Goal: Information Seeking & Learning: Check status

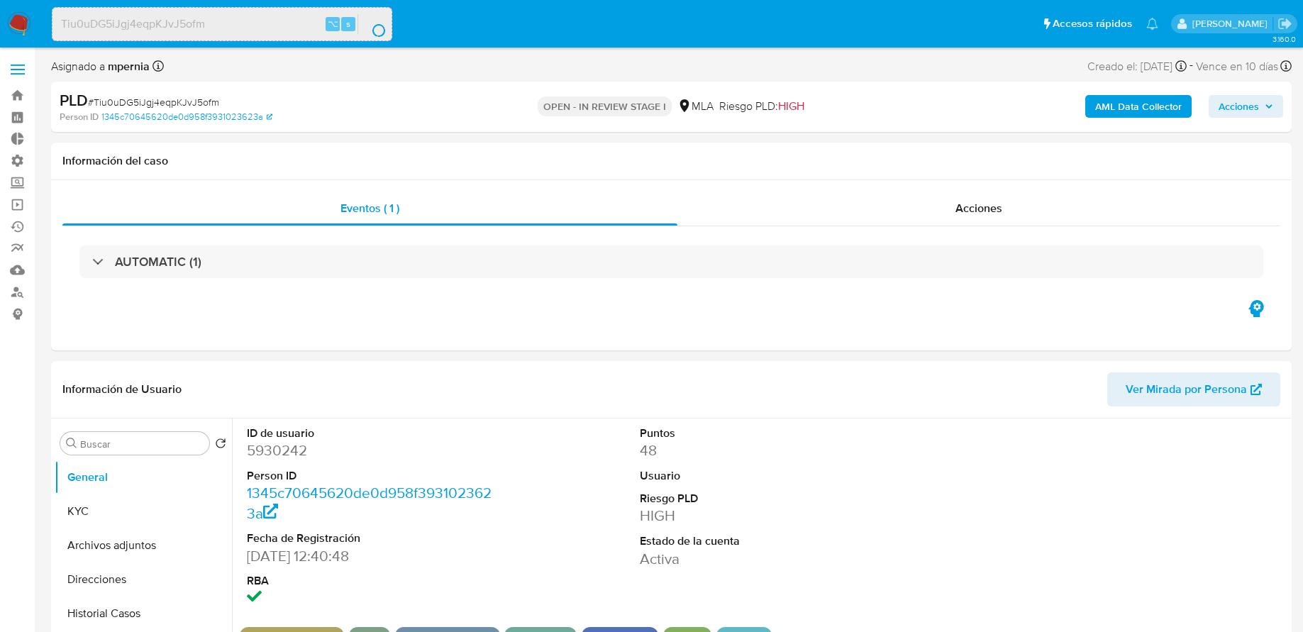
select select "10"
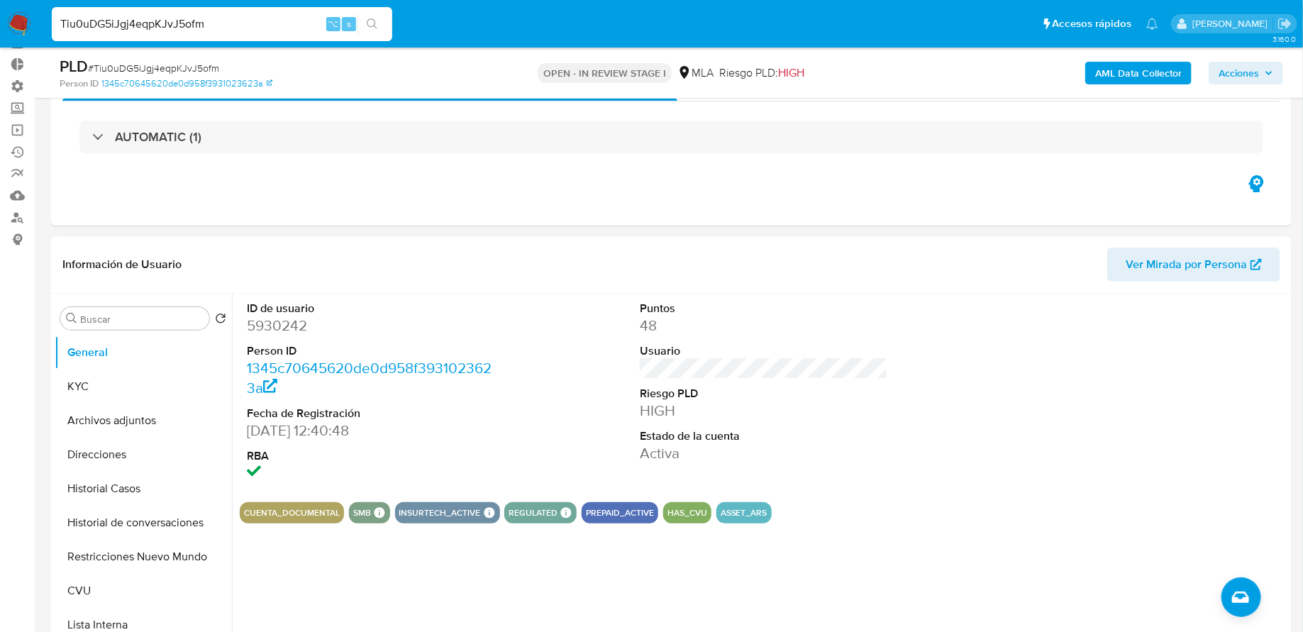
scroll to position [83, 0]
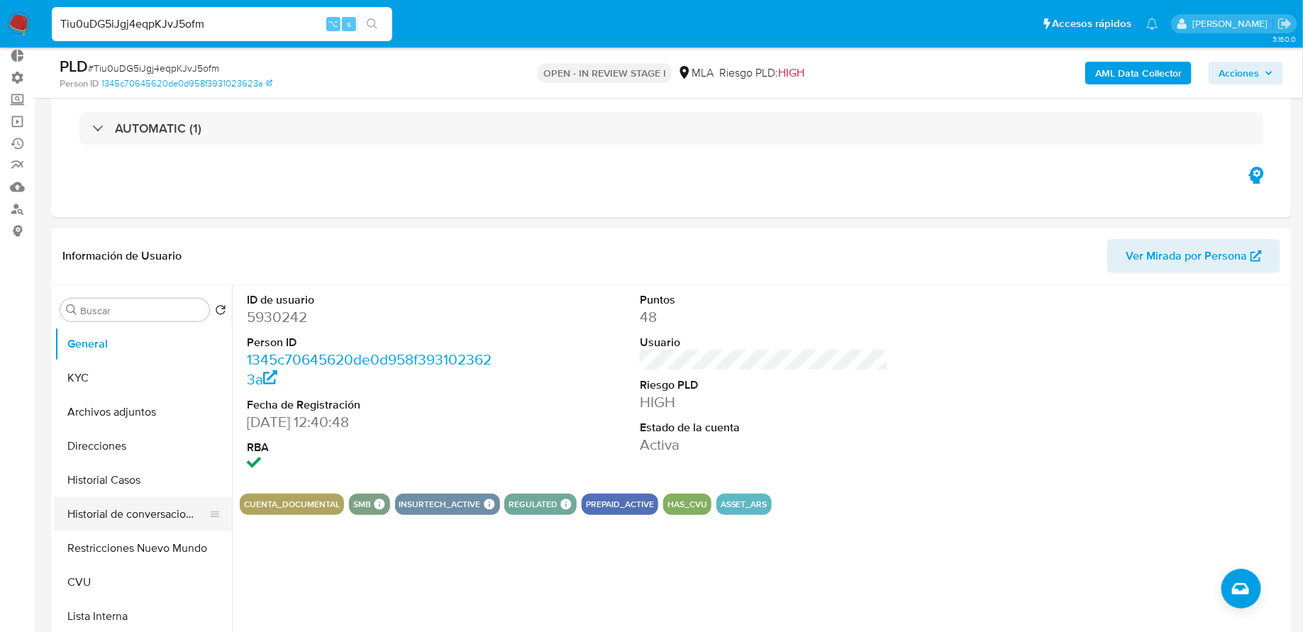
click at [160, 501] on button "Historial de conversaciones" at bounding box center [138, 514] width 166 height 34
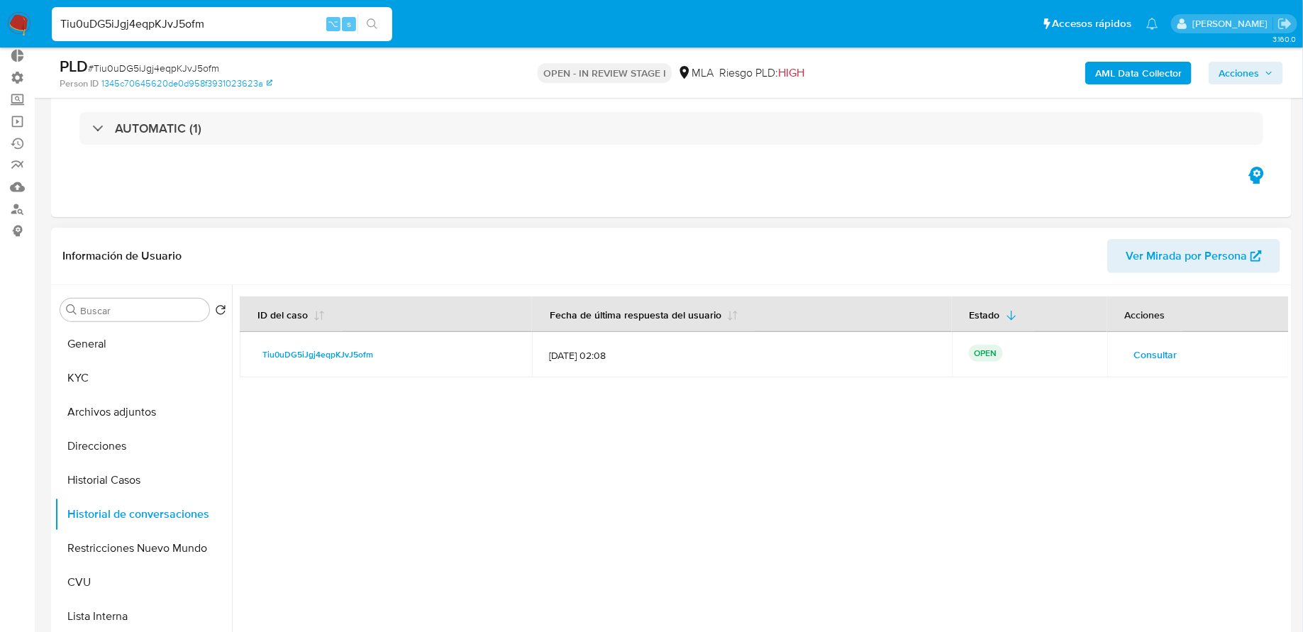
click at [1134, 356] on span "Consultar" at bounding box center [1155, 355] width 43 height 20
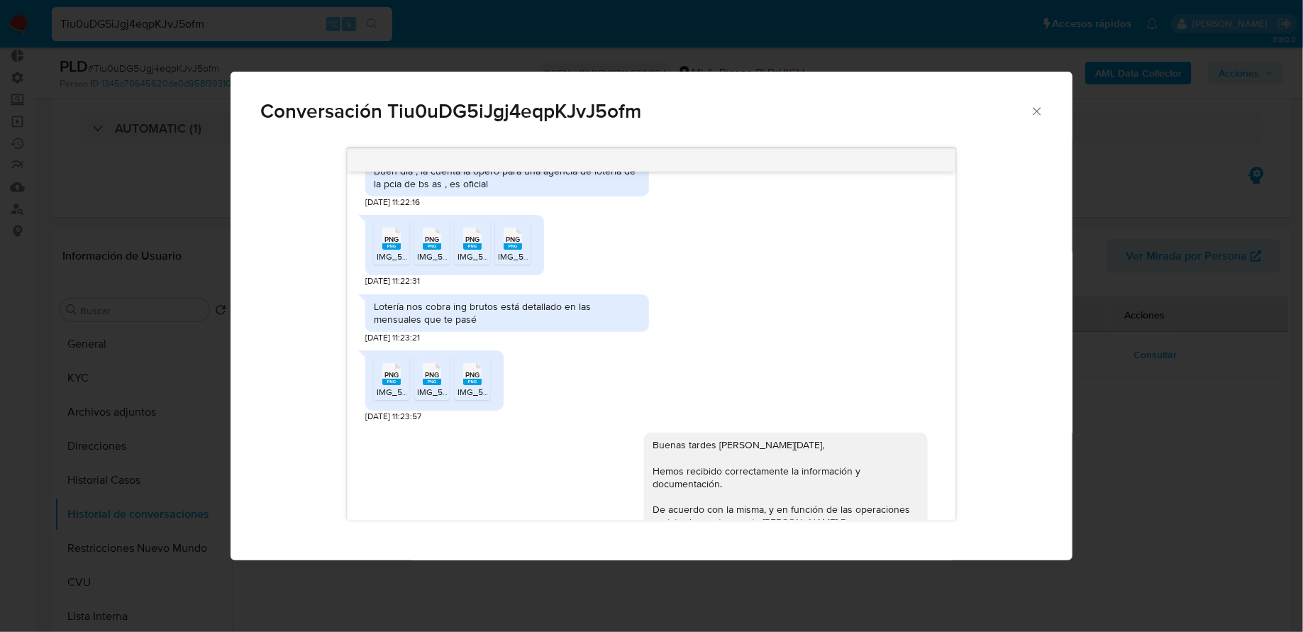
scroll to position [0, 0]
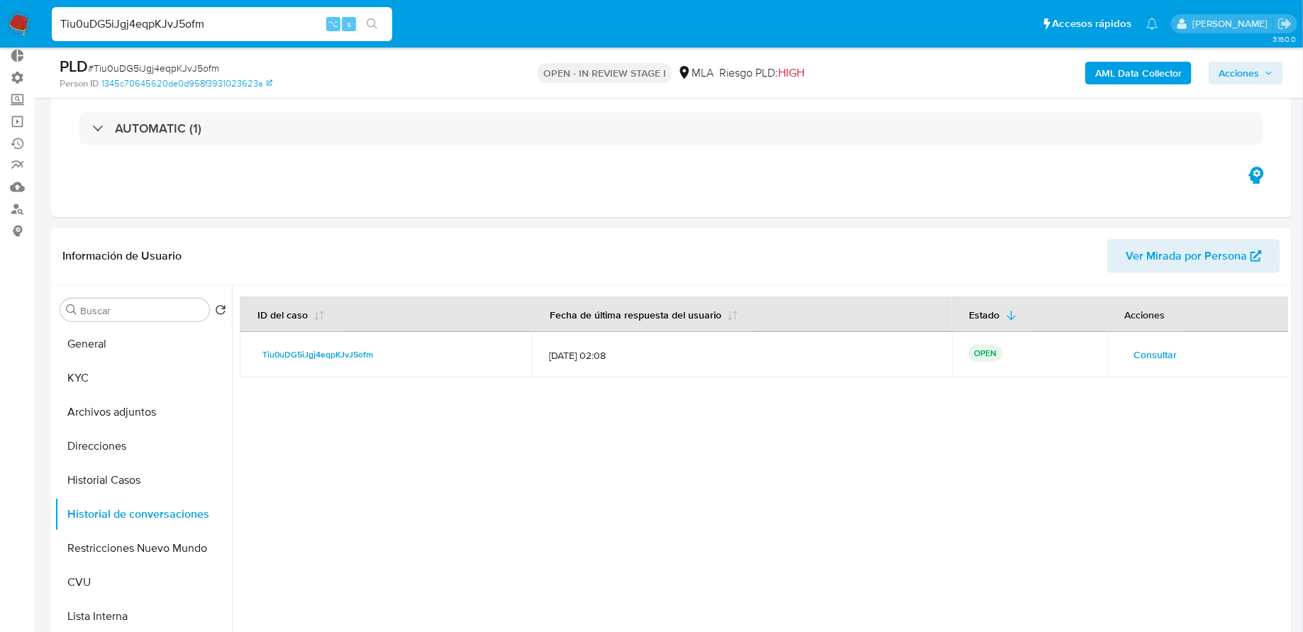
click at [152, 33] on input "Tiu0uDG5iJgj4eqpKJvJ5ofm" at bounding box center [222, 24] width 340 height 18
paste input "HFjZ1NNe9szyk9af00JL8TkM"
type input "HFjZ1NNe9szyk9af00JL8TkM"
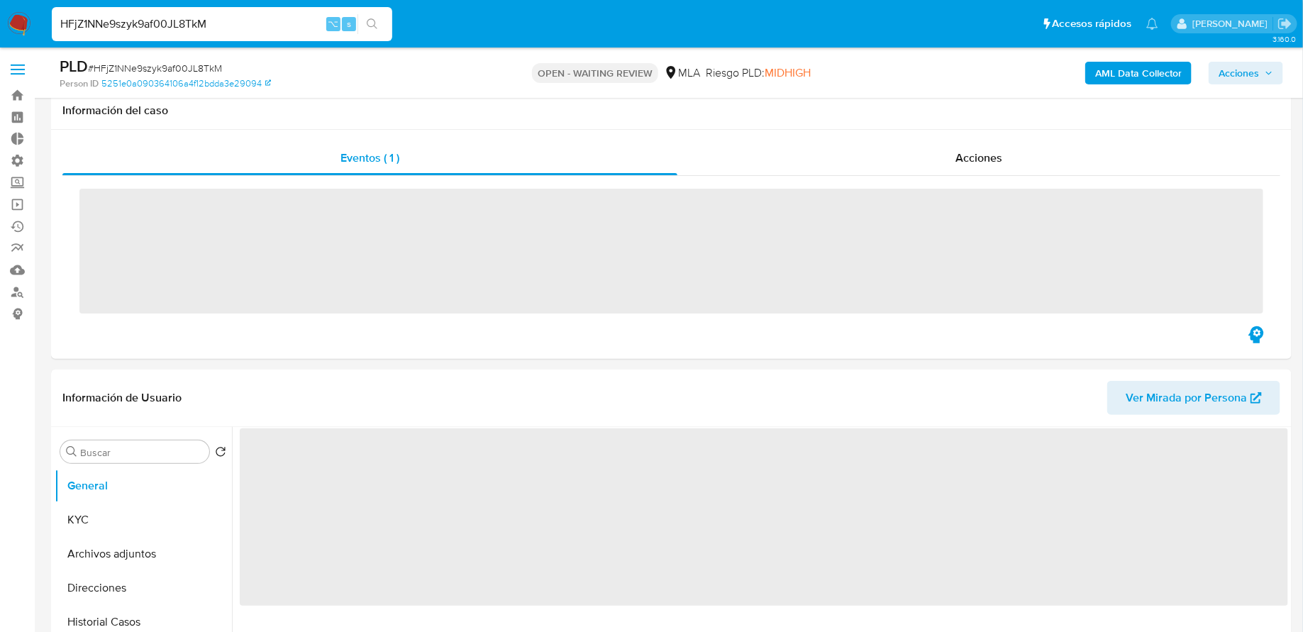
scroll to position [189, 0]
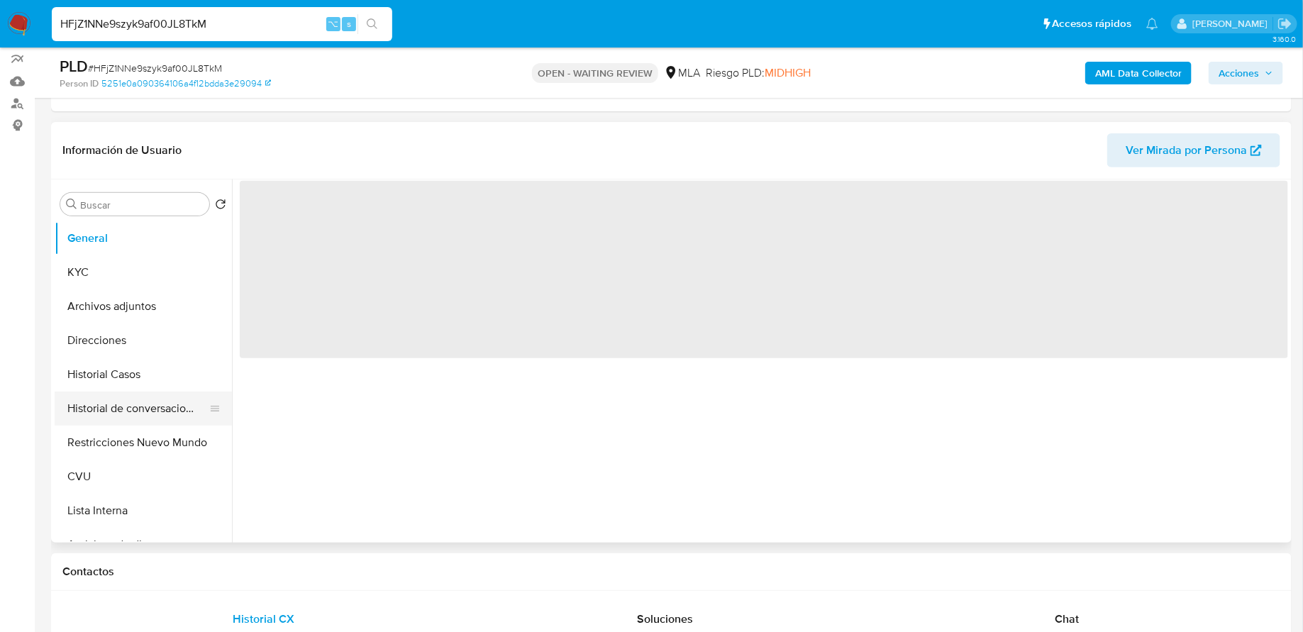
click at [146, 400] on button "Historial de conversaciones" at bounding box center [138, 408] width 166 height 34
select select "10"
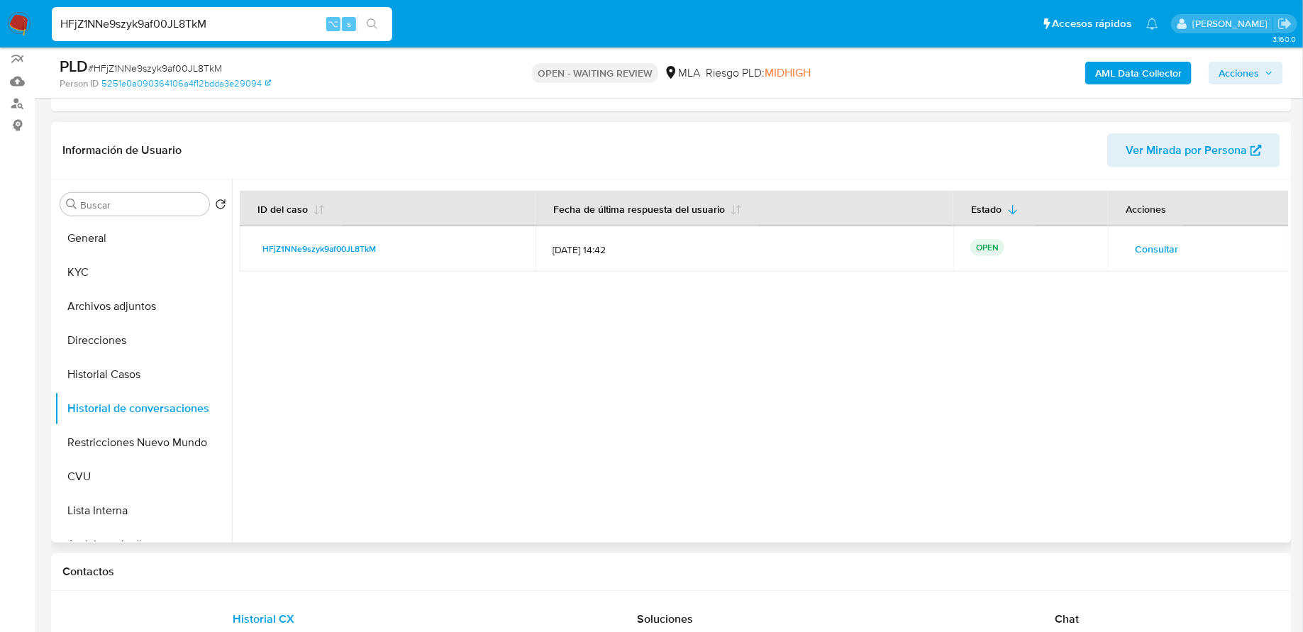
click at [1135, 250] on span "Consultar" at bounding box center [1156, 249] width 43 height 20
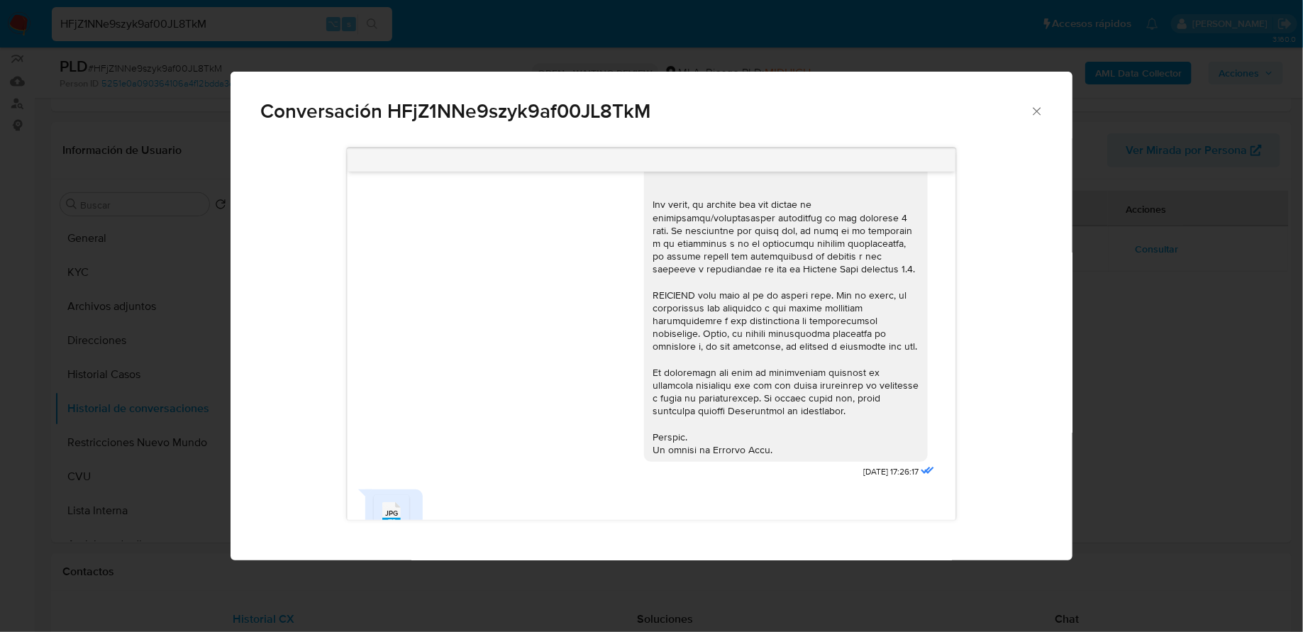
scroll to position [547, 0]
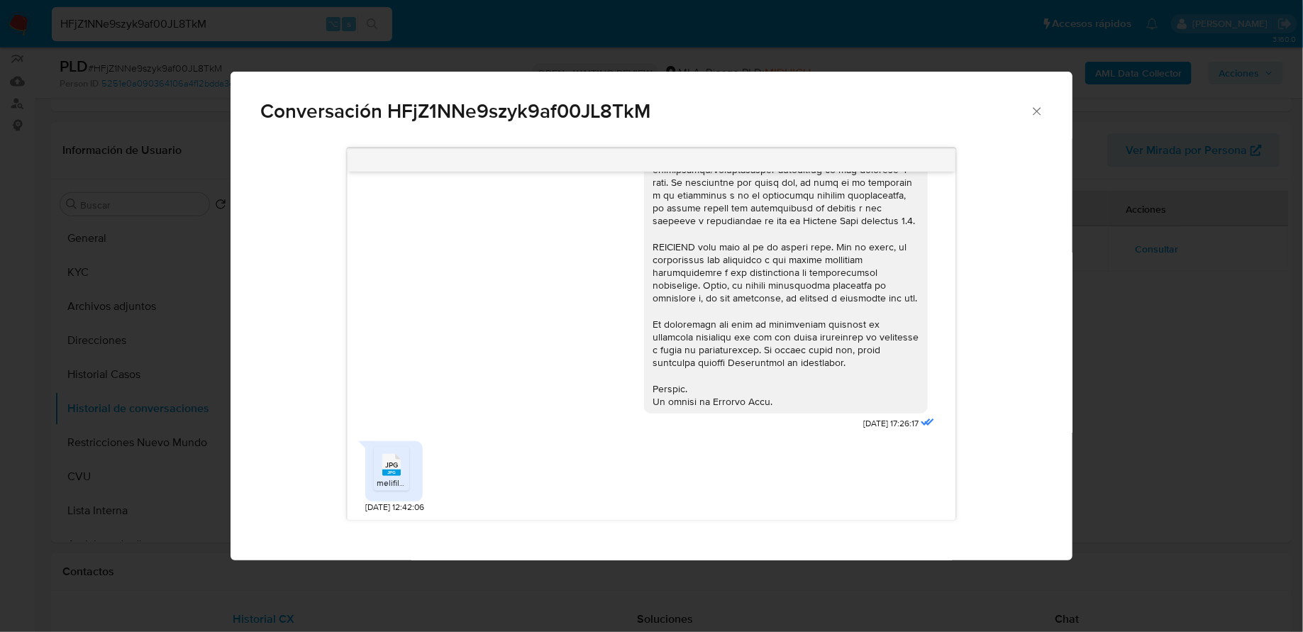
click at [389, 470] on rect "Comunicación" at bounding box center [391, 472] width 18 height 6
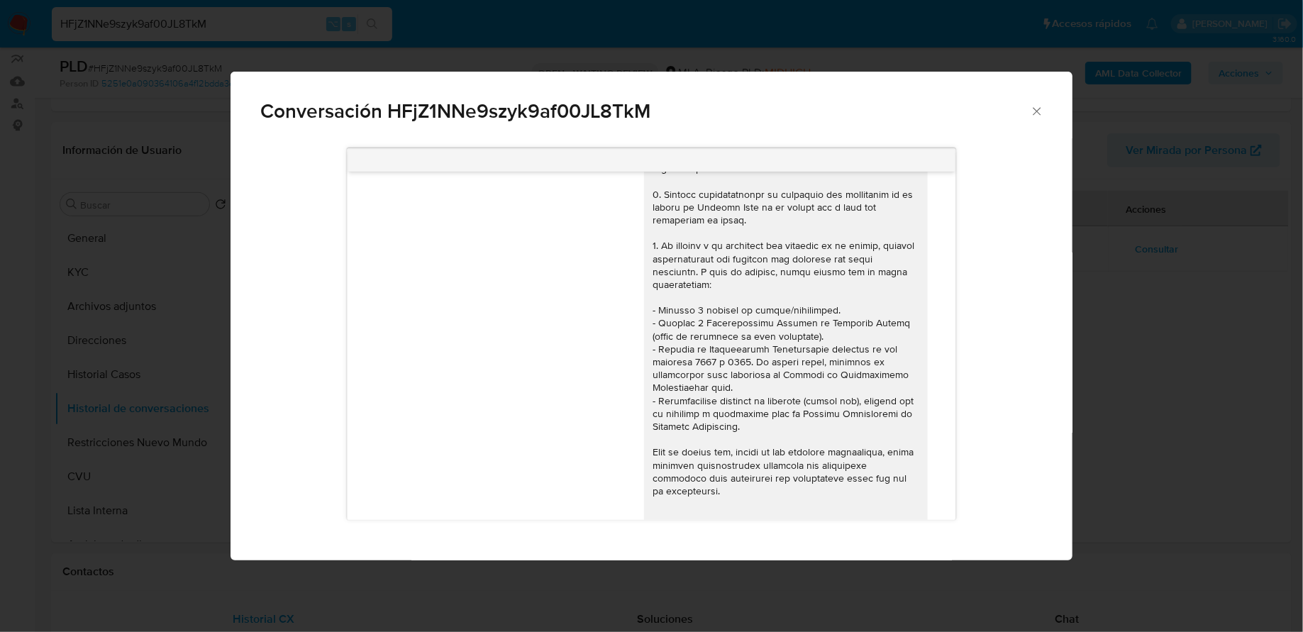
scroll to position [0, 0]
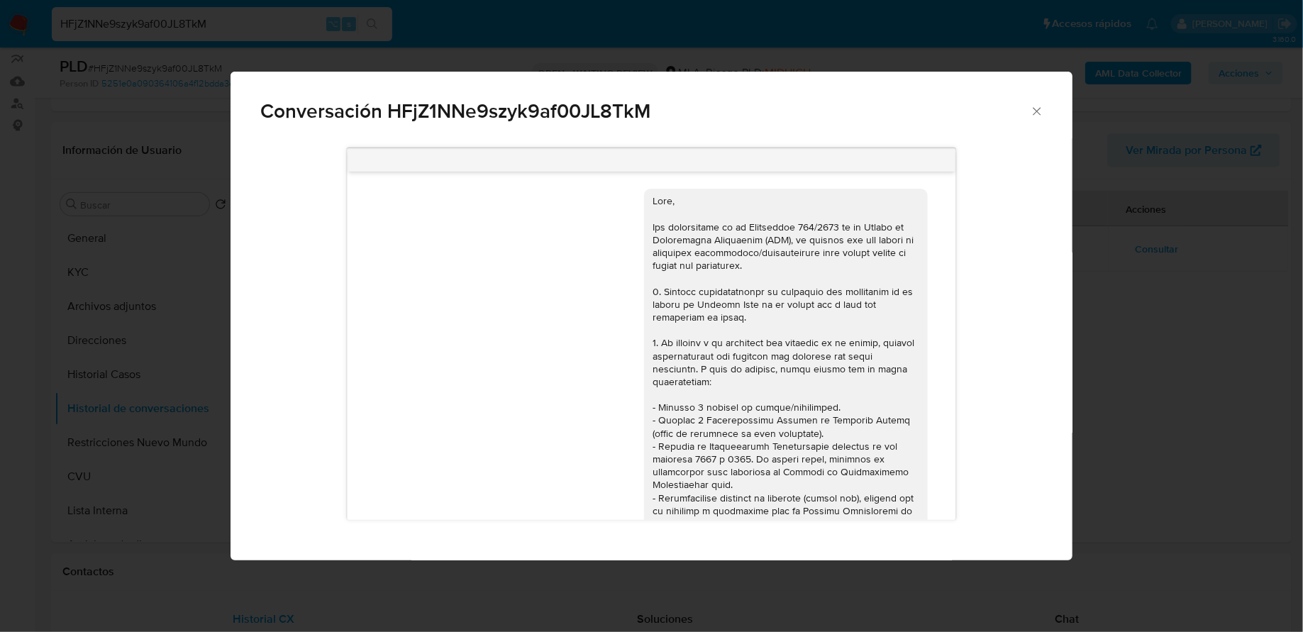
click at [1042, 104] on icon "Cerrar" at bounding box center [1037, 111] width 14 height 14
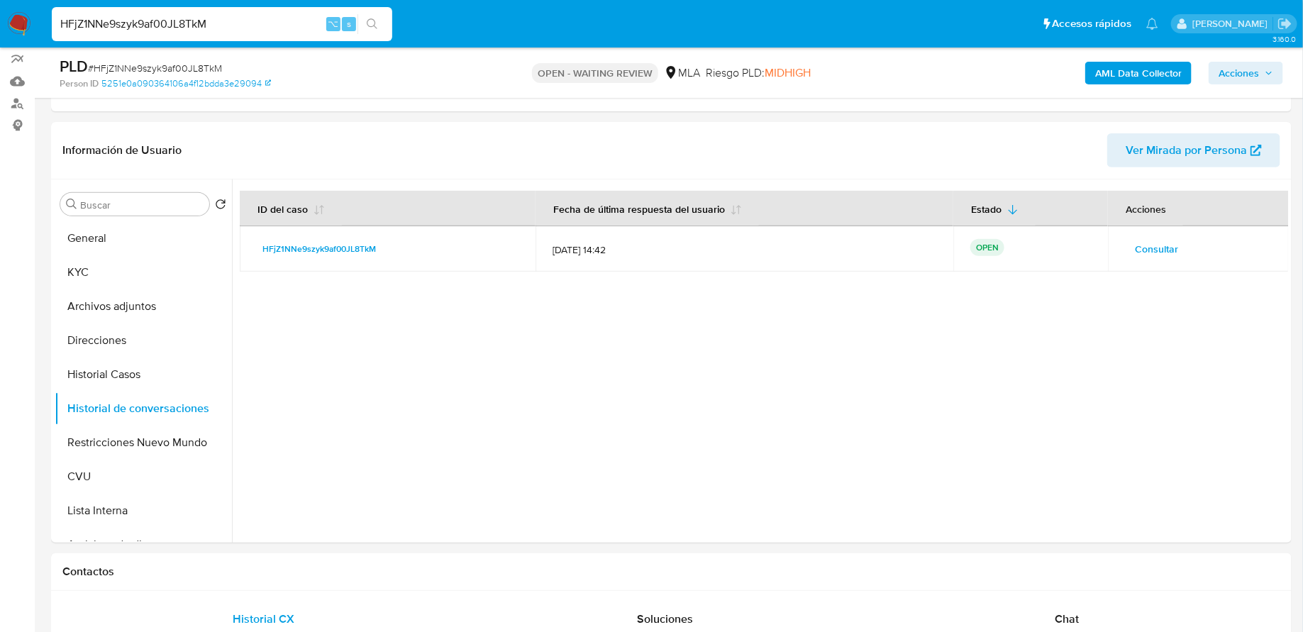
click at [215, 21] on input "HFjZ1NNe9szyk9af00JL8TkM" at bounding box center [222, 24] width 340 height 18
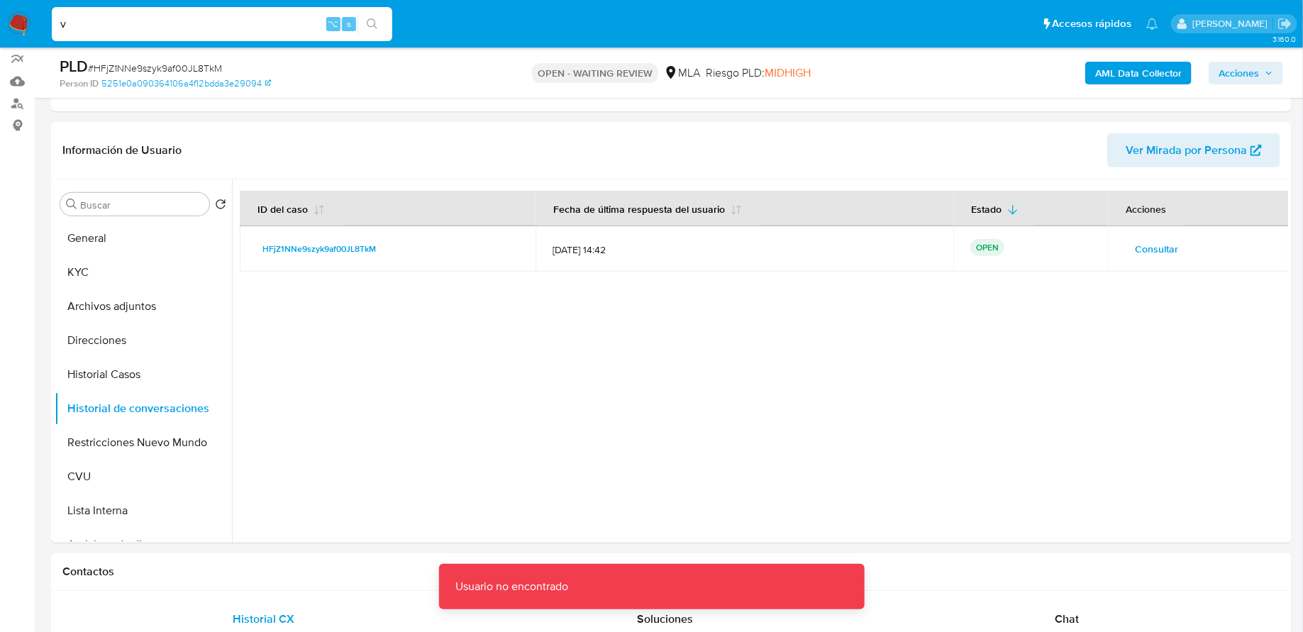
click at [212, 22] on input "v" at bounding box center [222, 24] width 340 height 18
paste input "cvzAE5IeoEs3zKMayUSHz6JS"
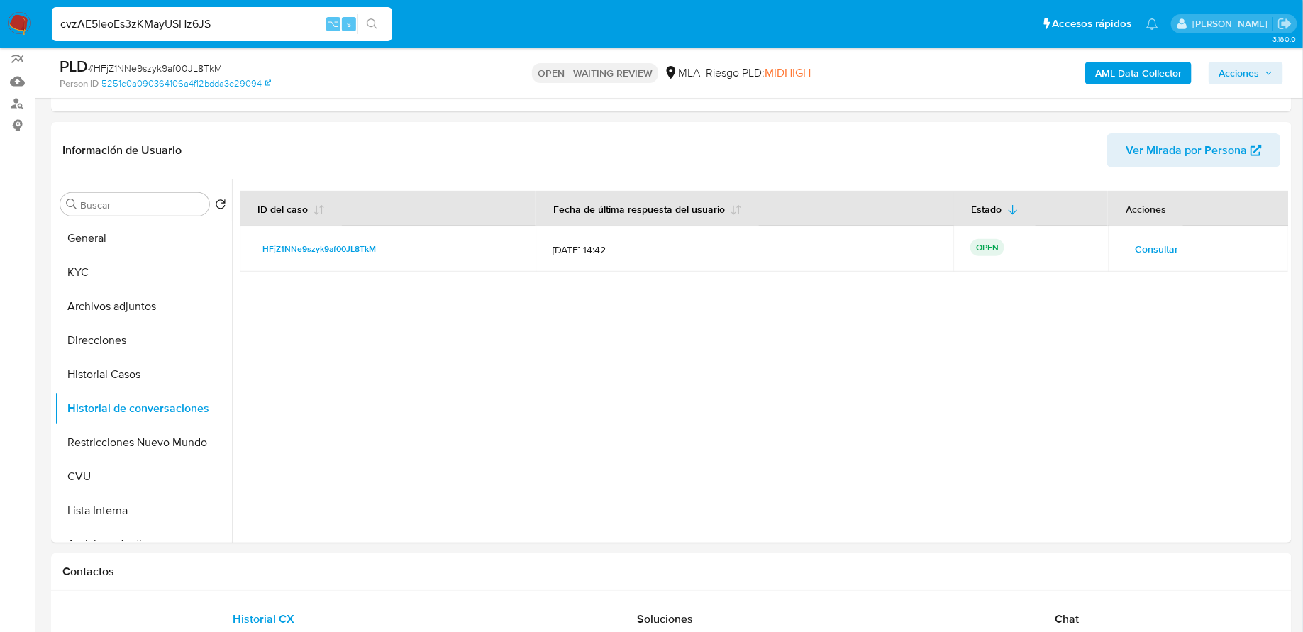
type input "cvzAE5IeoEs3zKMayUSHz6JS"
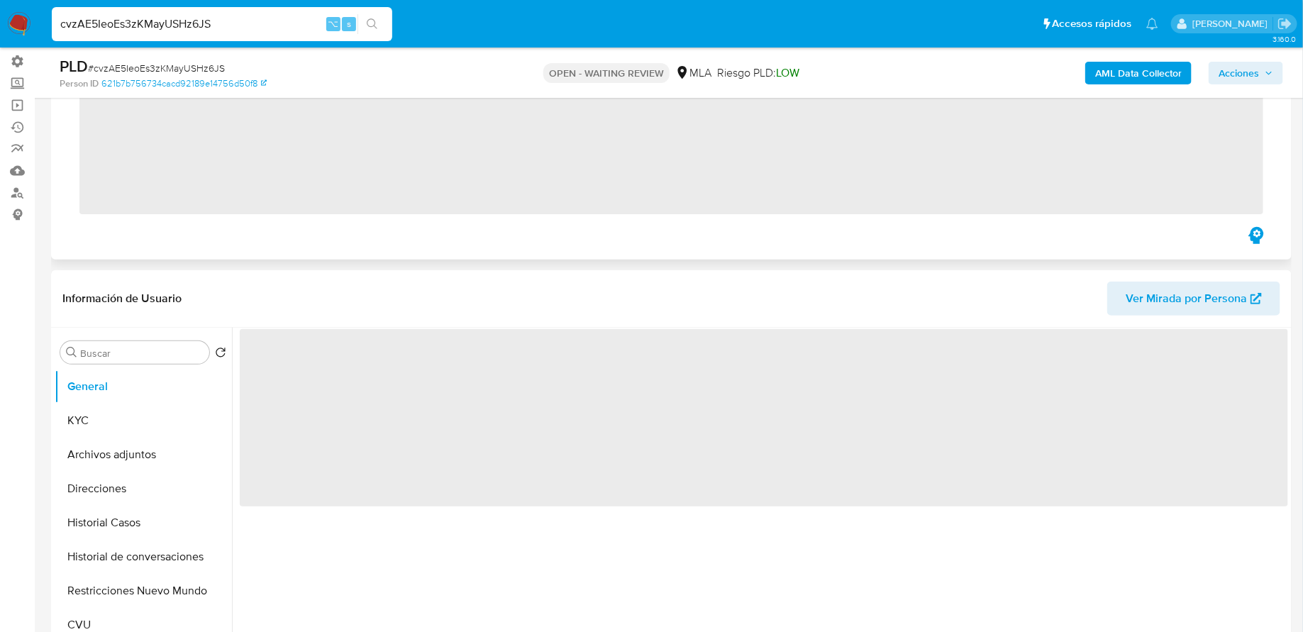
scroll to position [214, 0]
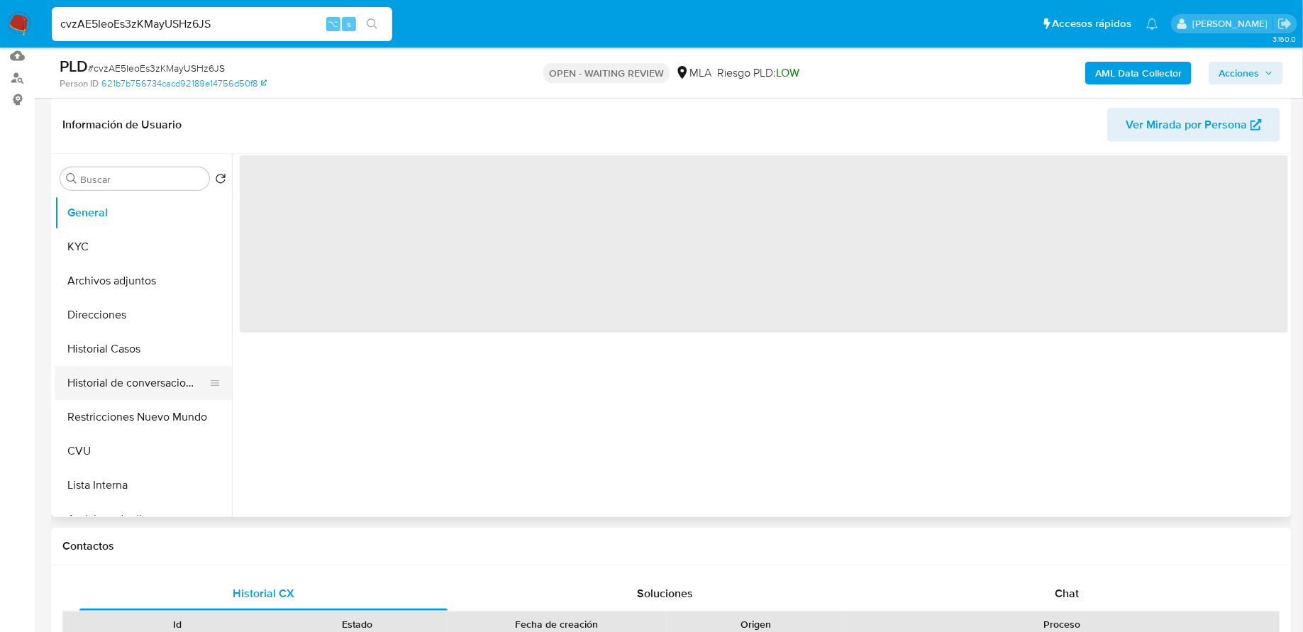
select select "10"
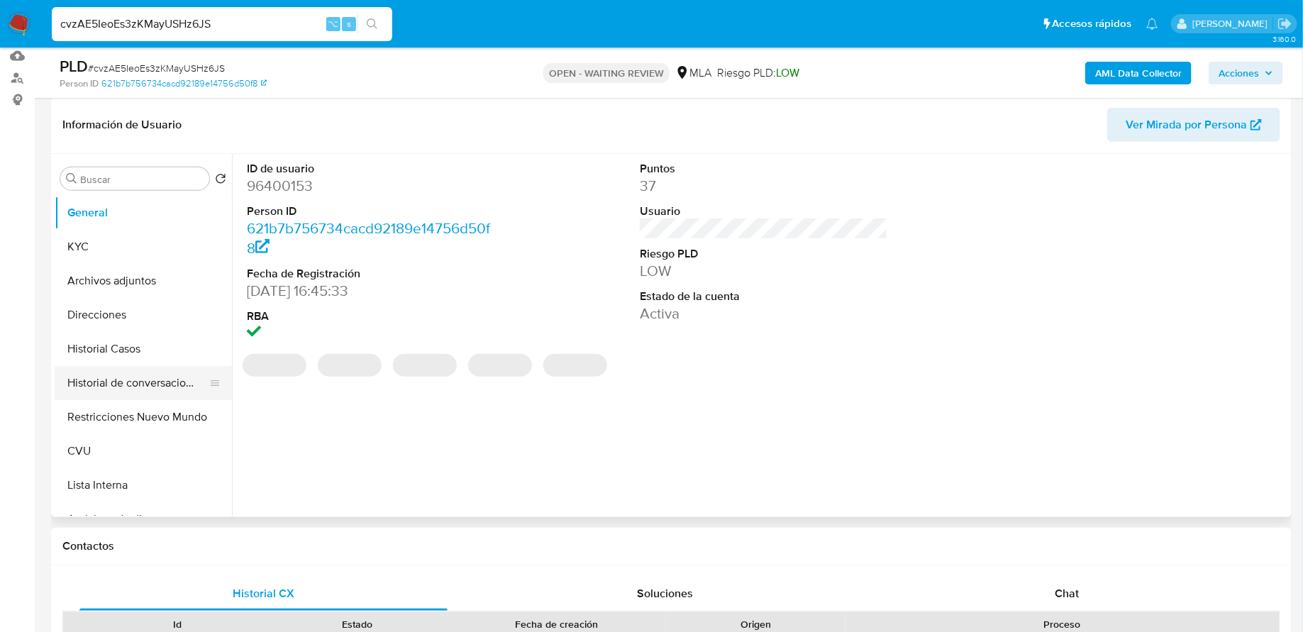
click at [122, 395] on button "Historial de conversaciones" at bounding box center [138, 383] width 166 height 34
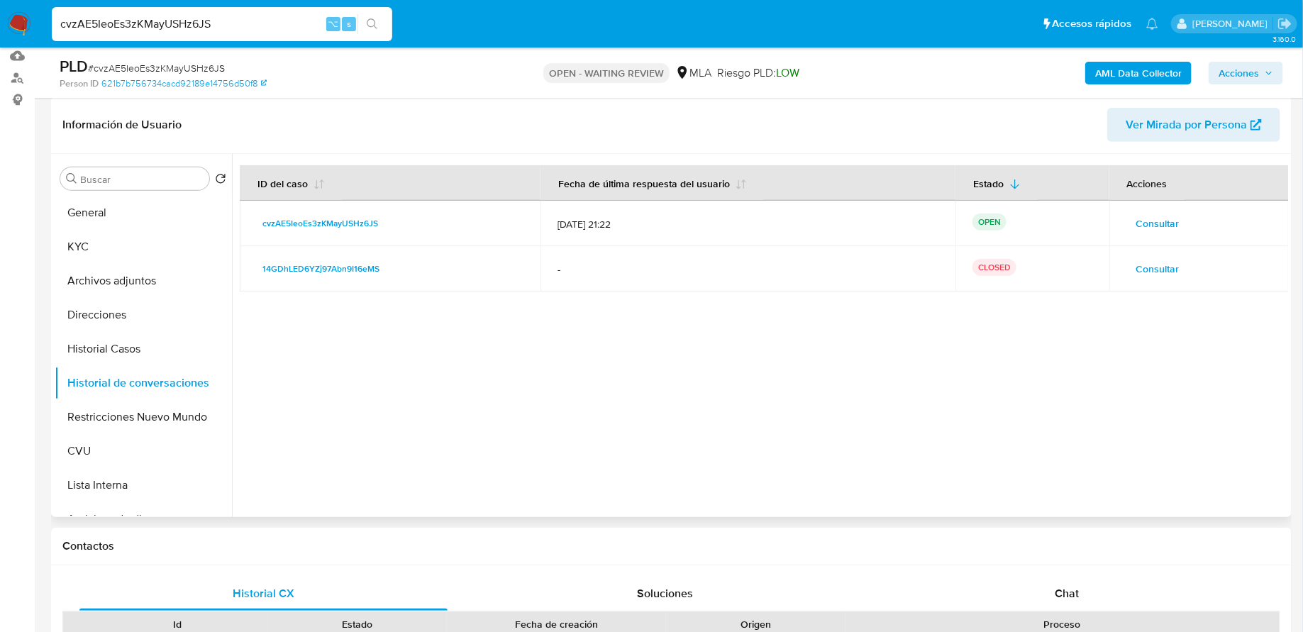
click at [1136, 222] on span "Consultar" at bounding box center [1157, 223] width 43 height 20
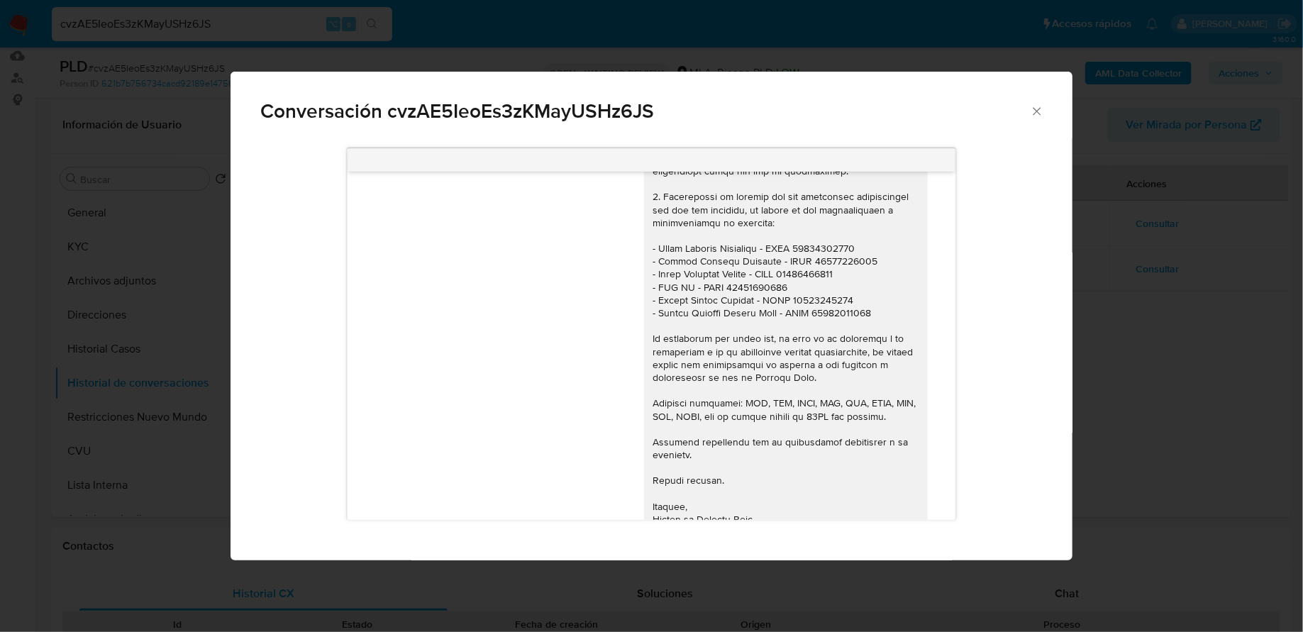
scroll to position [1393, 0]
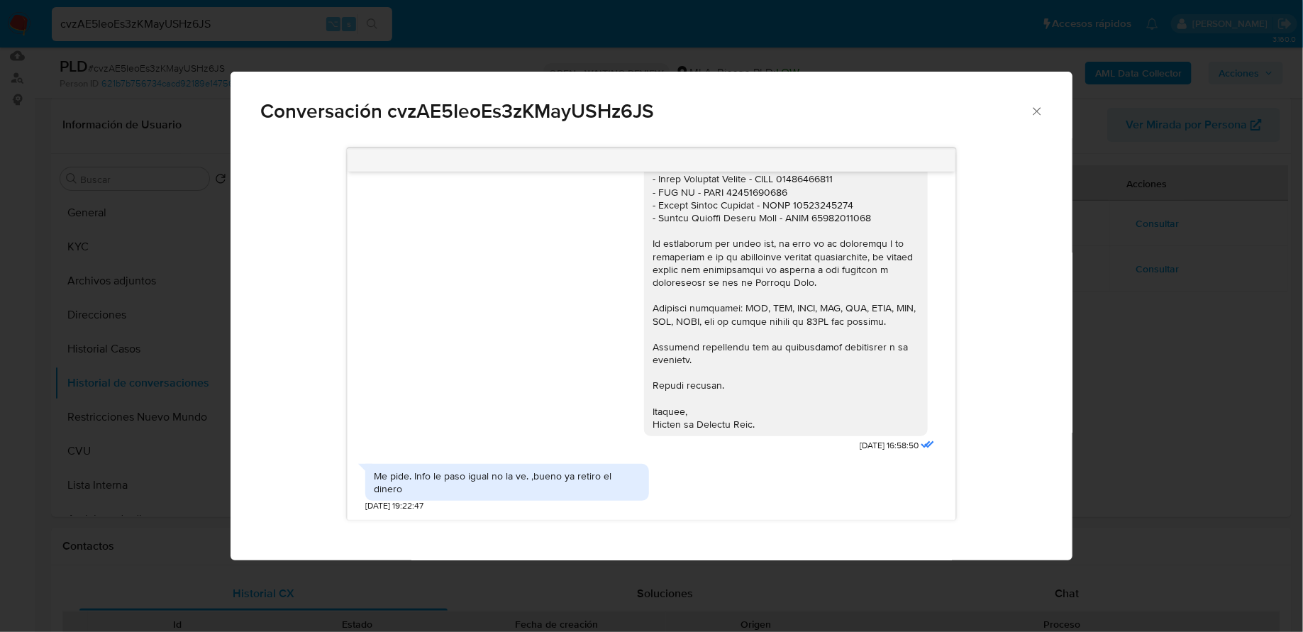
click at [1033, 116] on icon "Cerrar" at bounding box center [1037, 111] width 14 height 14
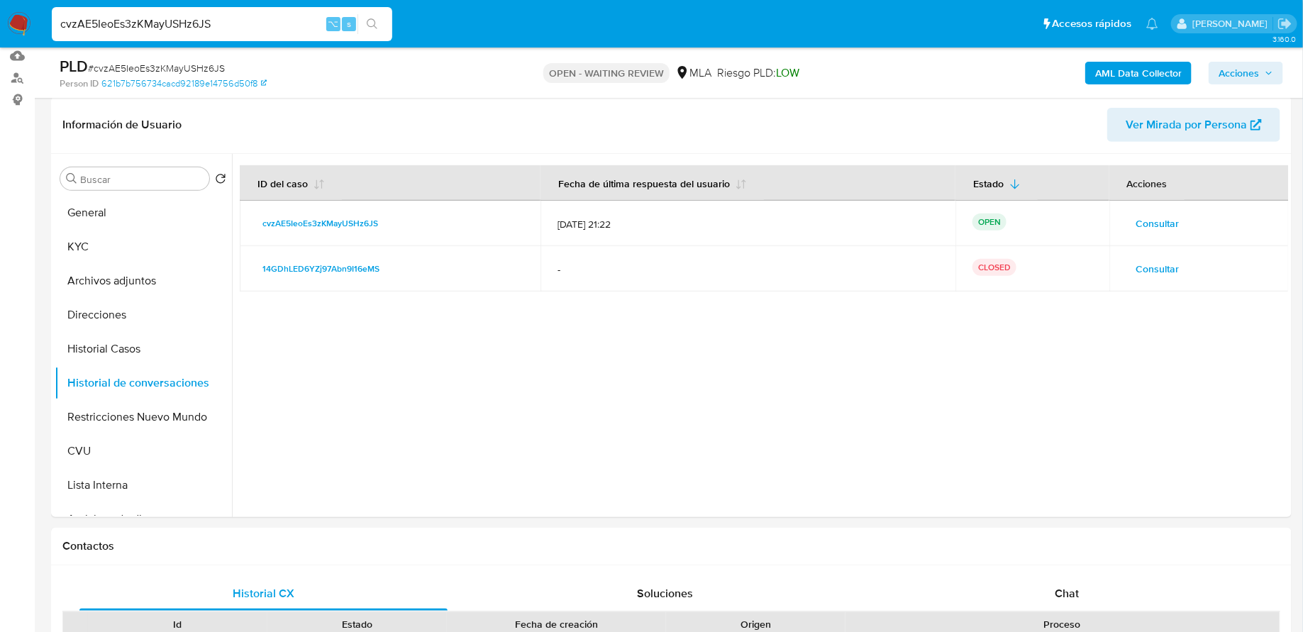
click at [237, 22] on input "cvzAE5IeoEs3zKMayUSHz6JS" at bounding box center [222, 24] width 340 height 18
paste input "NpWU8PQbO8dlQ5eqyqlGU4tF"
type input "NpWU8PQbO8dlQ5eqyqlGU4tF"
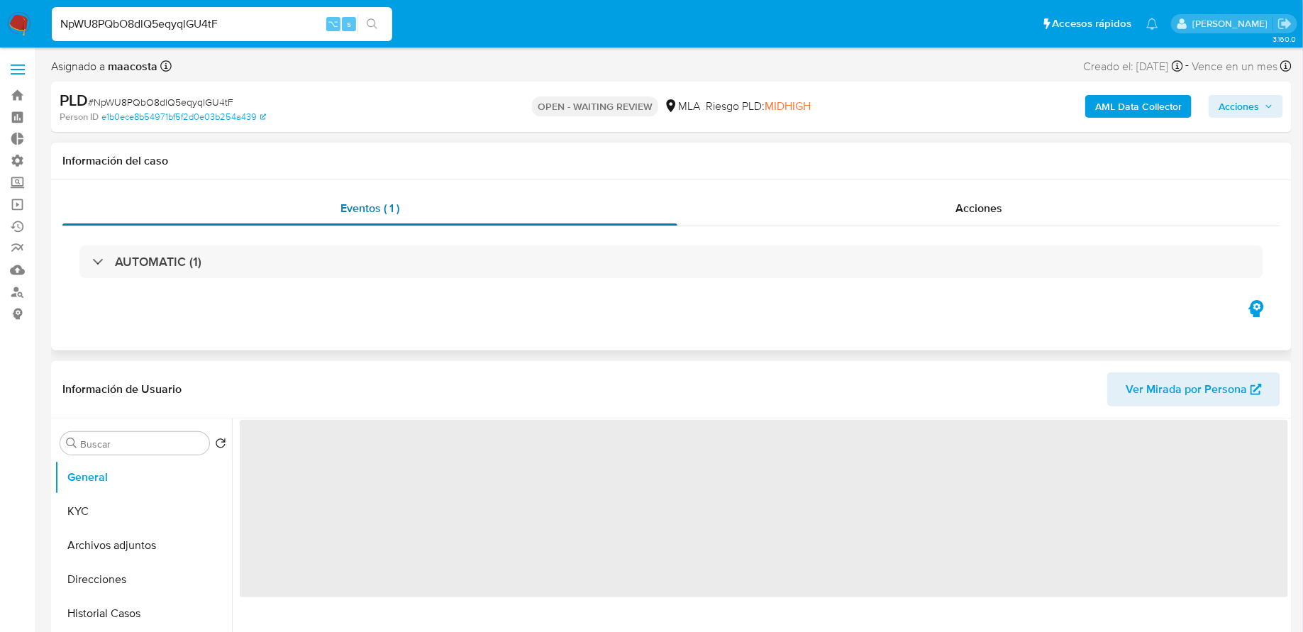
select select "10"
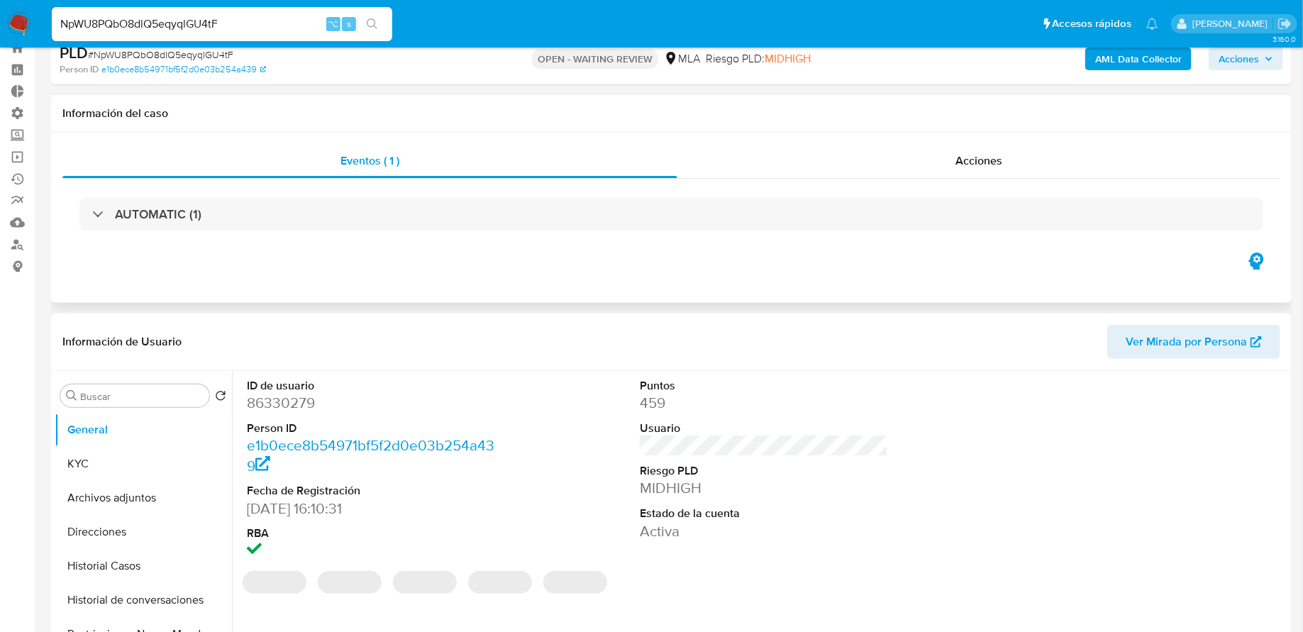
scroll to position [111, 0]
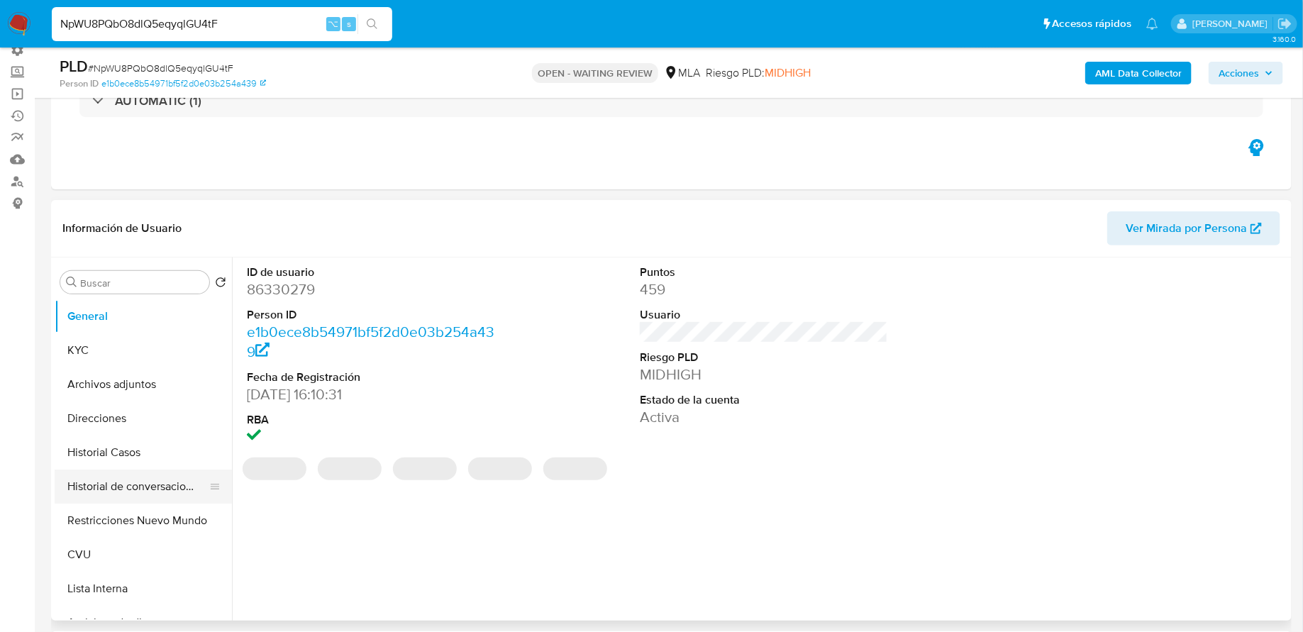
click at [134, 496] on button "Historial de conversaciones" at bounding box center [138, 486] width 166 height 34
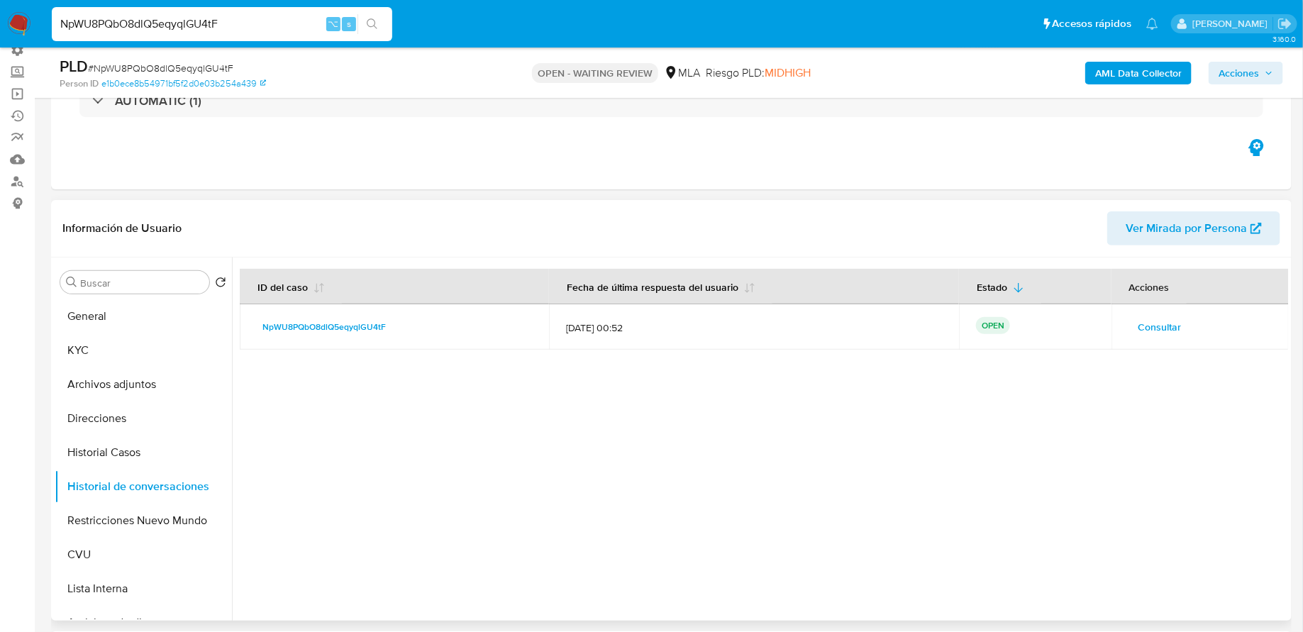
click at [1130, 319] on button "Consultar" at bounding box center [1159, 327] width 63 height 23
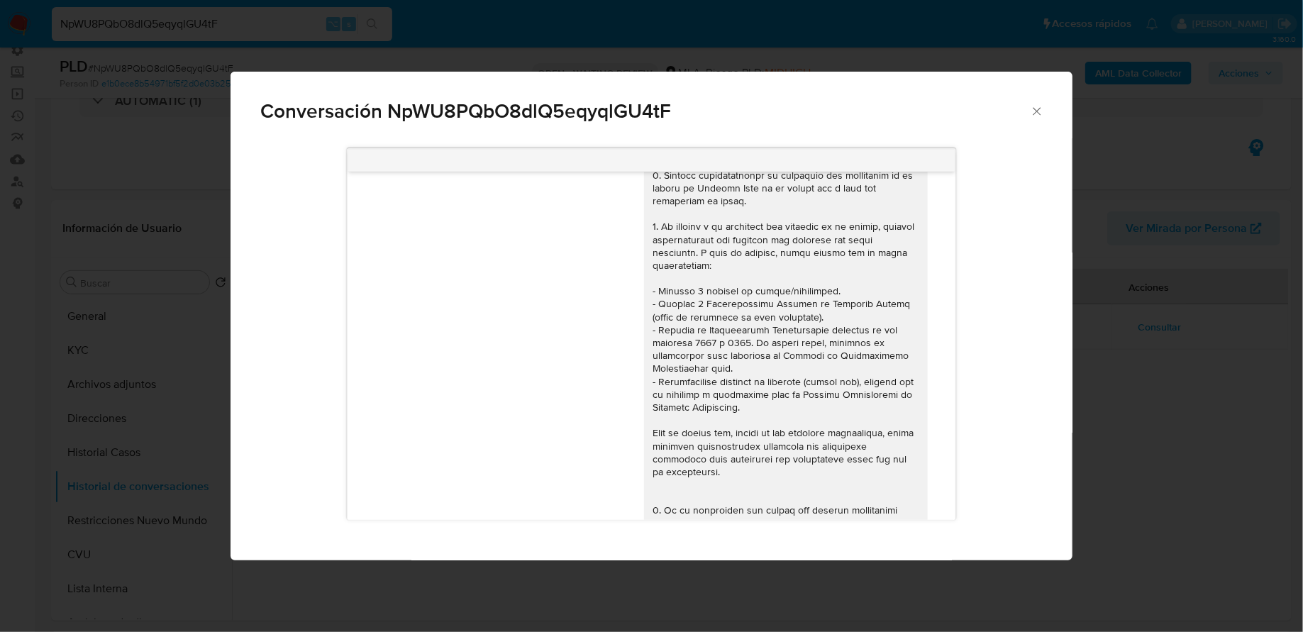
scroll to position [0, 0]
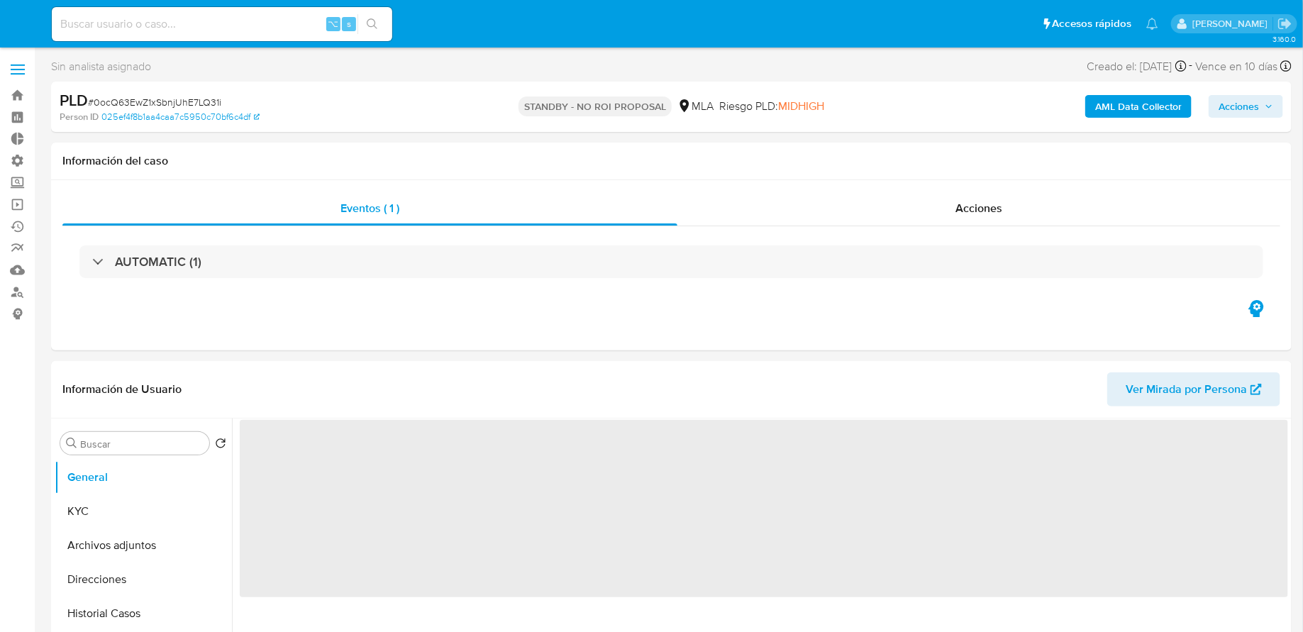
select select "10"
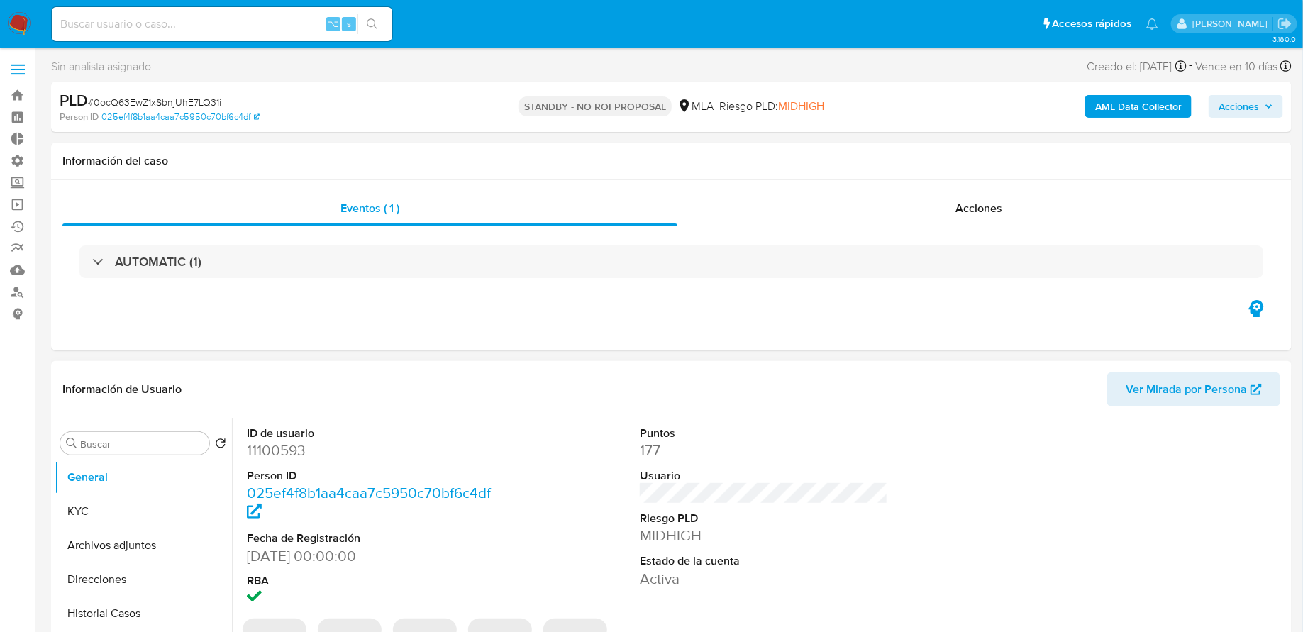
scroll to position [158, 0]
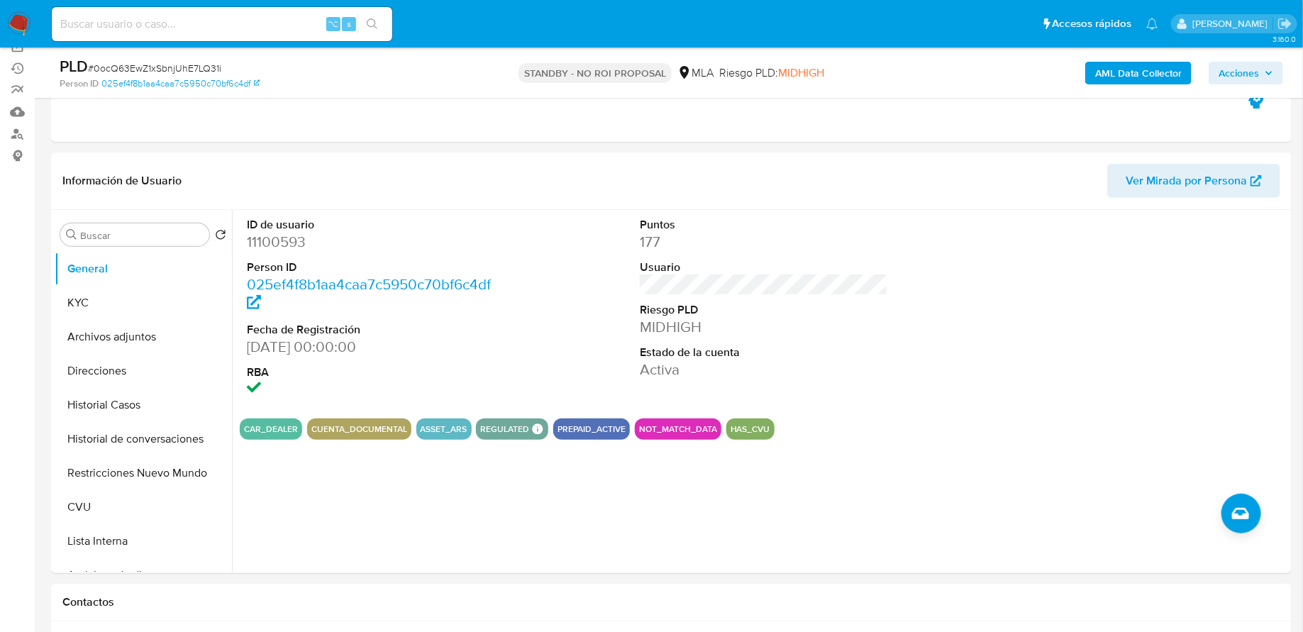
click at [260, 21] on input at bounding box center [222, 24] width 340 height 18
paste input "plzmNaBq0Ya8CjHIcNQh5WFB"
type input "plzmNaBq0Ya8CjHIcNQh5WFB"
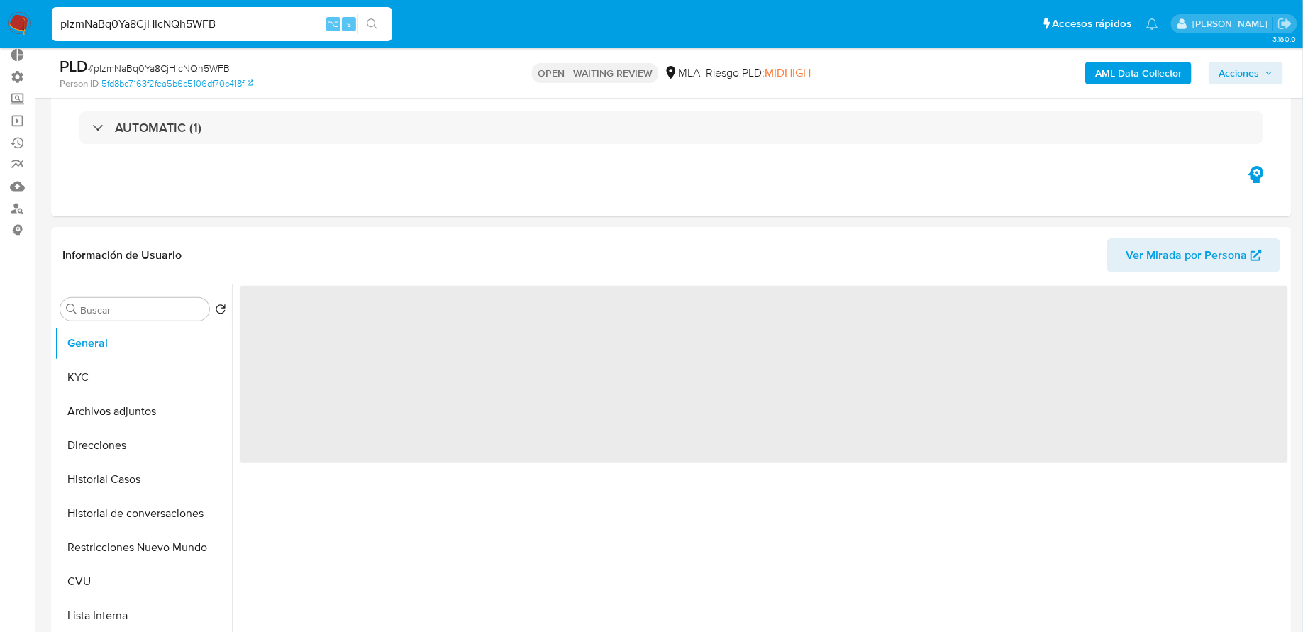
scroll to position [158, 0]
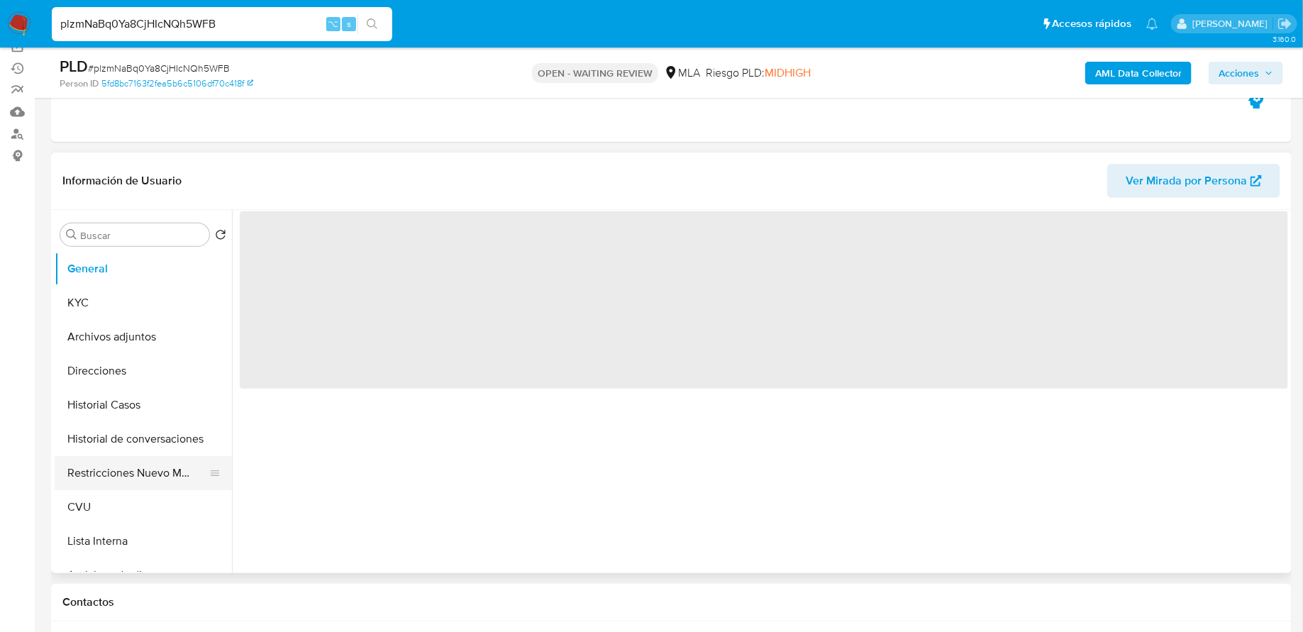
select select "10"
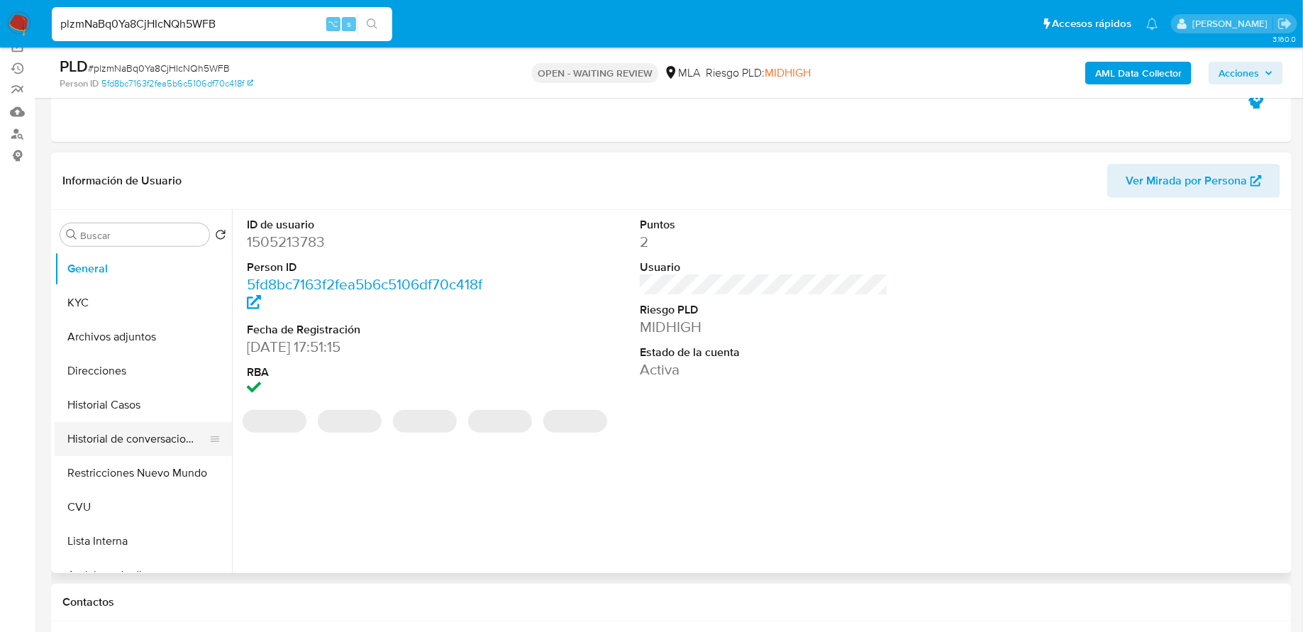
click at [126, 442] on button "Historial de conversaciones" at bounding box center [138, 439] width 166 height 34
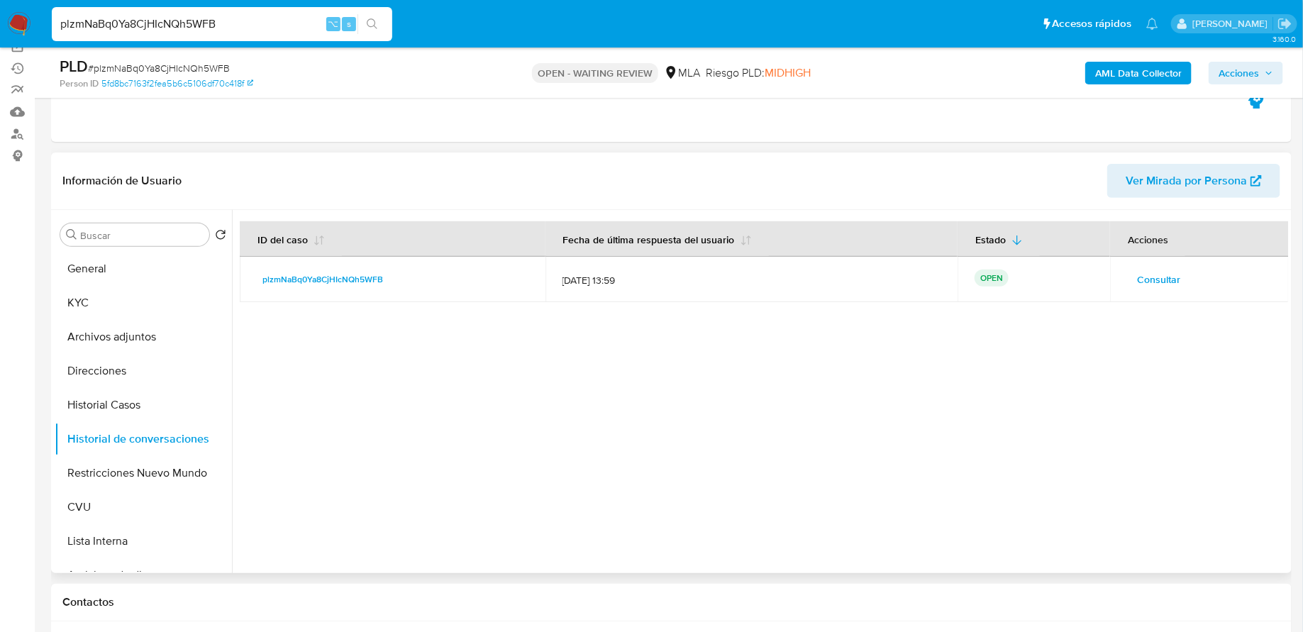
click at [1137, 271] on span "Consultar" at bounding box center [1158, 279] width 43 height 20
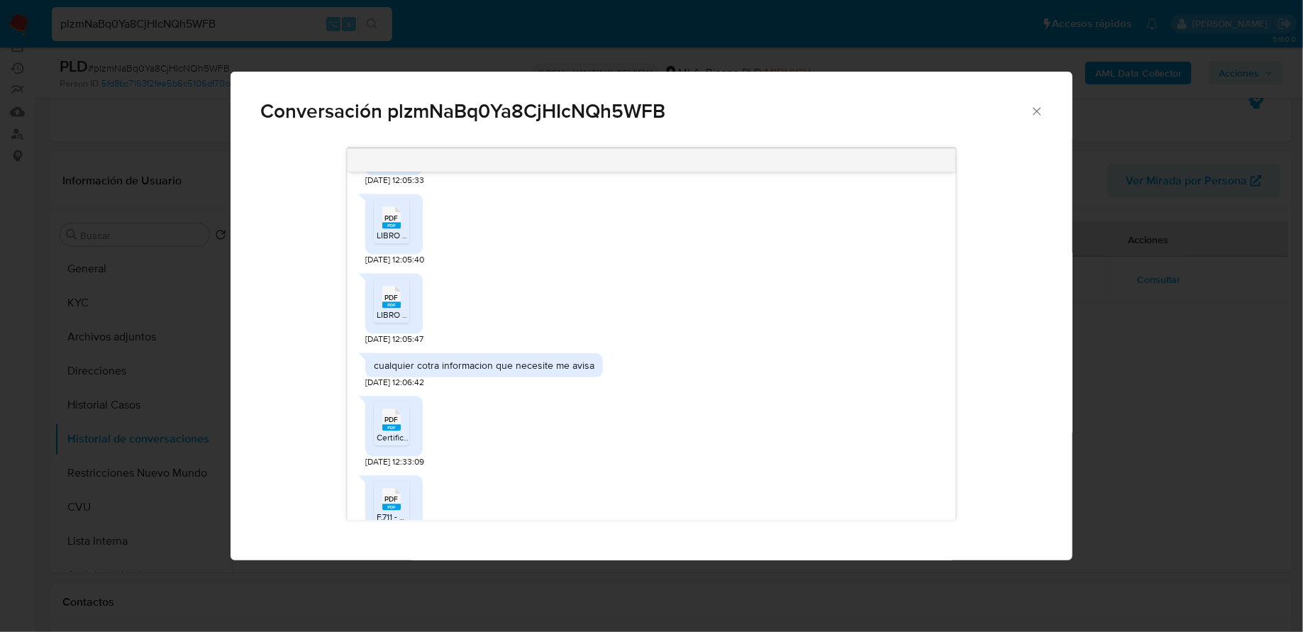
scroll to position [1479, 0]
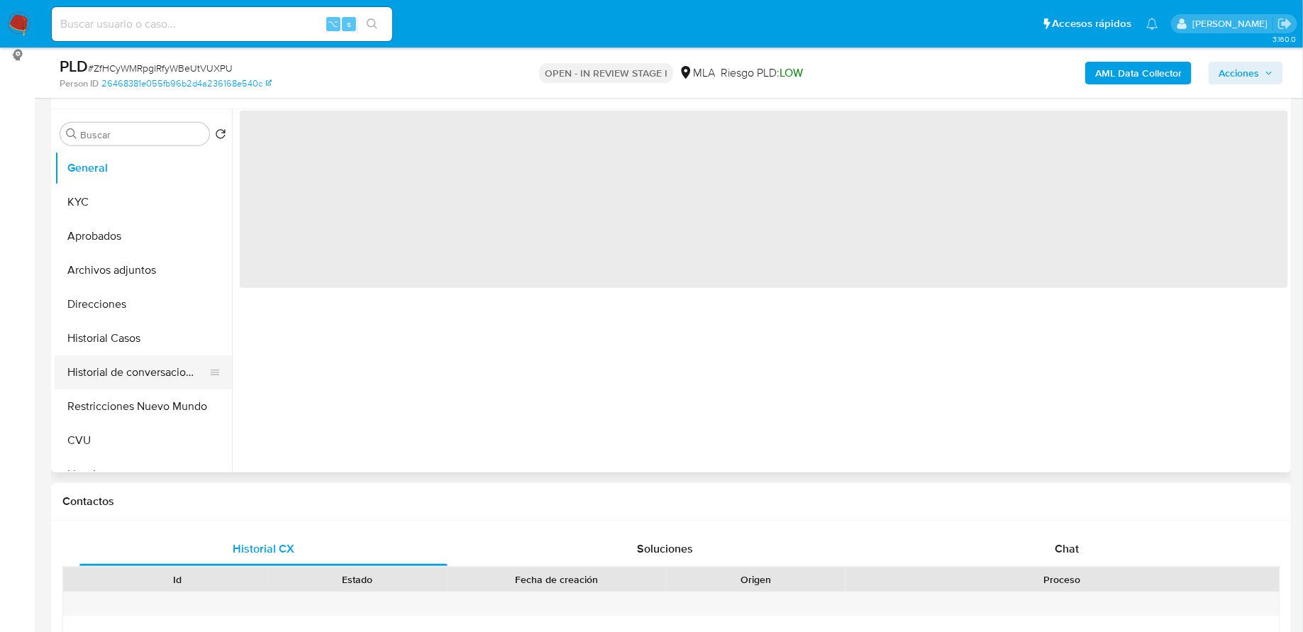
scroll to position [280, 0]
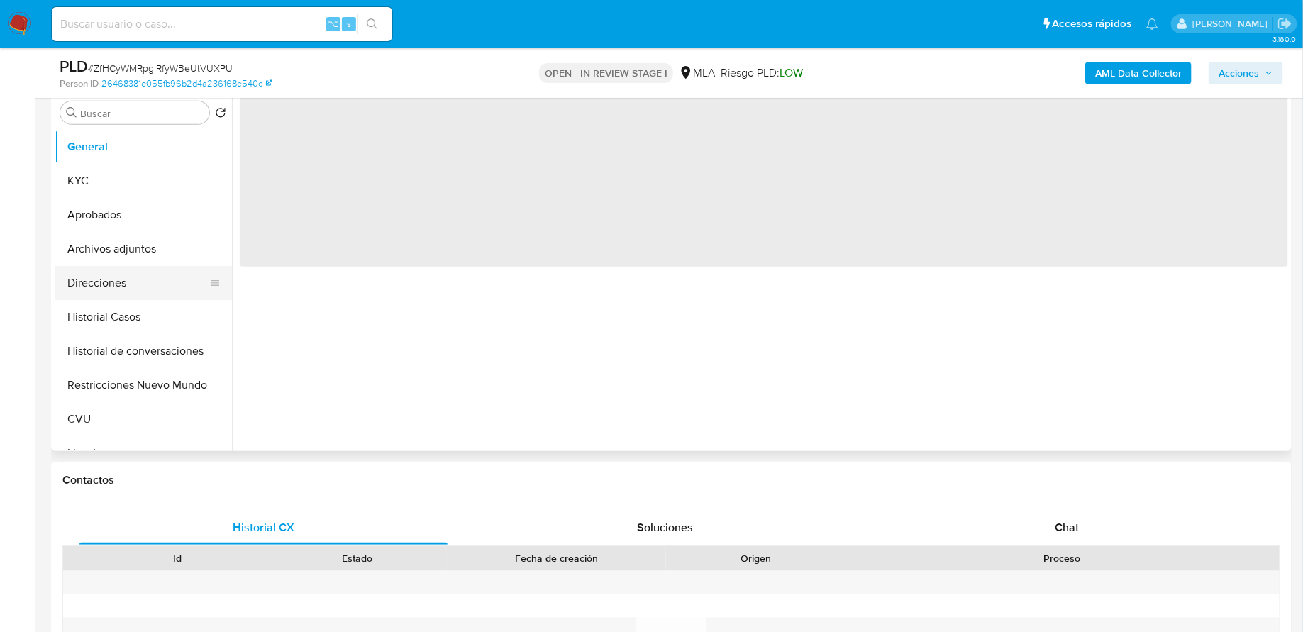
select select "10"
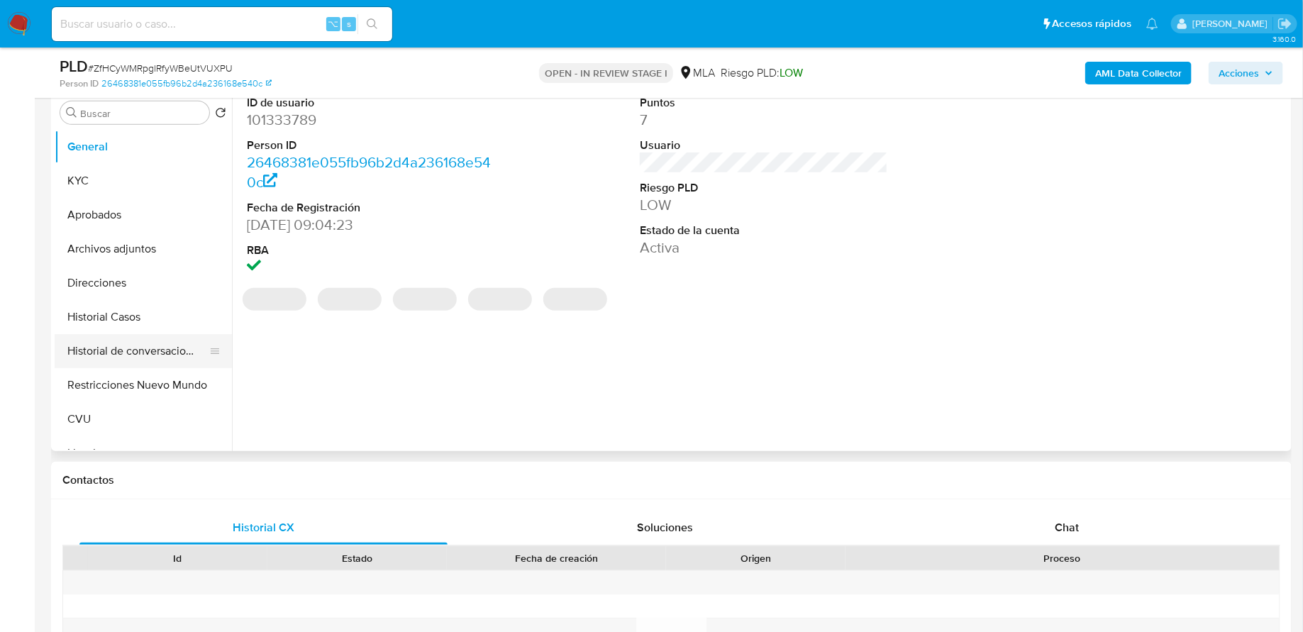
click at [150, 362] on button "Historial de conversaciones" at bounding box center [138, 351] width 166 height 34
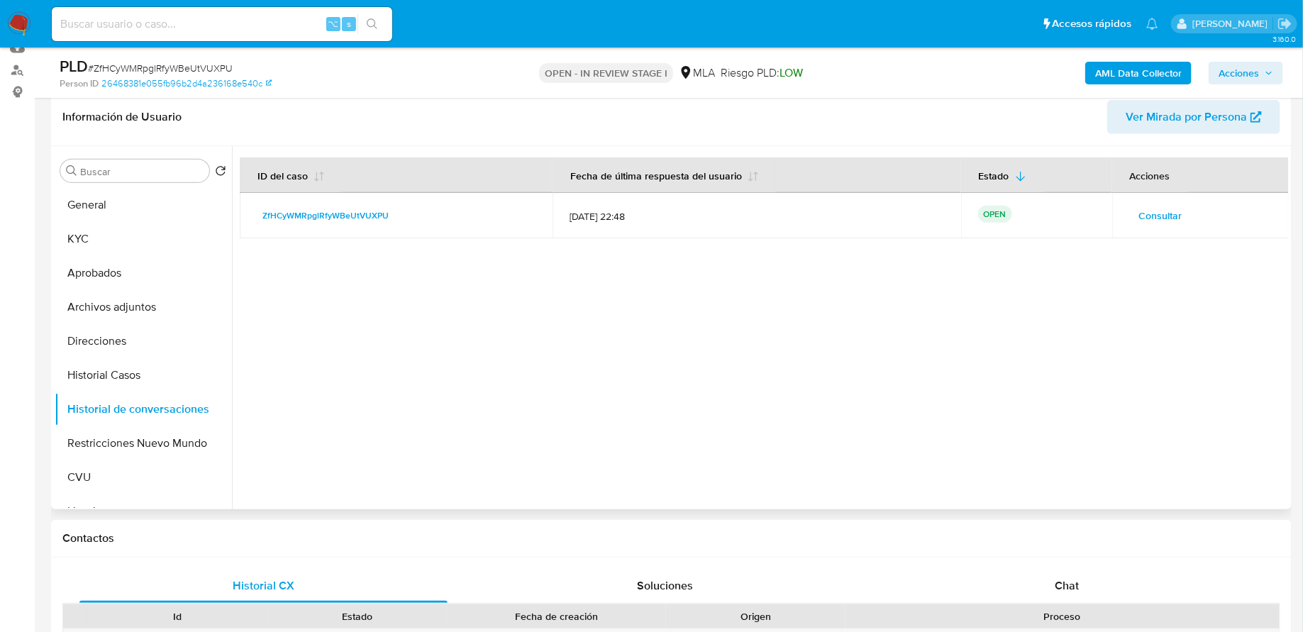
scroll to position [201, 0]
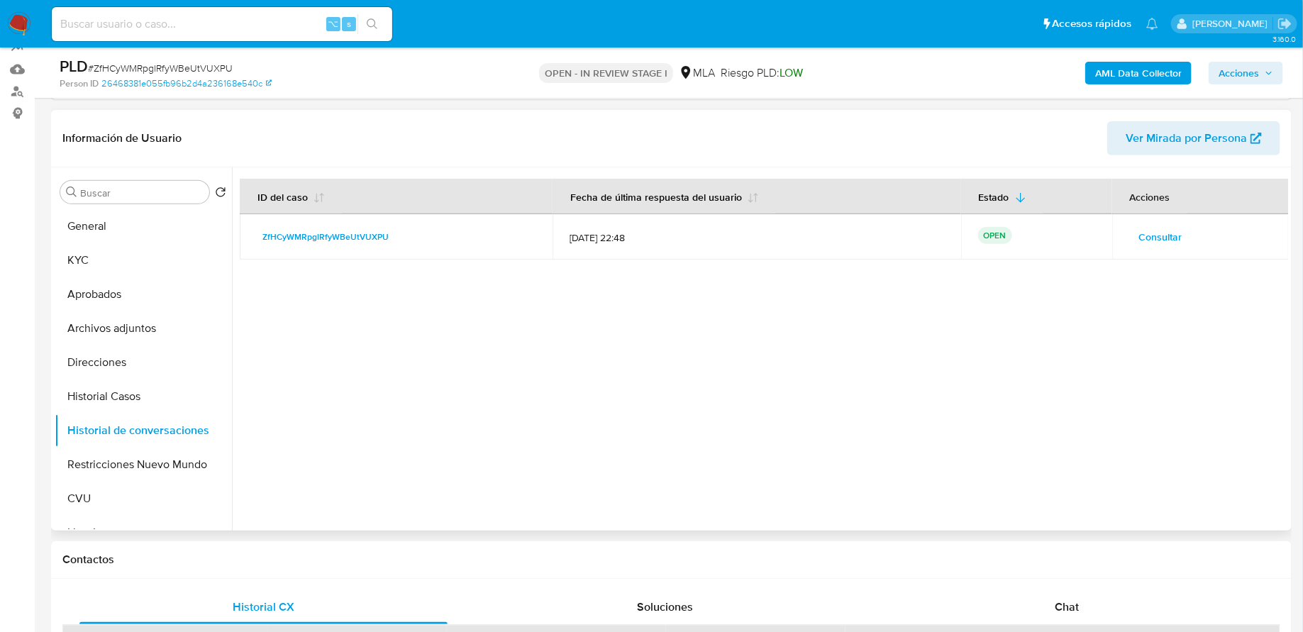
click at [1129, 230] on button "Consultar" at bounding box center [1160, 237] width 63 height 23
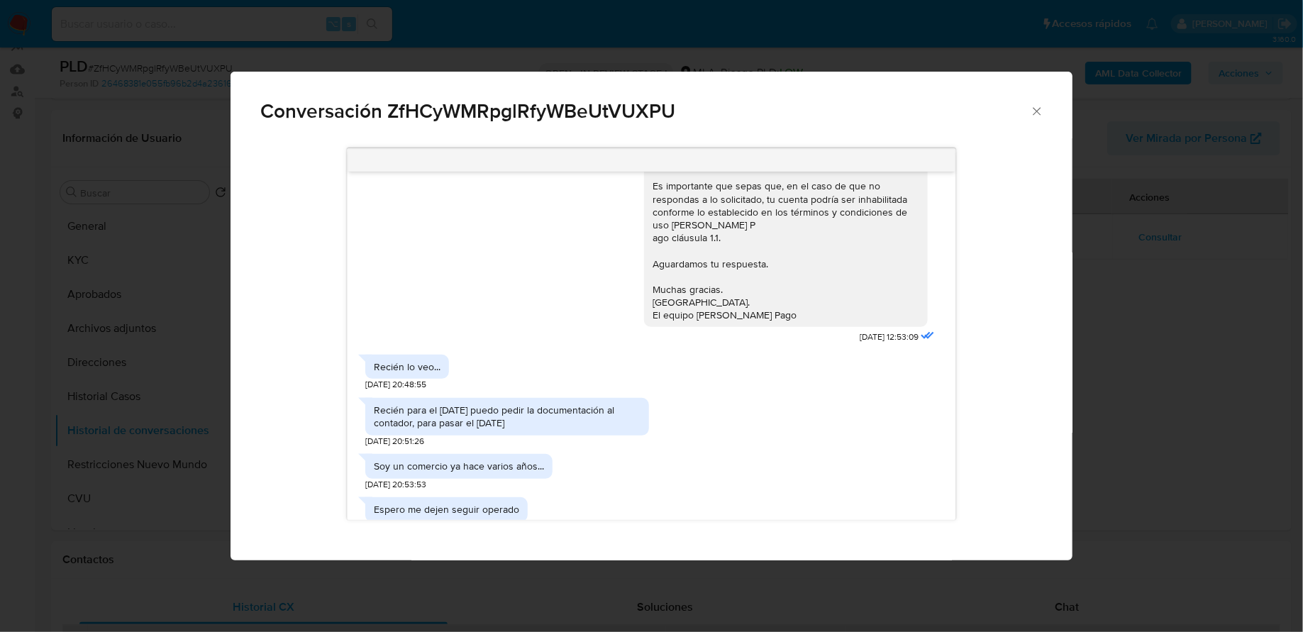
scroll to position [1033, 0]
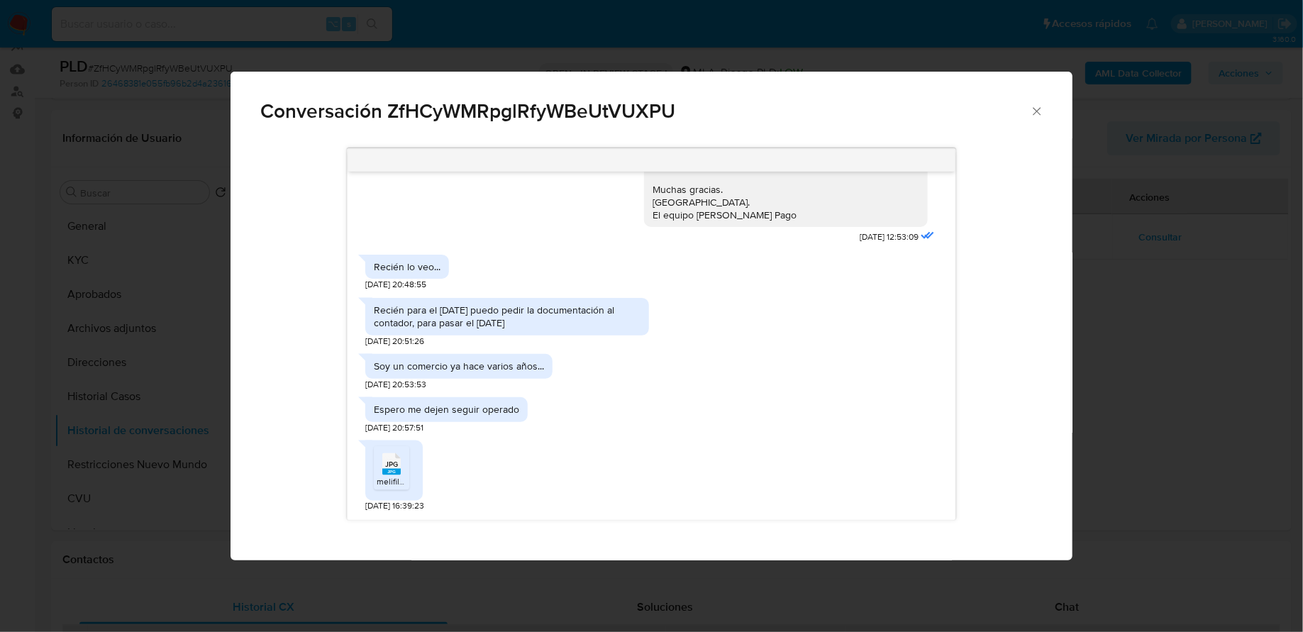
click at [403, 469] on div "JPG JPG" at bounding box center [392, 463] width 30 height 28
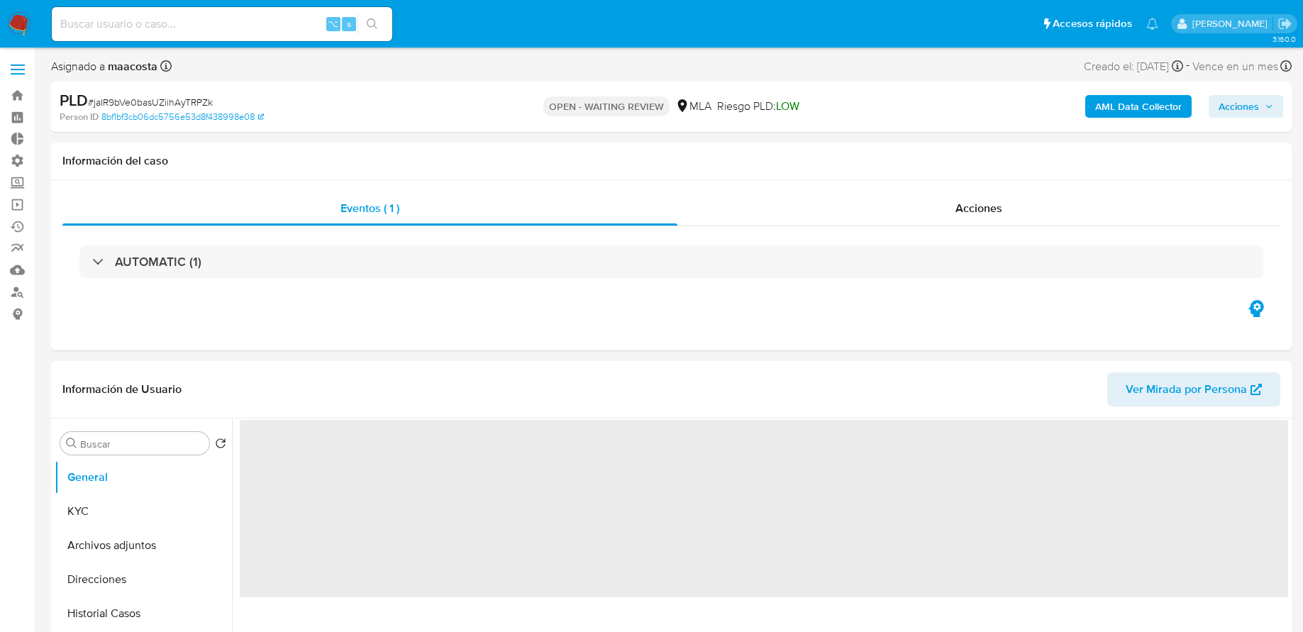
select select "10"
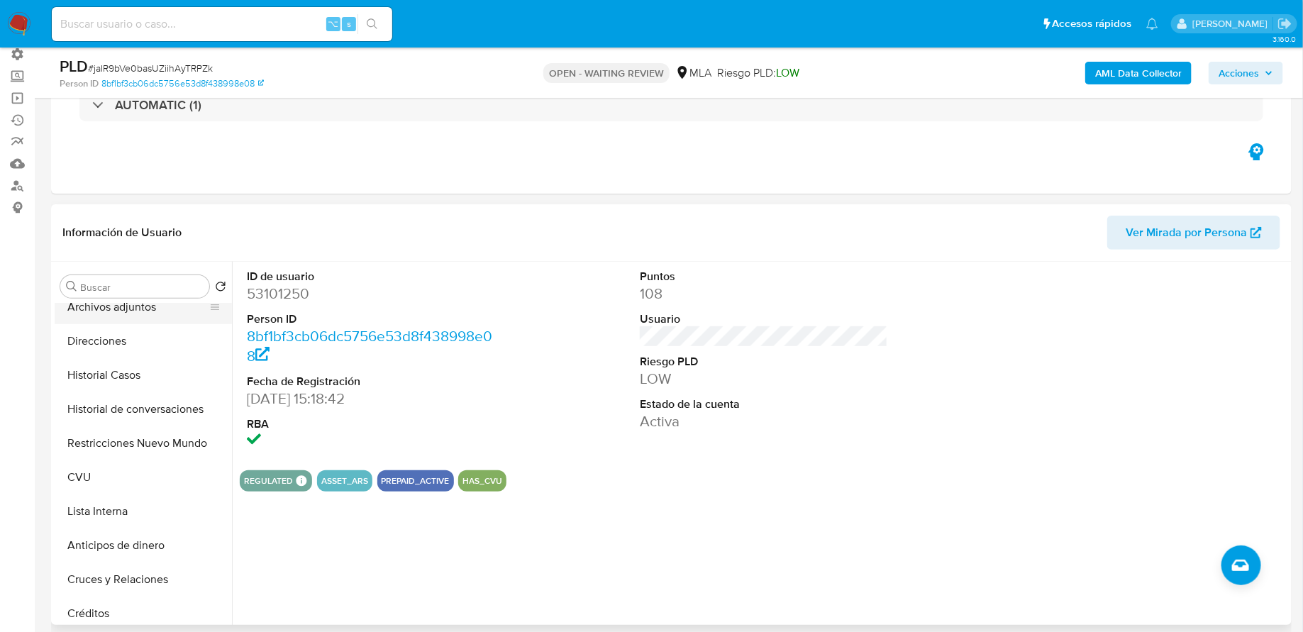
scroll to position [156, 0]
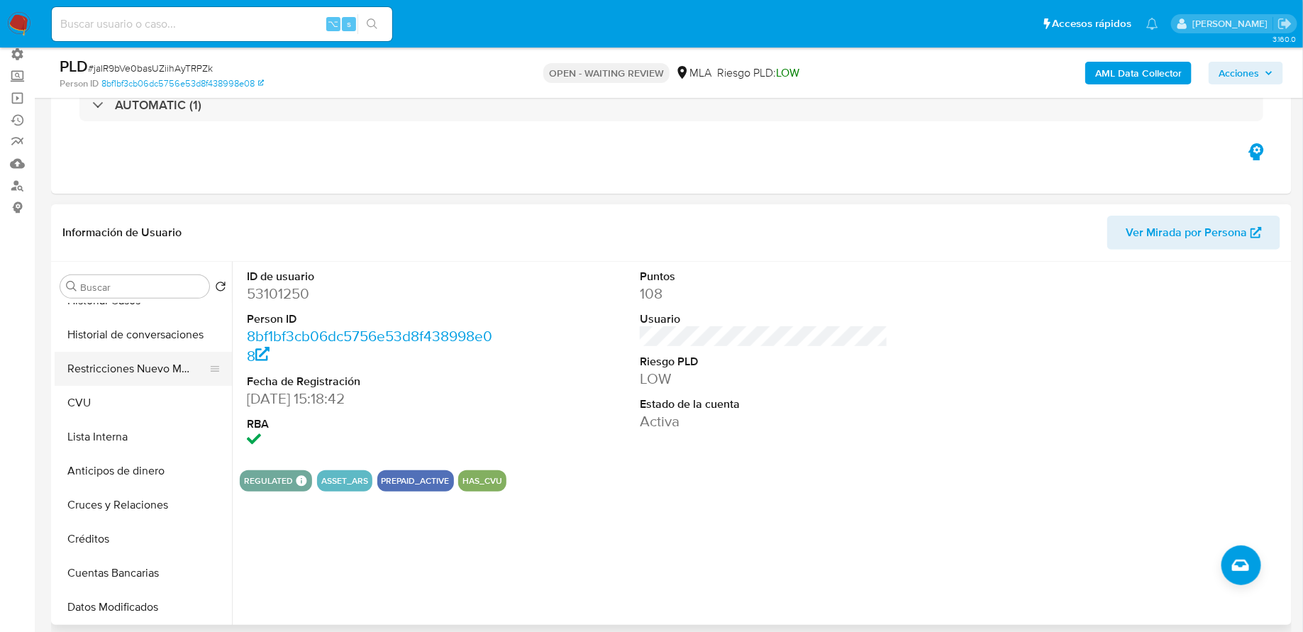
click at [124, 363] on button "Restricciones Nuevo Mundo" at bounding box center [138, 369] width 166 height 34
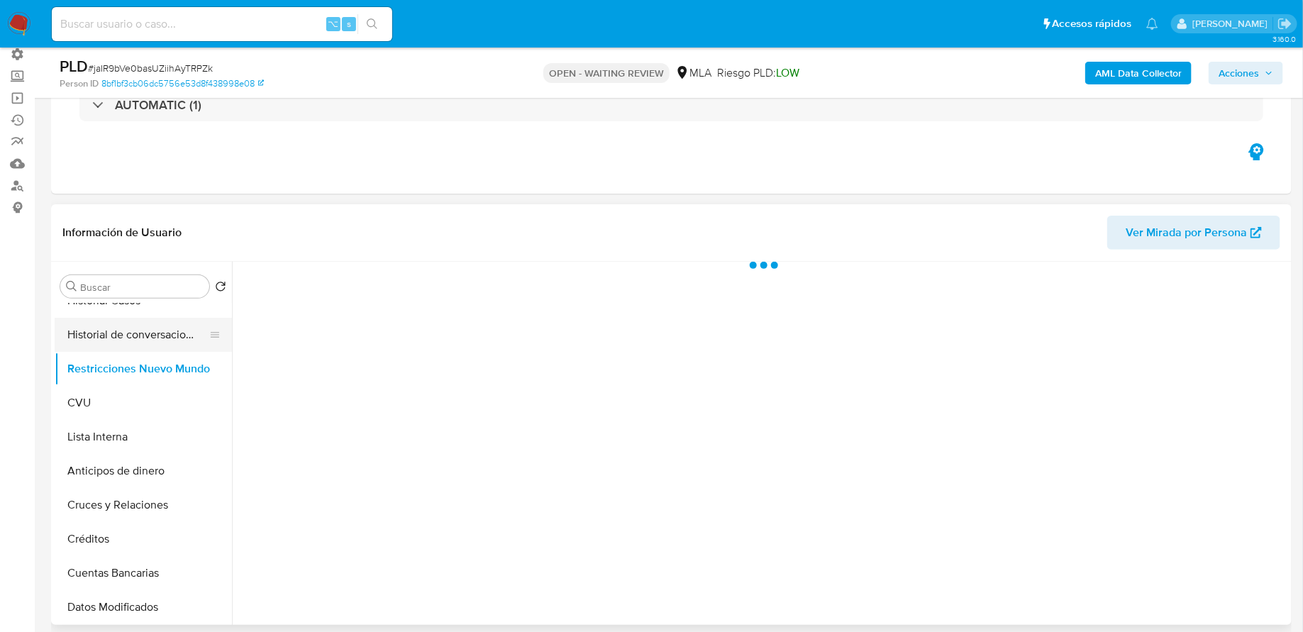
click at [143, 343] on button "Historial de conversaciones" at bounding box center [138, 335] width 166 height 34
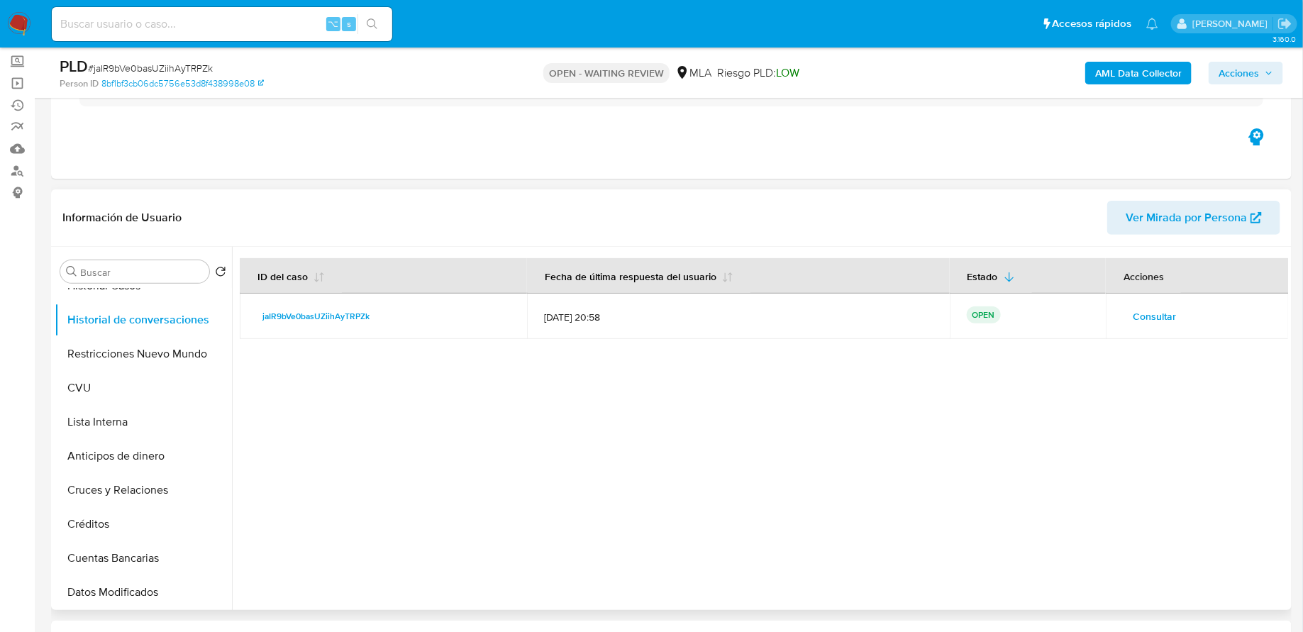
click at [1168, 313] on span "Consultar" at bounding box center [1153, 316] width 43 height 20
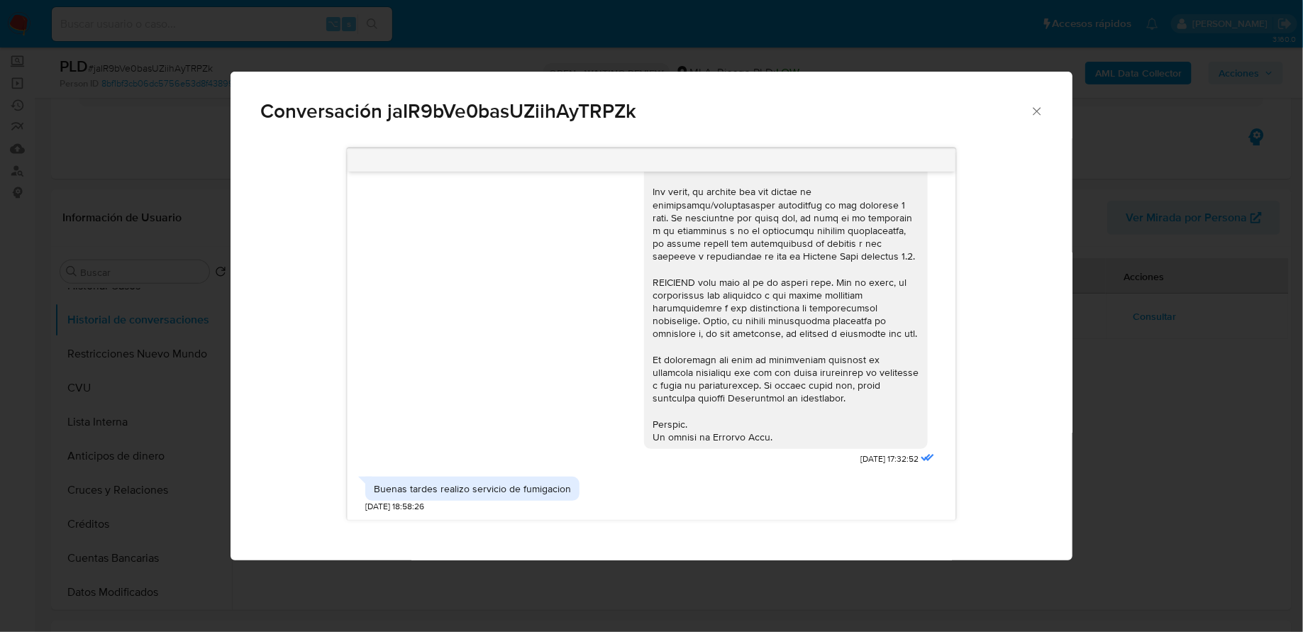
scroll to position [0, 0]
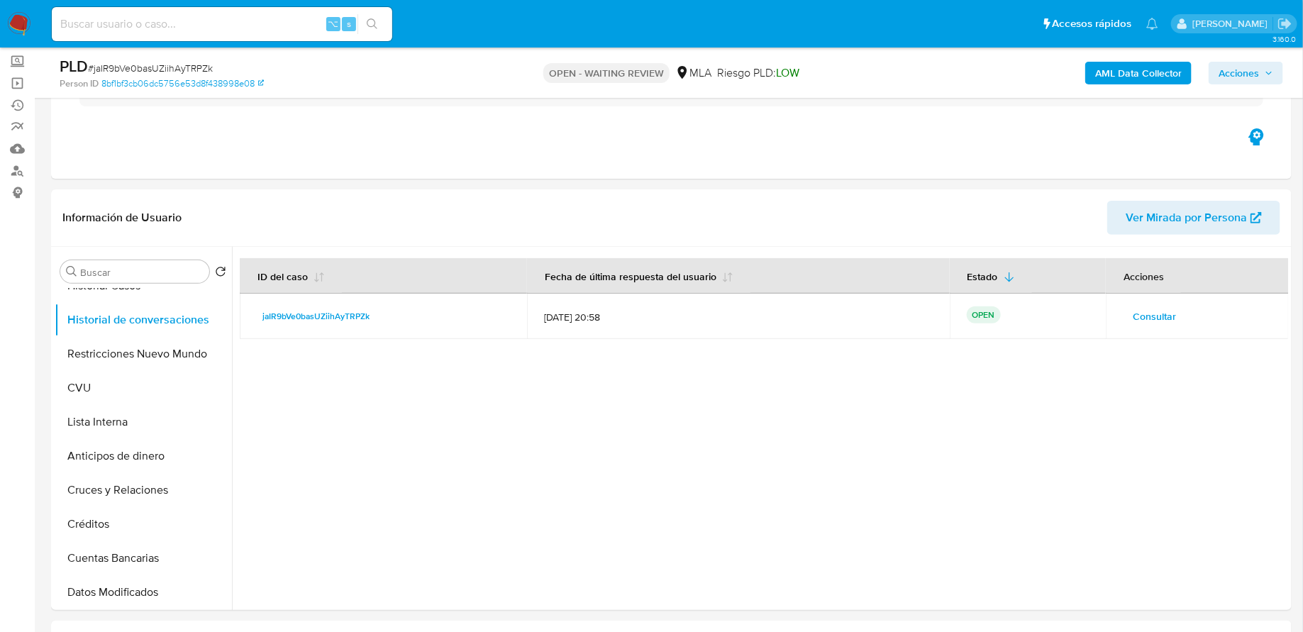
click at [306, 21] on input at bounding box center [222, 24] width 340 height 18
paste input "CQHJRAKp2JjtnNZvPDXBkJBY"
type input "CQHJRAKp2JjtnNZvPDXBkJBY"
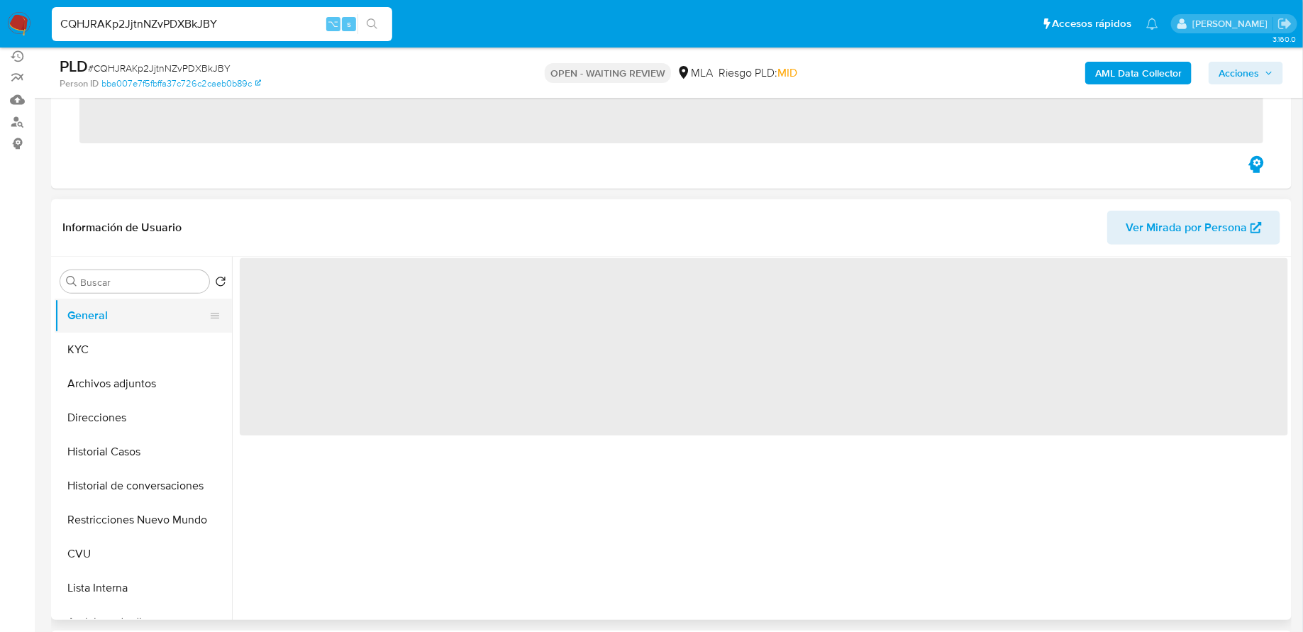
scroll to position [183, 0]
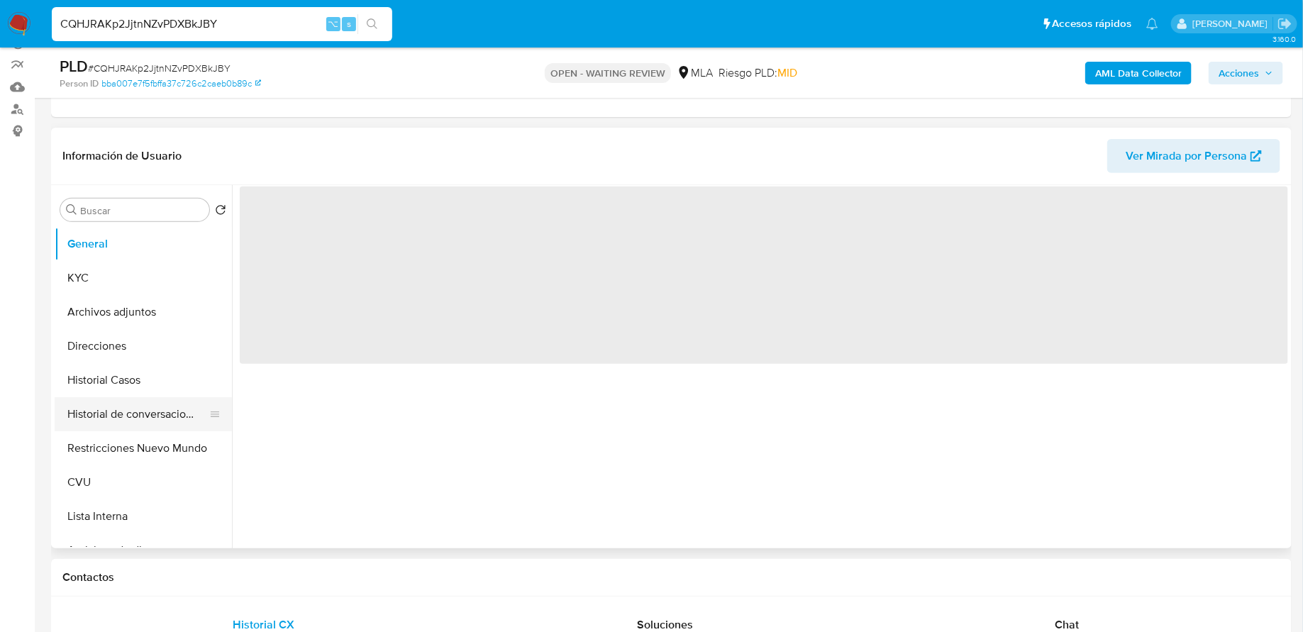
click at [134, 415] on button "Historial de conversaciones" at bounding box center [138, 414] width 166 height 34
select select "10"
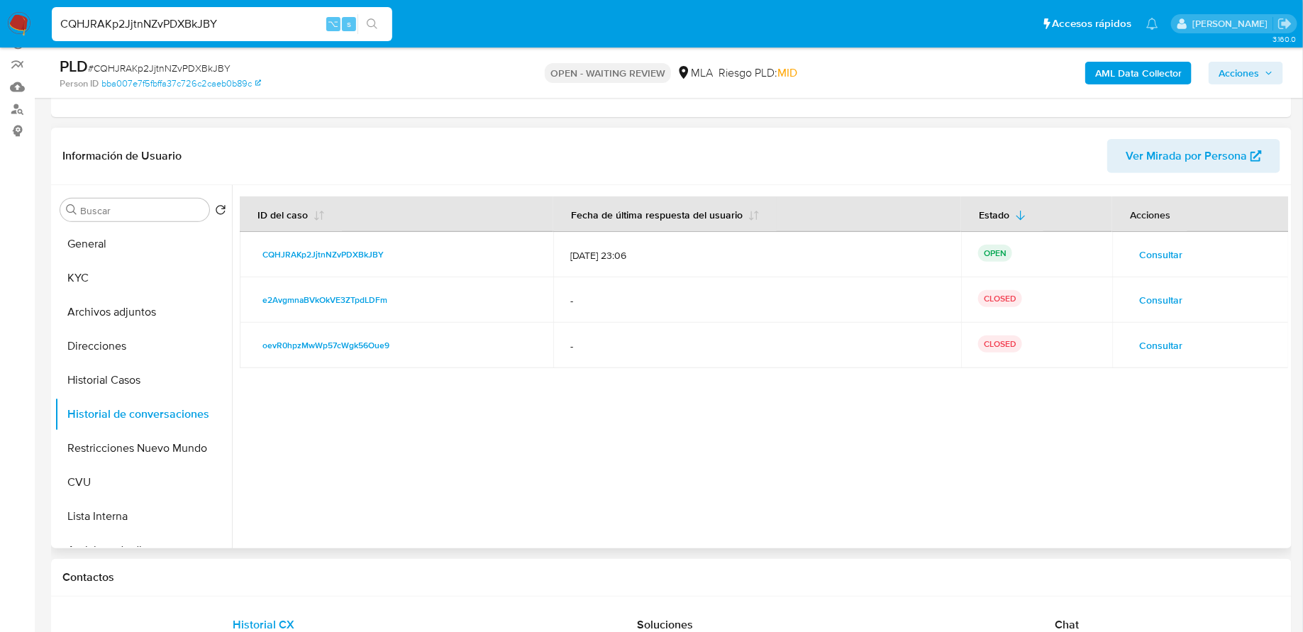
click at [1130, 250] on button "Consultar" at bounding box center [1160, 254] width 63 height 23
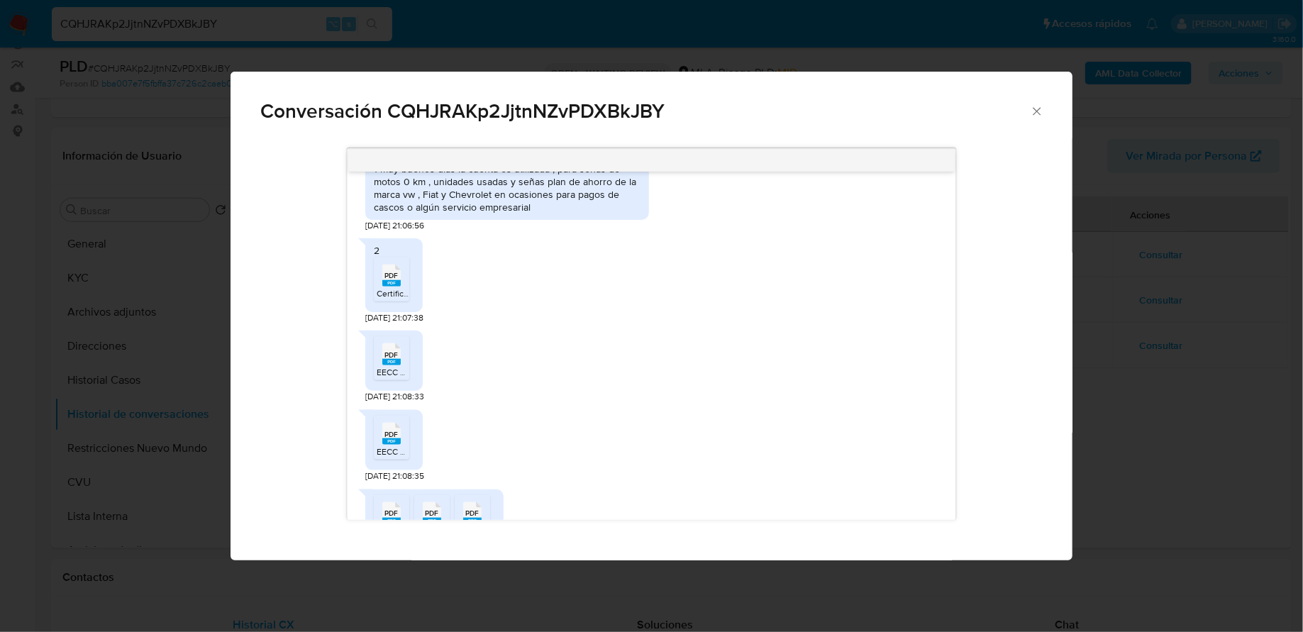
scroll to position [820, 0]
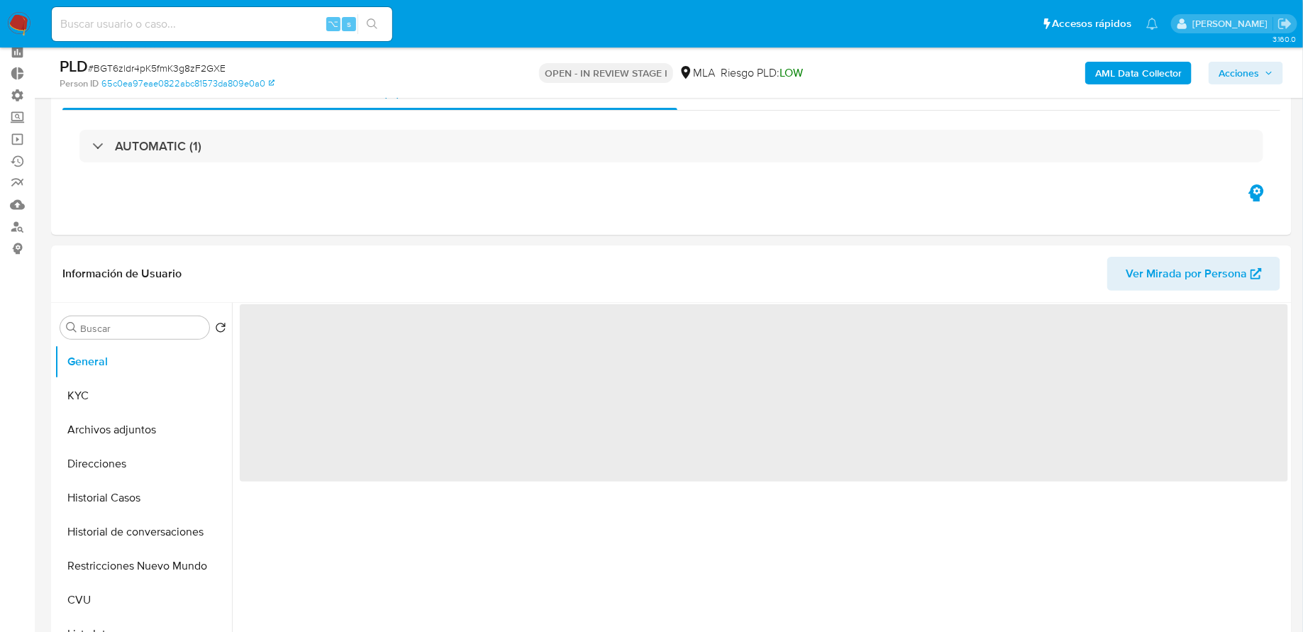
scroll to position [160, 0]
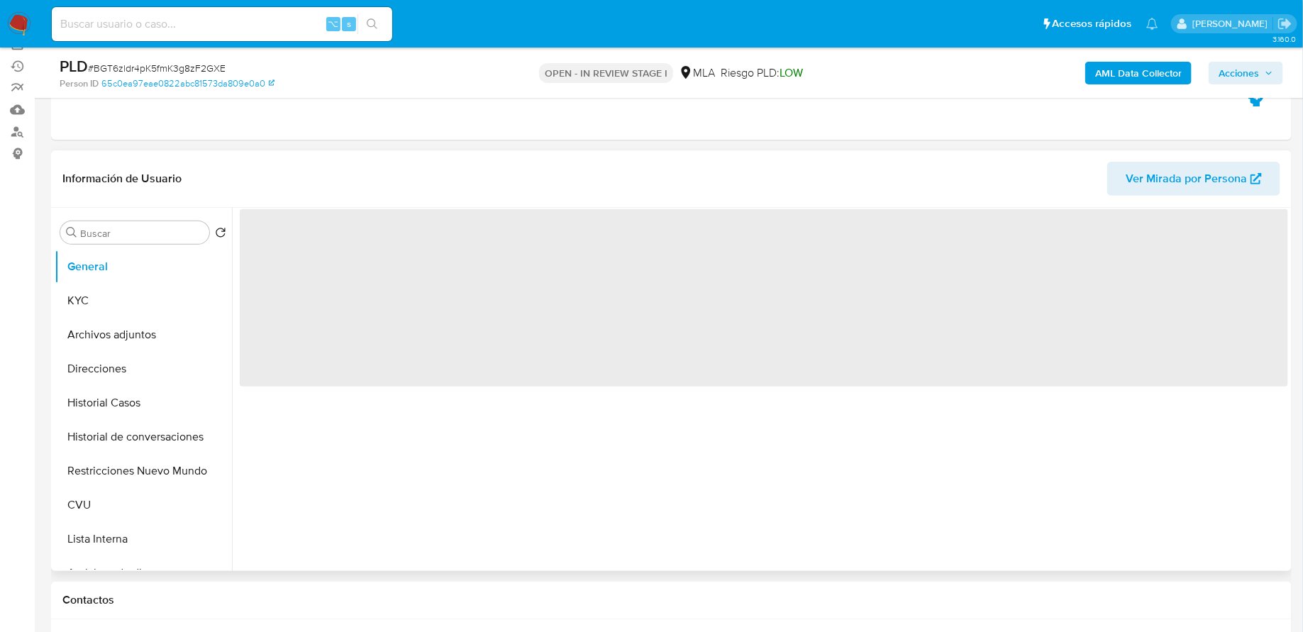
select select "10"
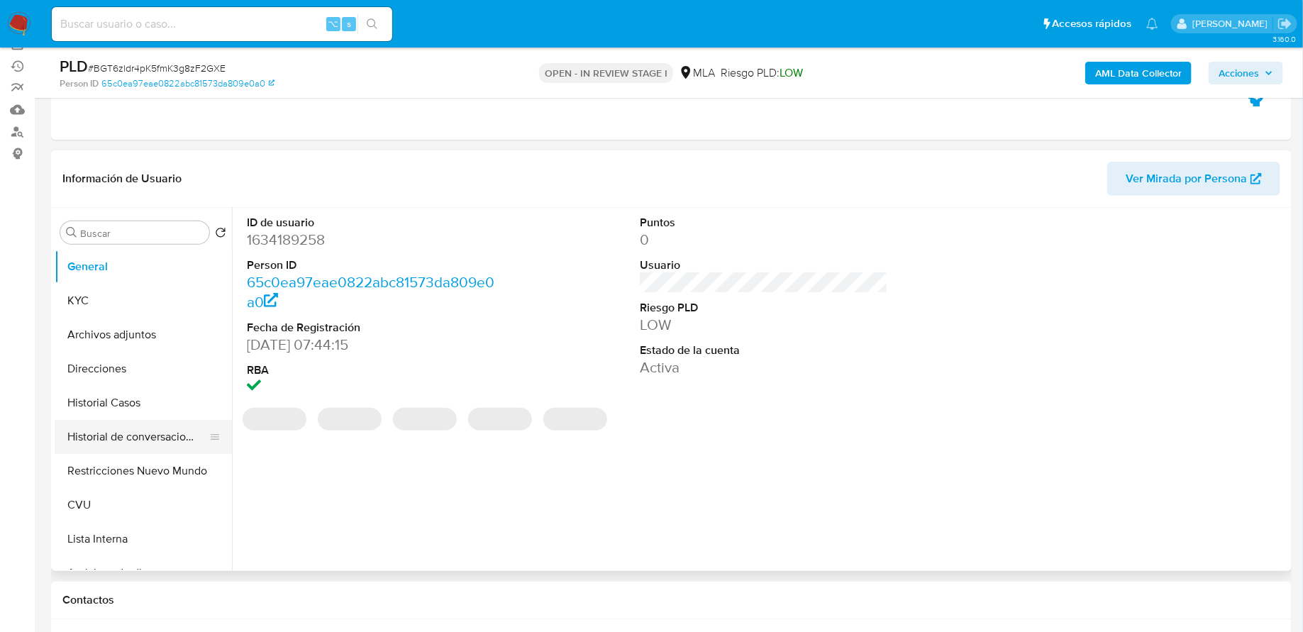
click at [131, 447] on button "Historial de conversaciones" at bounding box center [138, 437] width 166 height 34
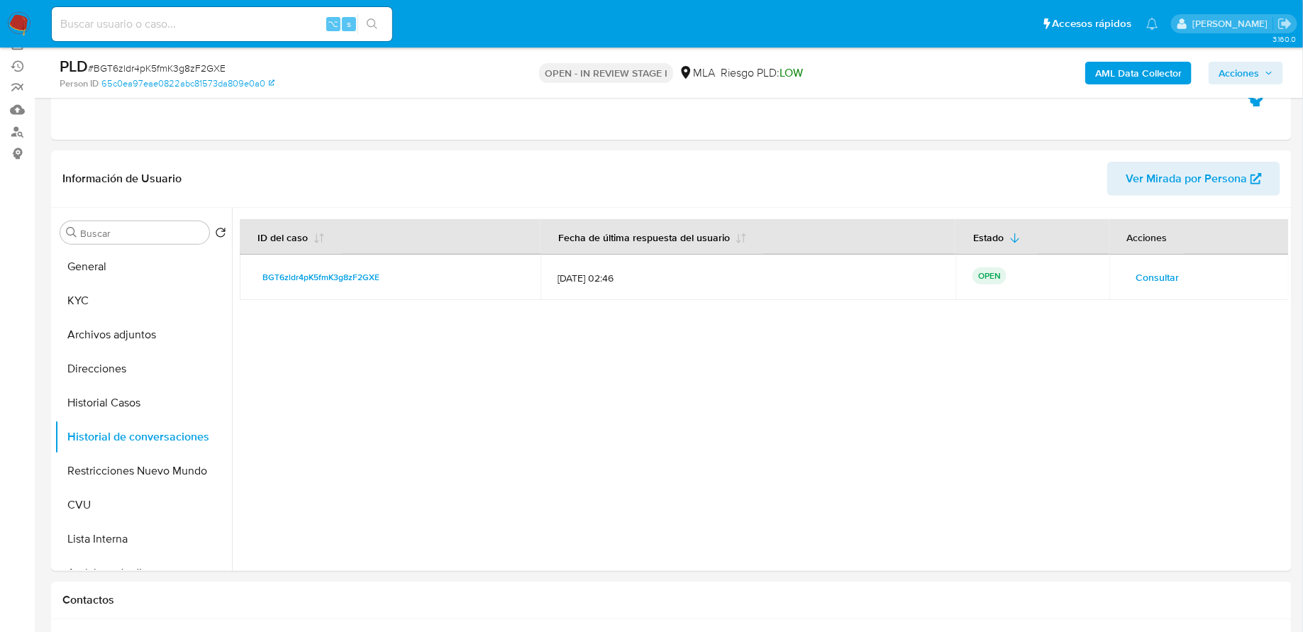
click at [1163, 270] on span "Consultar" at bounding box center [1157, 277] width 43 height 20
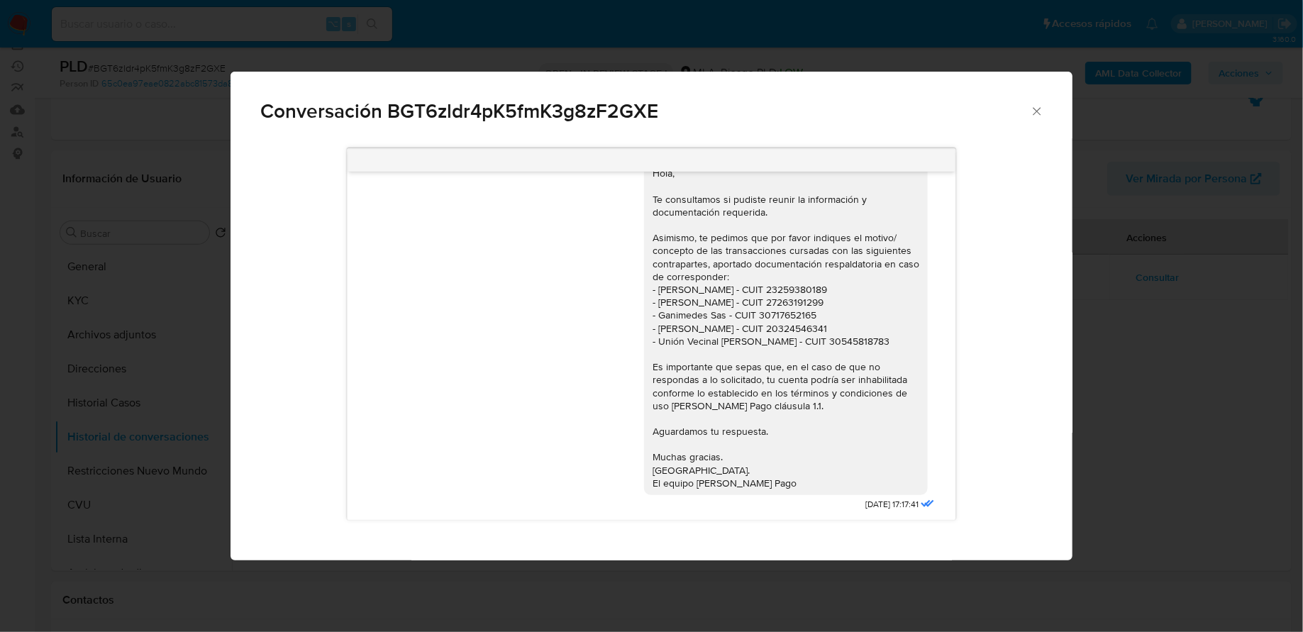
scroll to position [1309, 0]
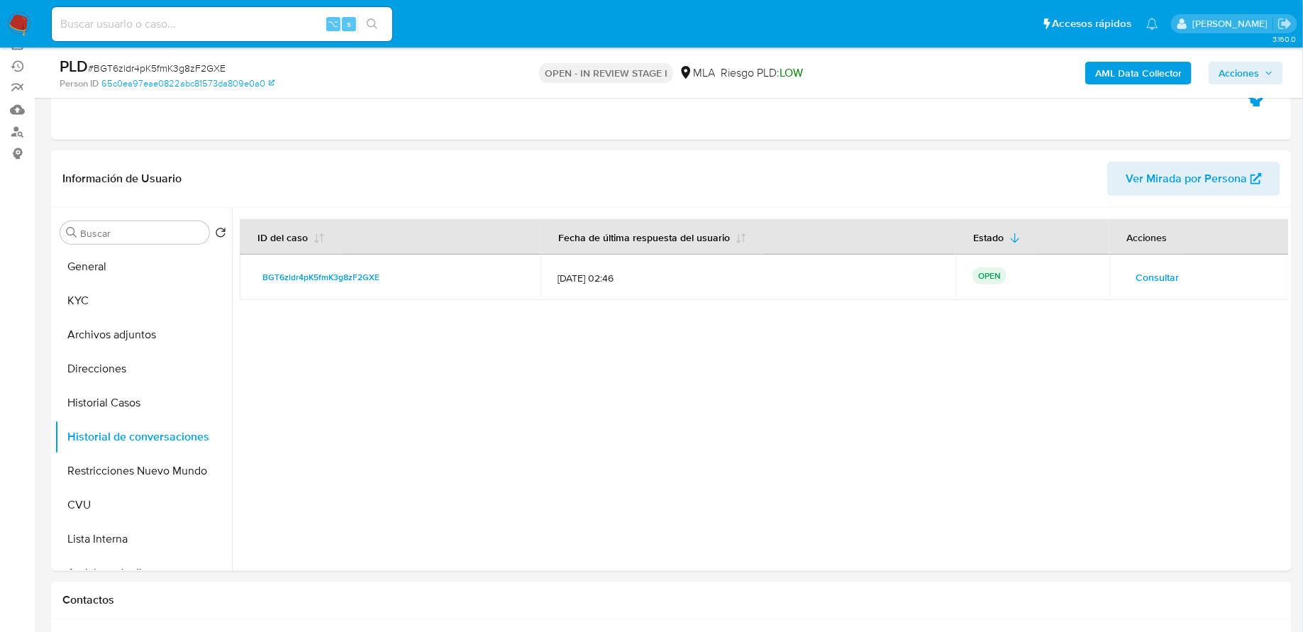
click at [213, 24] on input at bounding box center [222, 24] width 340 height 18
paste input "t4XnCxWya9f0gdHIFWEfbxzk"
type input "t4XnCxWya9f0gdHIFWEfbxzk"
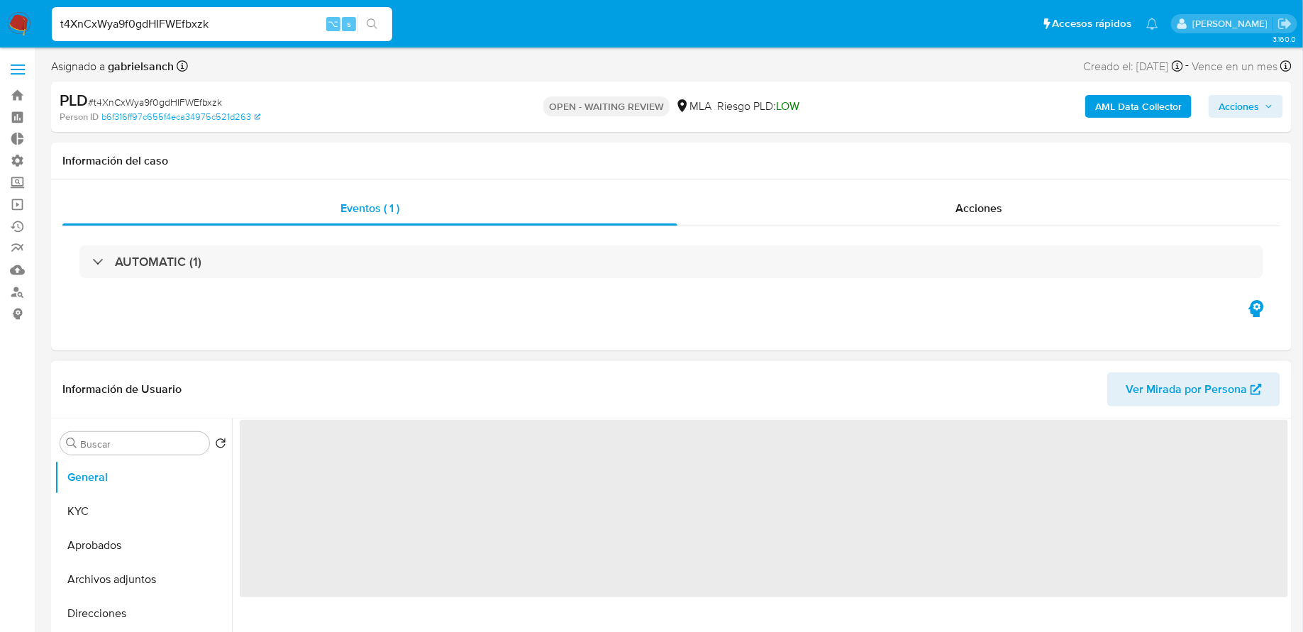
select select "10"
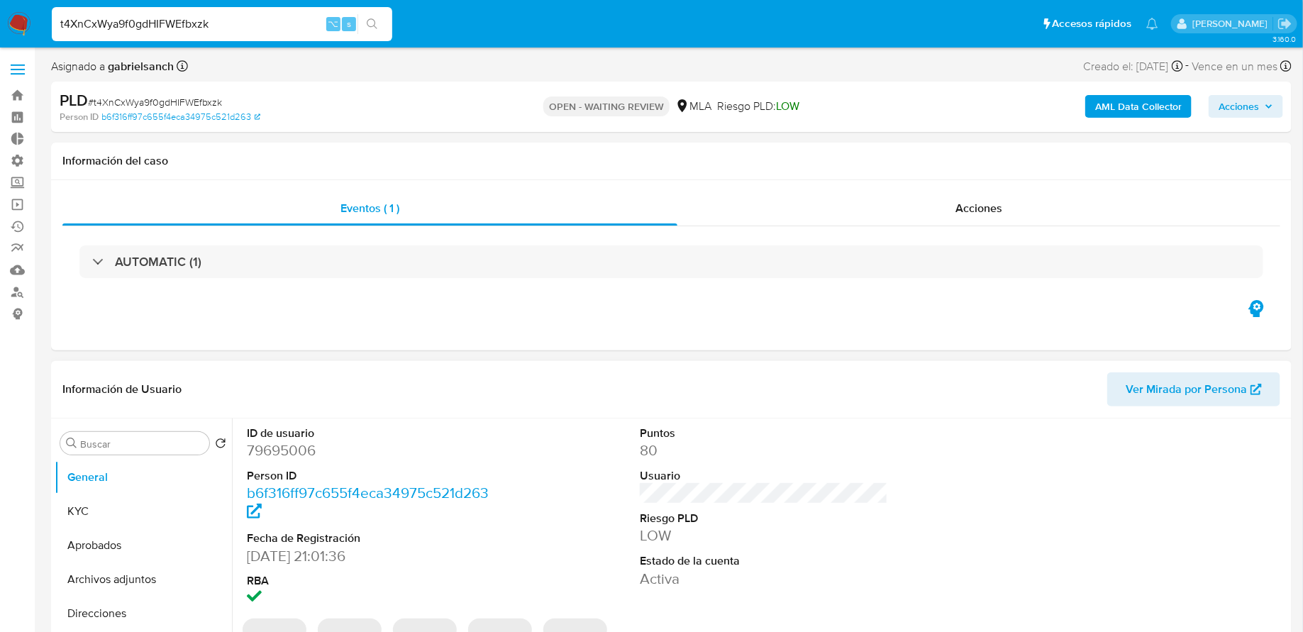
scroll to position [100, 0]
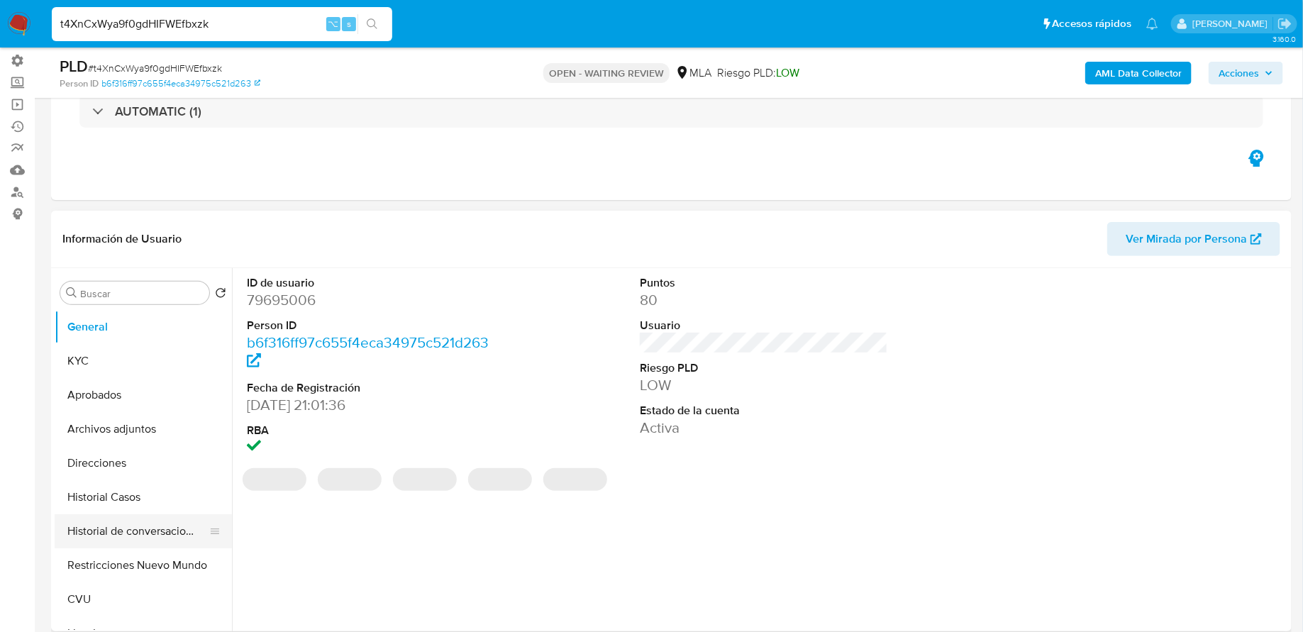
click at [126, 519] on button "Historial de conversaciones" at bounding box center [138, 531] width 166 height 34
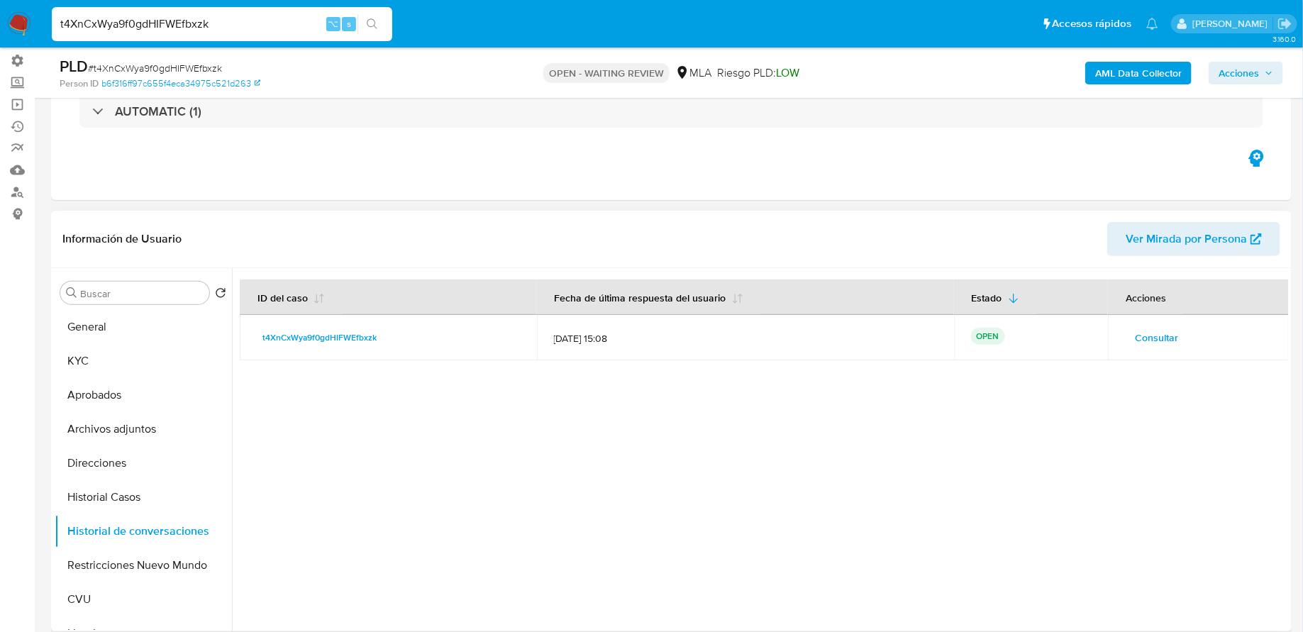
click at [1130, 344] on button "Consultar" at bounding box center [1156, 337] width 63 height 23
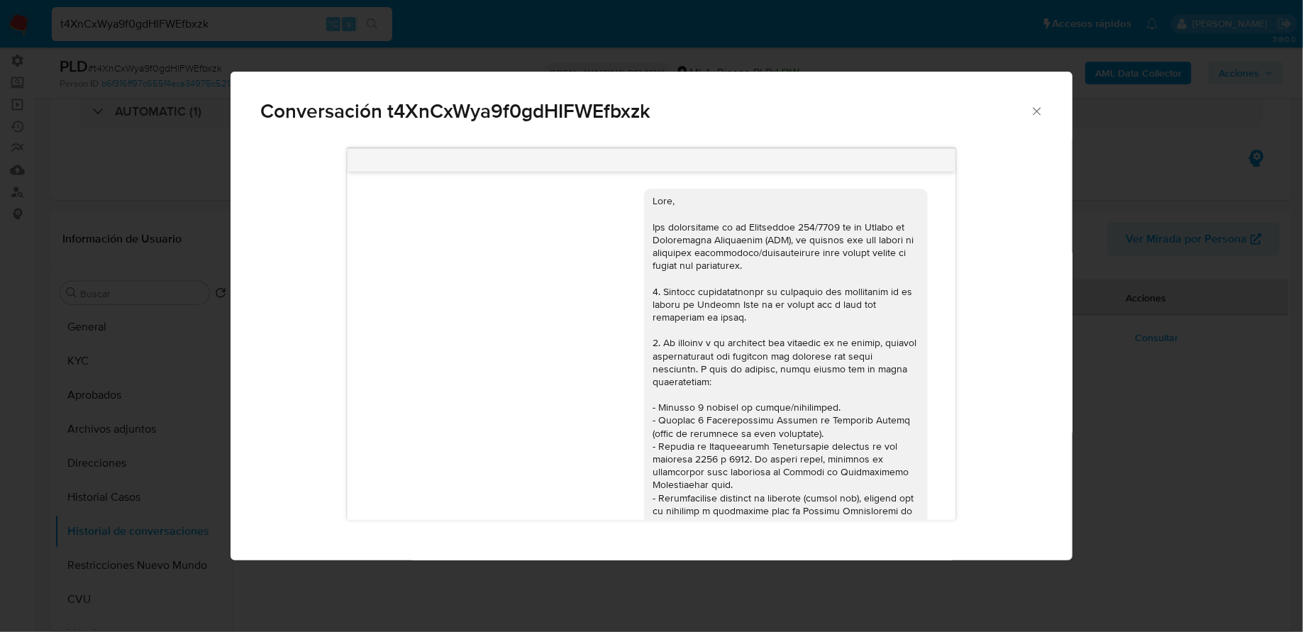
scroll to position [635, 0]
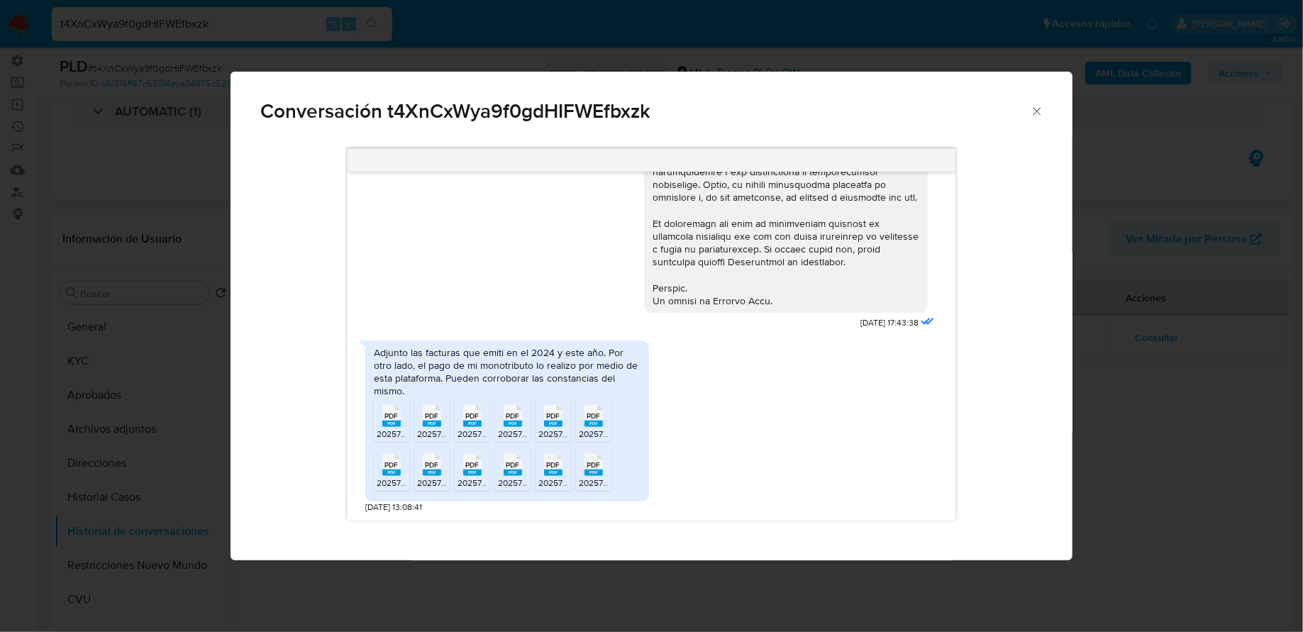
click at [386, 416] on span "PDF" at bounding box center [390, 415] width 13 height 9
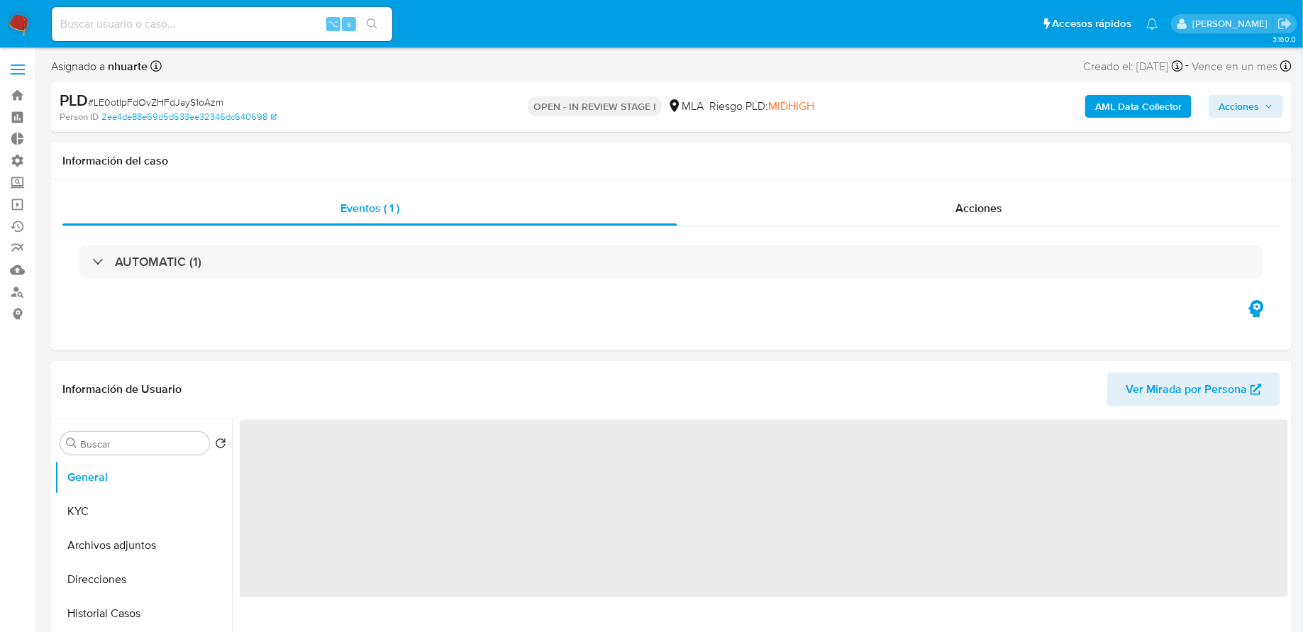
scroll to position [91, 0]
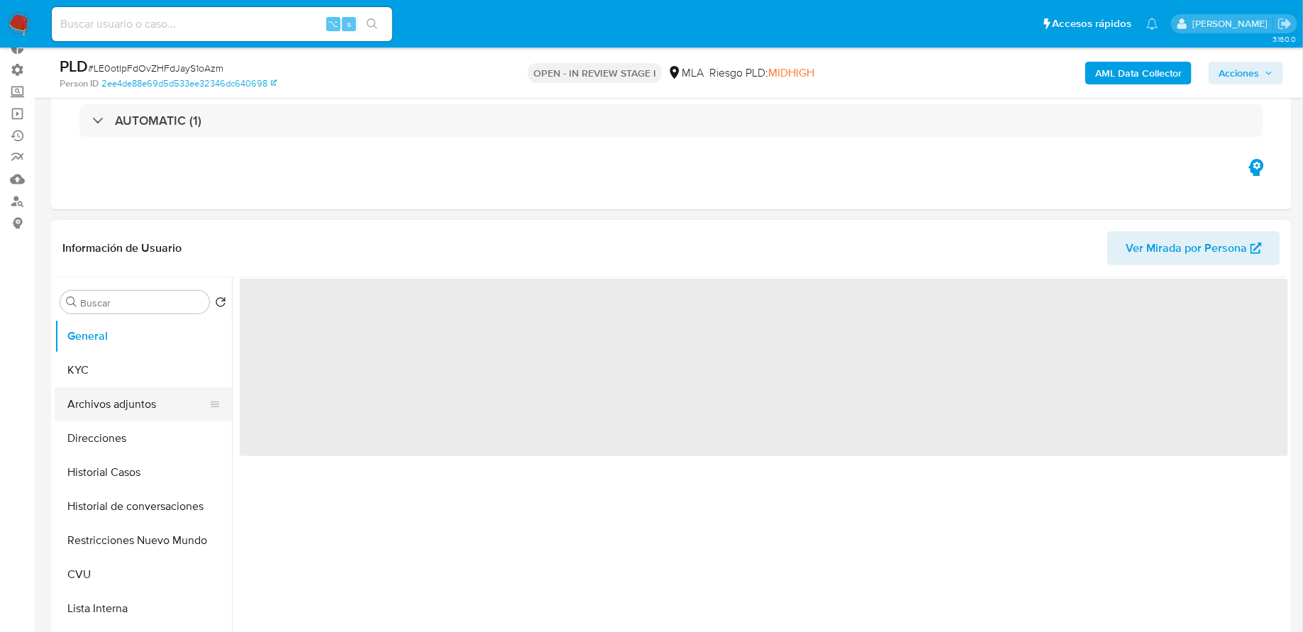
select select "10"
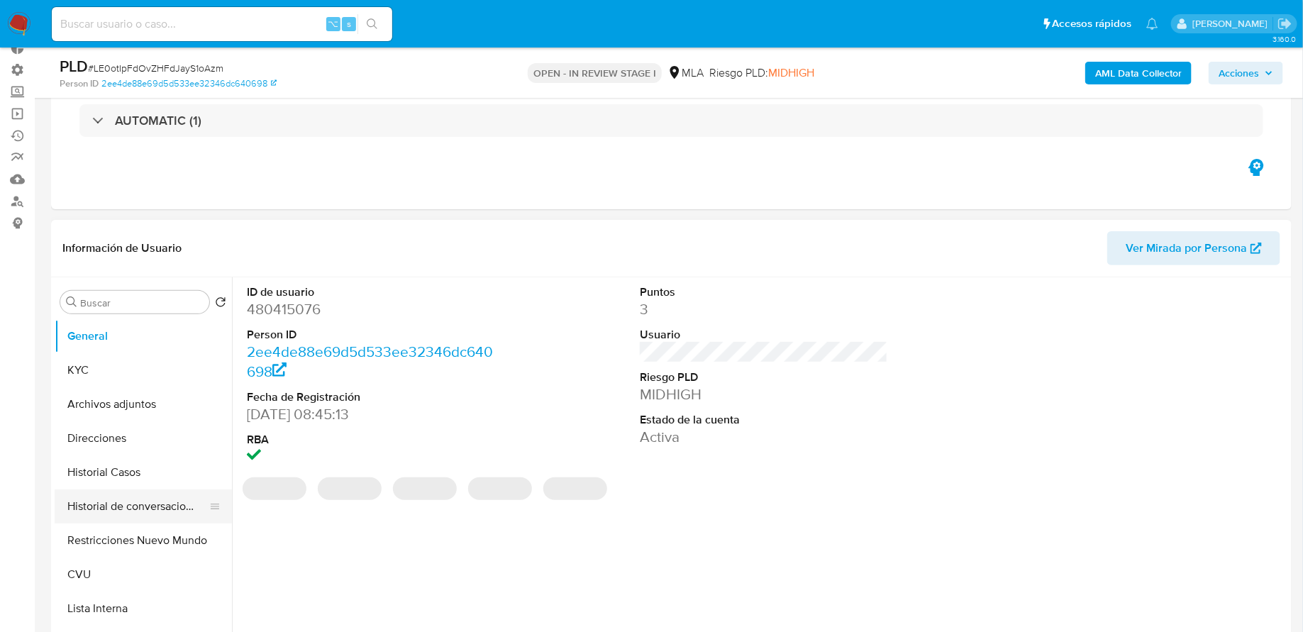
click at [128, 518] on button "Historial de conversaciones" at bounding box center [138, 506] width 166 height 34
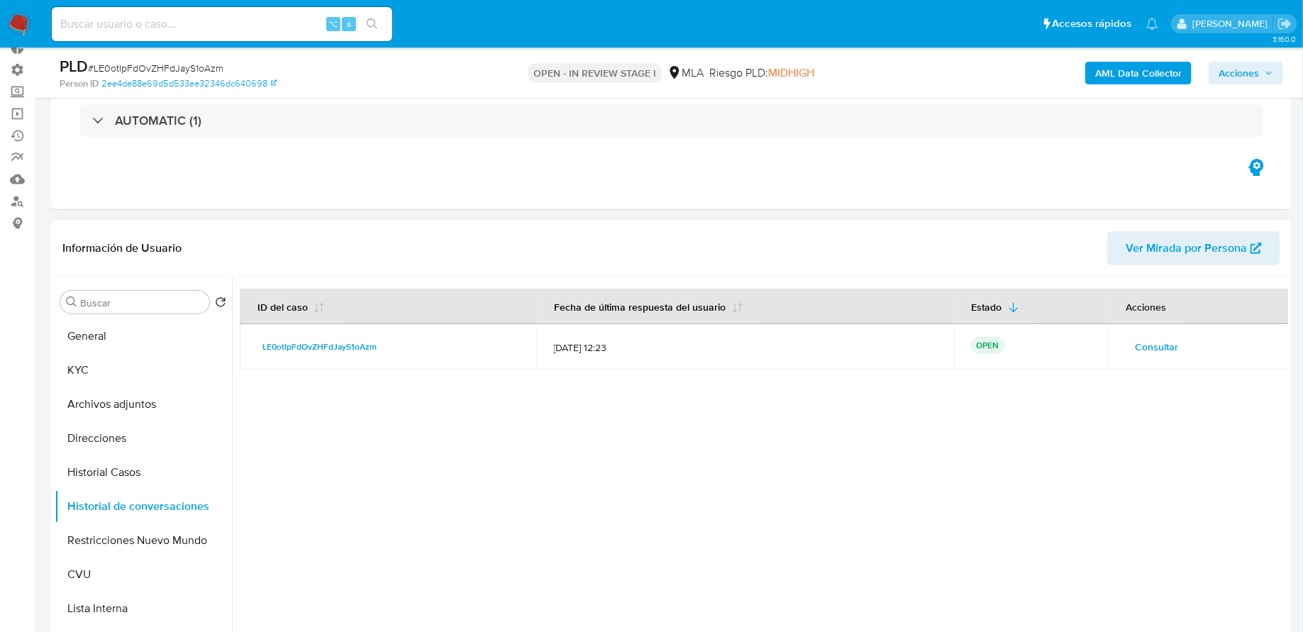
click at [1158, 343] on span "Consultar" at bounding box center [1156, 347] width 43 height 20
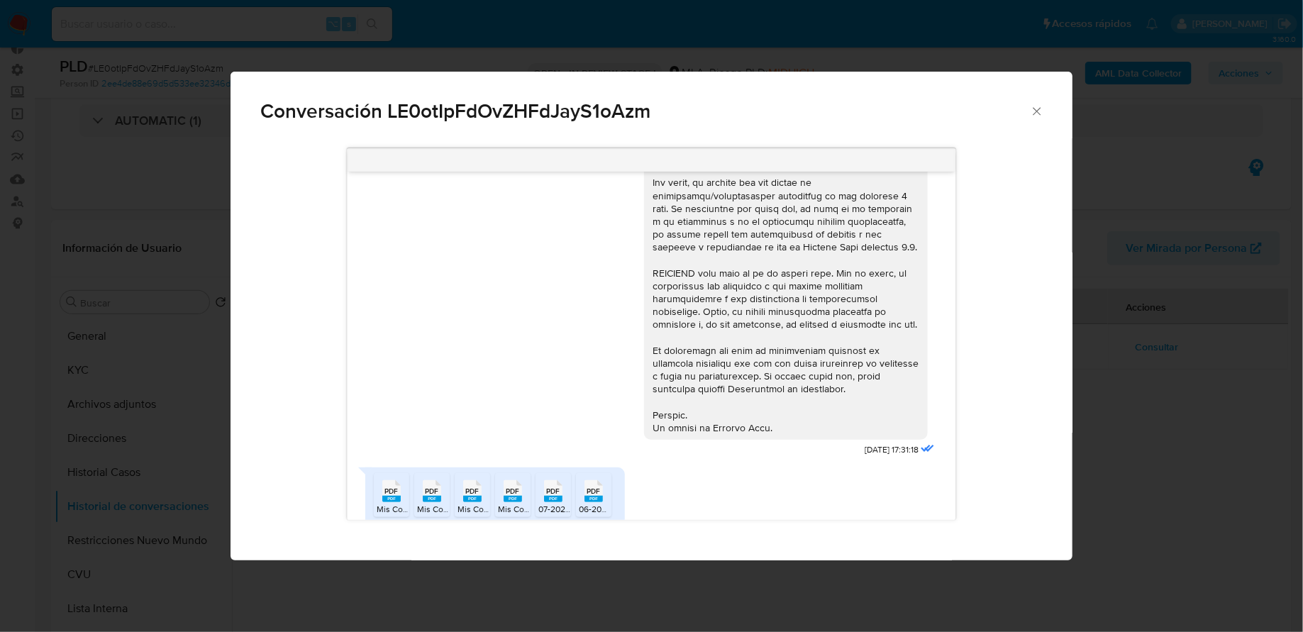
scroll to position [679, 0]
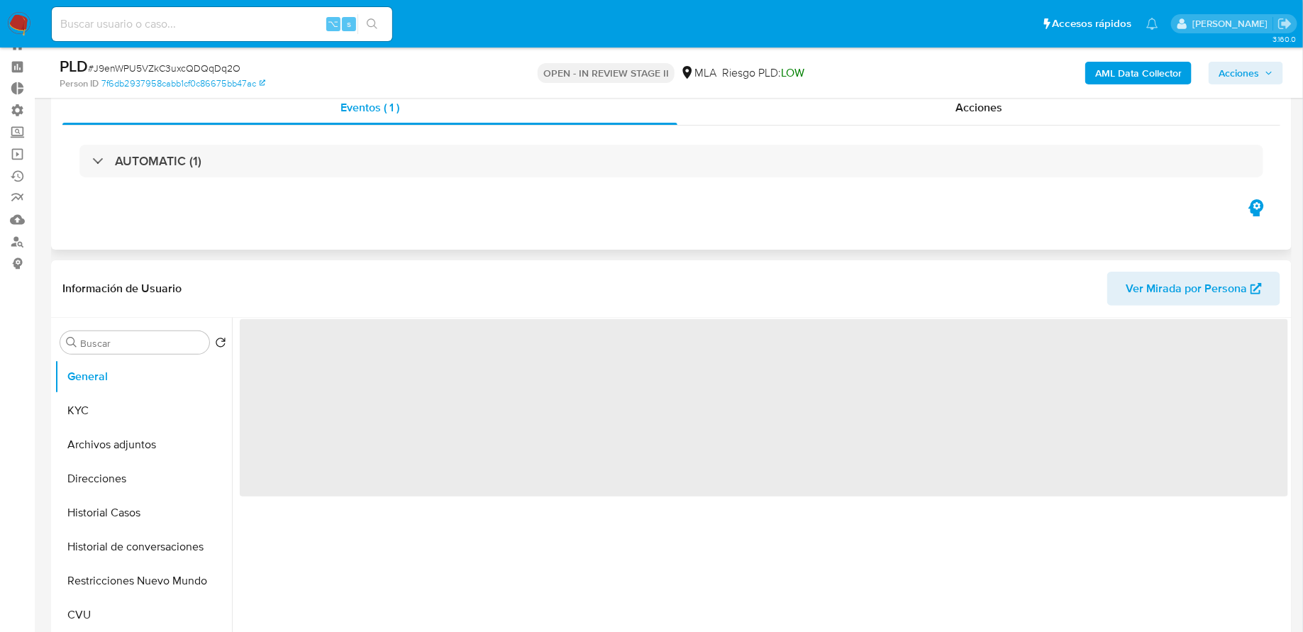
scroll to position [26, 0]
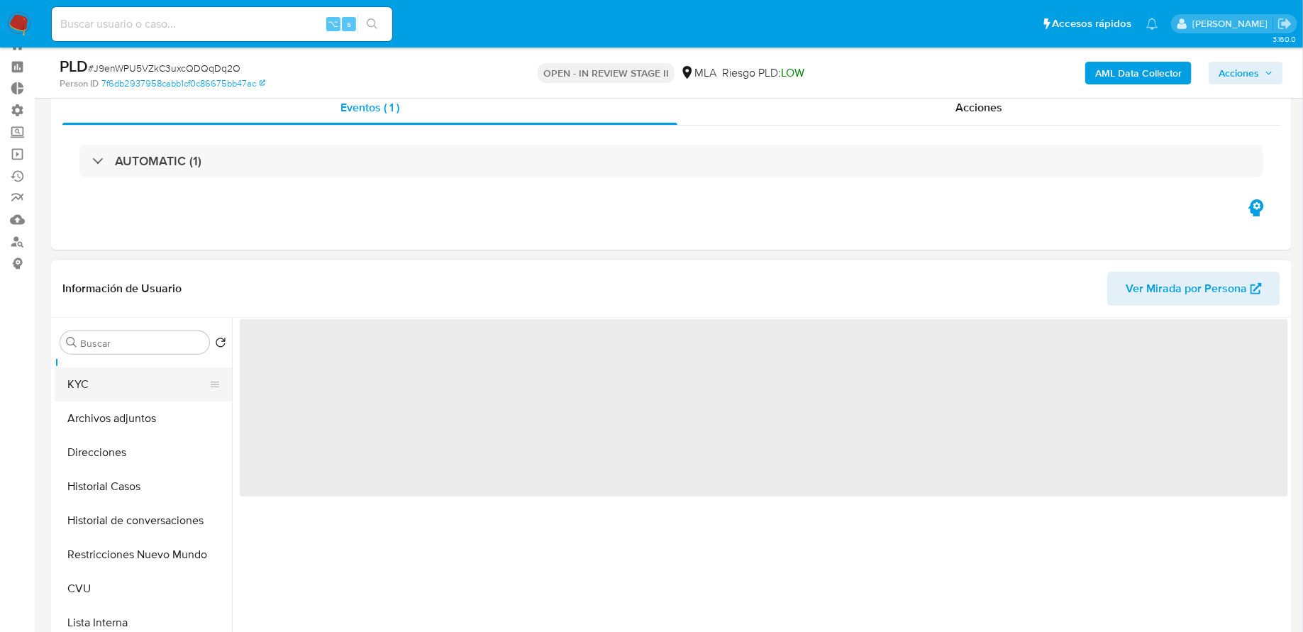
select select "10"
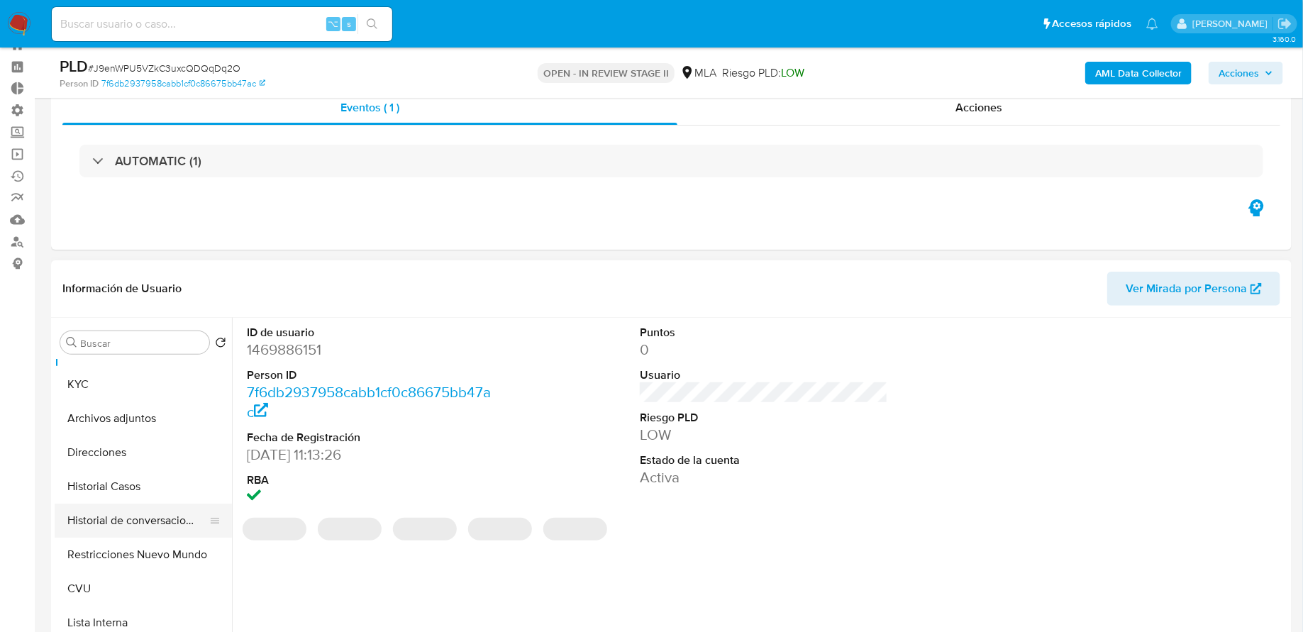
click at [157, 527] on button "Historial de conversaciones" at bounding box center [138, 520] width 166 height 34
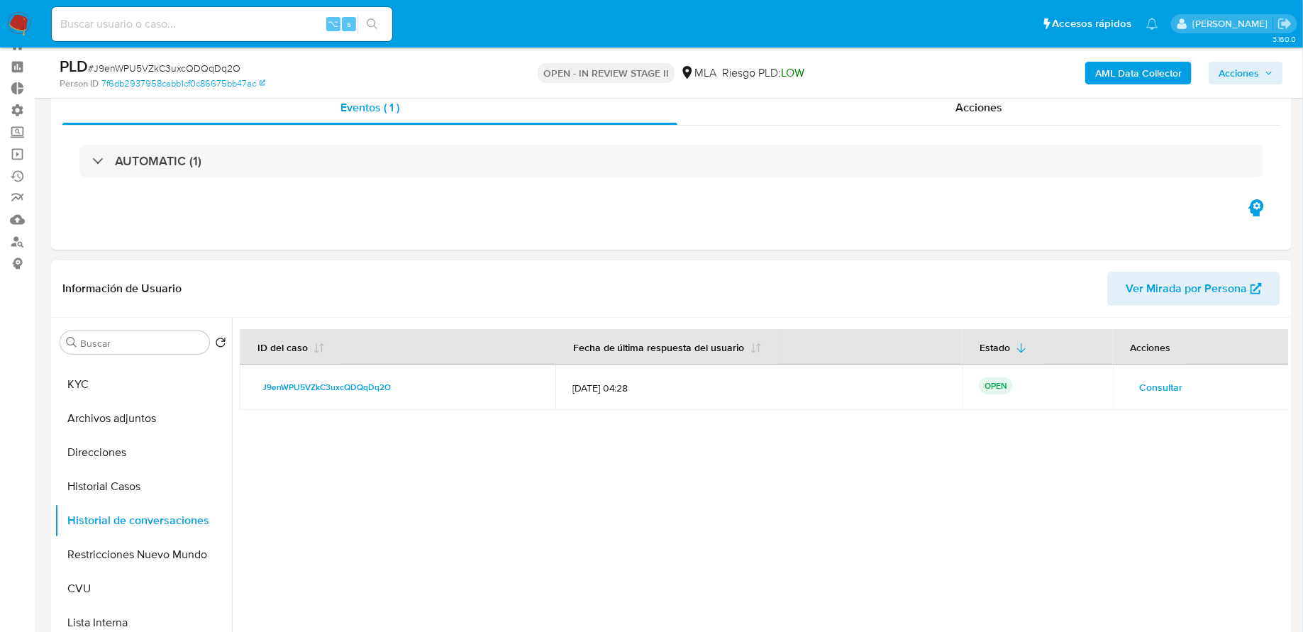
click at [1148, 382] on span "Consultar" at bounding box center [1161, 387] width 43 height 20
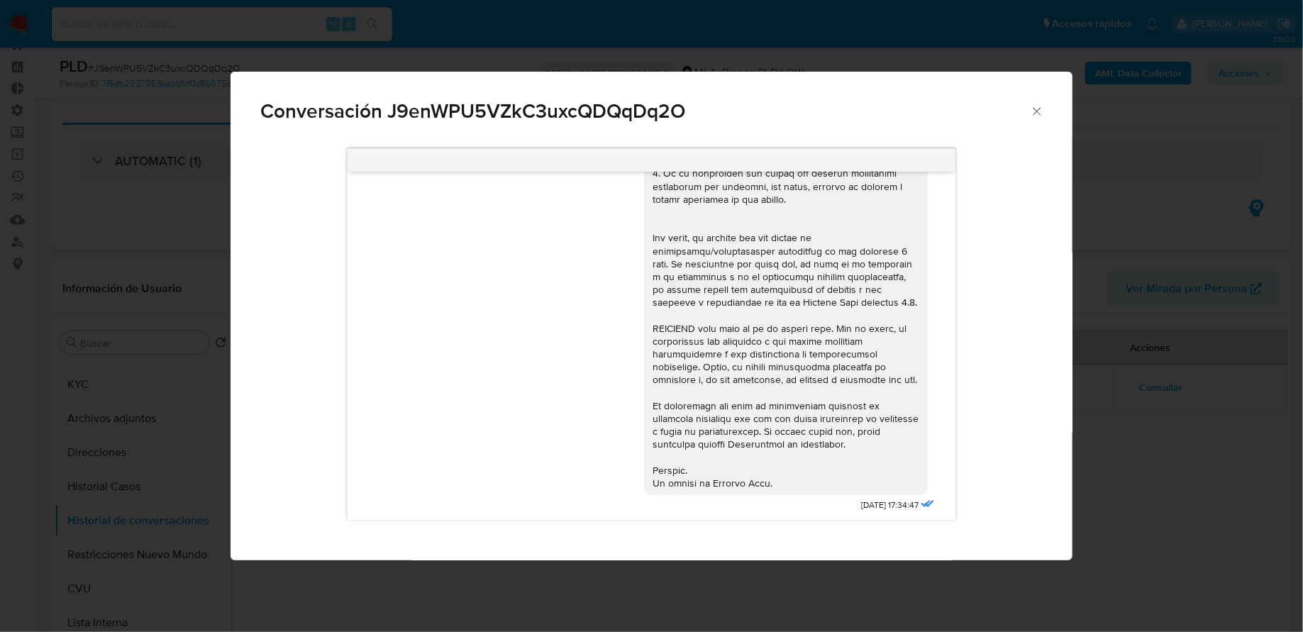
scroll to position [695, 0]
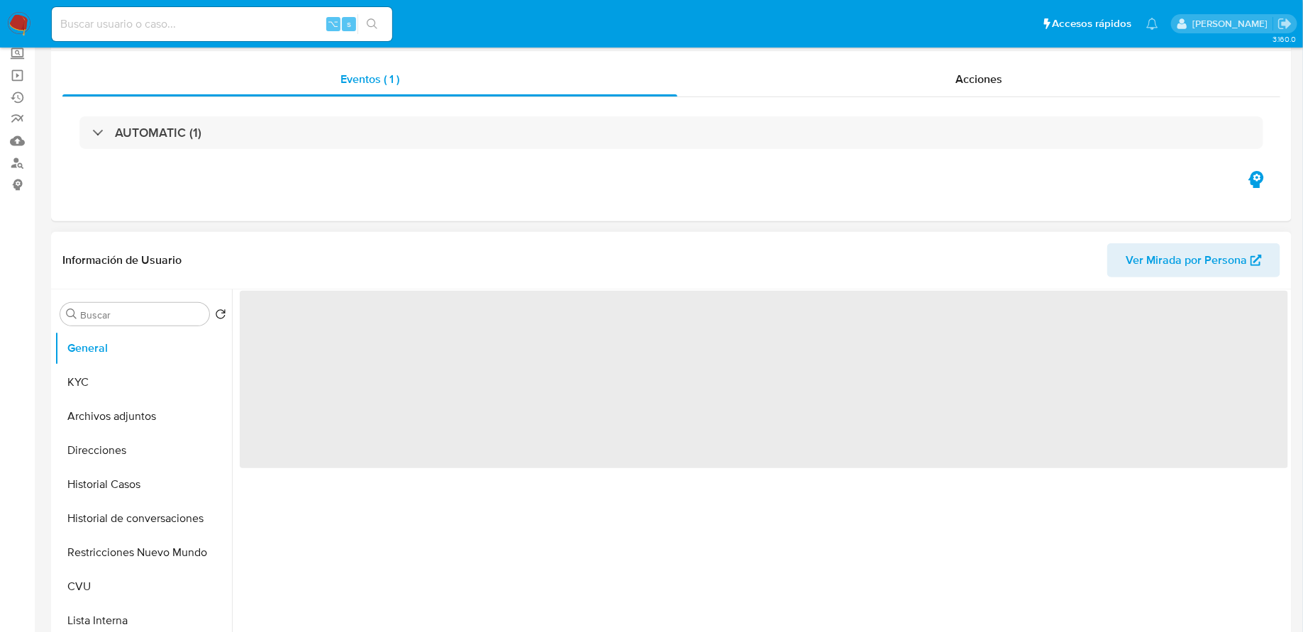
scroll to position [143, 0]
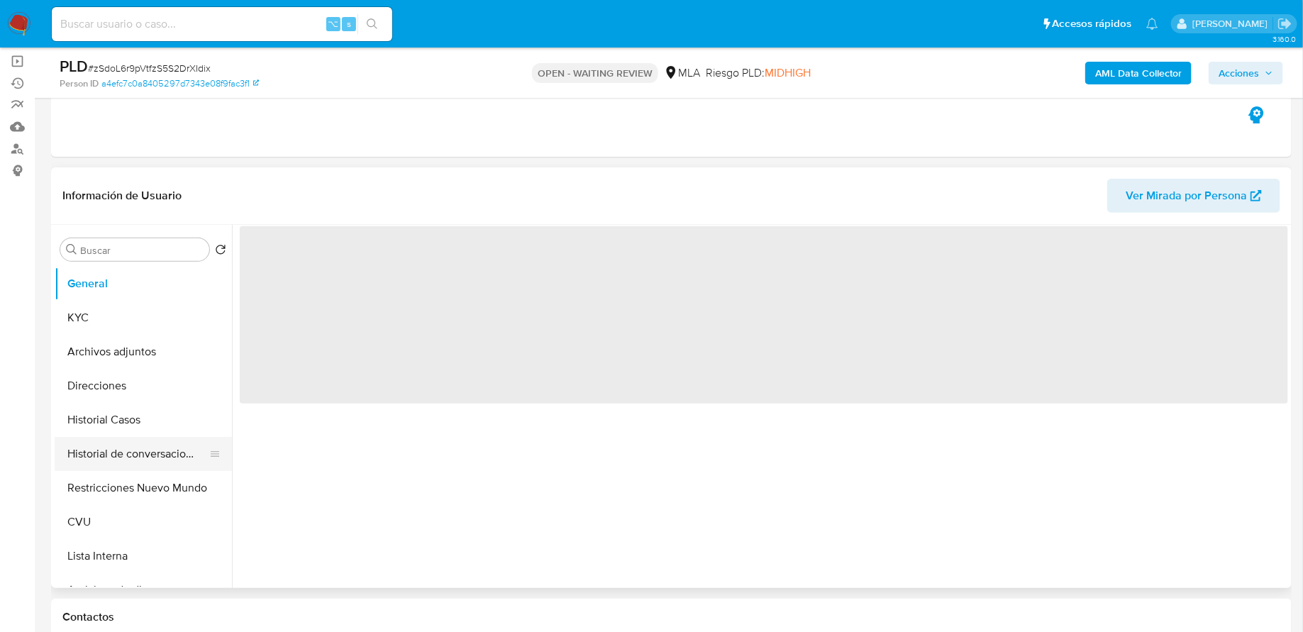
select select "10"
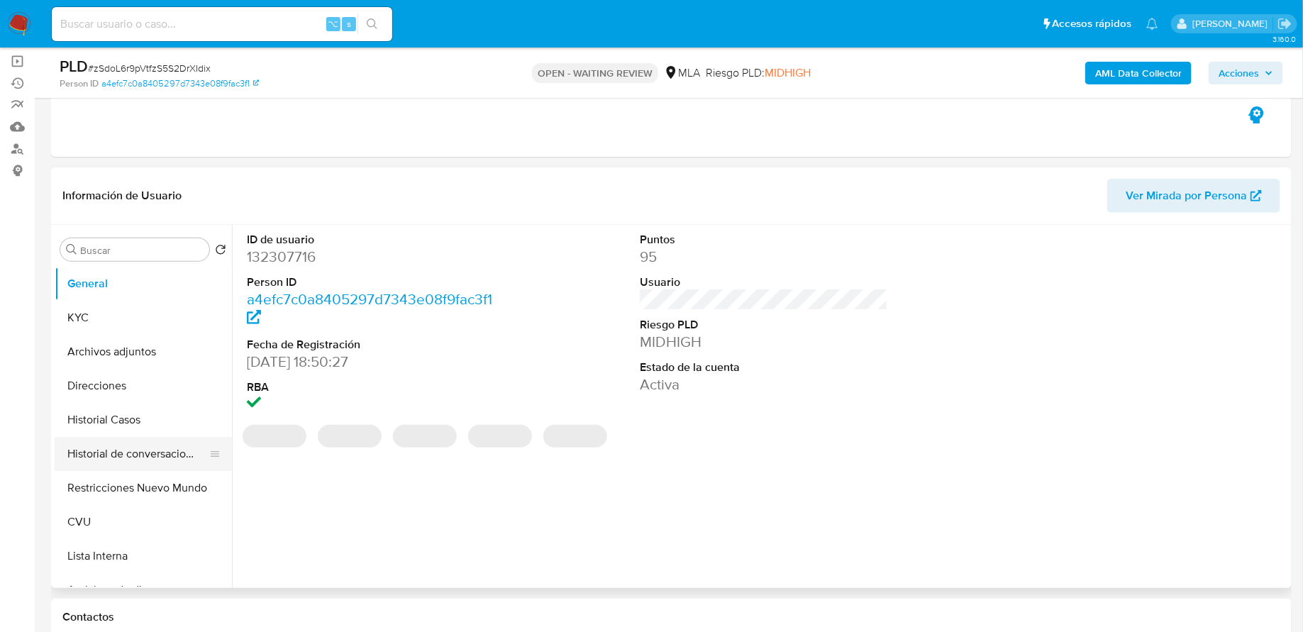
click at [126, 451] on button "Historial de conversaciones" at bounding box center [138, 454] width 166 height 34
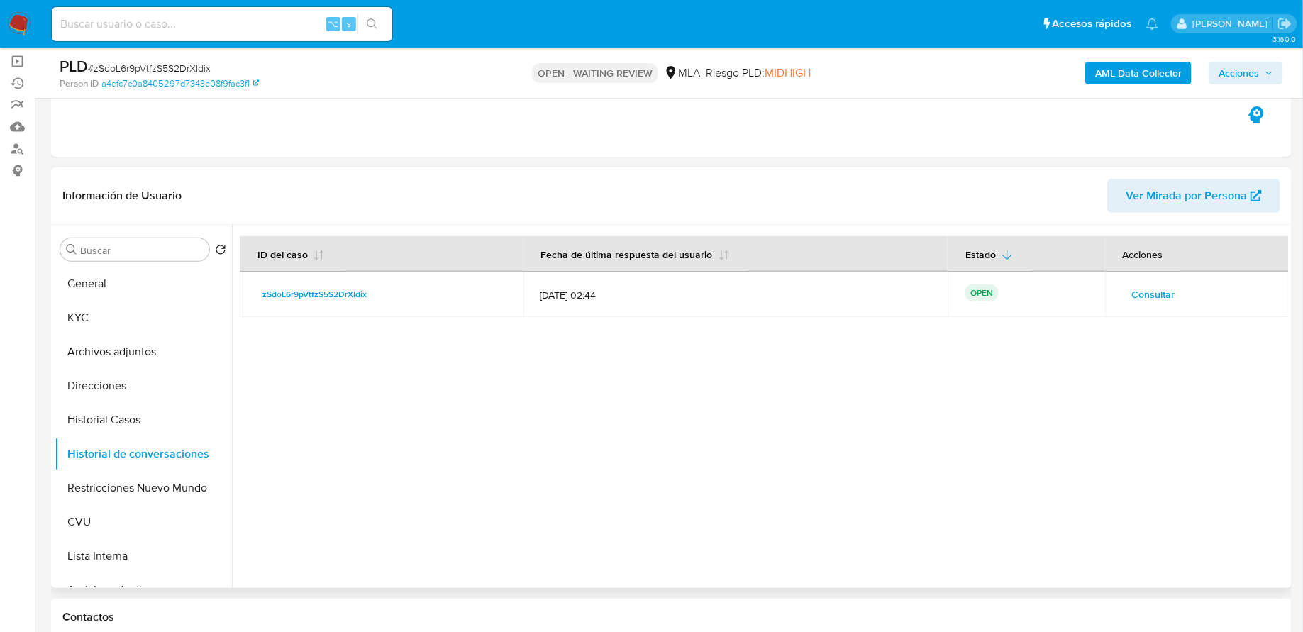
drag, startPoint x: 1207, startPoint y: 300, endPoint x: 1181, endPoint y: 300, distance: 26.2
click at [1207, 300] on div "Consultar" at bounding box center [1197, 294] width 150 height 23
click at [1164, 299] on span "Consultar" at bounding box center [1153, 294] width 43 height 20
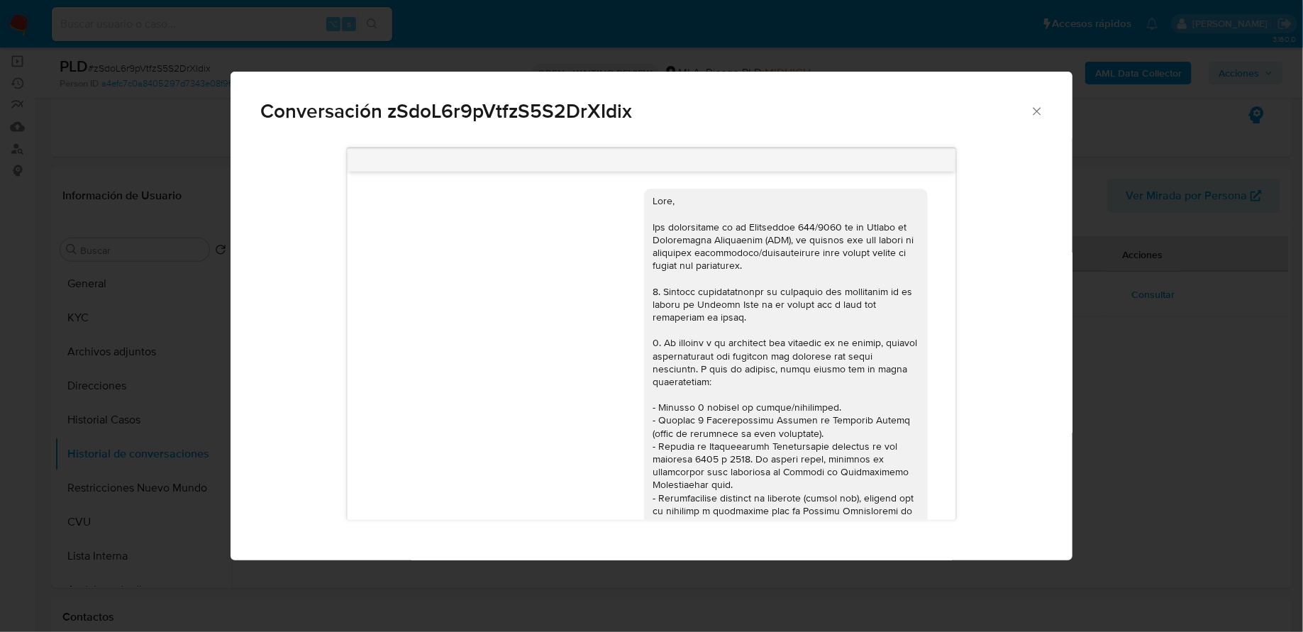
scroll to position [669, 0]
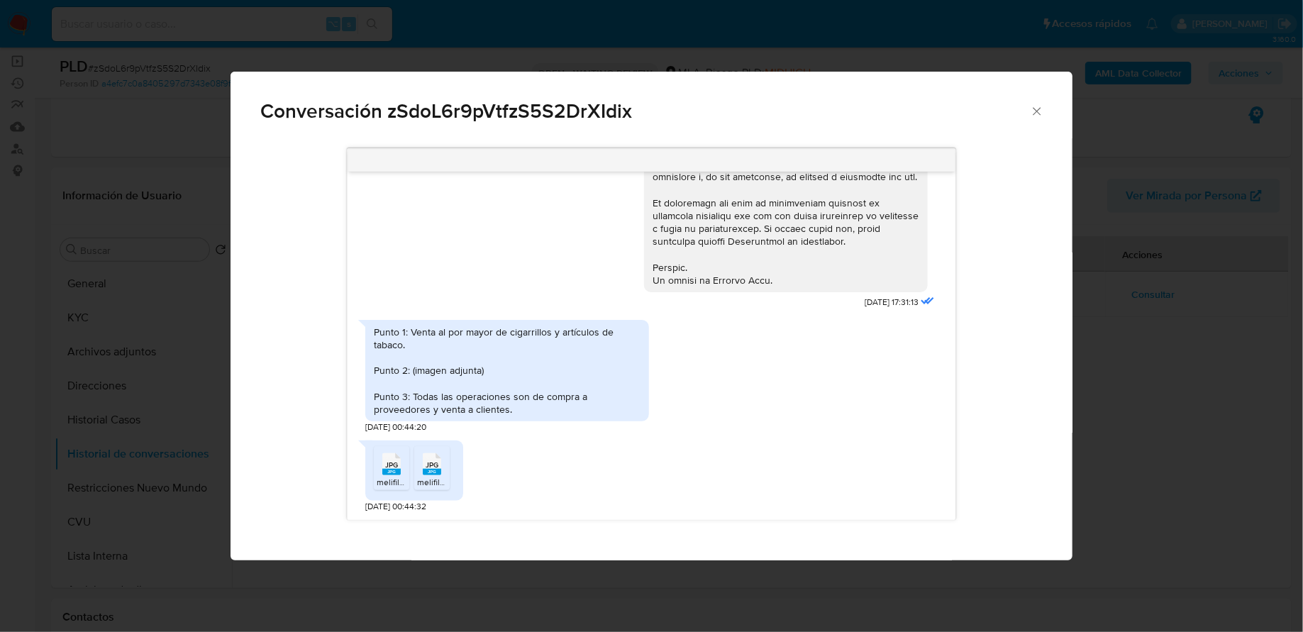
click at [382, 474] on icon "JPG" at bounding box center [391, 464] width 18 height 25
click at [430, 468] on span "JPG" at bounding box center [431, 464] width 13 height 9
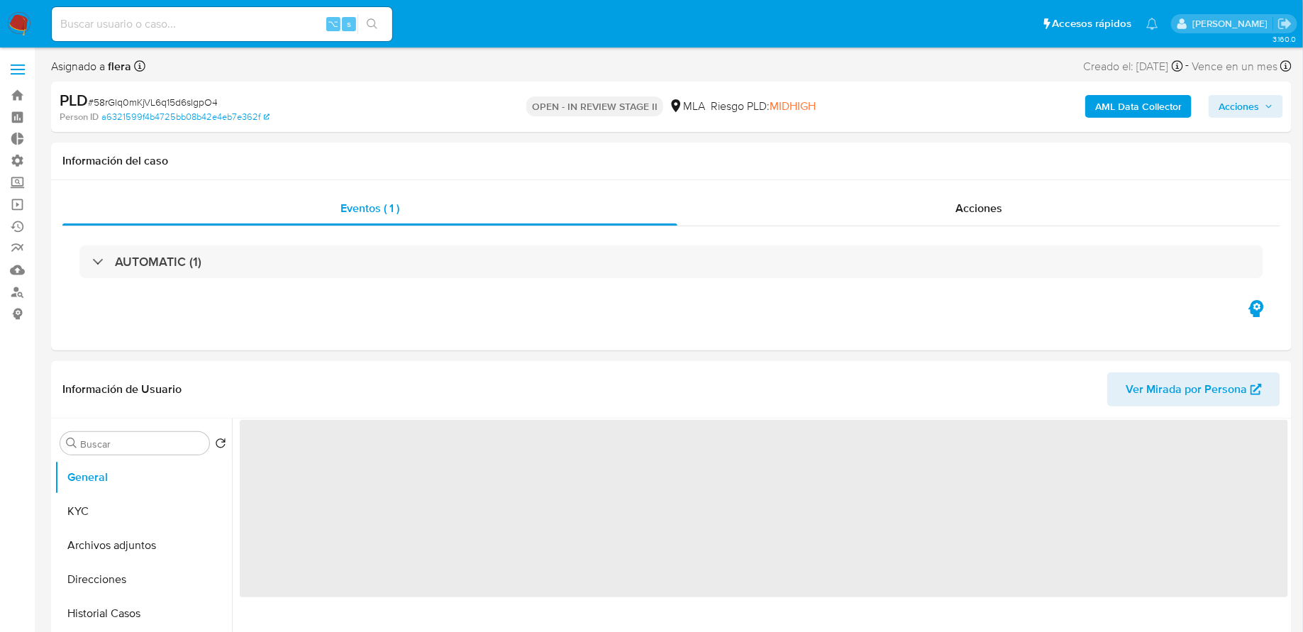
select select "10"
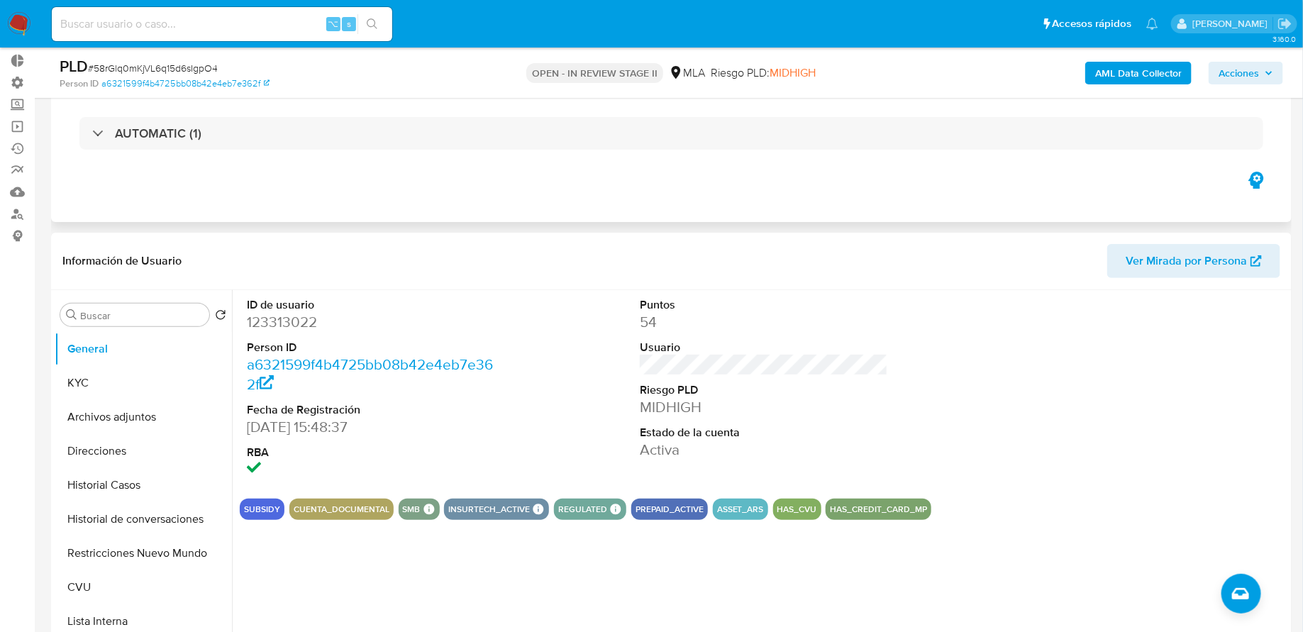
scroll to position [226, 0]
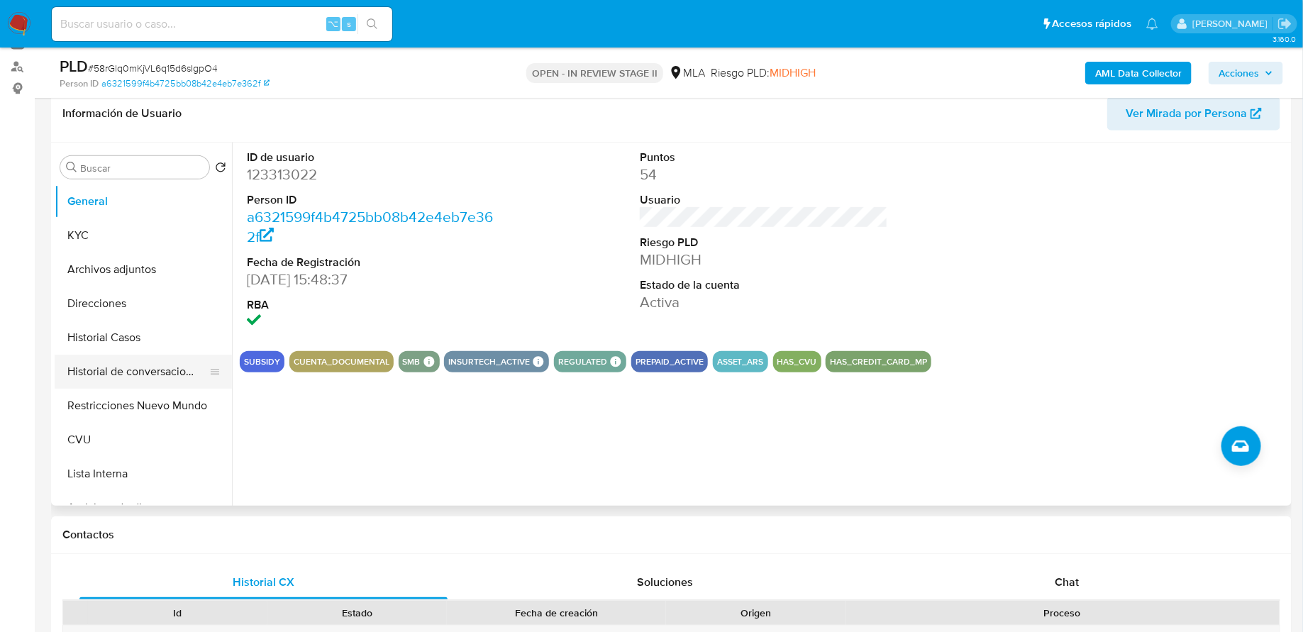
click at [150, 369] on button "Historial de conversaciones" at bounding box center [138, 372] width 166 height 34
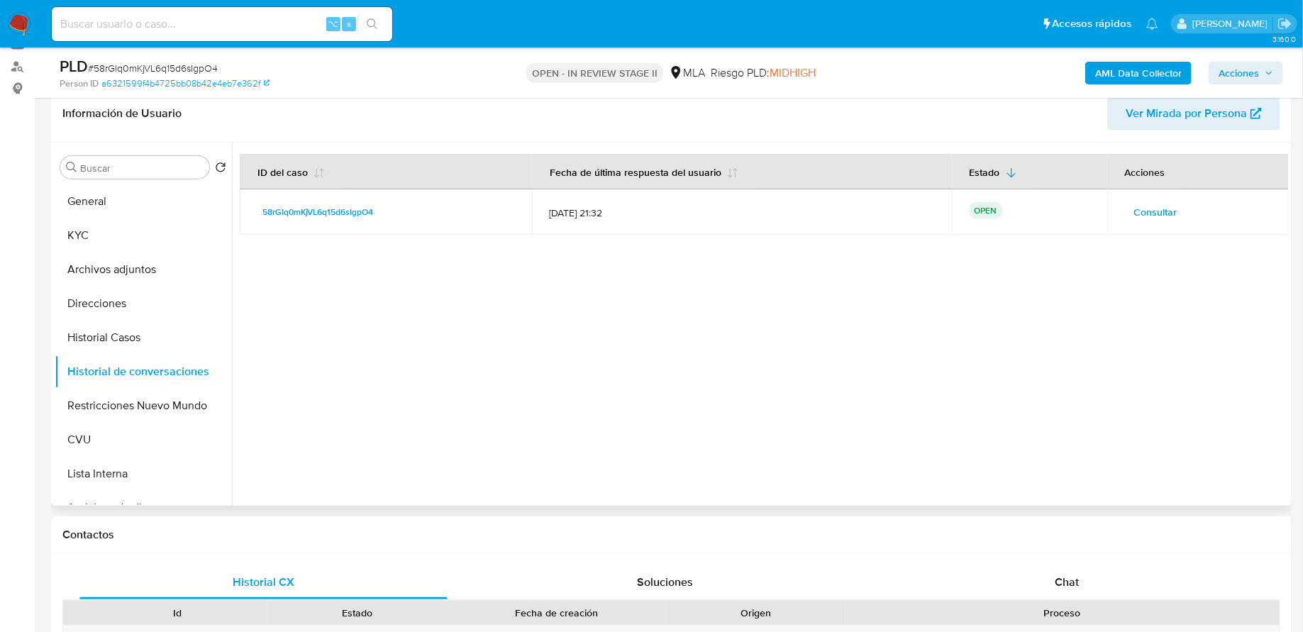
click at [1145, 204] on span "Consultar" at bounding box center [1155, 212] width 43 height 20
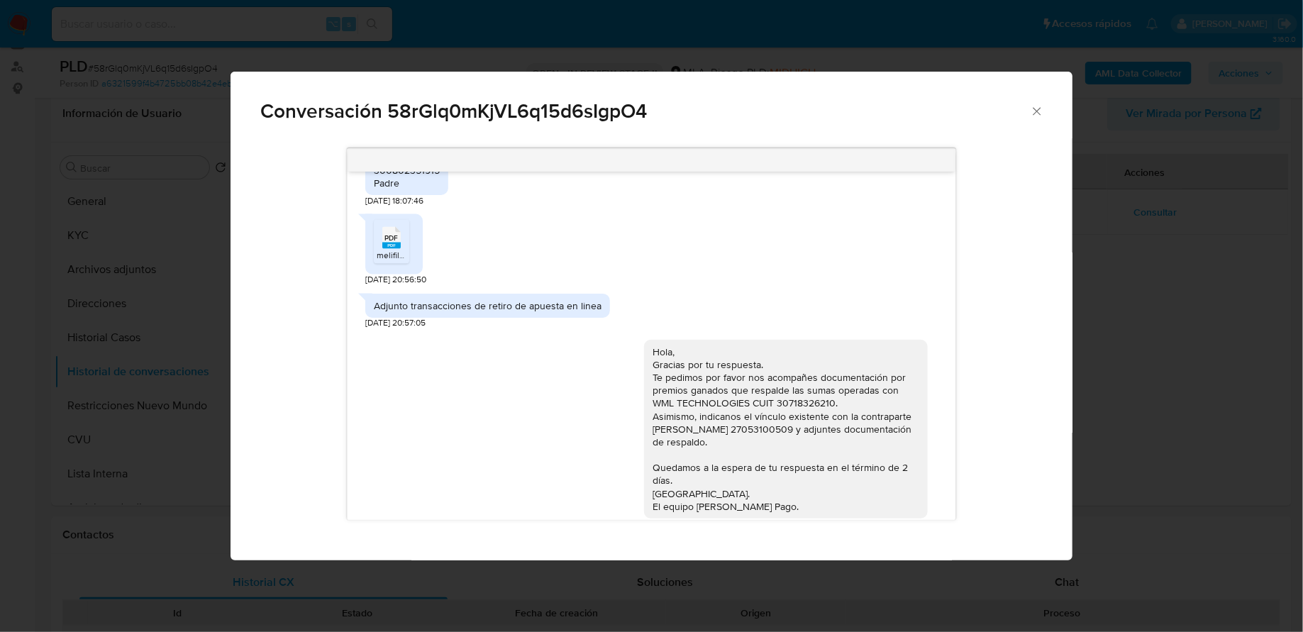
scroll to position [1420, 0]
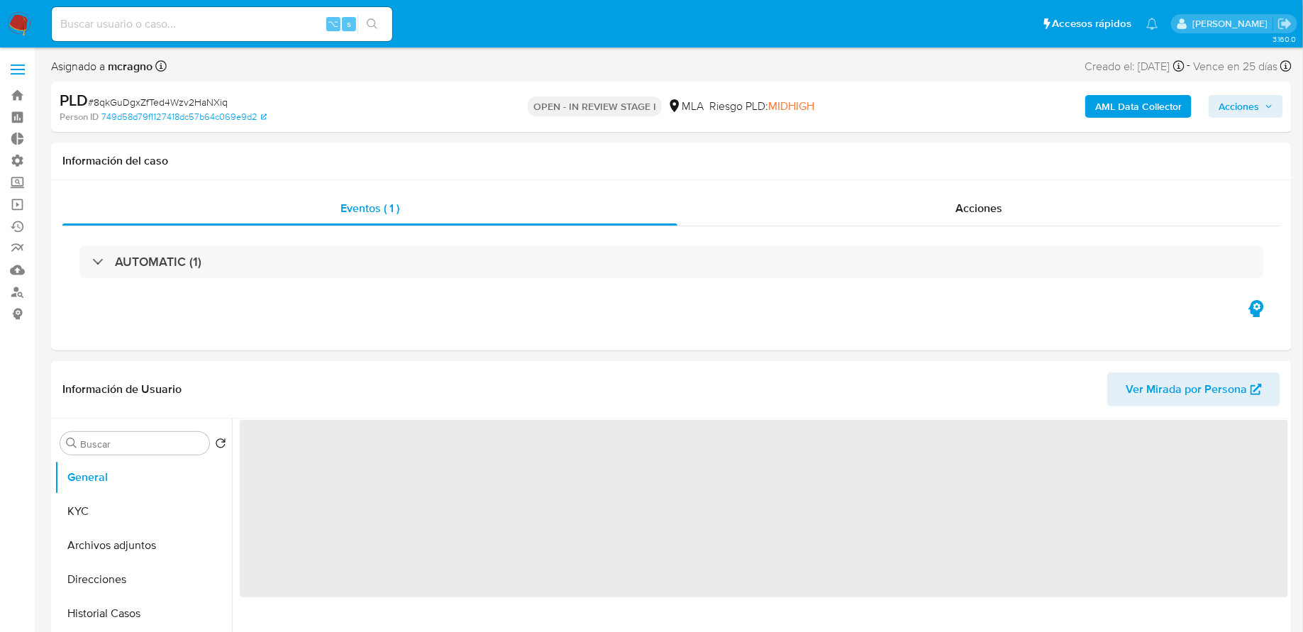
select select "10"
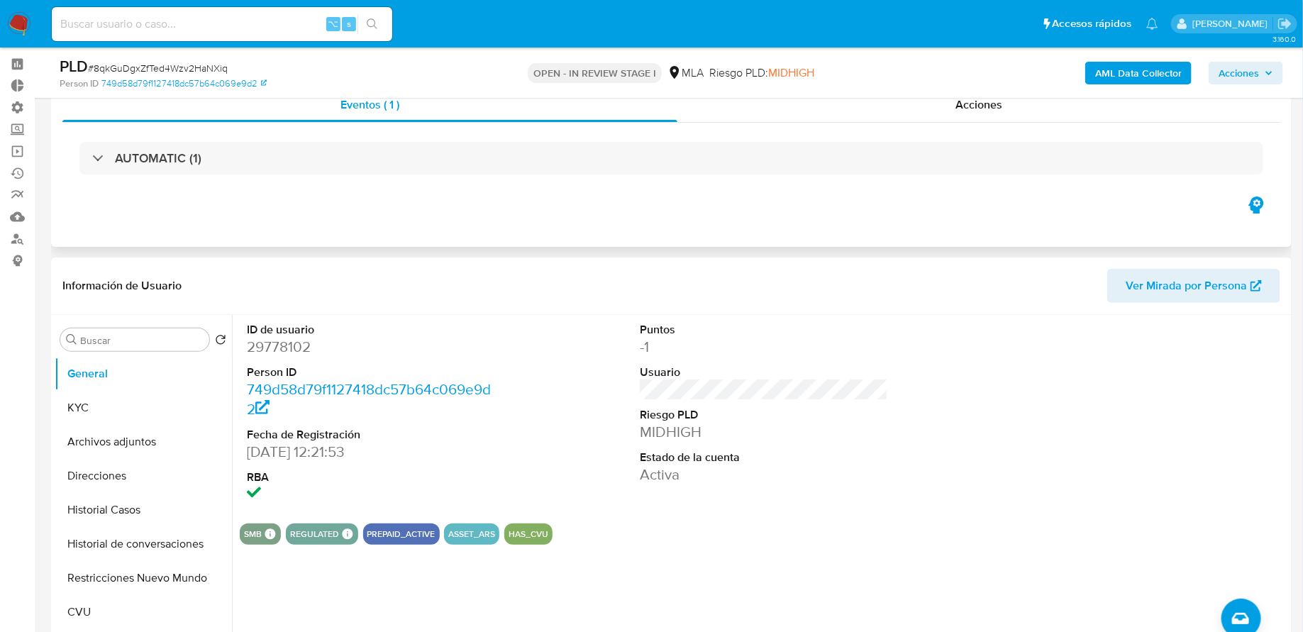
scroll to position [132, 0]
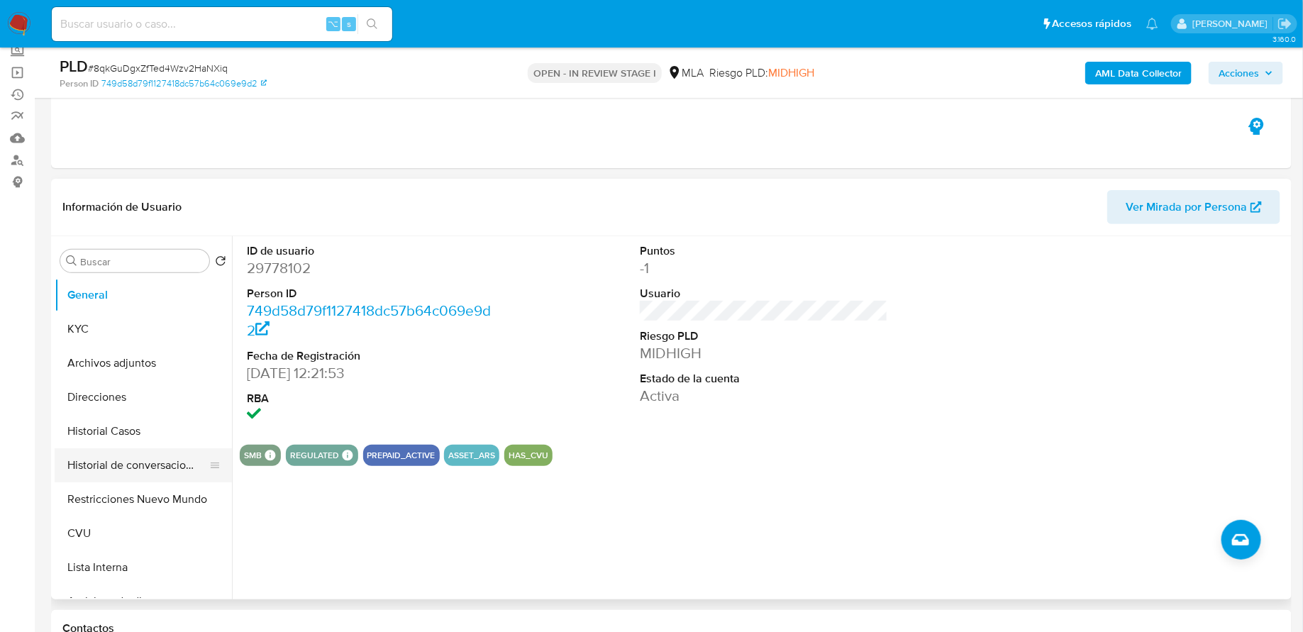
click at [149, 455] on button "Historial de conversaciones" at bounding box center [138, 465] width 166 height 34
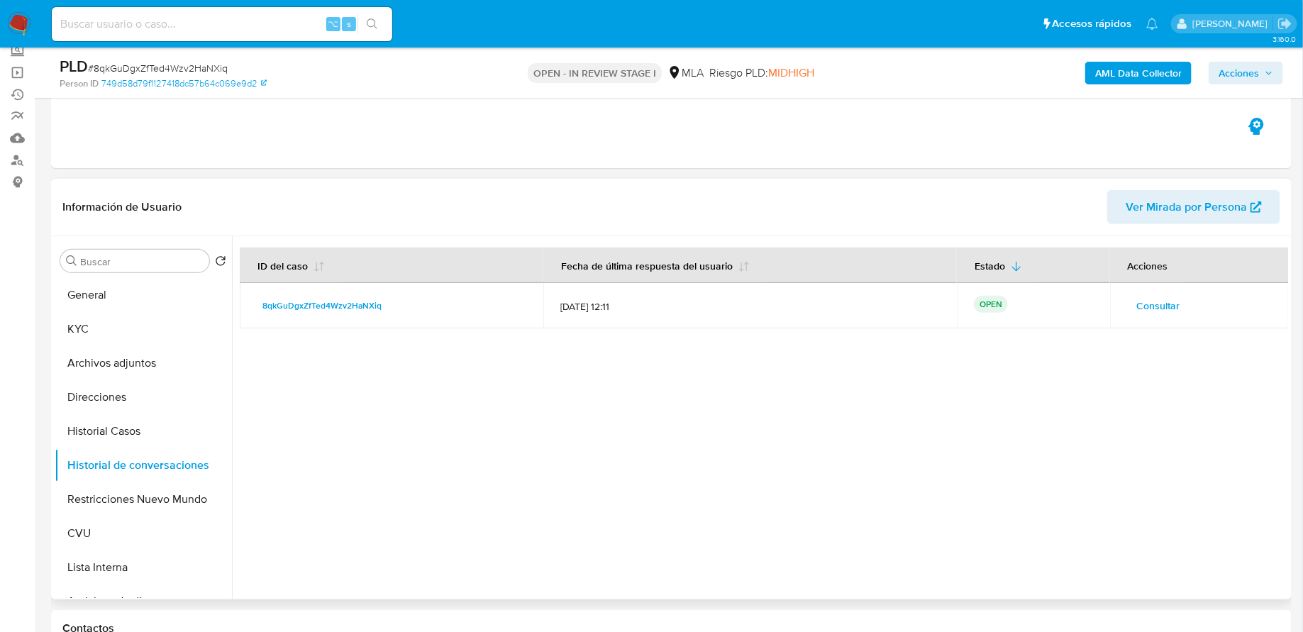
click at [1153, 316] on td "Consultar" at bounding box center [1199, 305] width 179 height 45
click at [1152, 304] on span "Consultar" at bounding box center [1158, 306] width 43 height 20
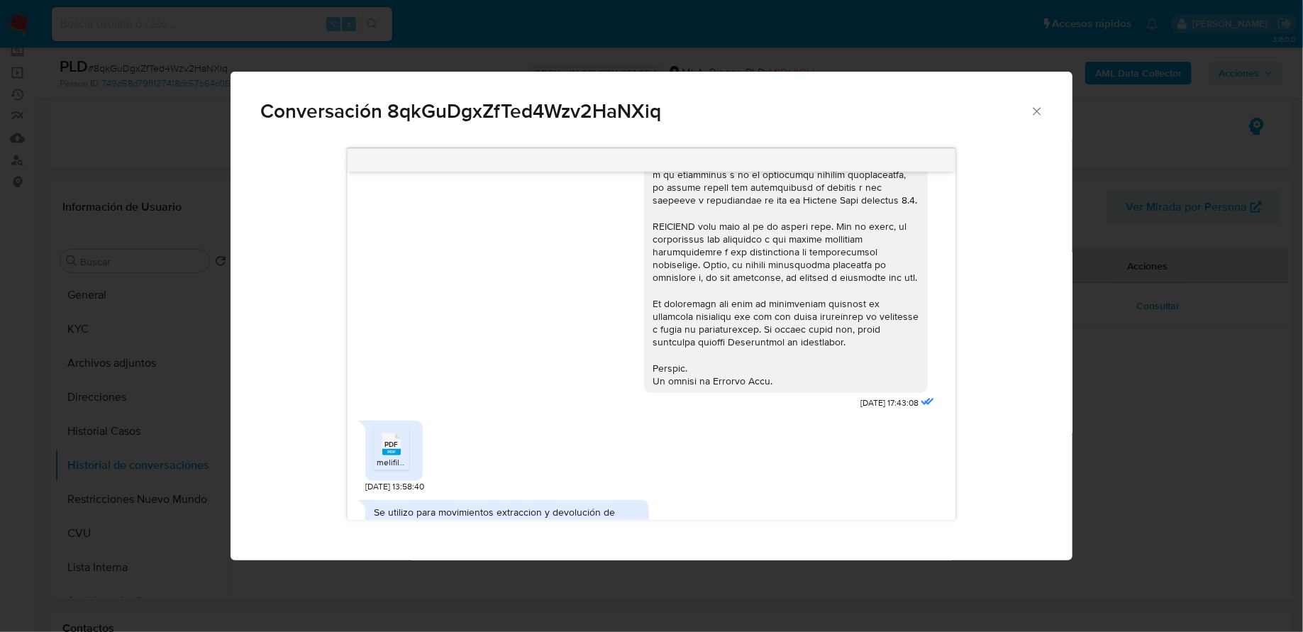
scroll to position [491, 0]
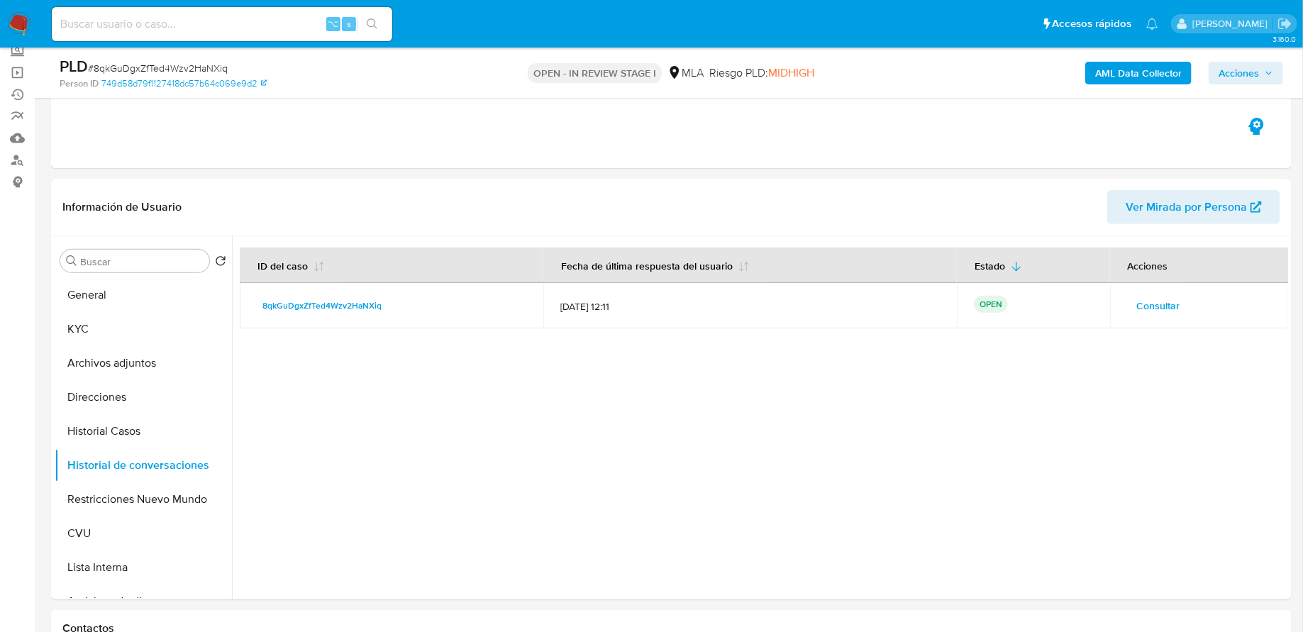
click at [294, 26] on input at bounding box center [222, 24] width 340 height 18
paste input "aDZ2KzPjAS5ZHYB0SXSWCWVt"
type input "aDZ2KzPjAS5ZHYB0SXSWCWVt"
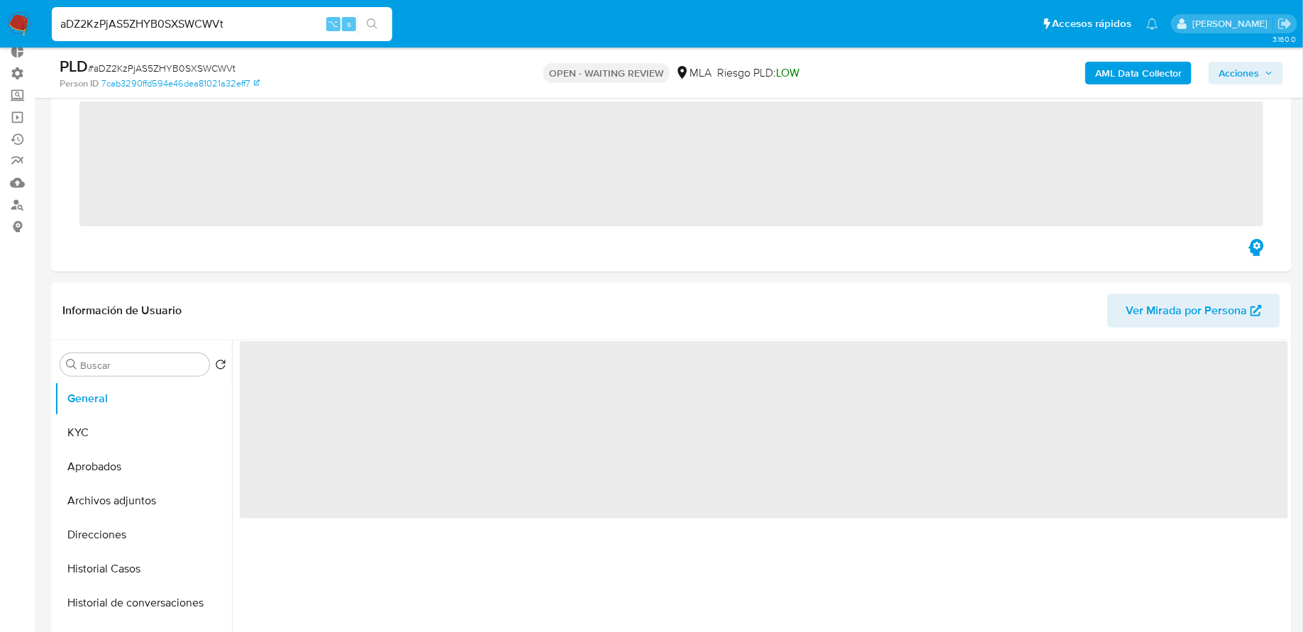
scroll to position [164, 0]
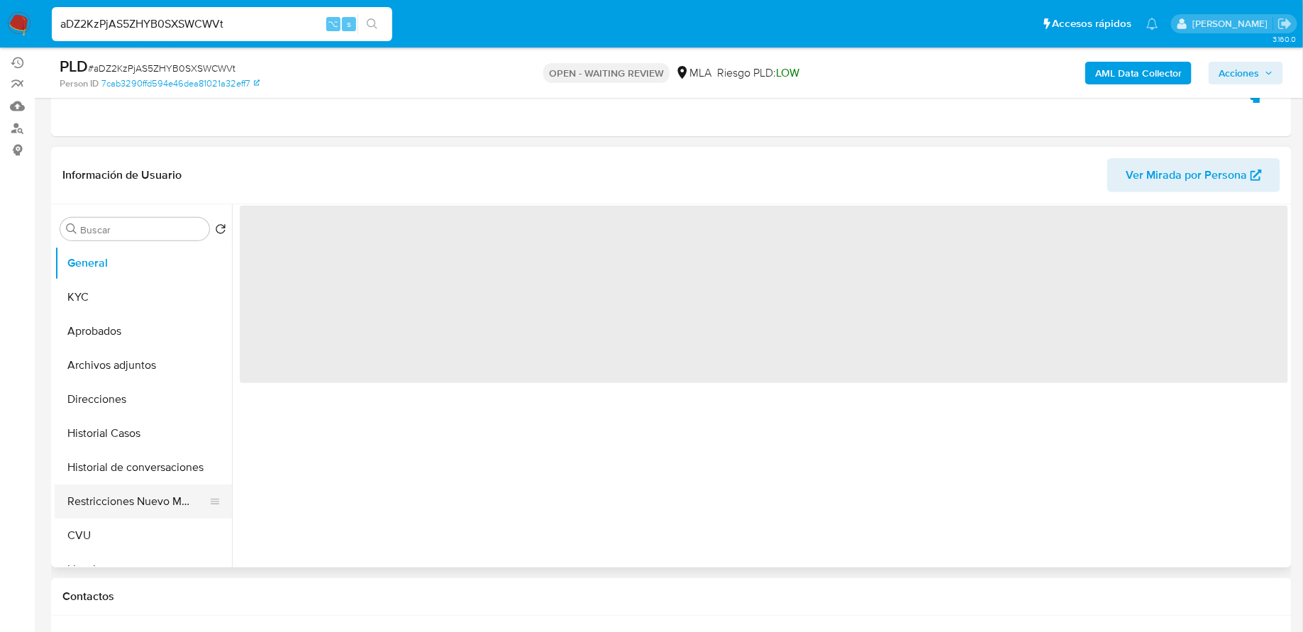
select select "10"
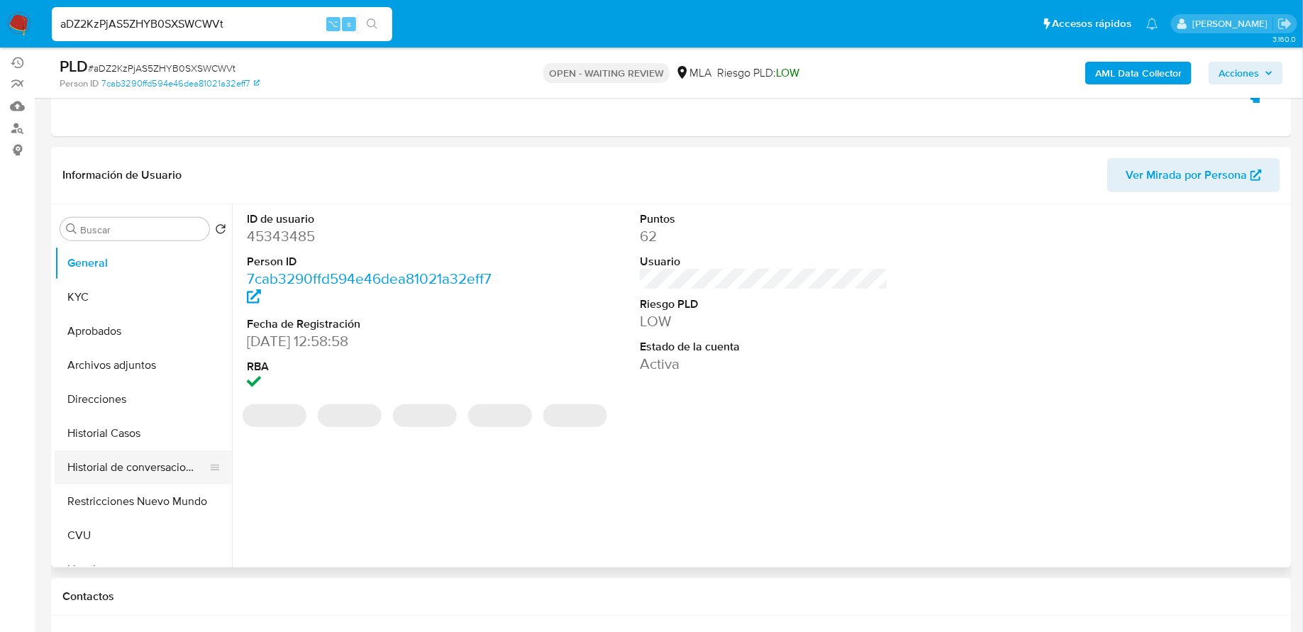
click at [131, 474] on button "Historial de conversaciones" at bounding box center [138, 467] width 166 height 34
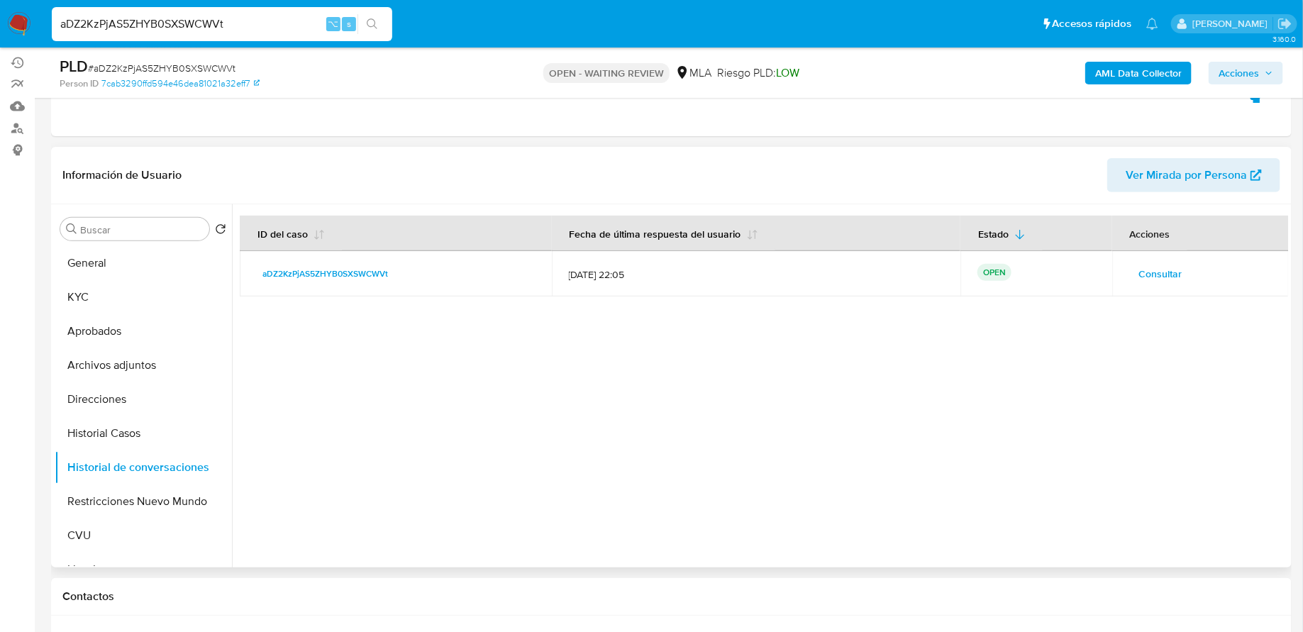
click at [1150, 274] on span "Consultar" at bounding box center [1160, 274] width 43 height 20
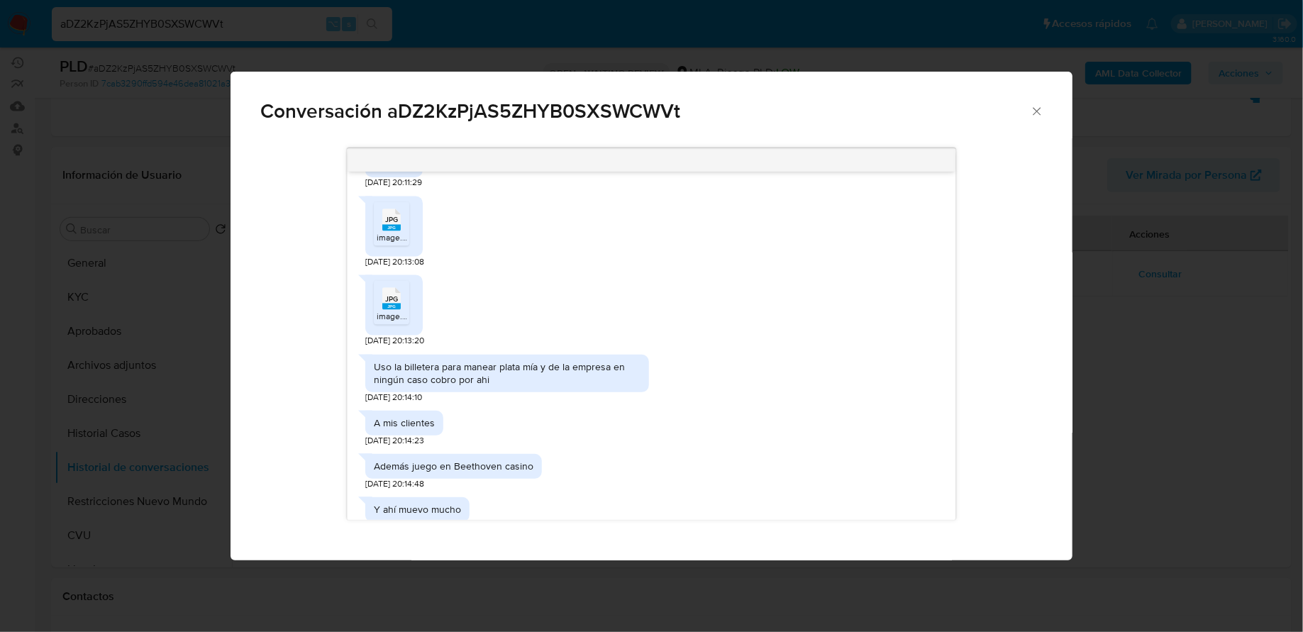
scroll to position [1418, 0]
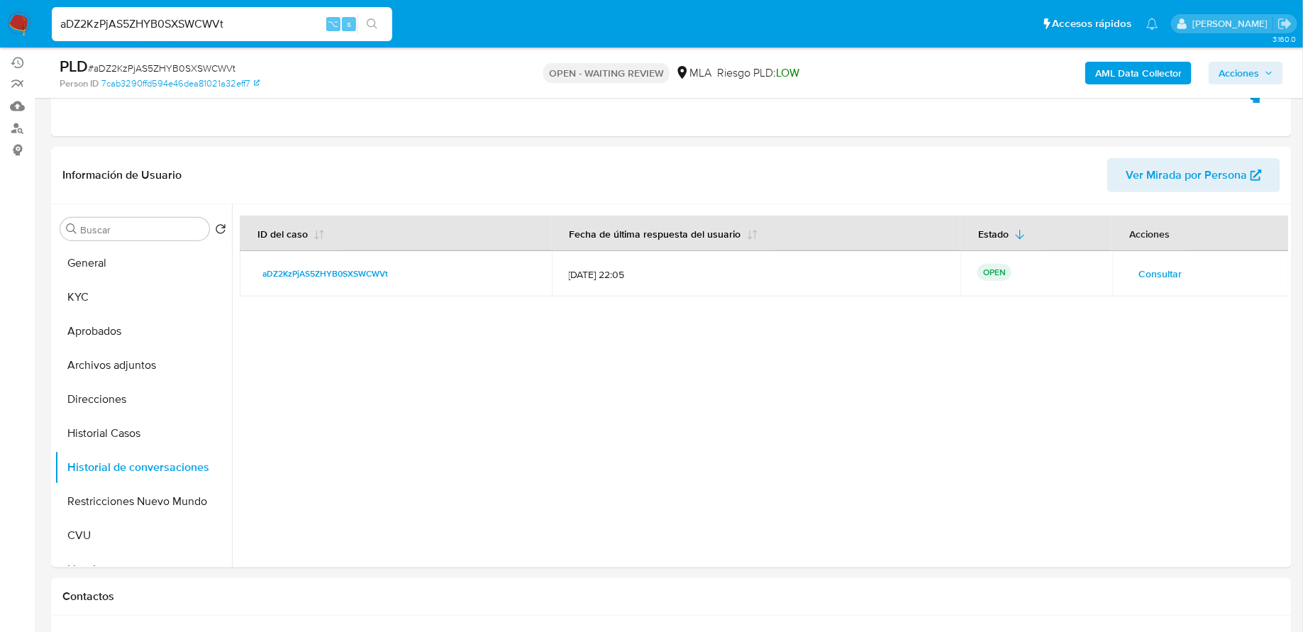
click at [283, 18] on input "aDZ2KzPjAS5ZHYB0SXSWCWVt" at bounding box center [222, 24] width 340 height 18
paste input "XqO0ZXoQqWZl541Akwzpenp5"
type input "XqO0ZXoQqWZl541Akwzpenp5"
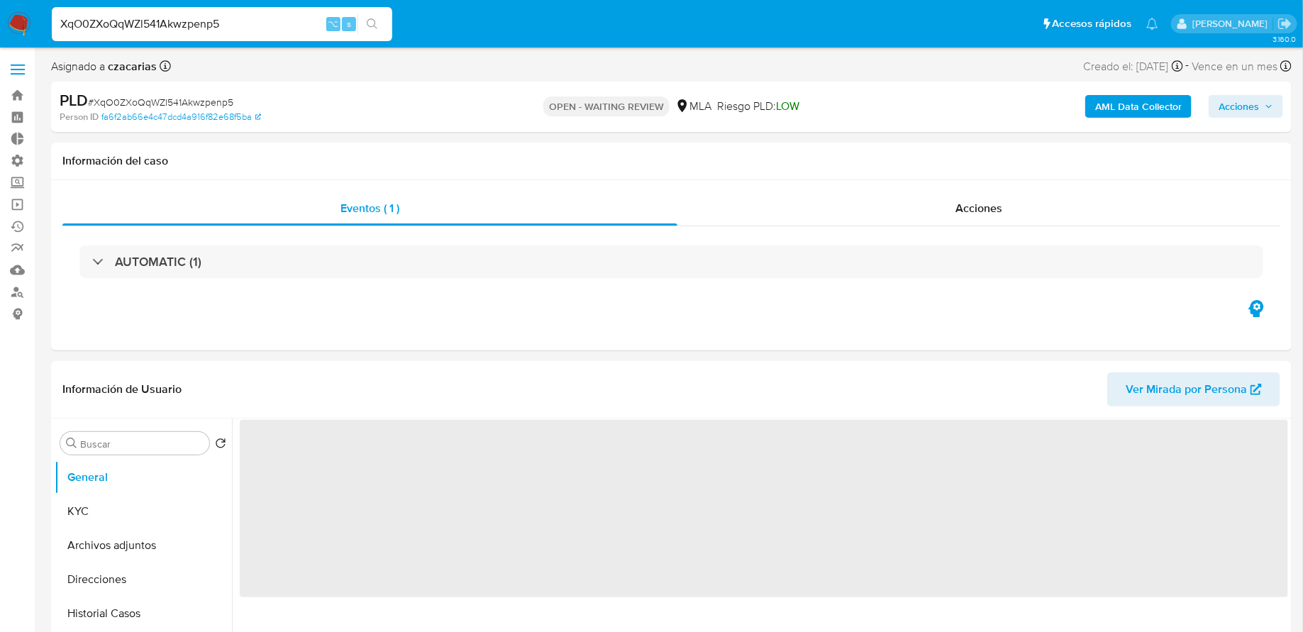
select select "10"
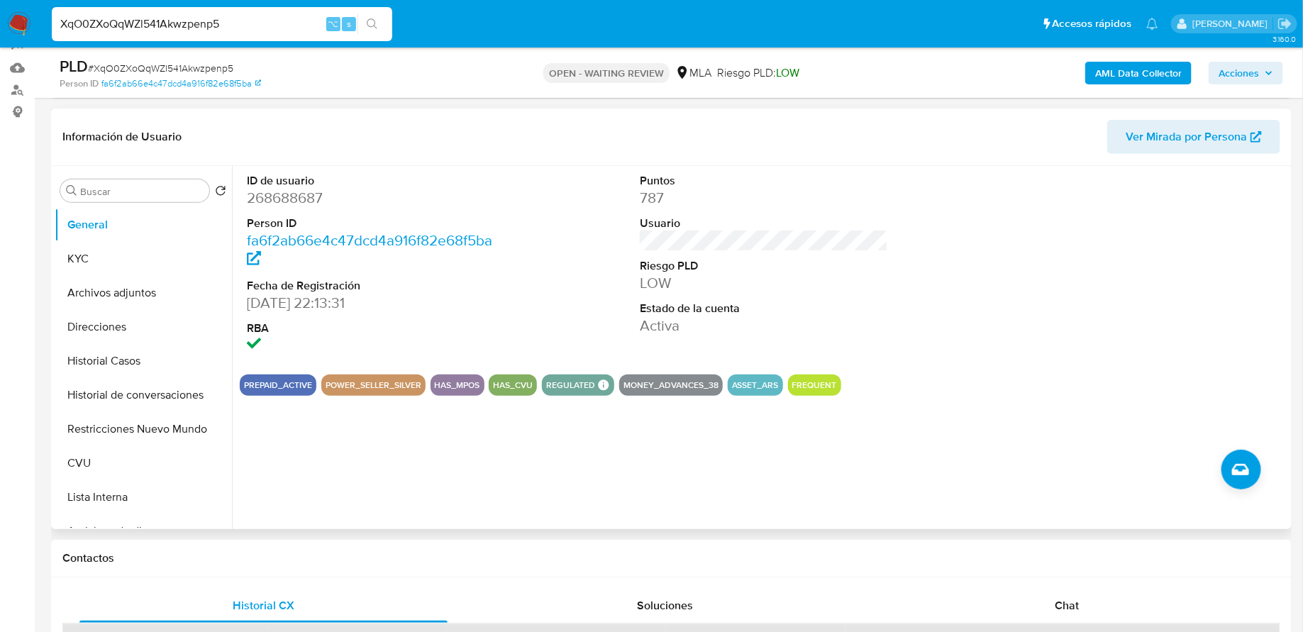
scroll to position [227, 0]
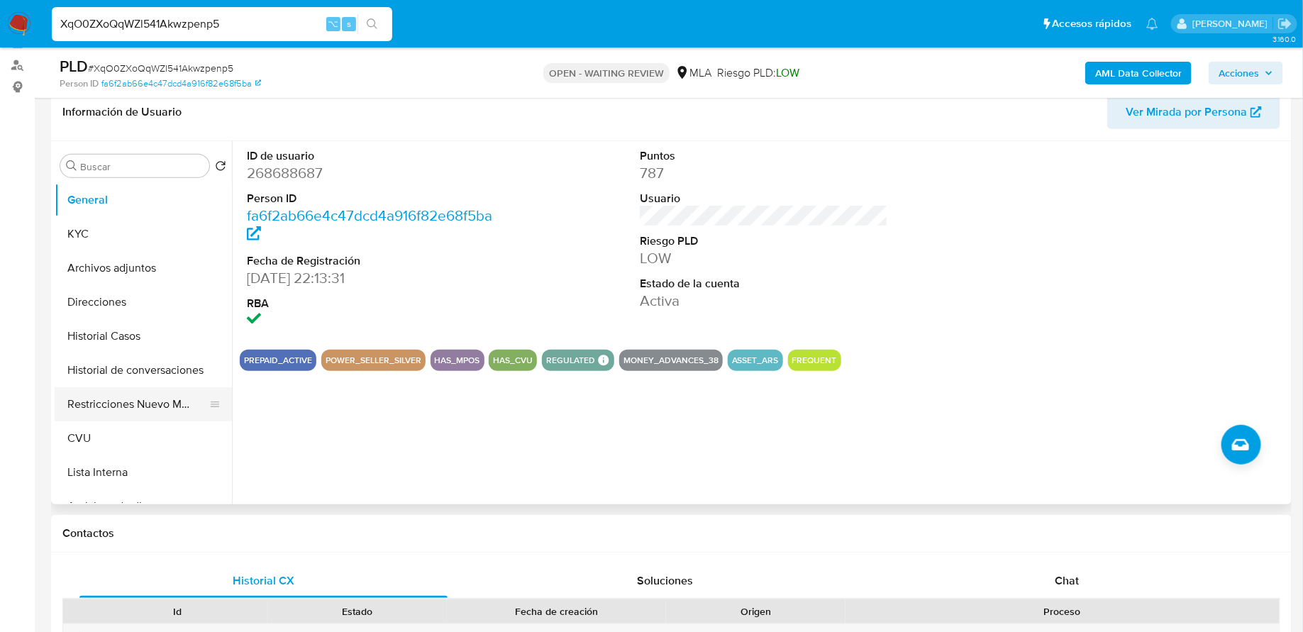
click at [147, 404] on button "Restricciones Nuevo Mundo" at bounding box center [138, 404] width 166 height 34
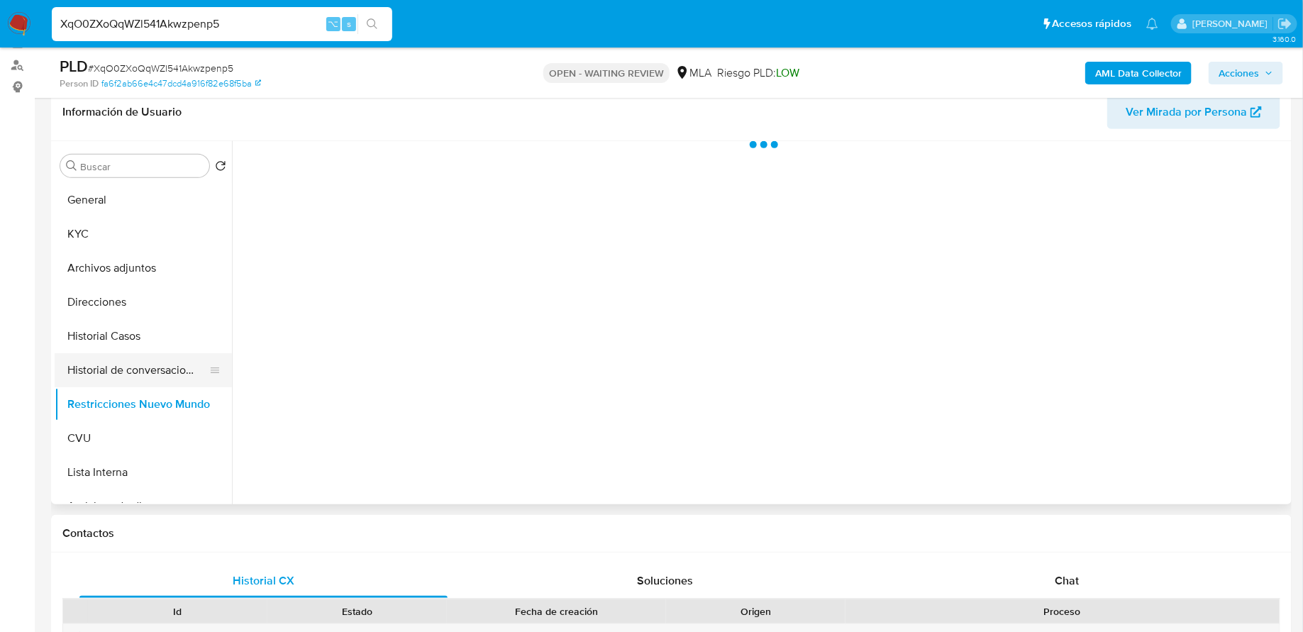
click at [108, 357] on button "Historial de conversaciones" at bounding box center [138, 370] width 166 height 34
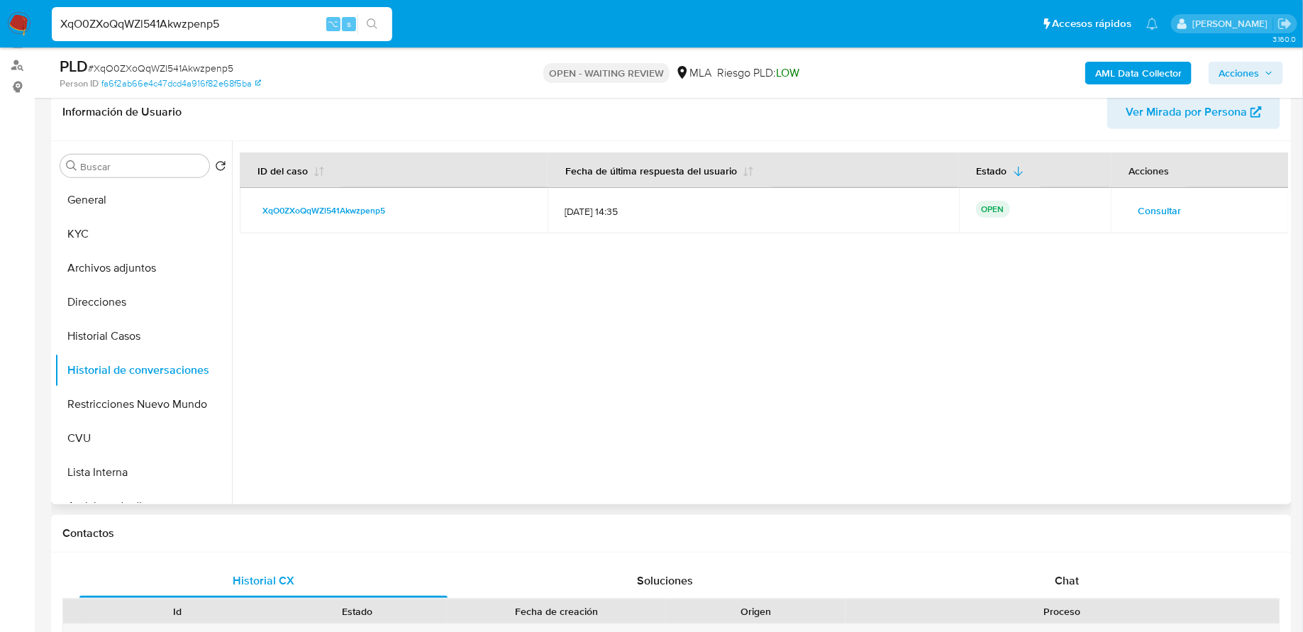
click at [1131, 205] on button "Consultar" at bounding box center [1159, 210] width 63 height 23
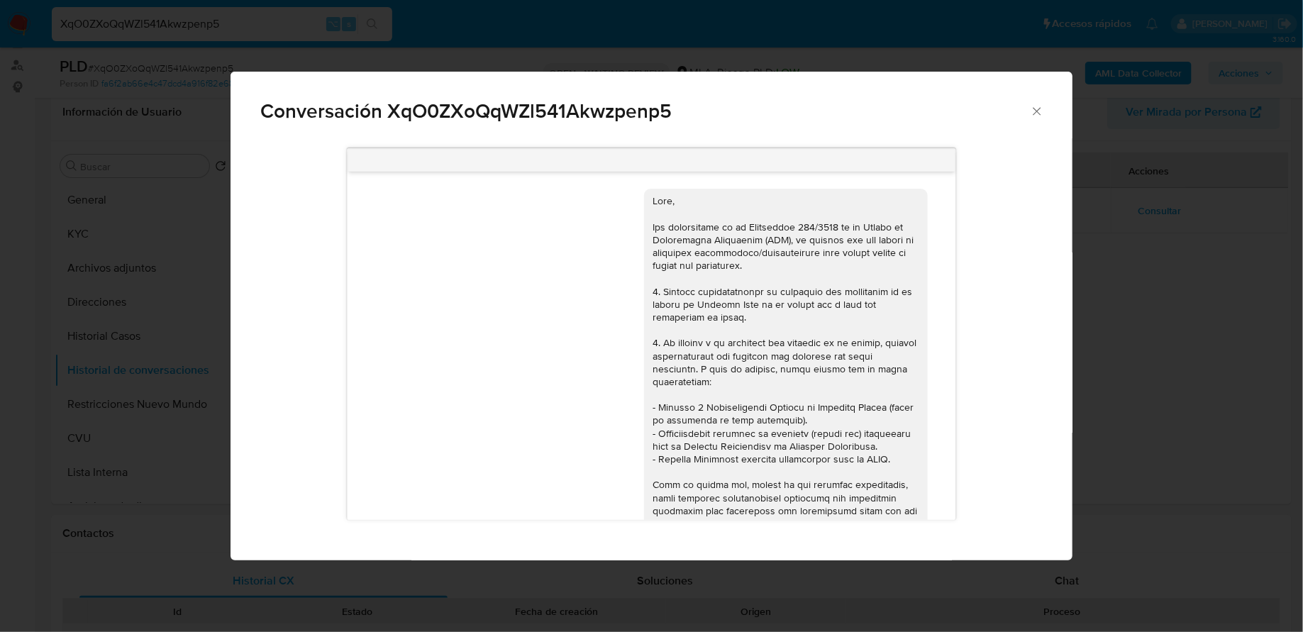
scroll to position [552, 0]
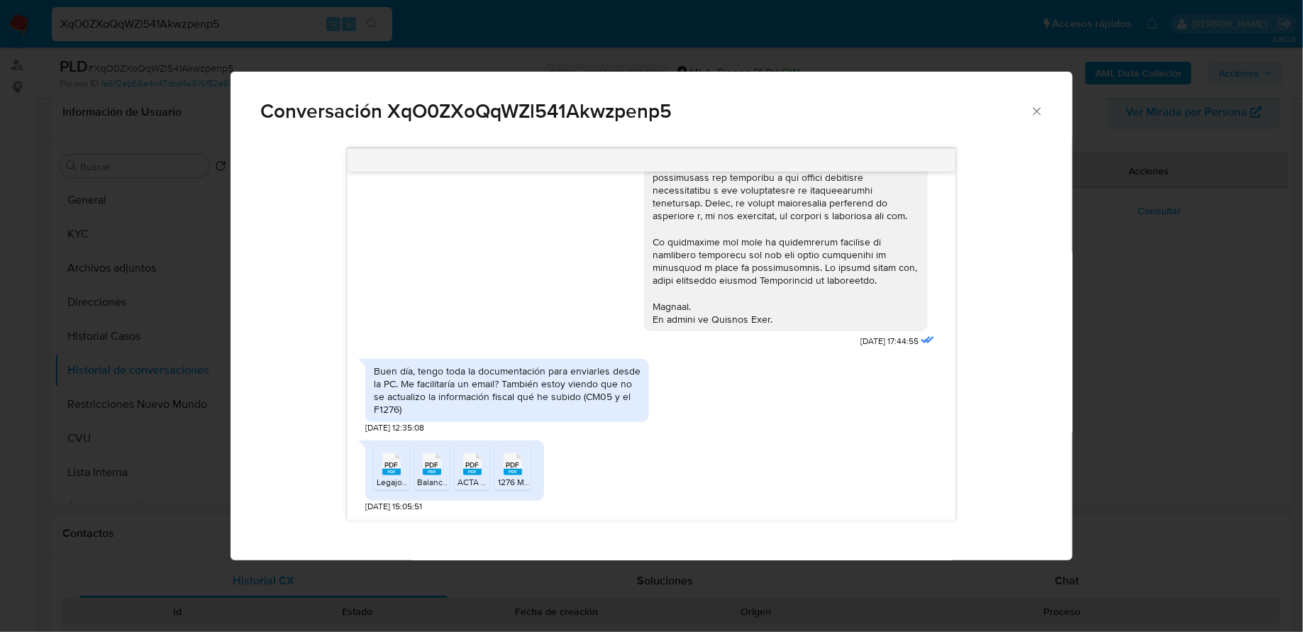
click at [432, 477] on span "Balance 2025 ESCANEADO.pdf" at bounding box center [476, 482] width 119 height 12
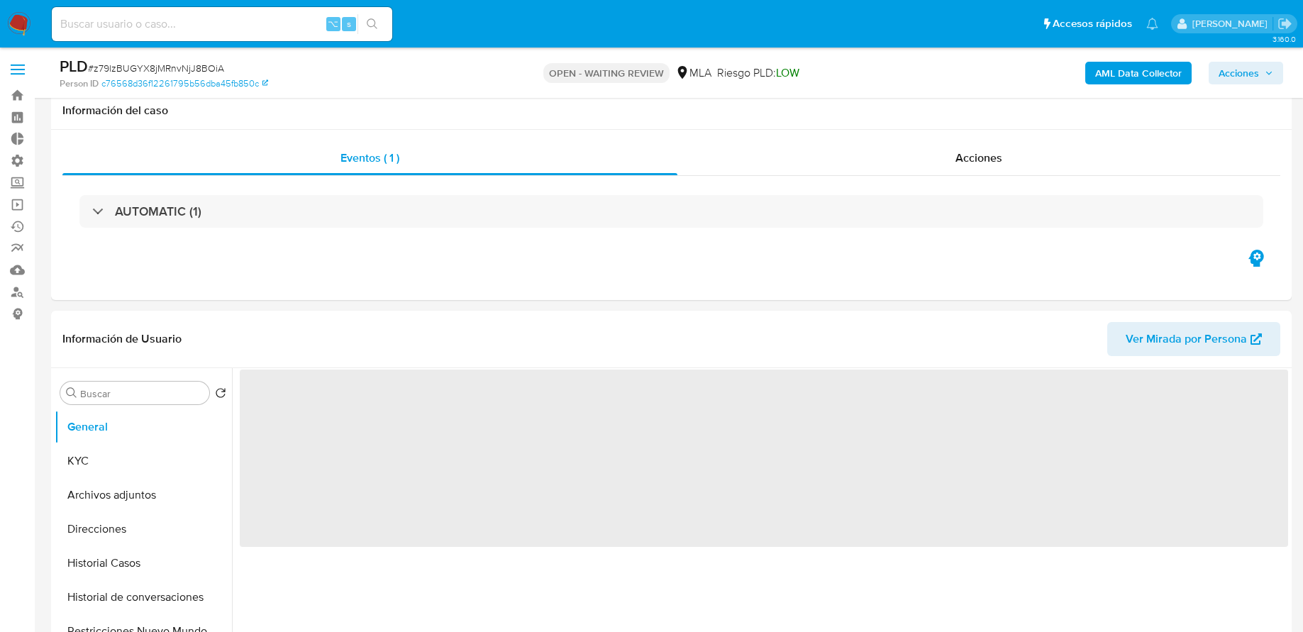
scroll to position [196, 0]
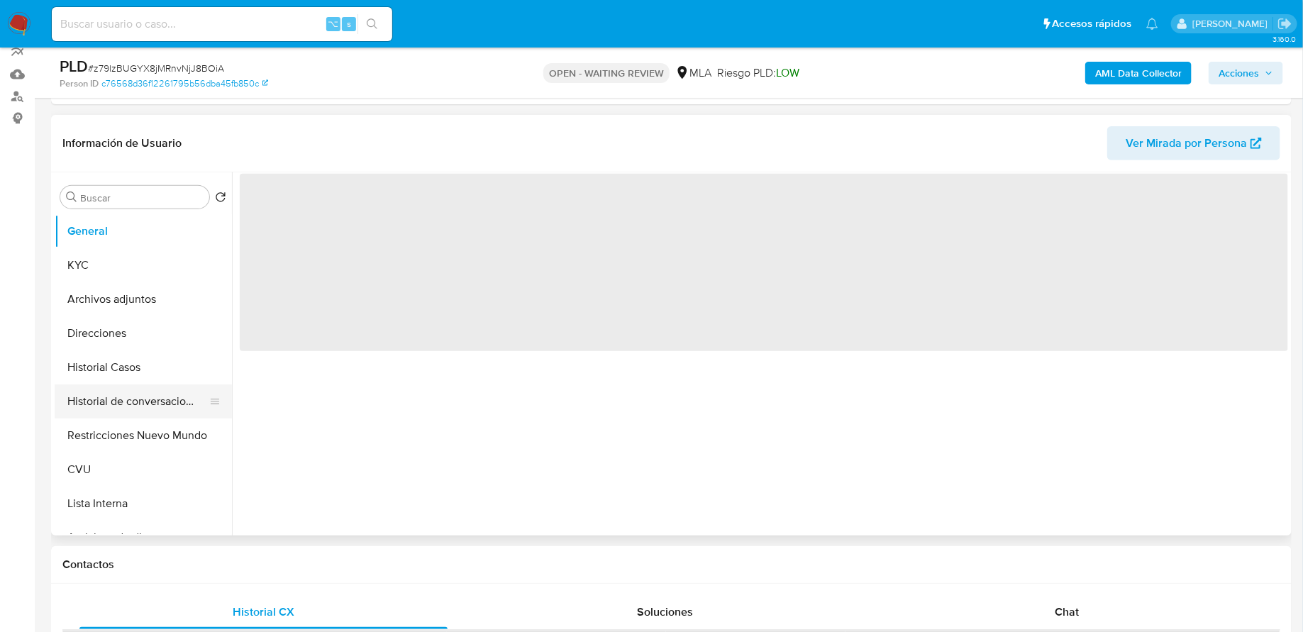
select select "10"
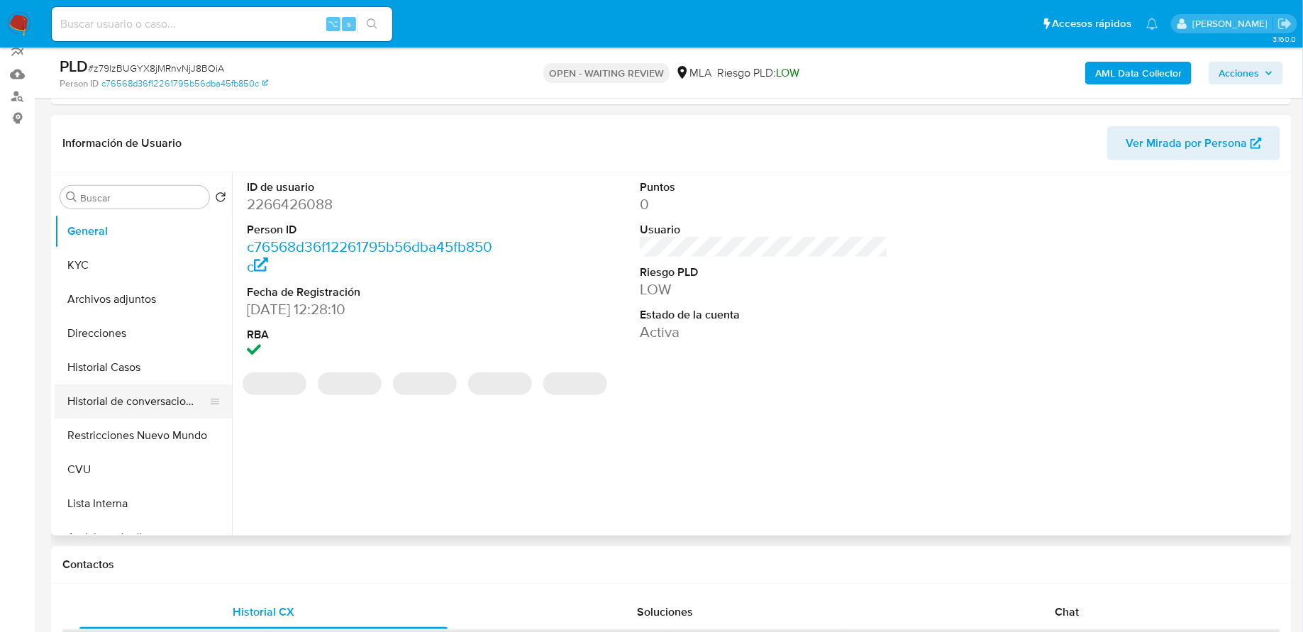
click at [151, 401] on button "Historial de conversaciones" at bounding box center [138, 401] width 166 height 34
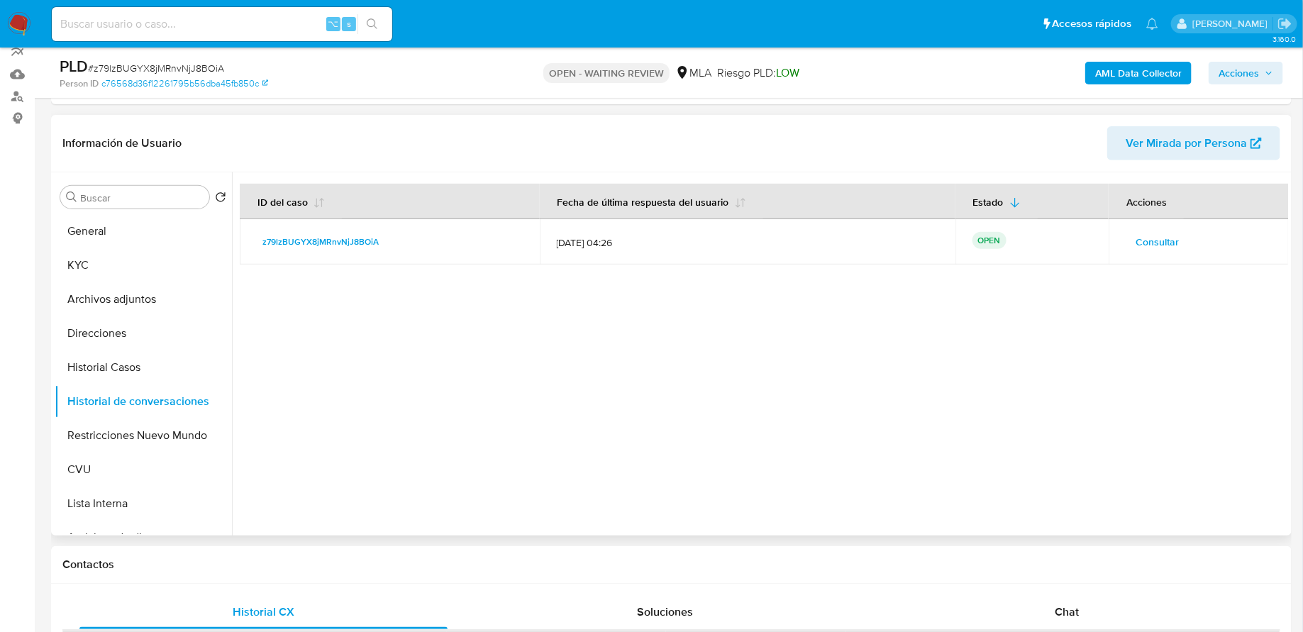
click at [1144, 250] on span "Consultar" at bounding box center [1156, 242] width 43 height 20
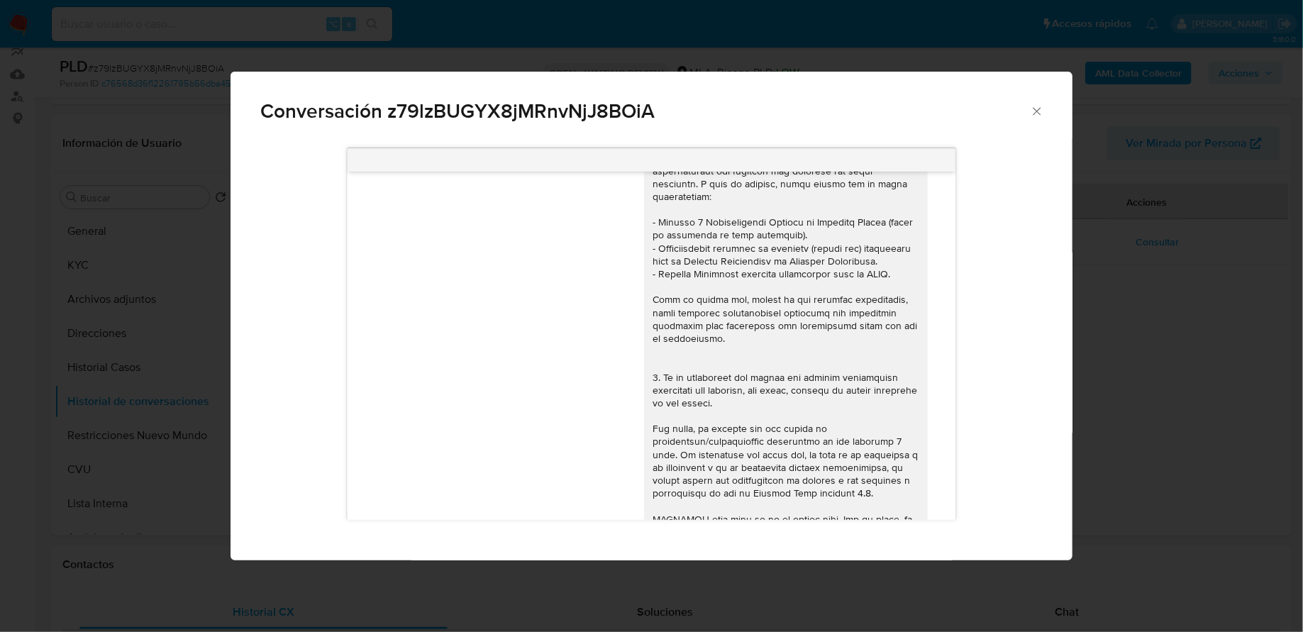
scroll to position [550, 0]
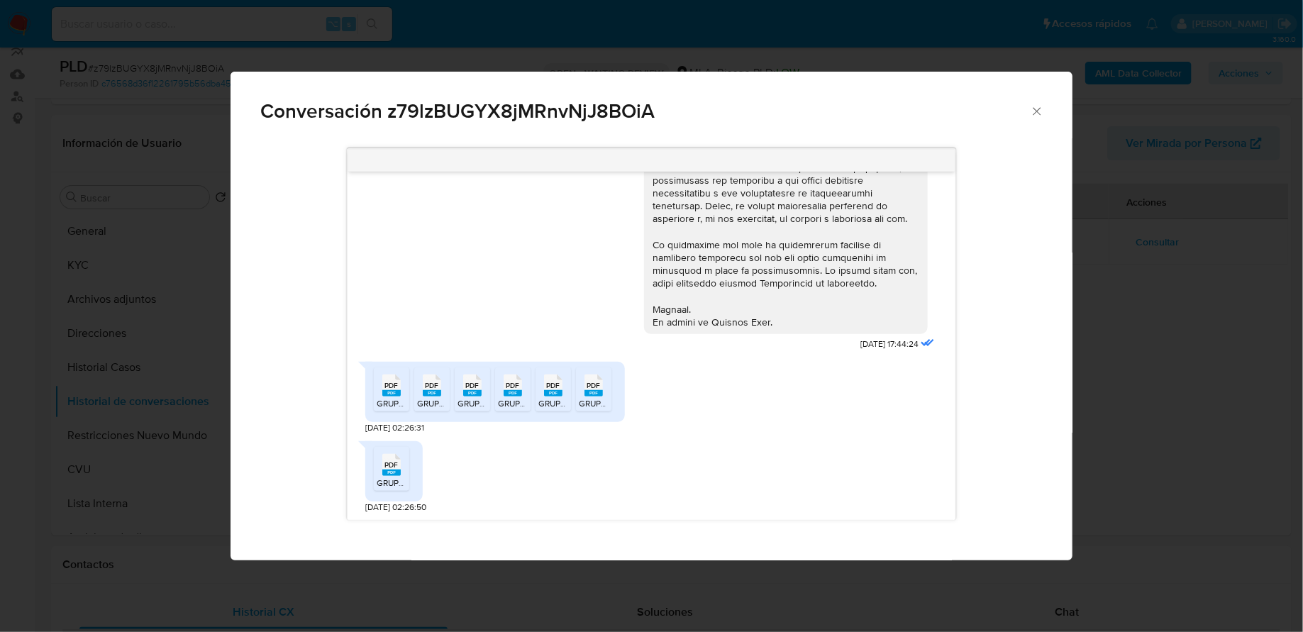
click at [392, 394] on rect "Comunicación" at bounding box center [391, 393] width 18 height 6
click at [432, 396] on icon "PDF" at bounding box center [432, 385] width 18 height 25
click at [469, 396] on icon "PDF" at bounding box center [472, 385] width 18 height 25
click at [383, 472] on rect "Comunicación" at bounding box center [391, 472] width 18 height 6
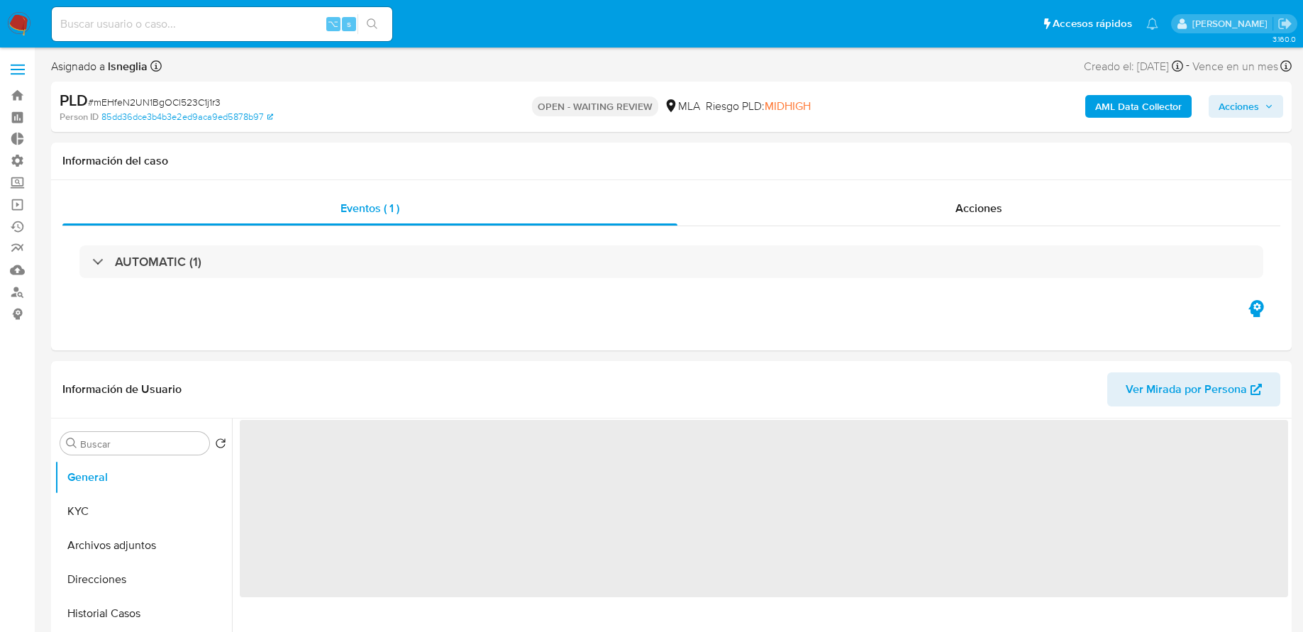
select select "10"
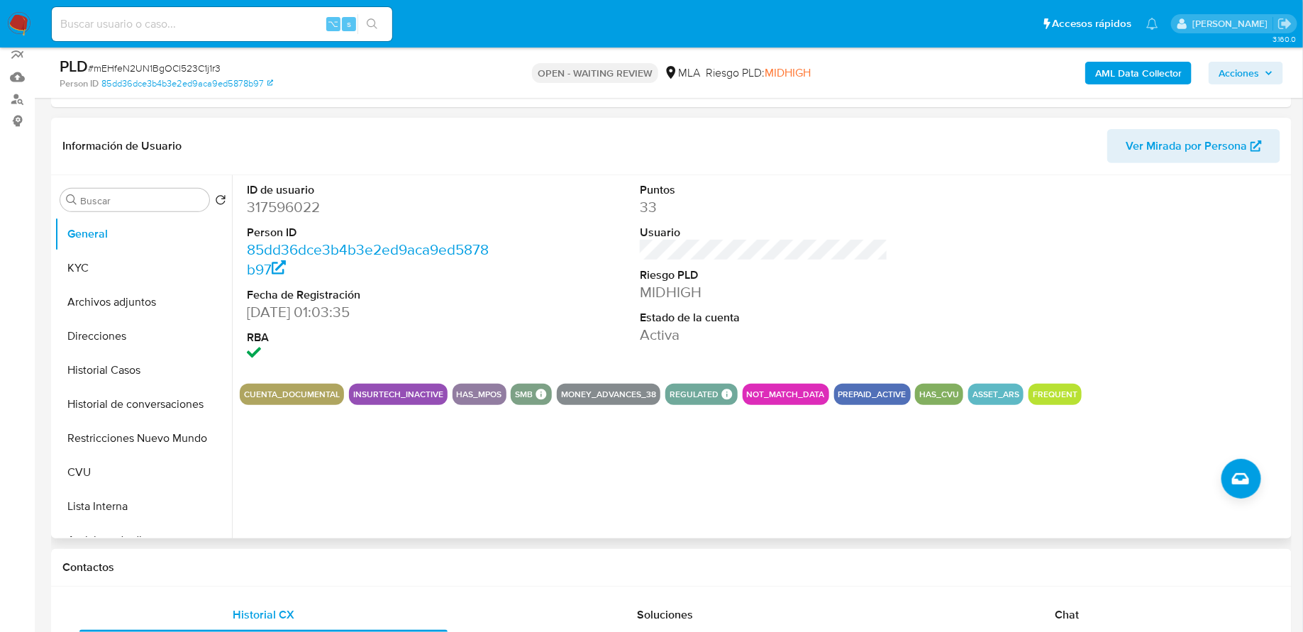
scroll to position [202, 0]
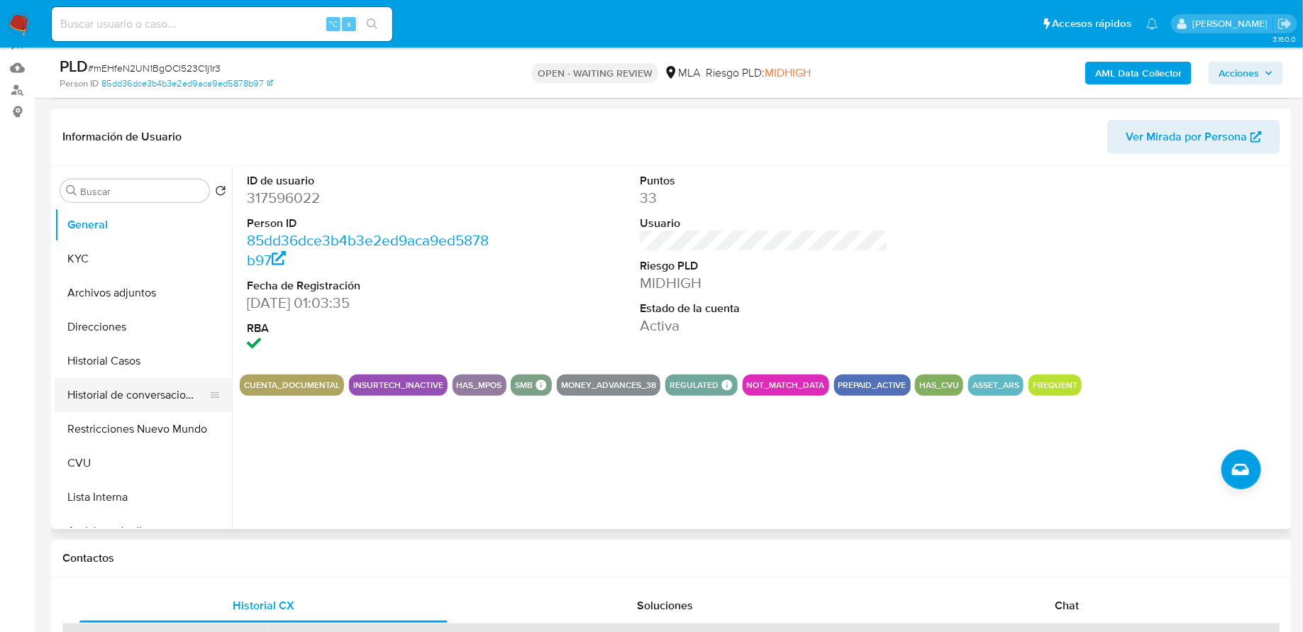
click at [120, 400] on button "Historial de conversaciones" at bounding box center [138, 395] width 166 height 34
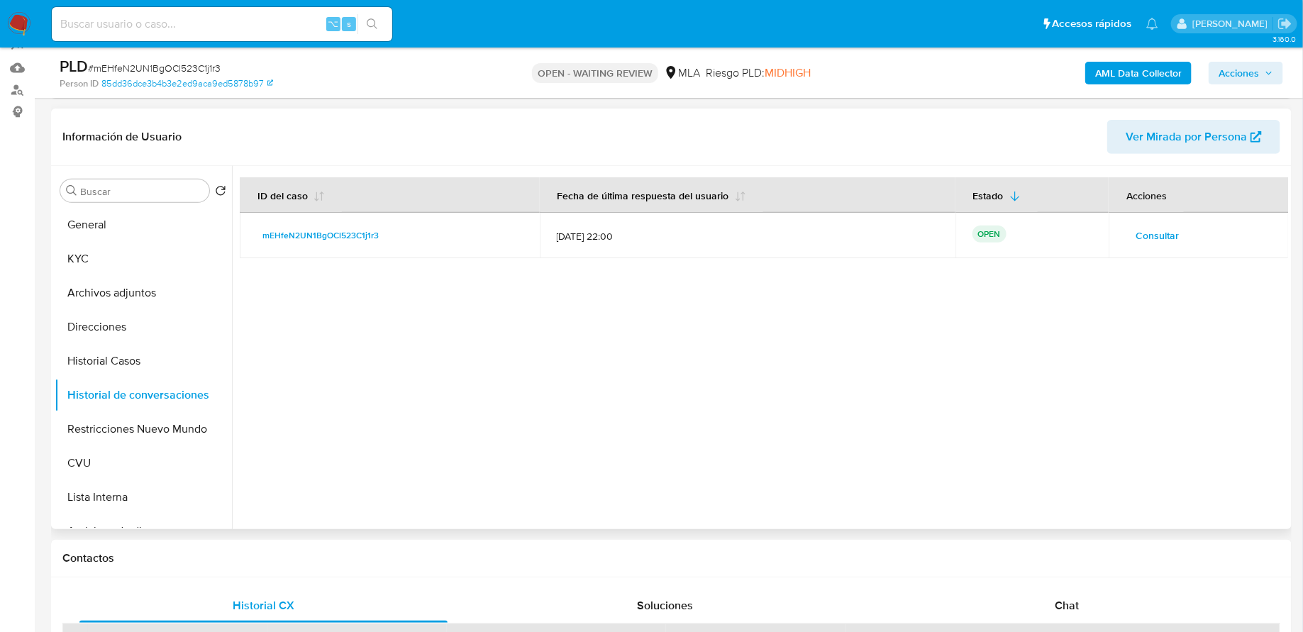
click at [1117, 226] on td "Consultar" at bounding box center [1198, 235] width 180 height 45
click at [1142, 229] on span "Consultar" at bounding box center [1156, 236] width 43 height 20
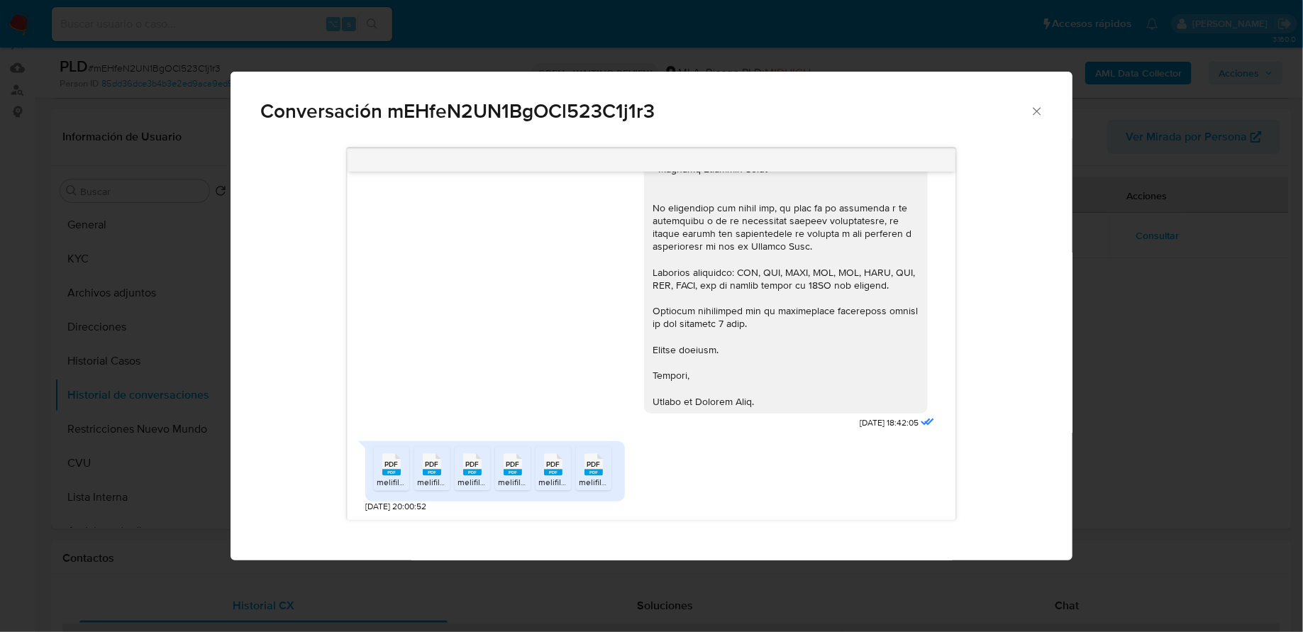
scroll to position [1481, 0]
click at [594, 463] on span "PDF" at bounding box center [592, 464] width 13 height 9
click at [561, 470] on rect "Comunicación" at bounding box center [553, 472] width 18 height 6
click at [517, 469] on span "PDF" at bounding box center [512, 464] width 13 height 9
click at [477, 469] on span "PDF" at bounding box center [471, 464] width 13 height 9
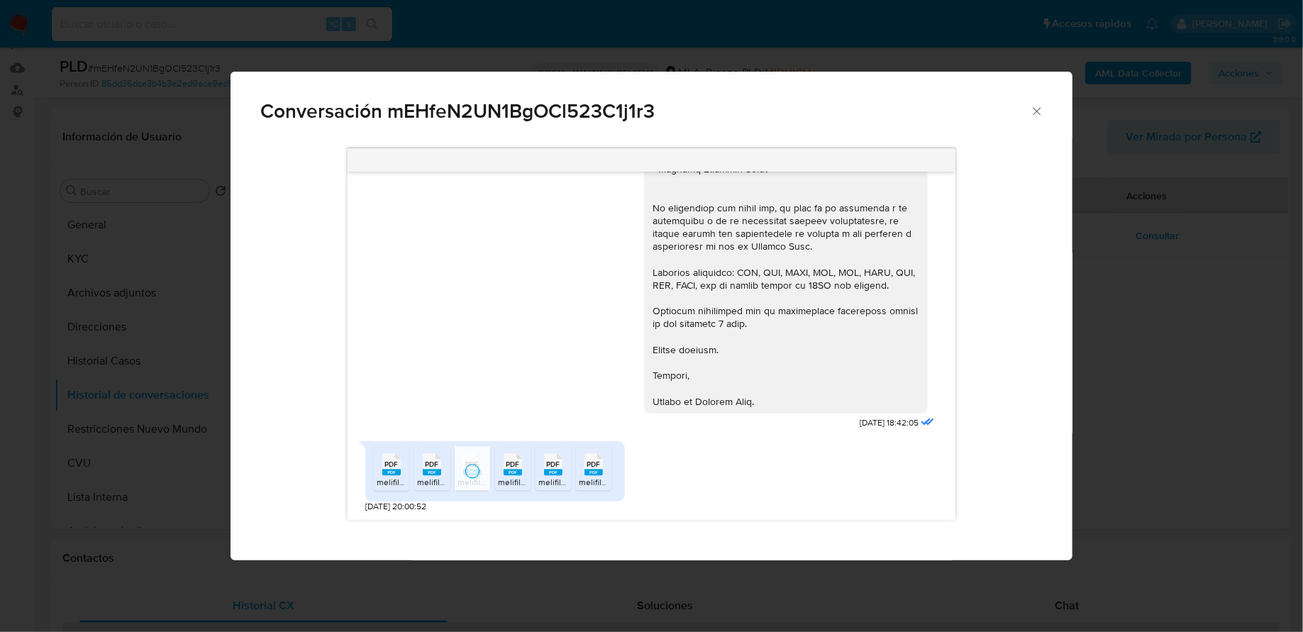
click at [430, 469] on span "PDF" at bounding box center [431, 464] width 13 height 9
click at [398, 469] on rect "Comunicación" at bounding box center [391, 472] width 18 height 6
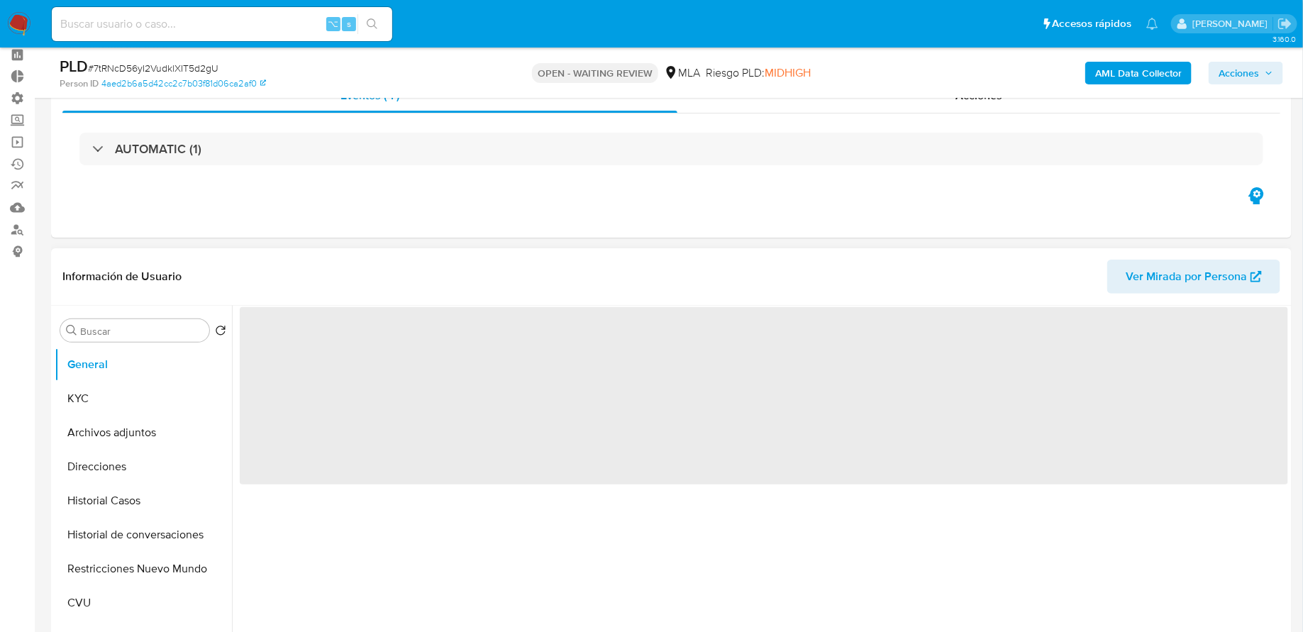
scroll to position [132, 0]
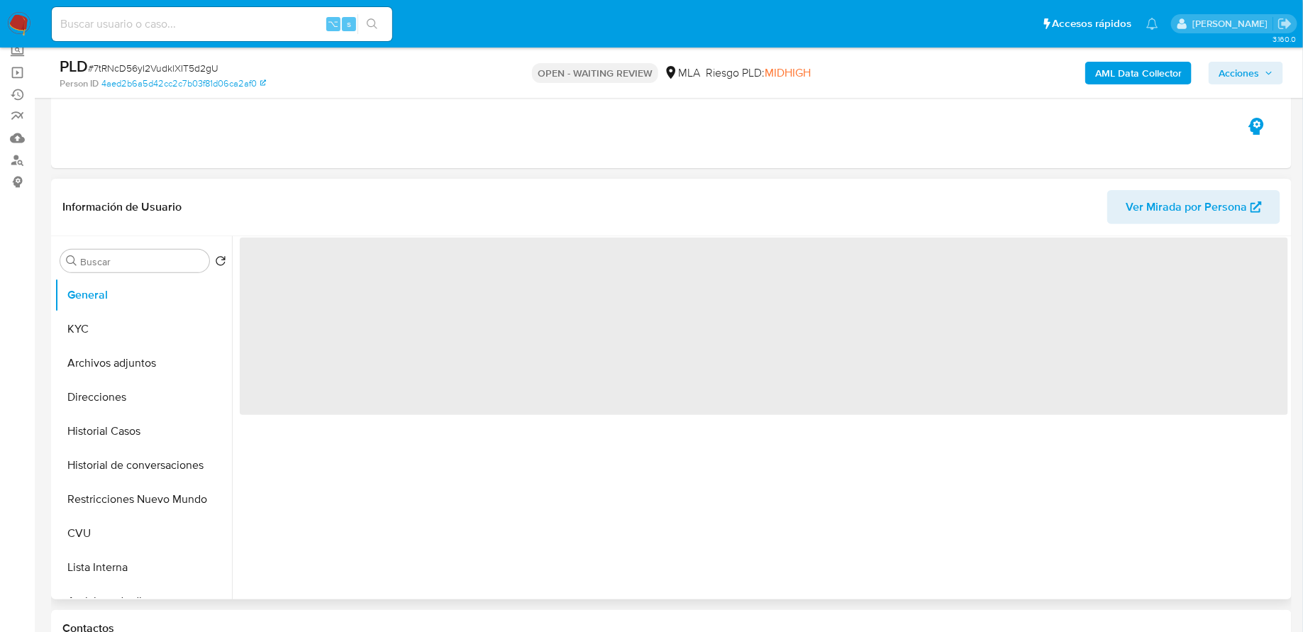
select select "10"
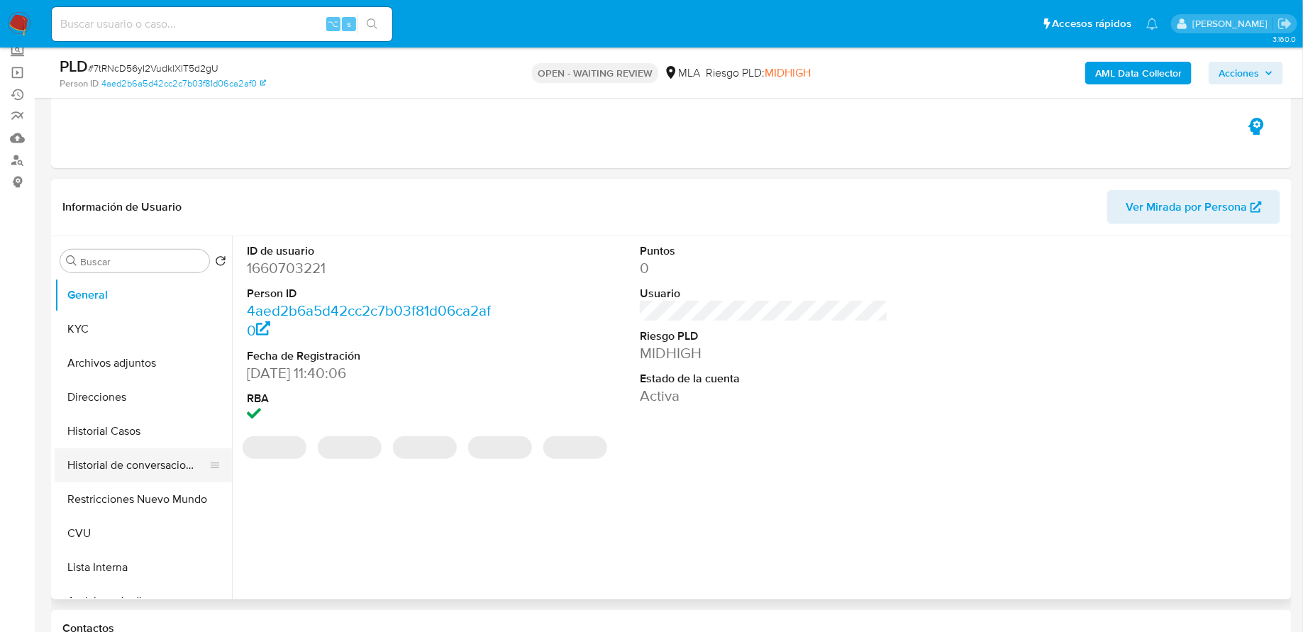
click at [138, 469] on button "Historial de conversaciones" at bounding box center [138, 465] width 166 height 34
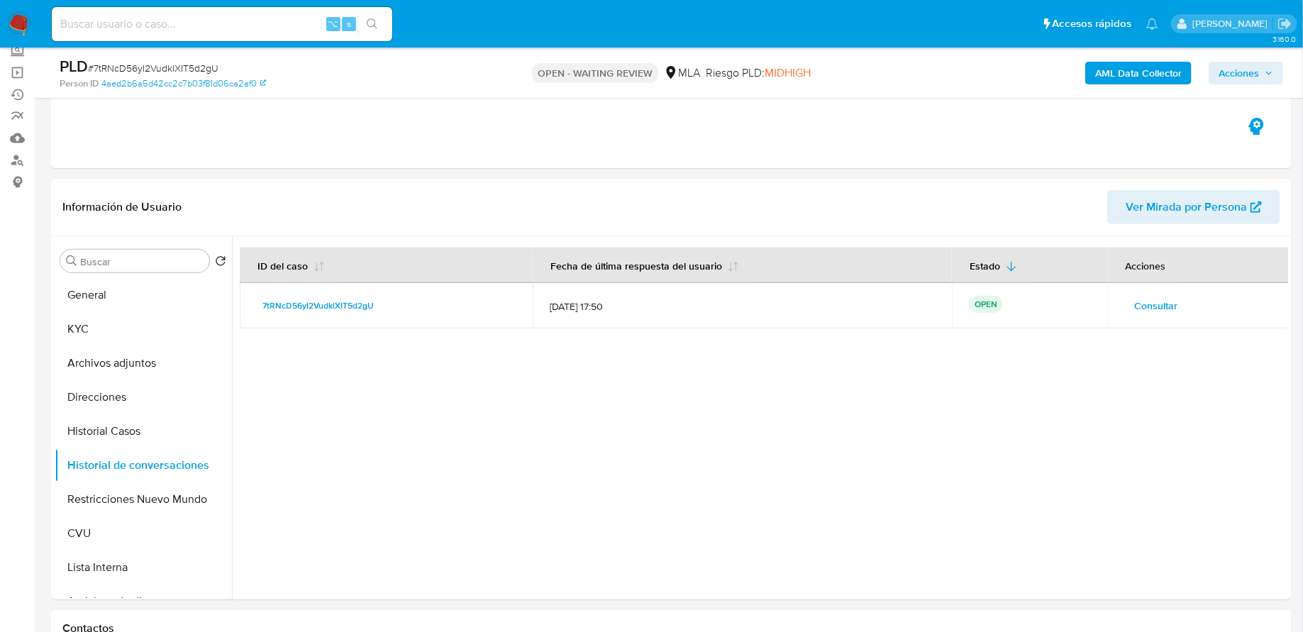
click at [1141, 301] on span "Consultar" at bounding box center [1155, 306] width 43 height 20
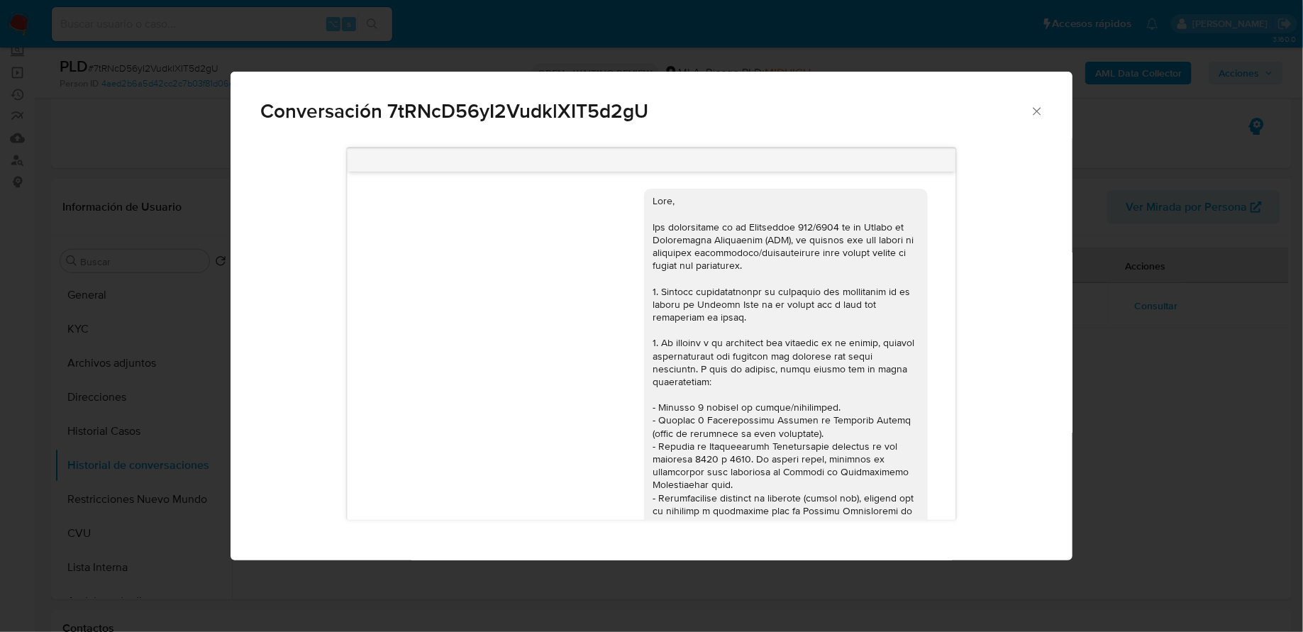
scroll to position [561, 0]
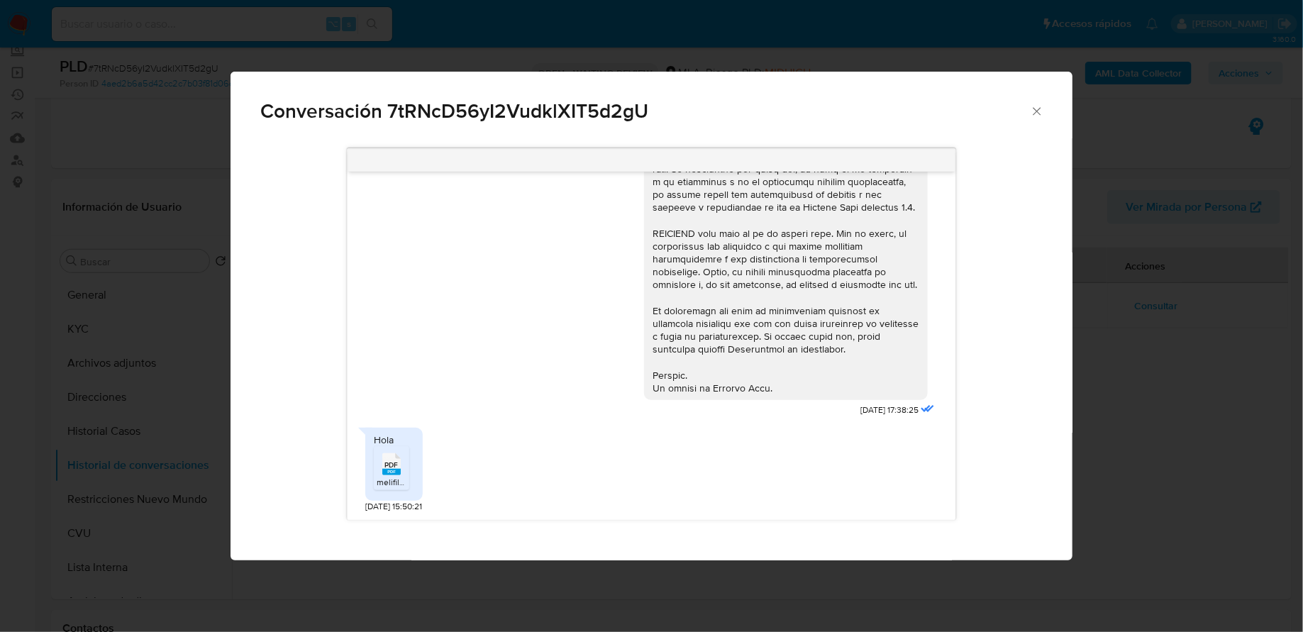
click at [394, 462] on span "PDF" at bounding box center [390, 464] width 13 height 9
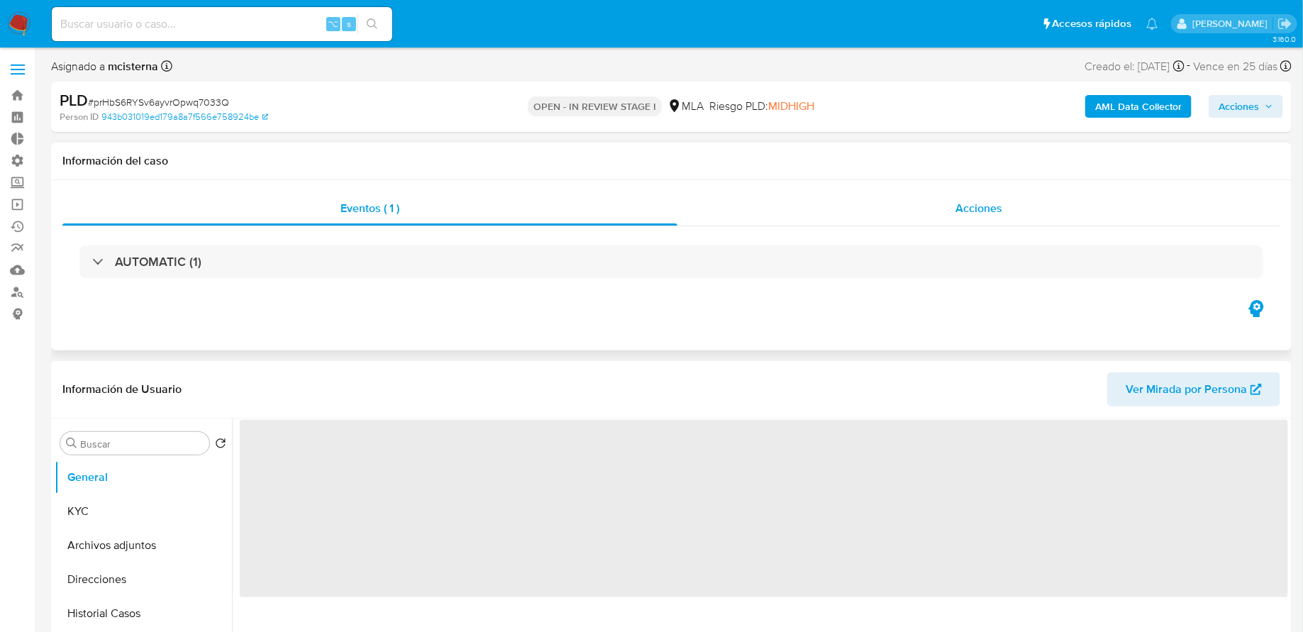
select select "10"
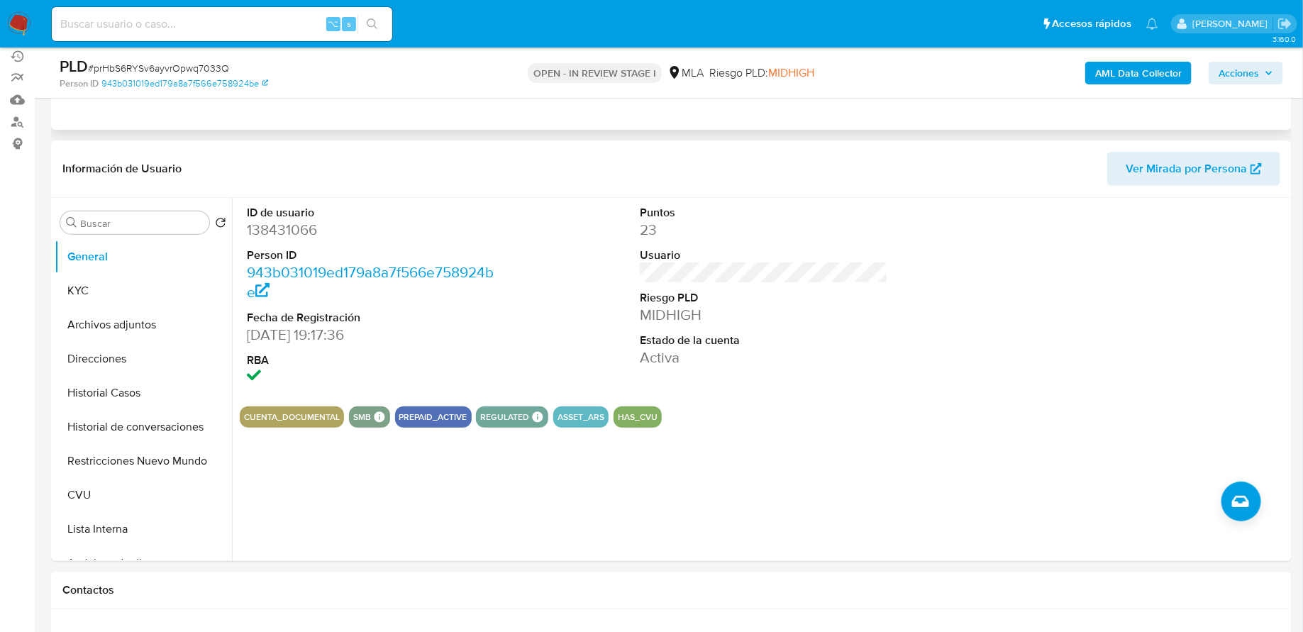
scroll to position [189, 0]
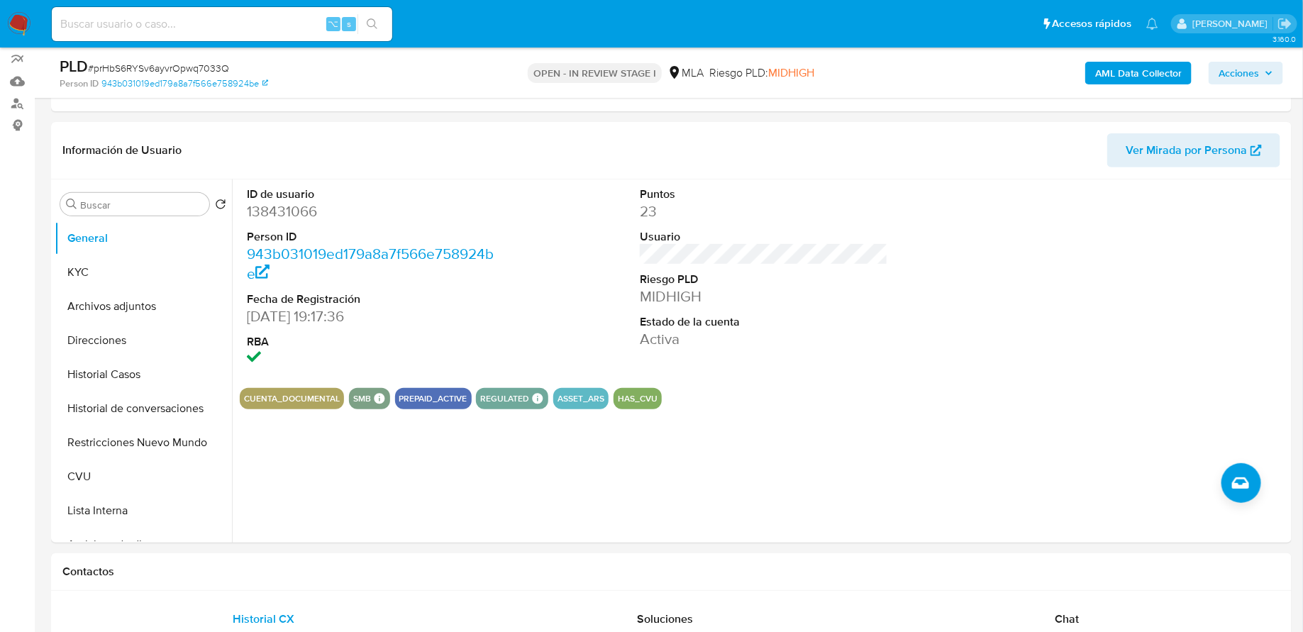
click at [292, 16] on input at bounding box center [222, 24] width 340 height 18
paste input "OgHDteO2GQkyG99xjEVya9Hl"
type input "OgHDteO2GQkyG99xjEVya9Hl"
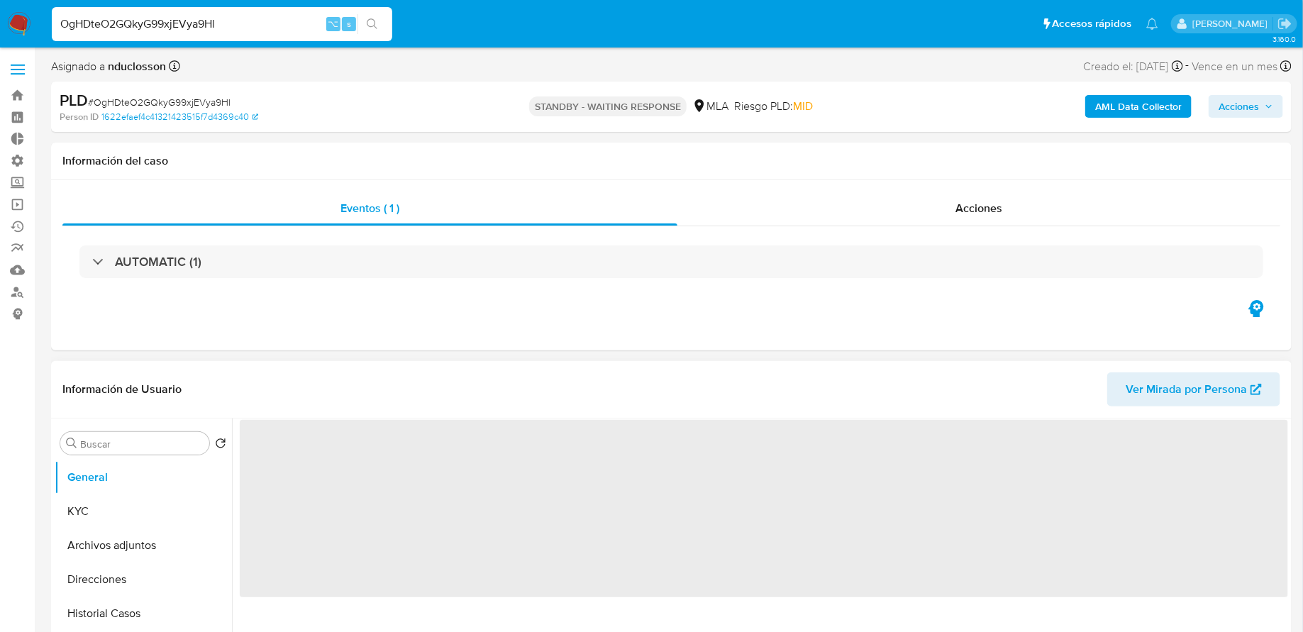
select select "10"
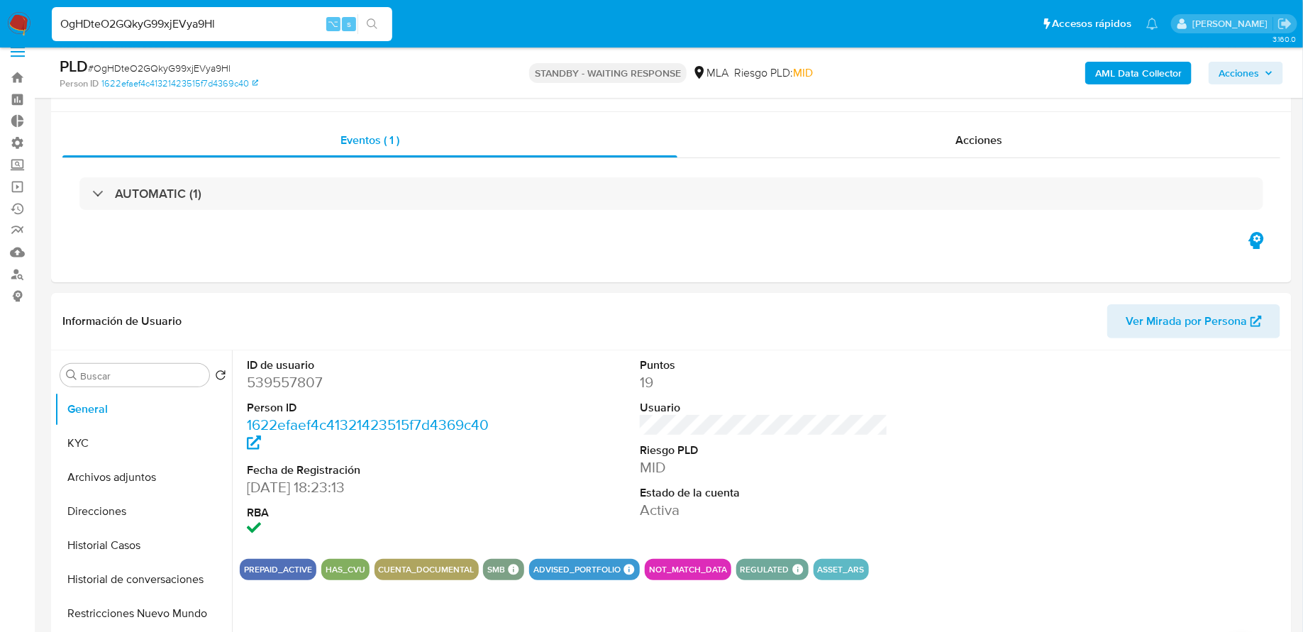
scroll to position [243, 0]
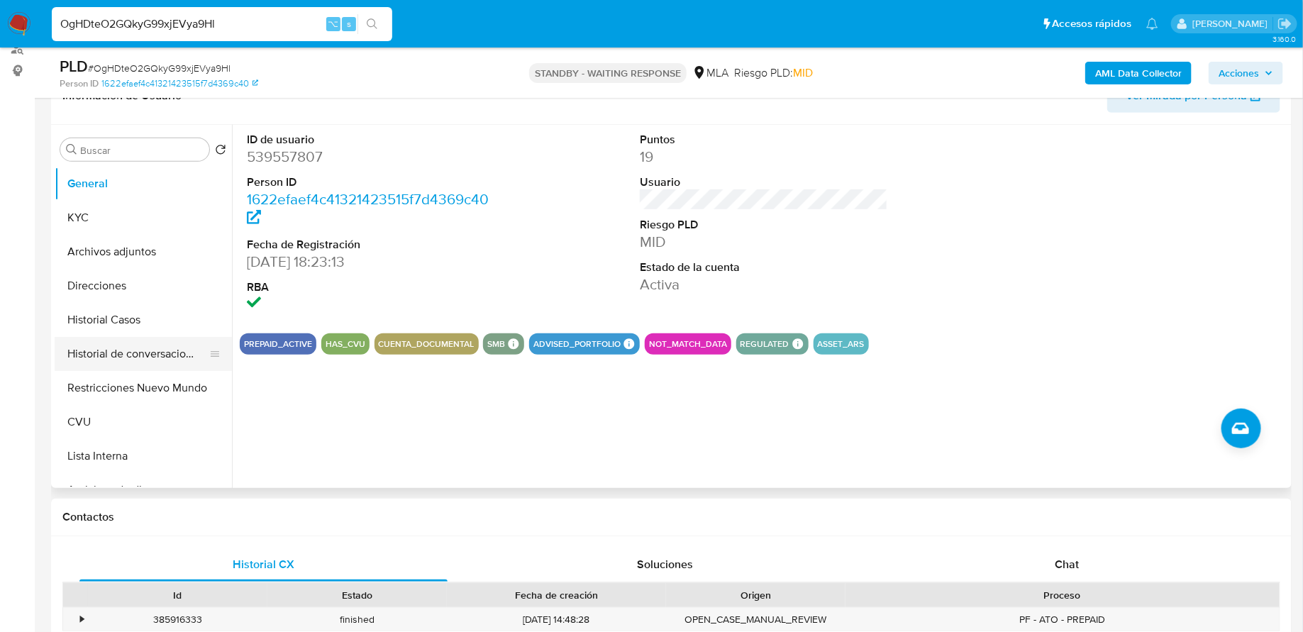
click at [123, 357] on button "Historial de conversaciones" at bounding box center [138, 354] width 166 height 34
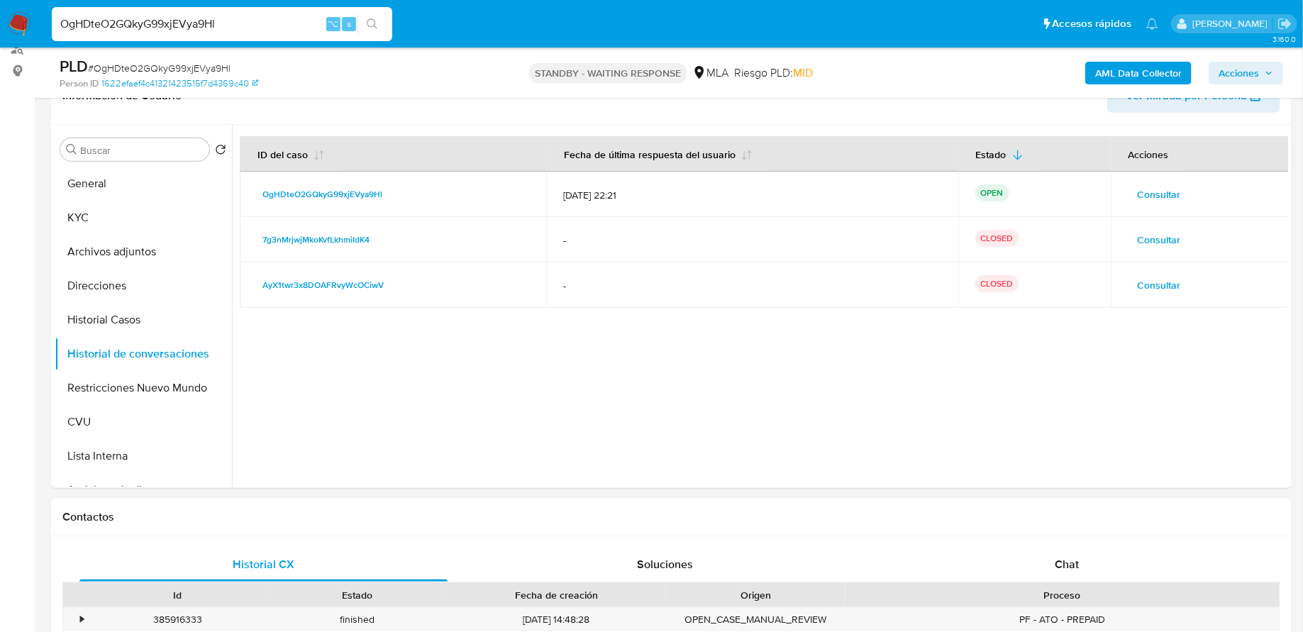
click at [234, 27] on input "OgHDteO2GQkyG99xjEVya9Hl" at bounding box center [222, 24] width 340 height 18
paste input "Cea1yPvkhExRbxOORtXdmnw"
type input "Cea1yPvkhExRbxOORtXdmnwl"
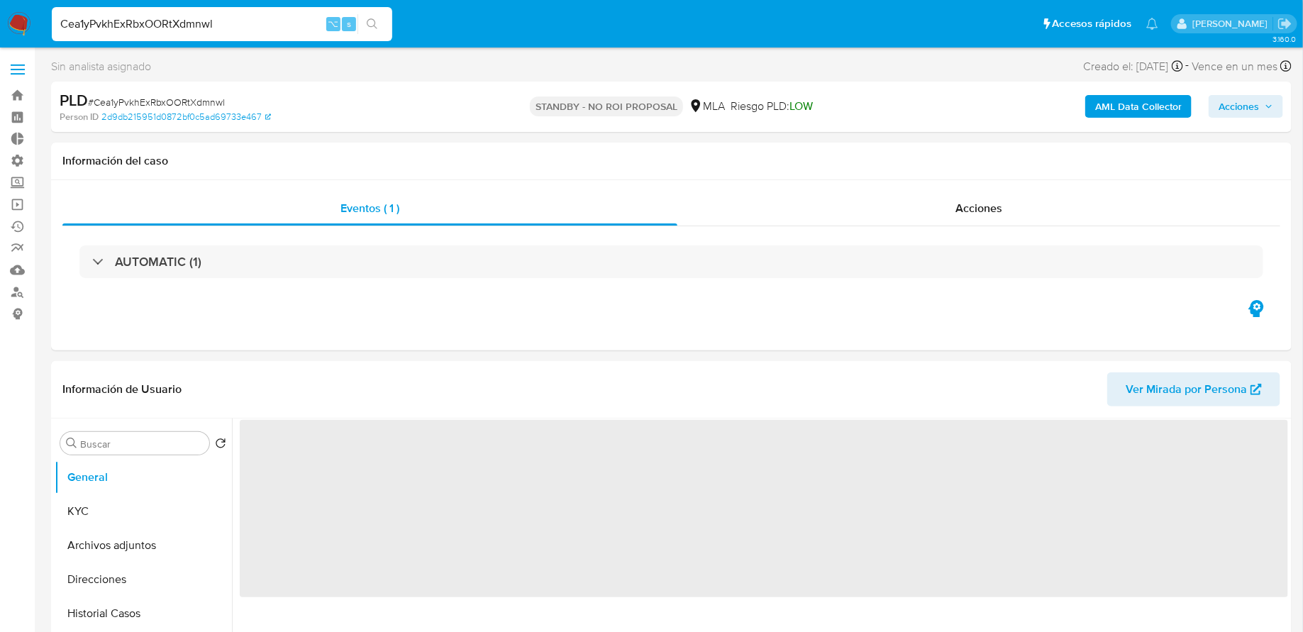
select select "10"
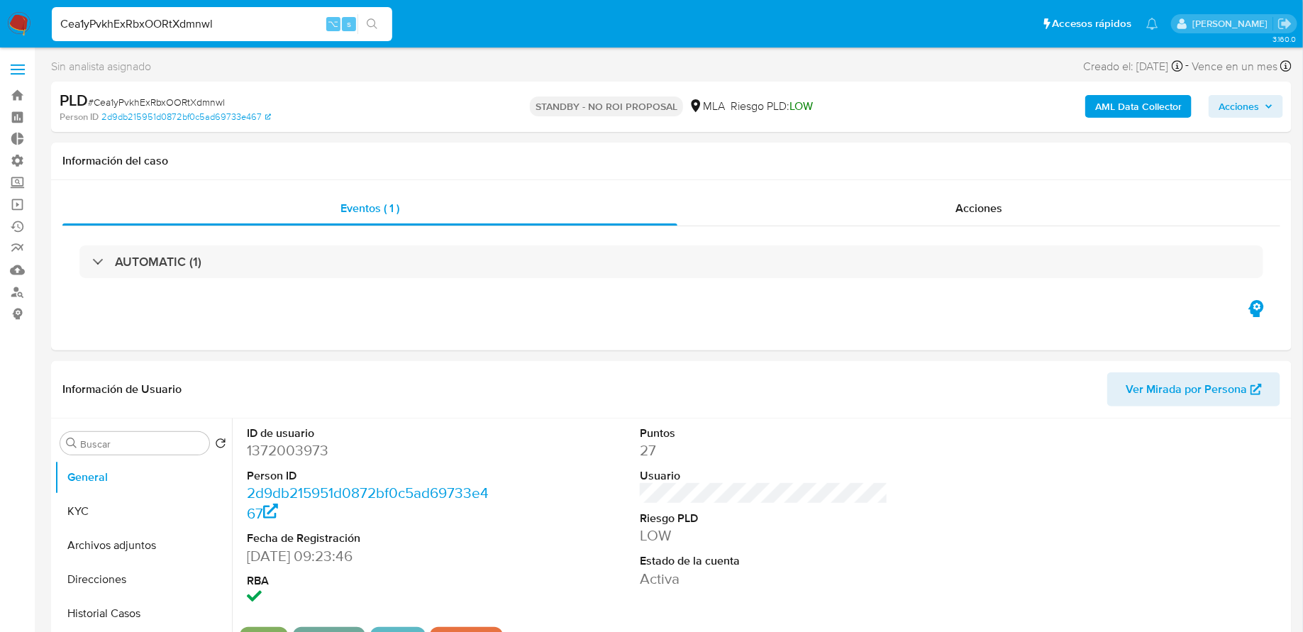
click at [281, 18] on input "Cea1yPvkhExRbxOORtXdmnwl" at bounding box center [222, 24] width 340 height 18
paste input "8BanEv7lG3lMnZlmLvkVBZjq"
type input "8BanEv7lG3lMnZlmLvkVBZjq"
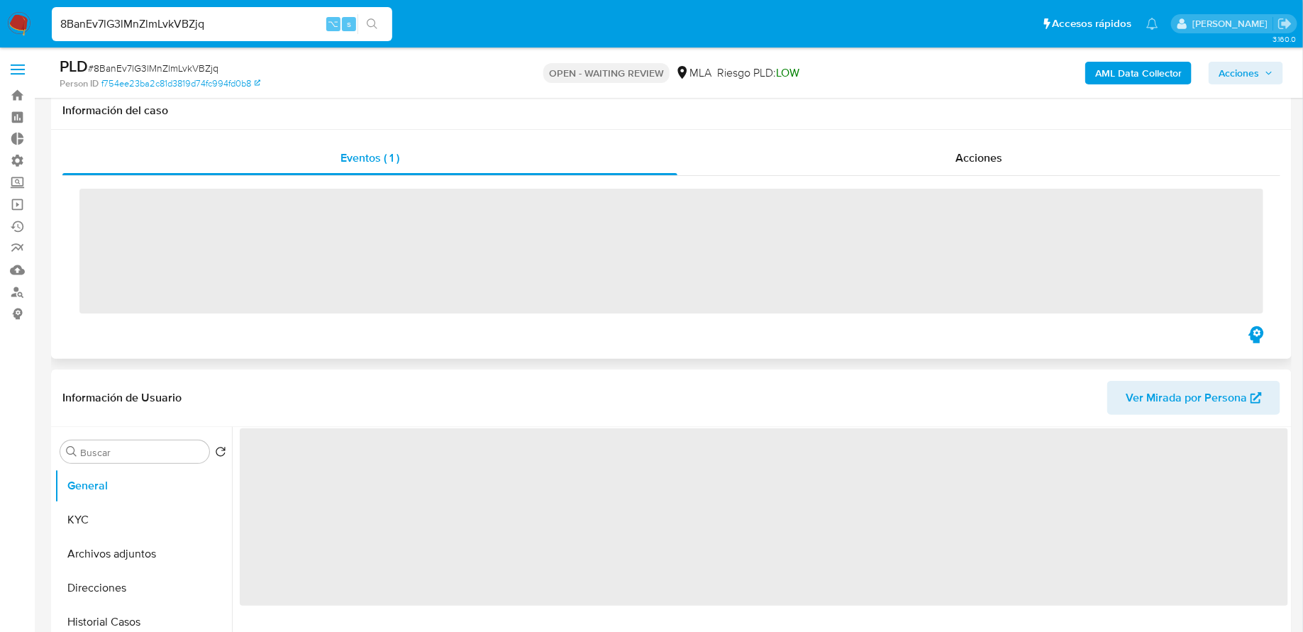
scroll to position [199, 0]
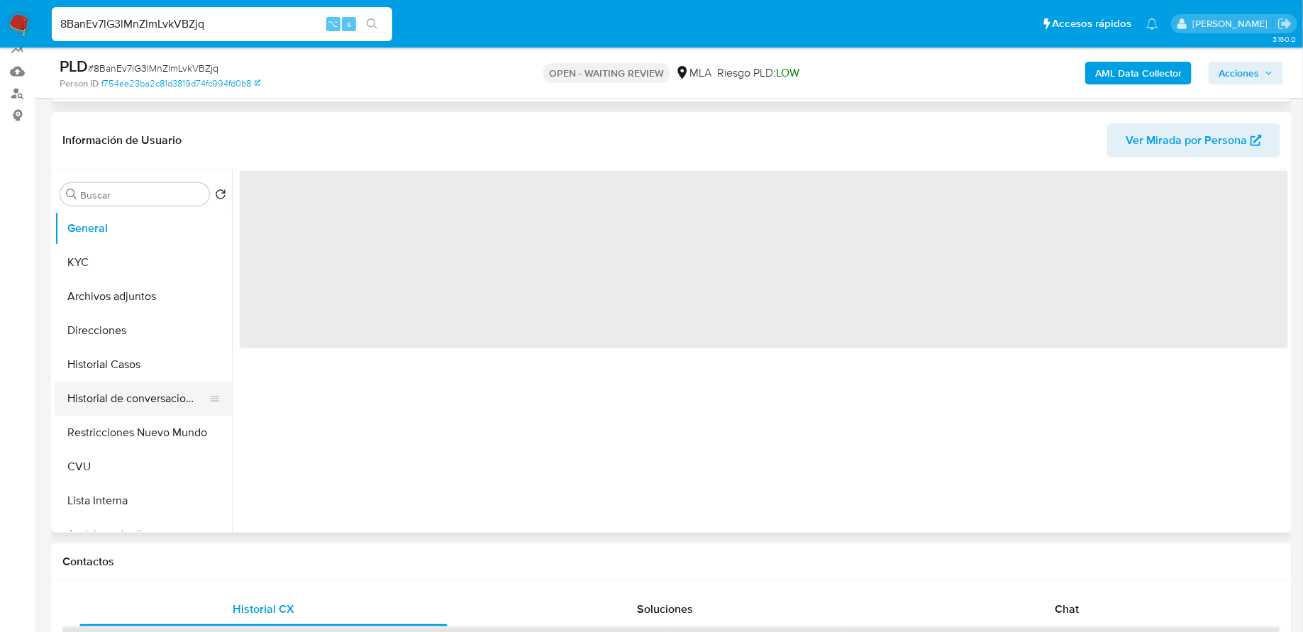
select select "10"
click at [147, 403] on button "Historial de conversaciones" at bounding box center [138, 399] width 166 height 34
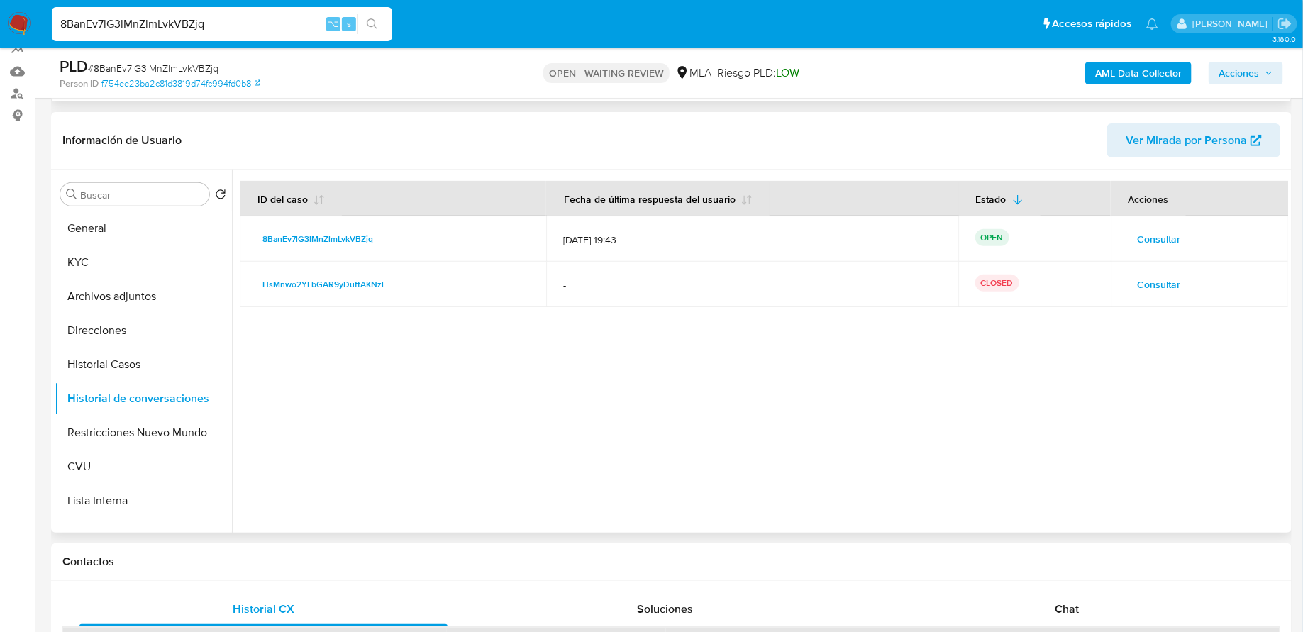
click at [1159, 234] on span "Consultar" at bounding box center [1158, 239] width 43 height 20
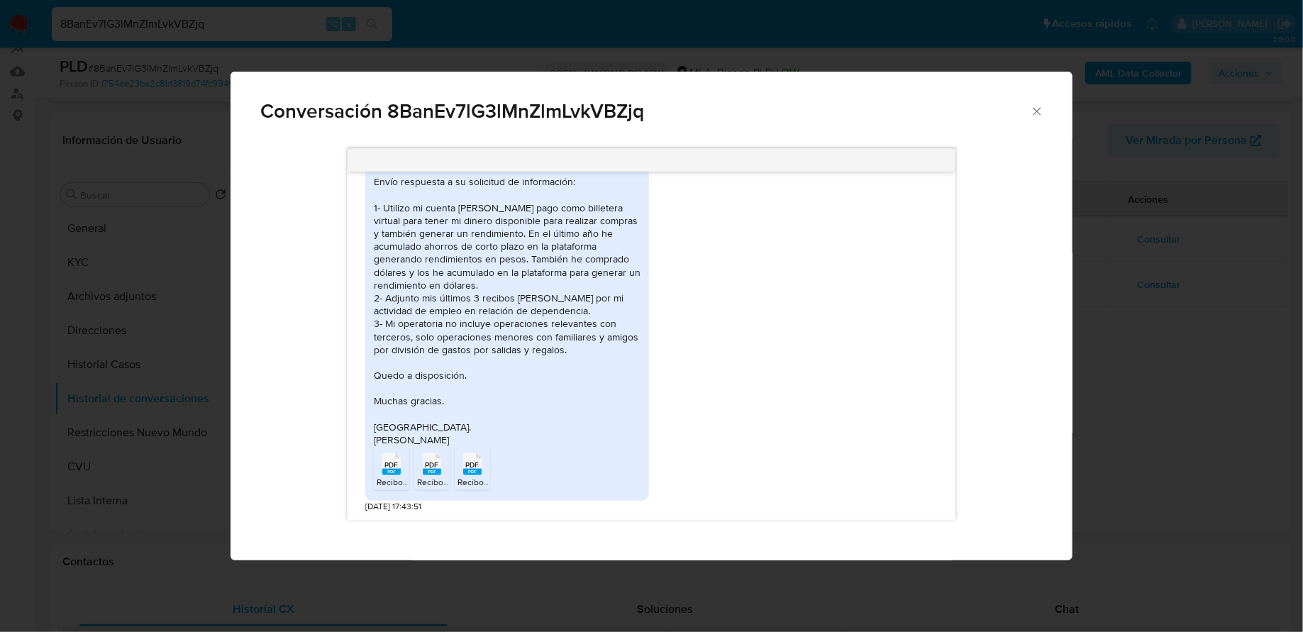
scroll to position [817, 0]
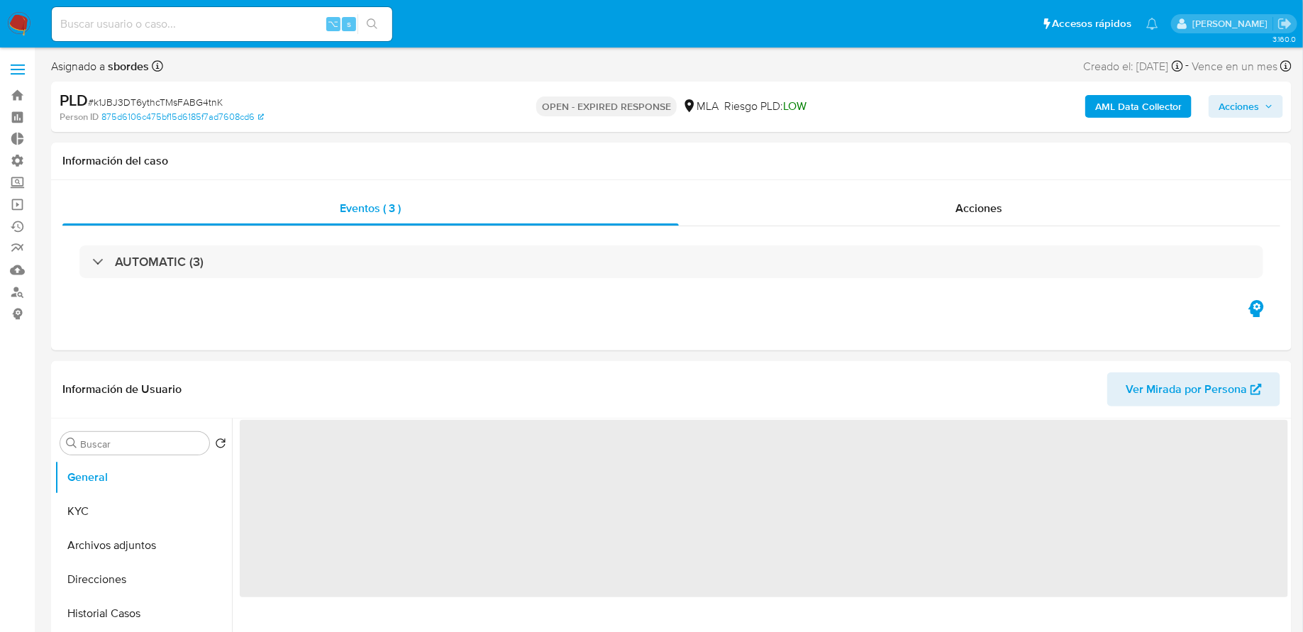
select select "10"
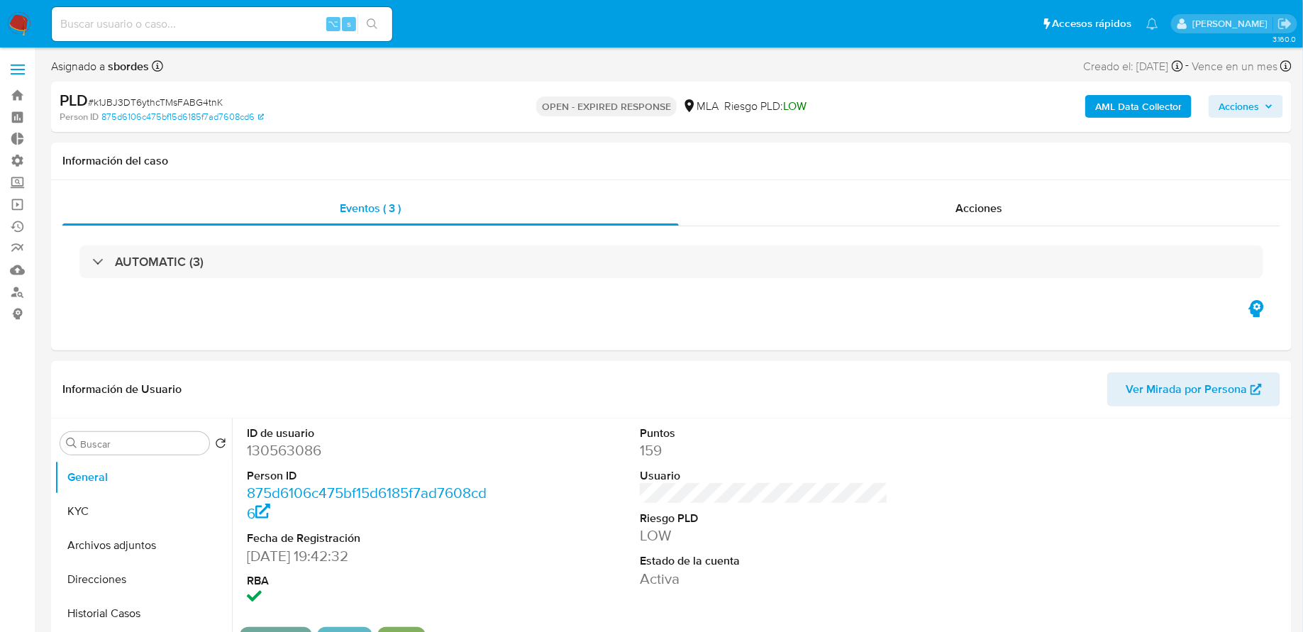
click at [277, 28] on input at bounding box center [222, 24] width 340 height 18
paste input "cKD2sNxSYWZcil6dbKKg72xY"
type input "cKD2sNxSYWZcil6dbKKg72xY"
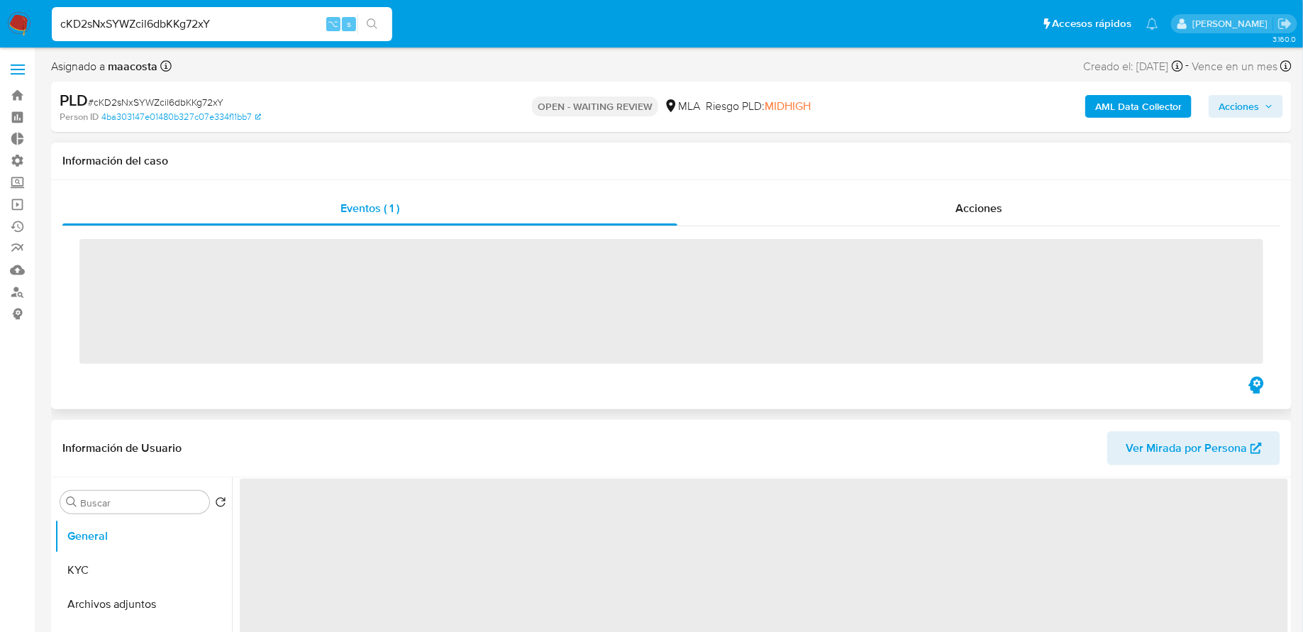
scroll to position [138, 0]
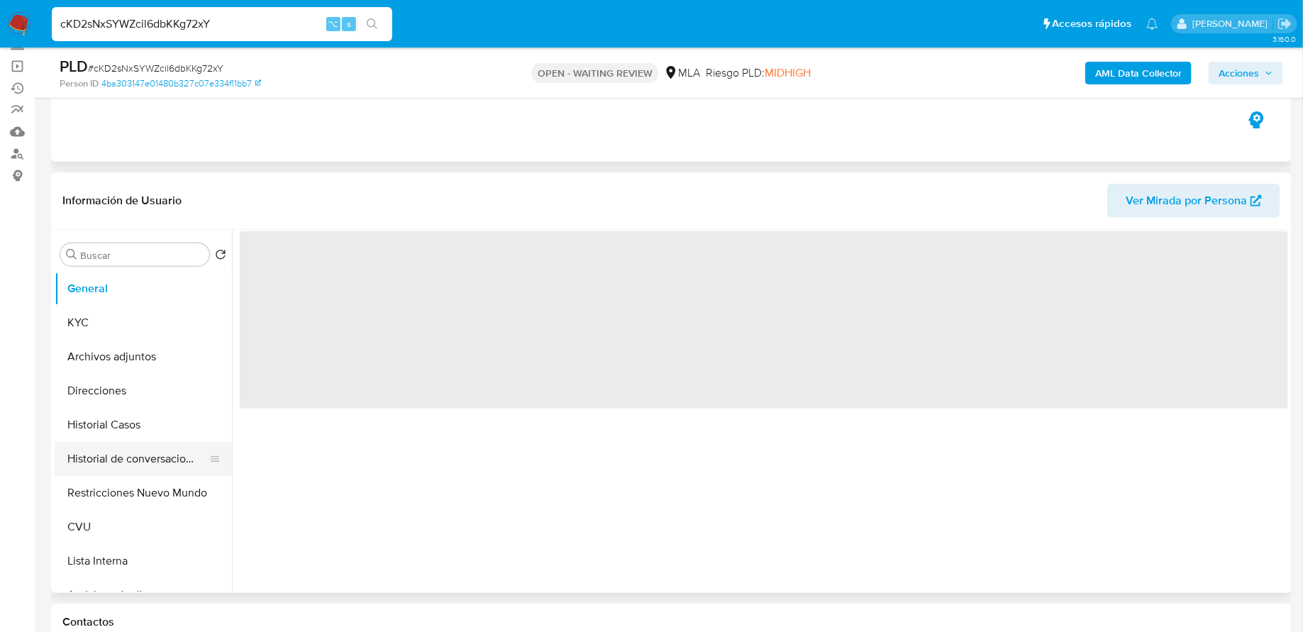
select select "10"
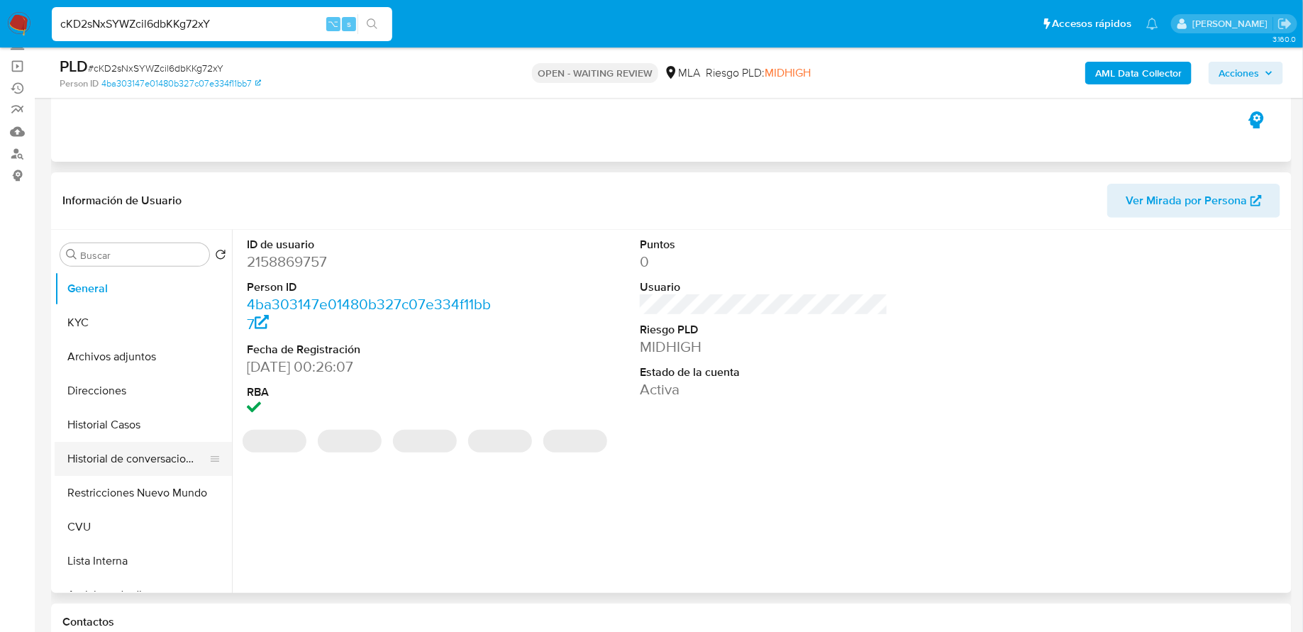
click at [135, 451] on button "Historial de conversaciones" at bounding box center [138, 459] width 166 height 34
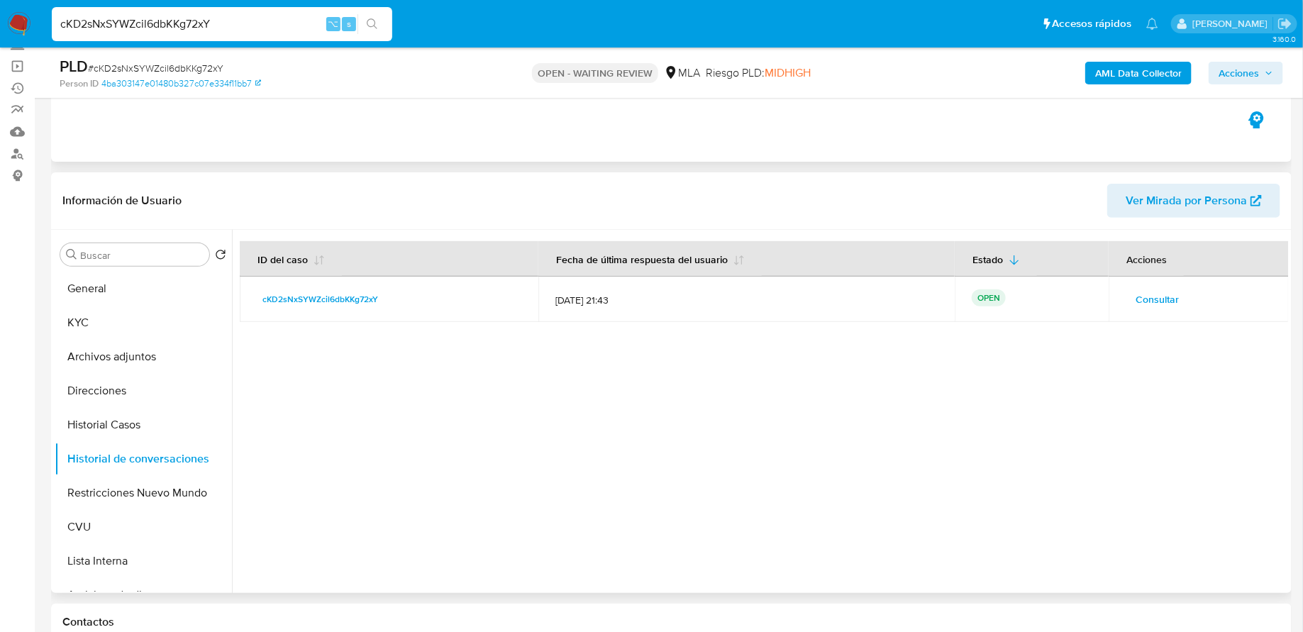
click at [1164, 291] on span "Consultar" at bounding box center [1156, 299] width 43 height 20
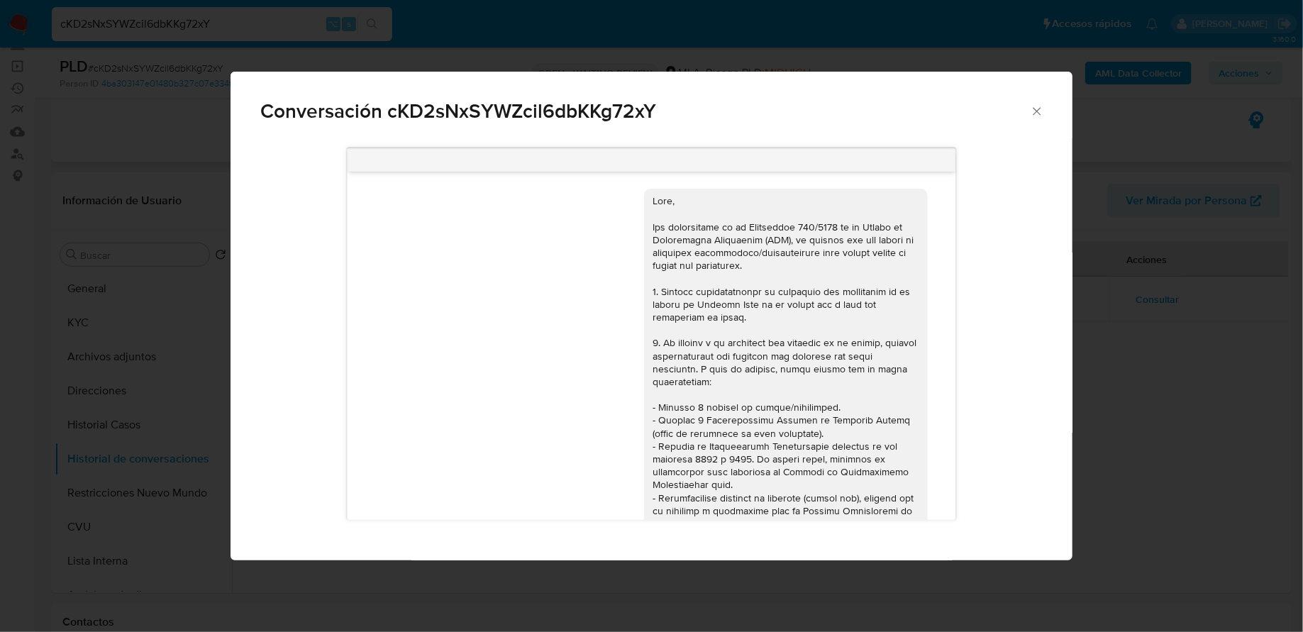
scroll to position [916, 0]
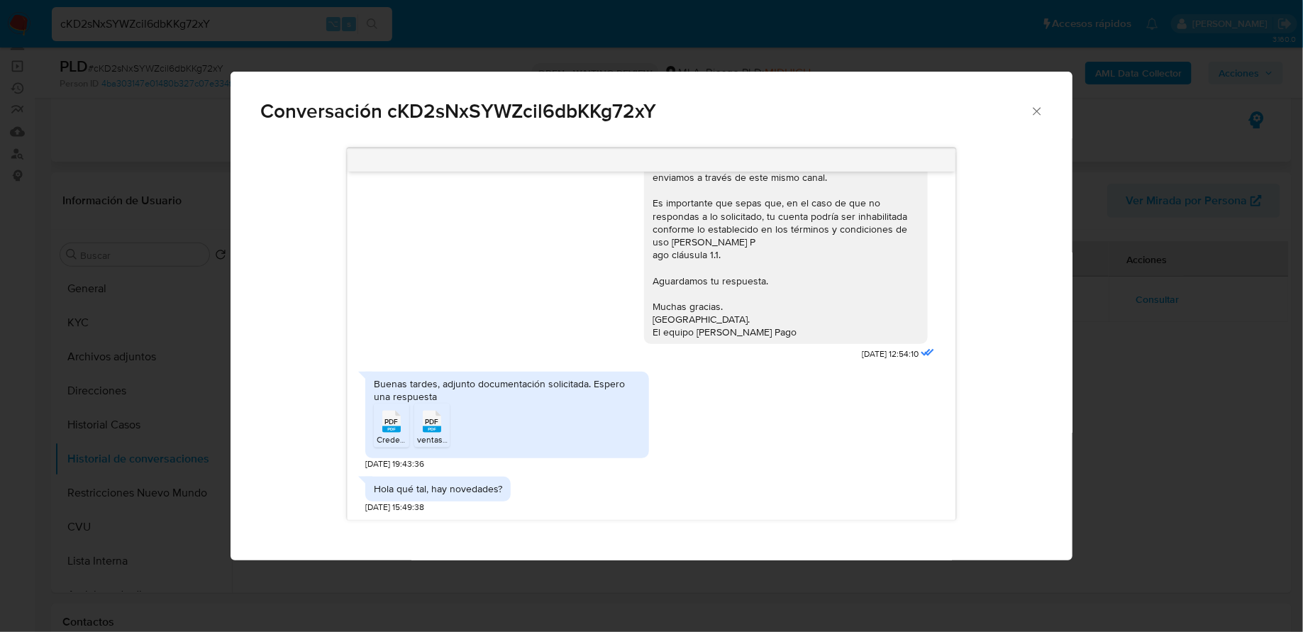
click at [384, 429] on rect "Comunicación" at bounding box center [391, 429] width 18 height 6
click at [435, 429] on rect "Comunicación" at bounding box center [432, 429] width 18 height 6
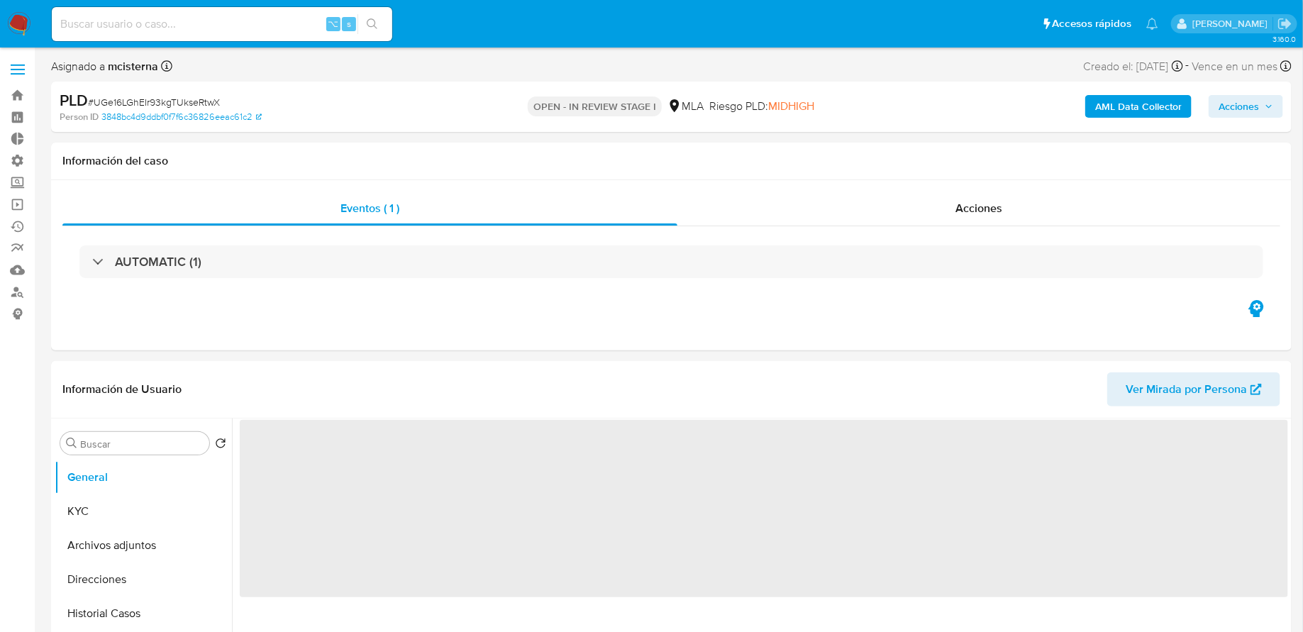
select select "10"
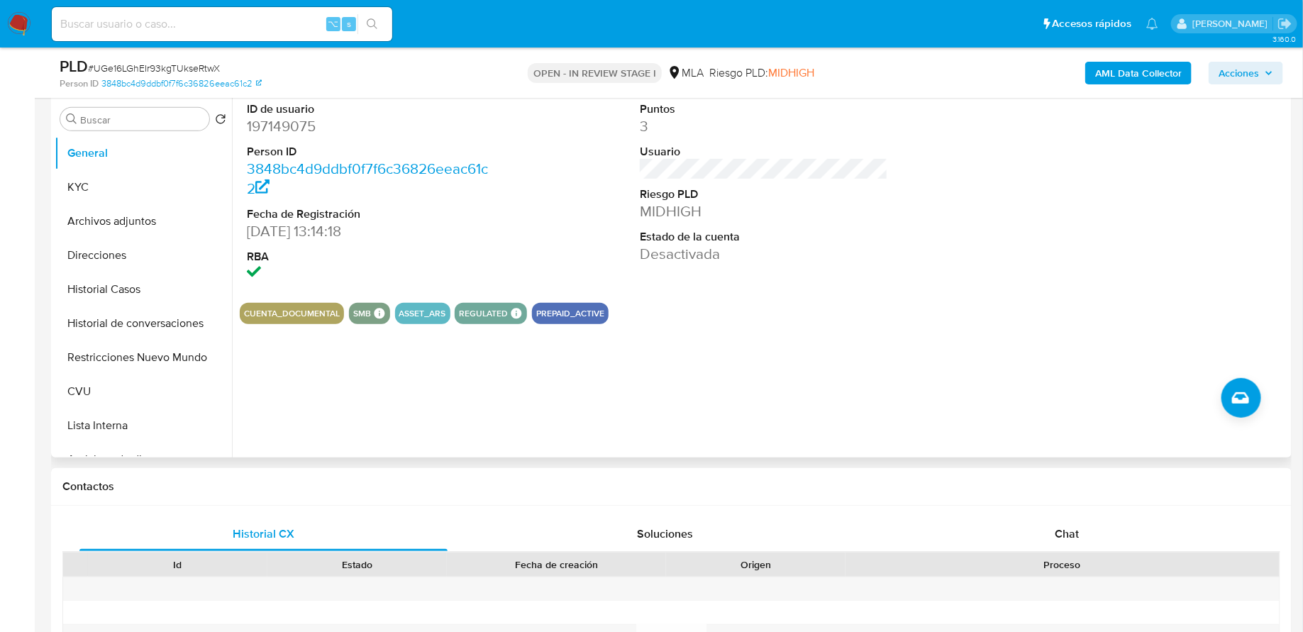
scroll to position [291, 0]
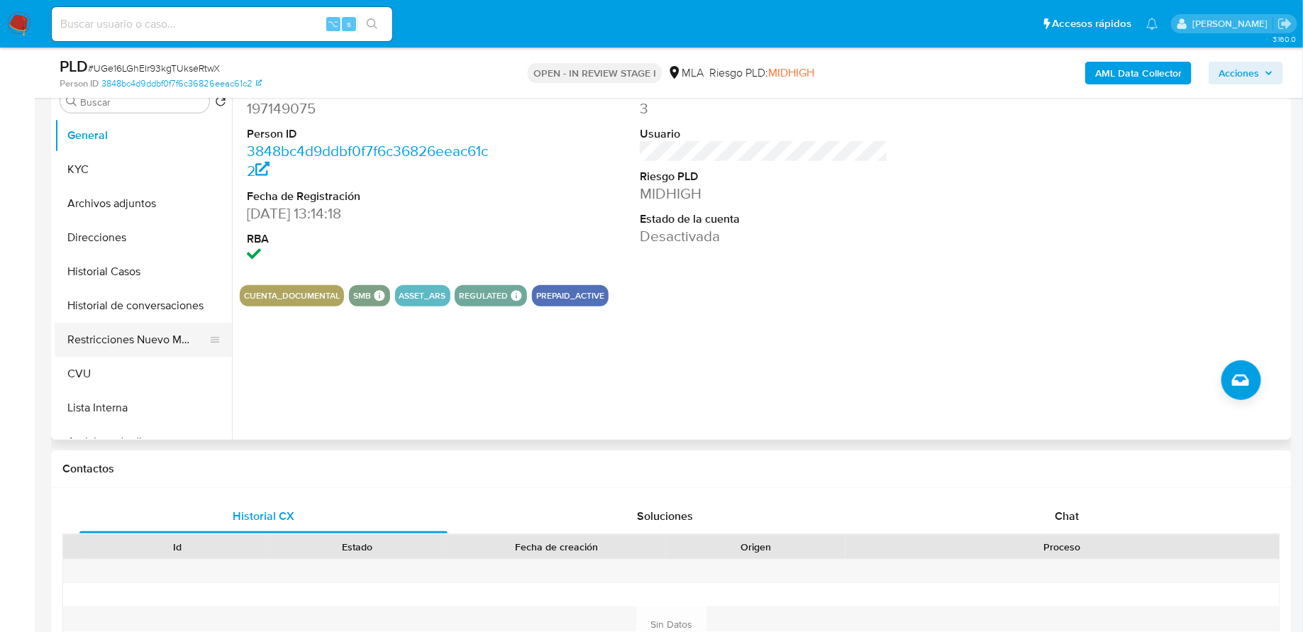
click at [112, 330] on button "Restricciones Nuevo Mundo" at bounding box center [138, 340] width 166 height 34
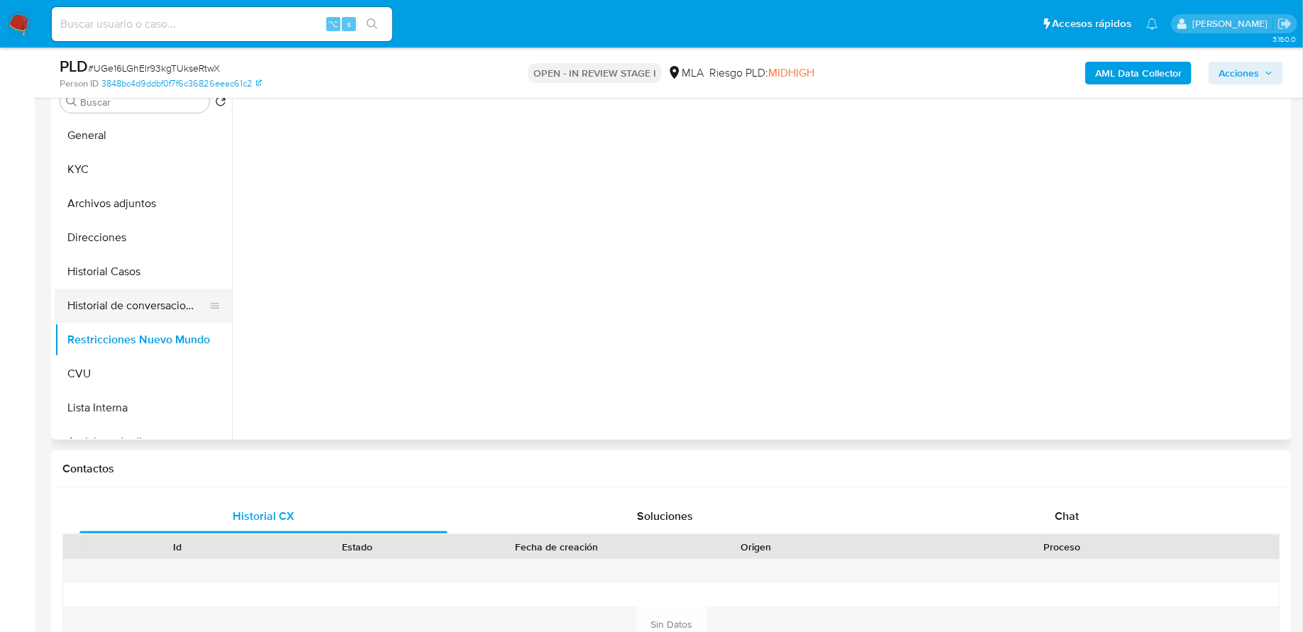
click at [112, 318] on button "Historial de conversaciones" at bounding box center [138, 306] width 166 height 34
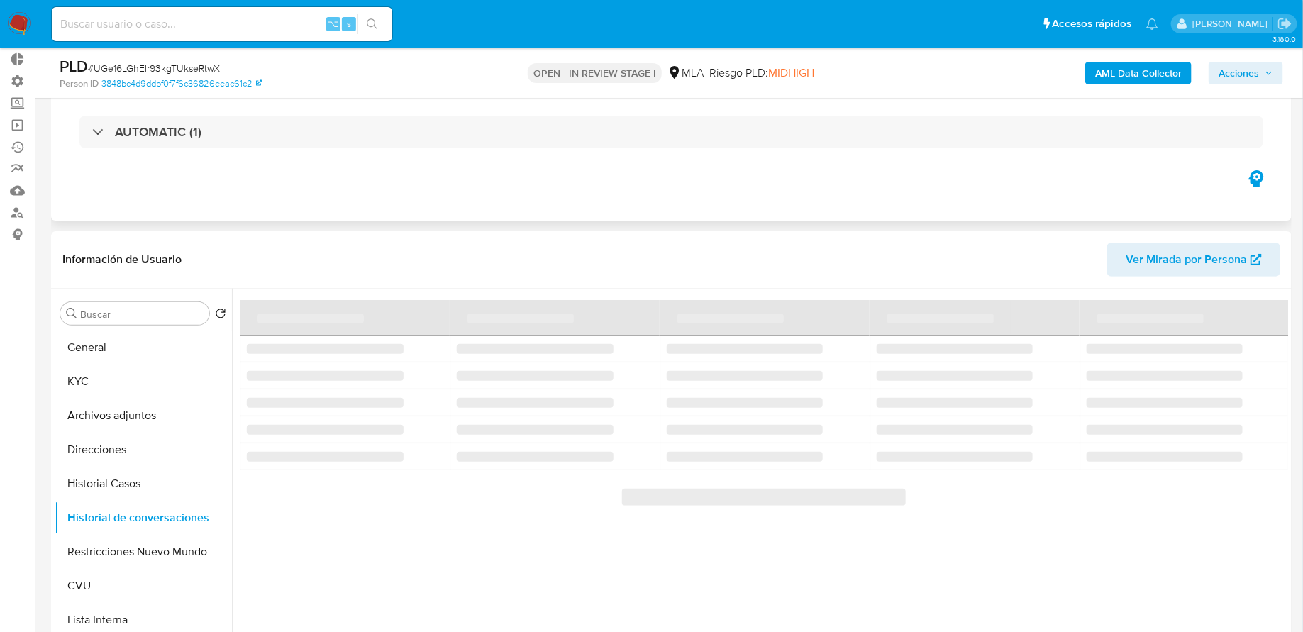
scroll to position [182, 0]
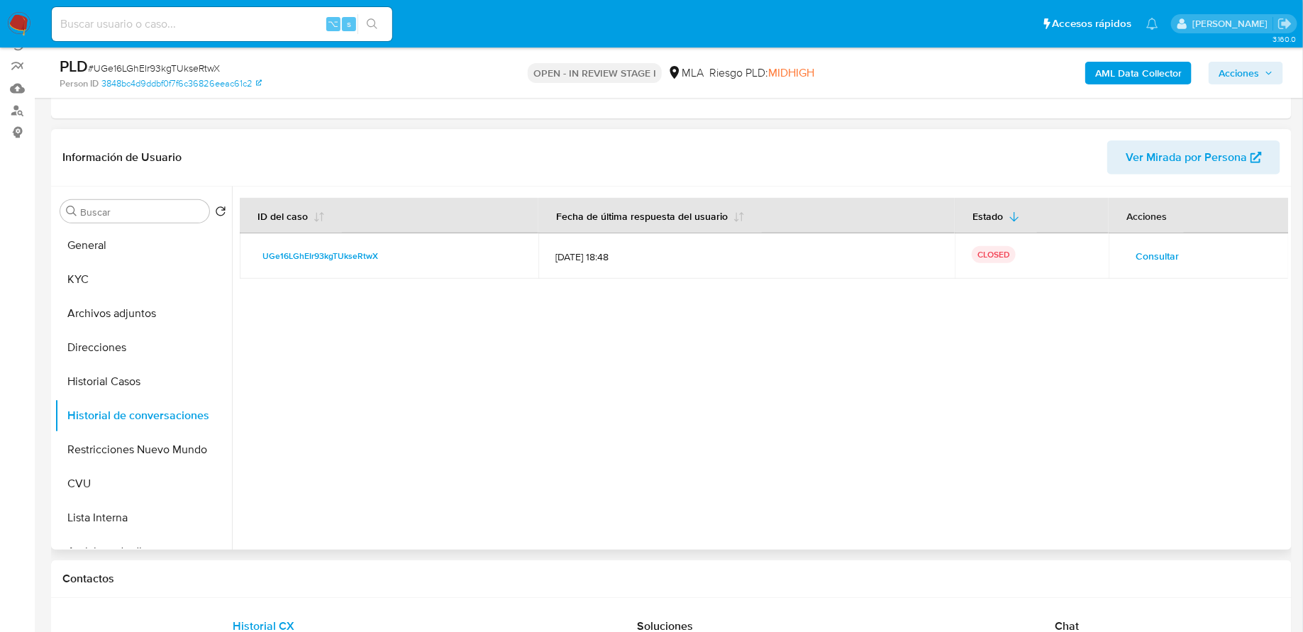
click at [1159, 250] on span "Consultar" at bounding box center [1156, 256] width 43 height 20
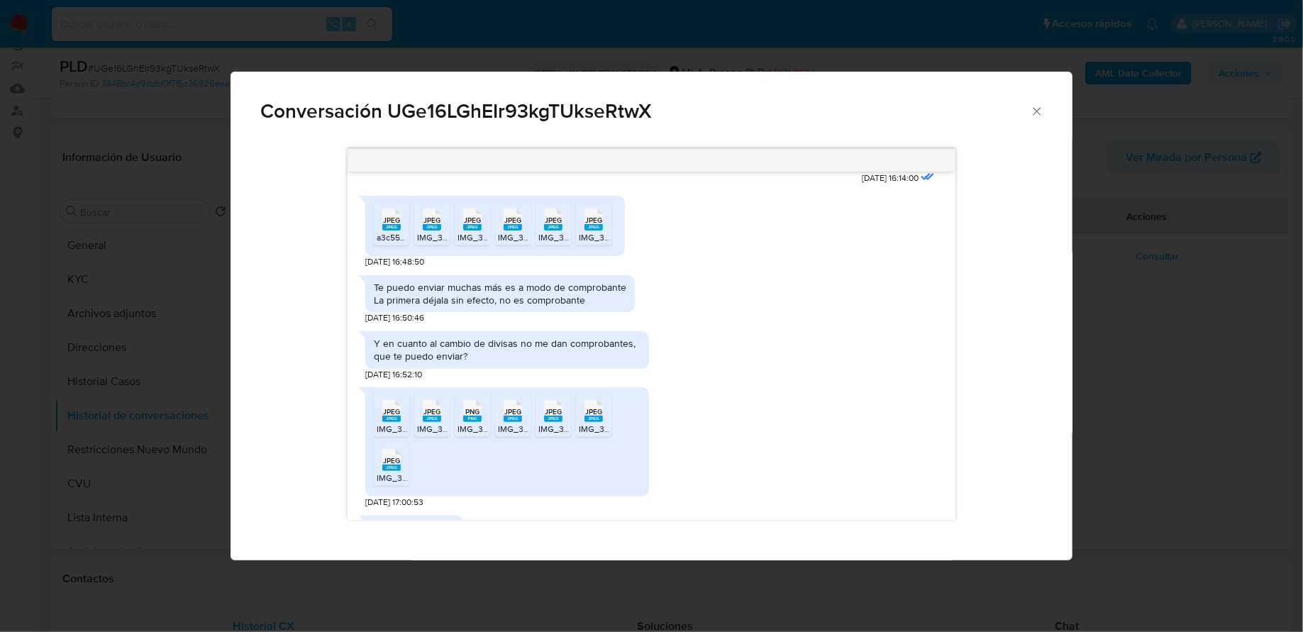
scroll to position [791, 0]
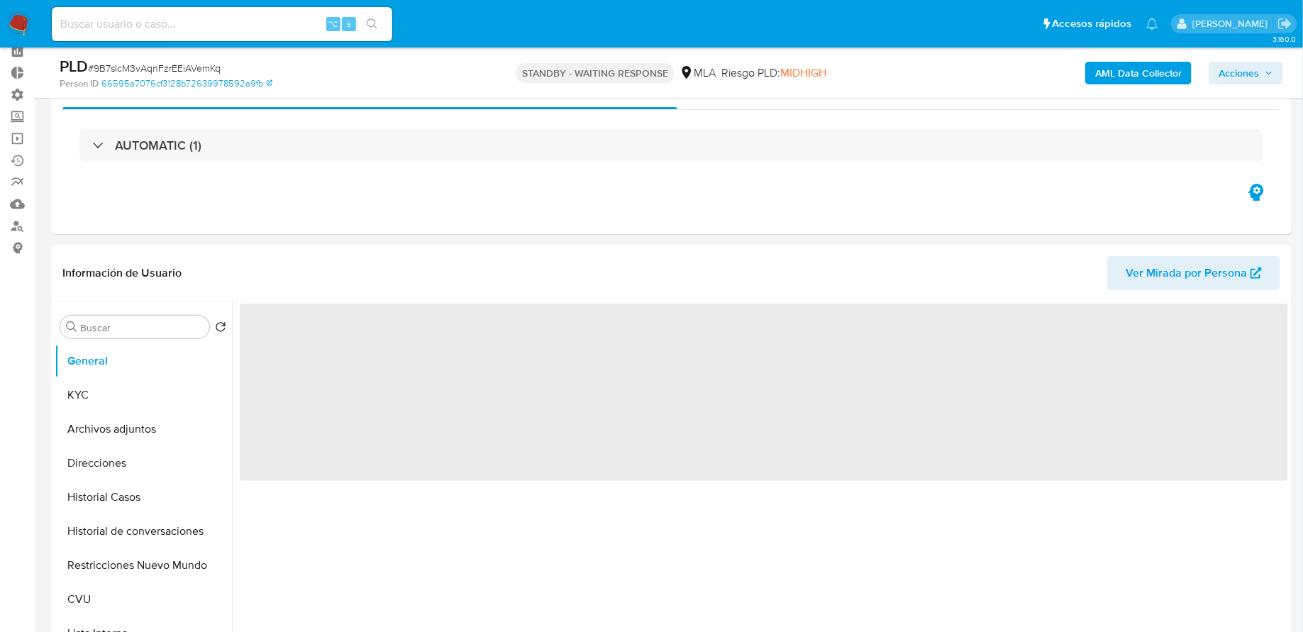
scroll to position [158, 0]
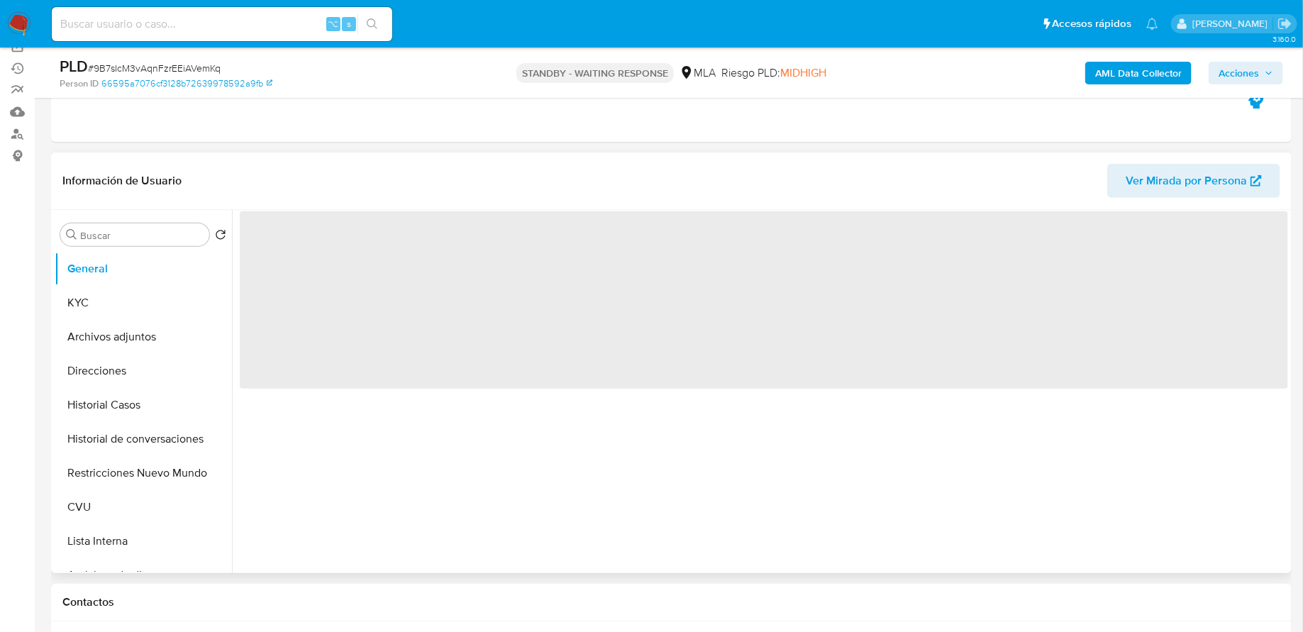
select select "10"
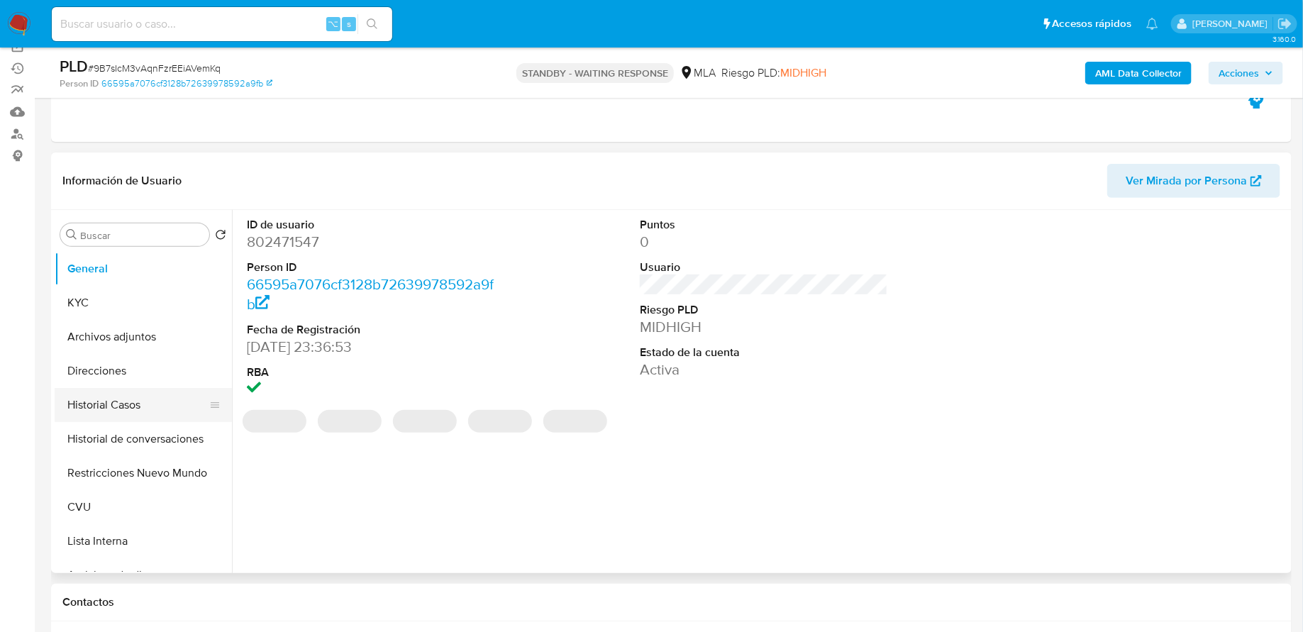
click at [139, 406] on button "Historial Casos" at bounding box center [138, 405] width 166 height 34
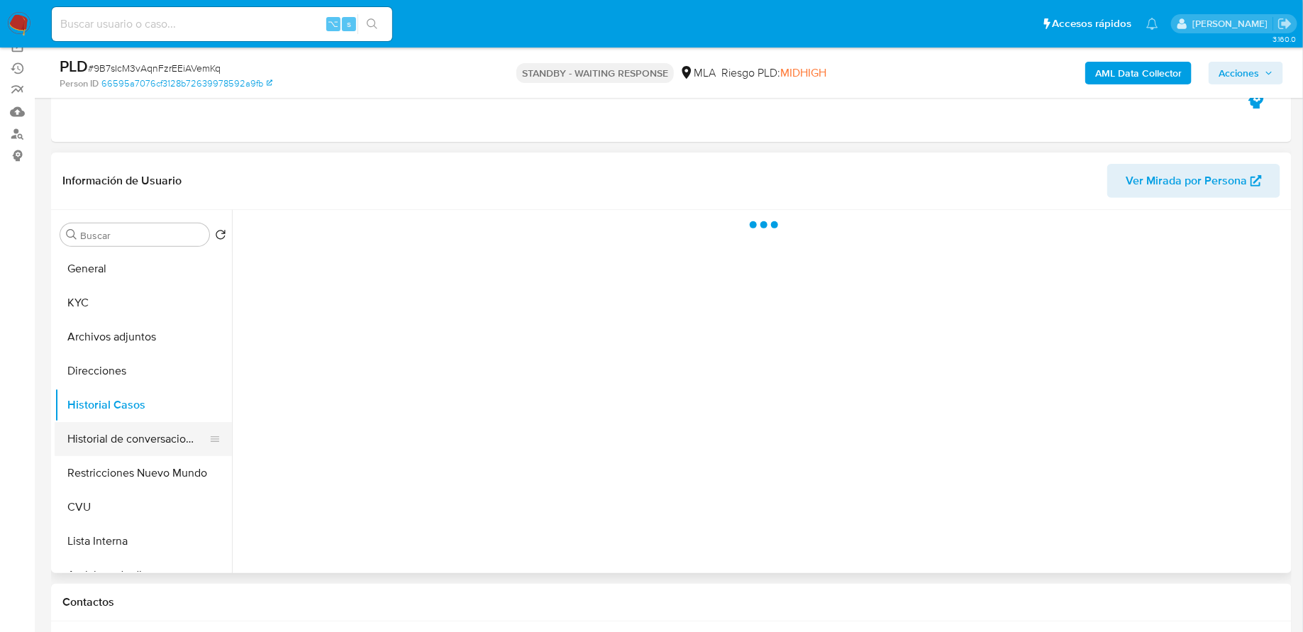
click at [147, 425] on button "Historial de conversaciones" at bounding box center [138, 439] width 166 height 34
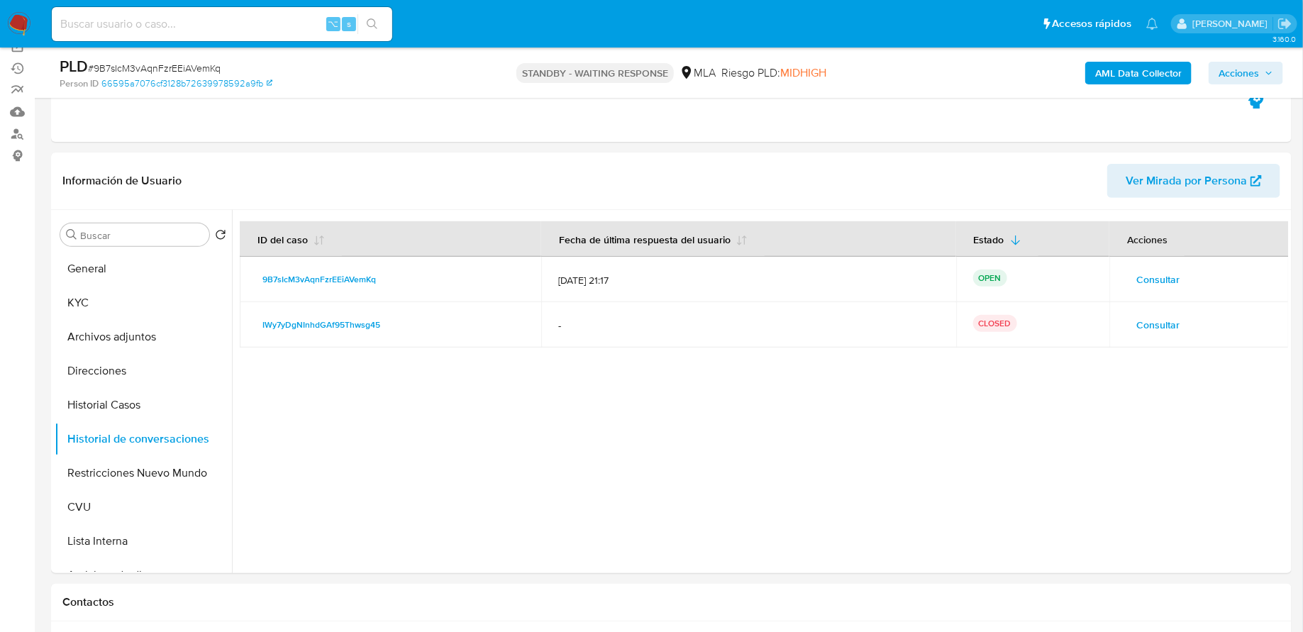
click at [1152, 269] on span "Consultar" at bounding box center [1157, 279] width 43 height 20
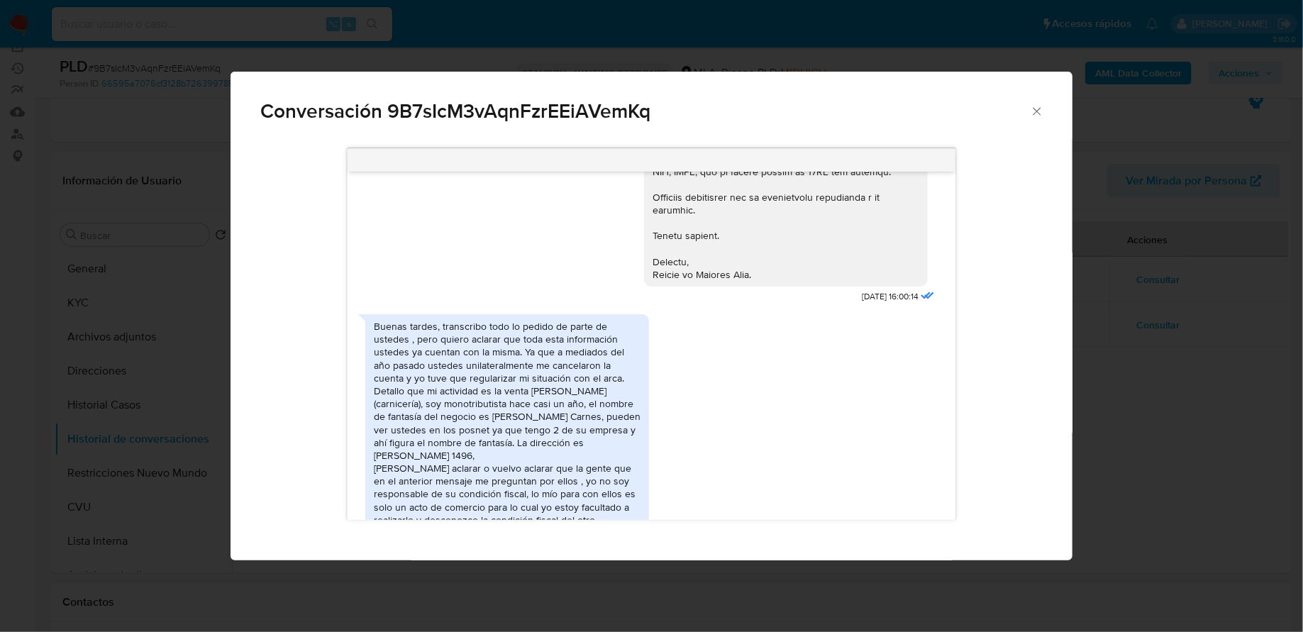
scroll to position [1547, 0]
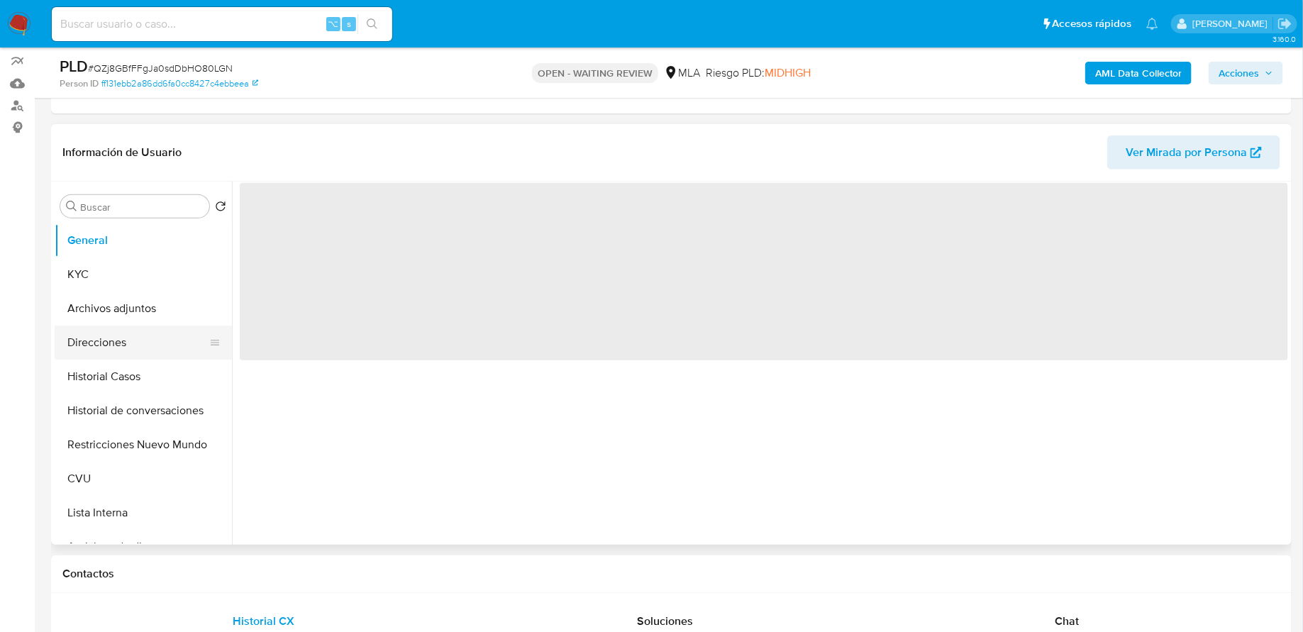
scroll to position [194, 0]
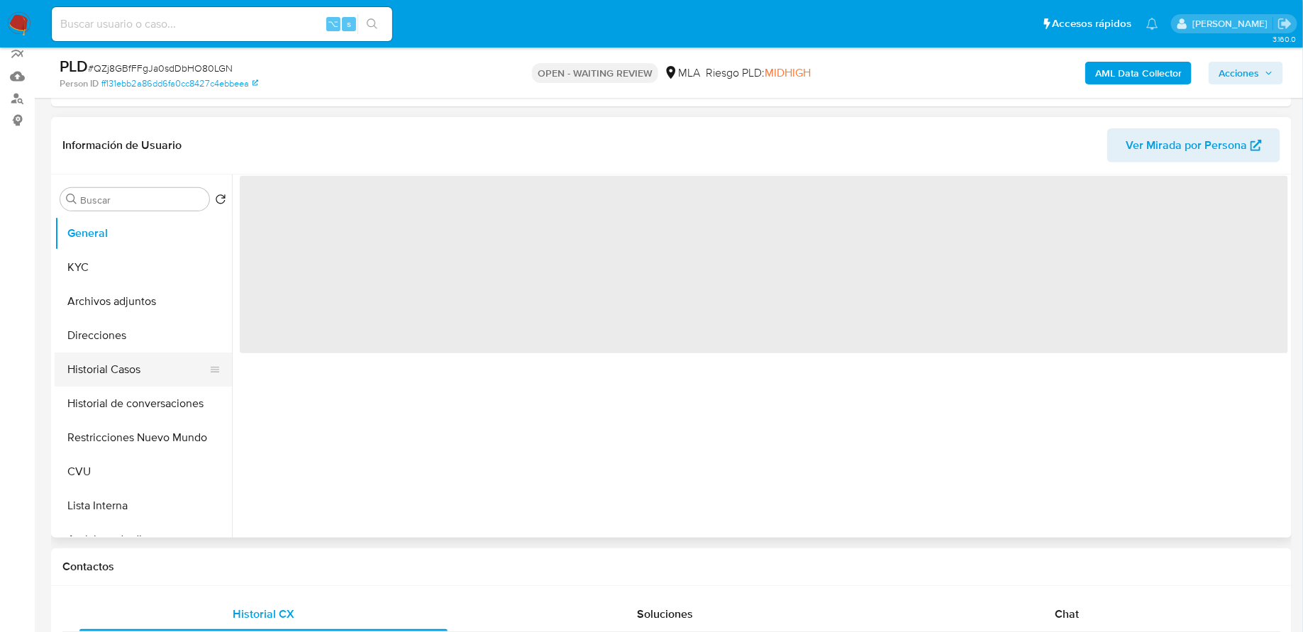
select select "10"
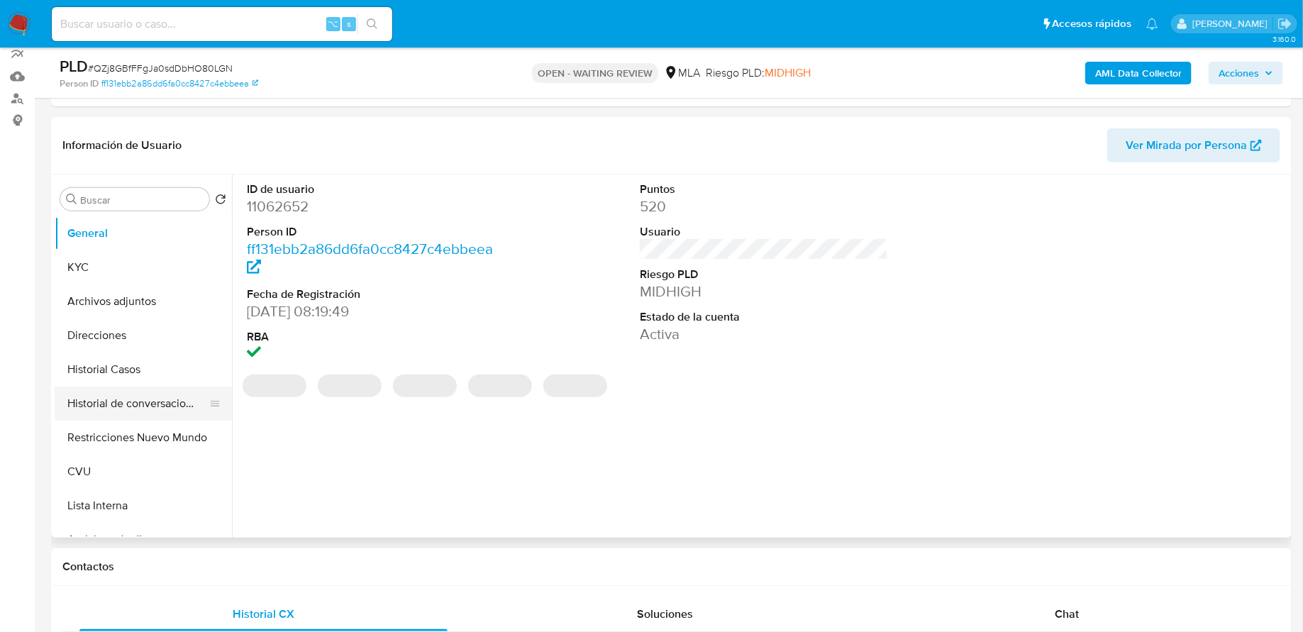
click at [138, 389] on button "Historial de conversaciones" at bounding box center [138, 403] width 166 height 34
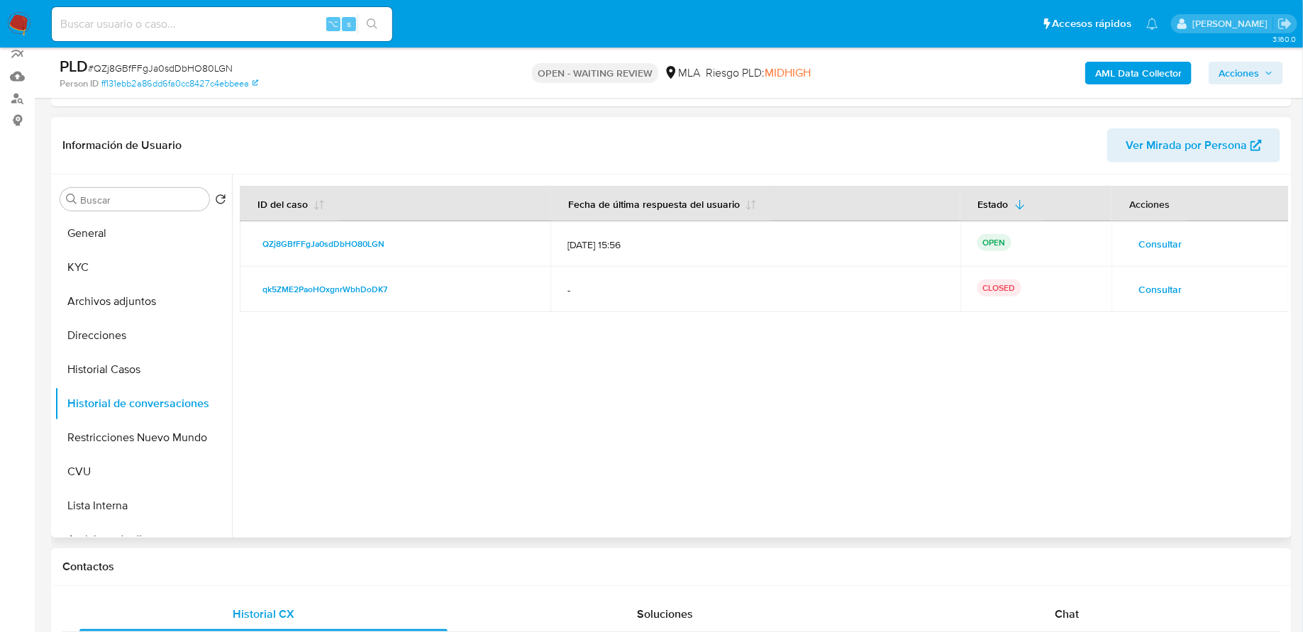
click at [1155, 235] on span "Consultar" at bounding box center [1159, 244] width 43 height 20
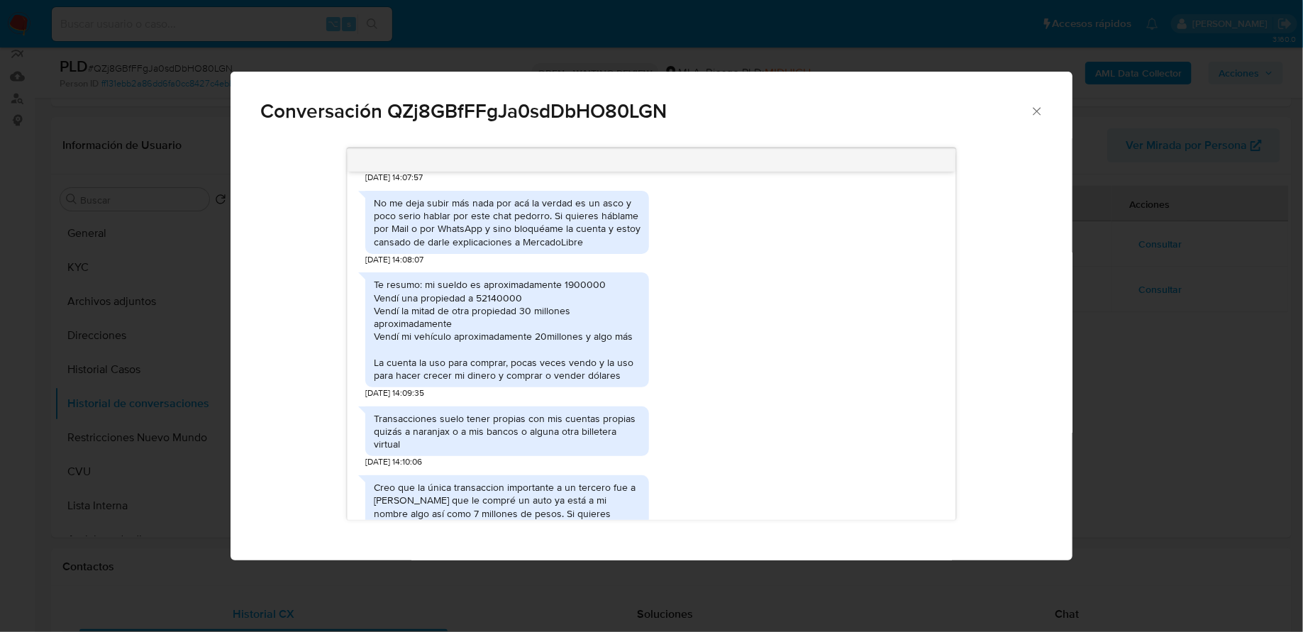
scroll to position [2256, 0]
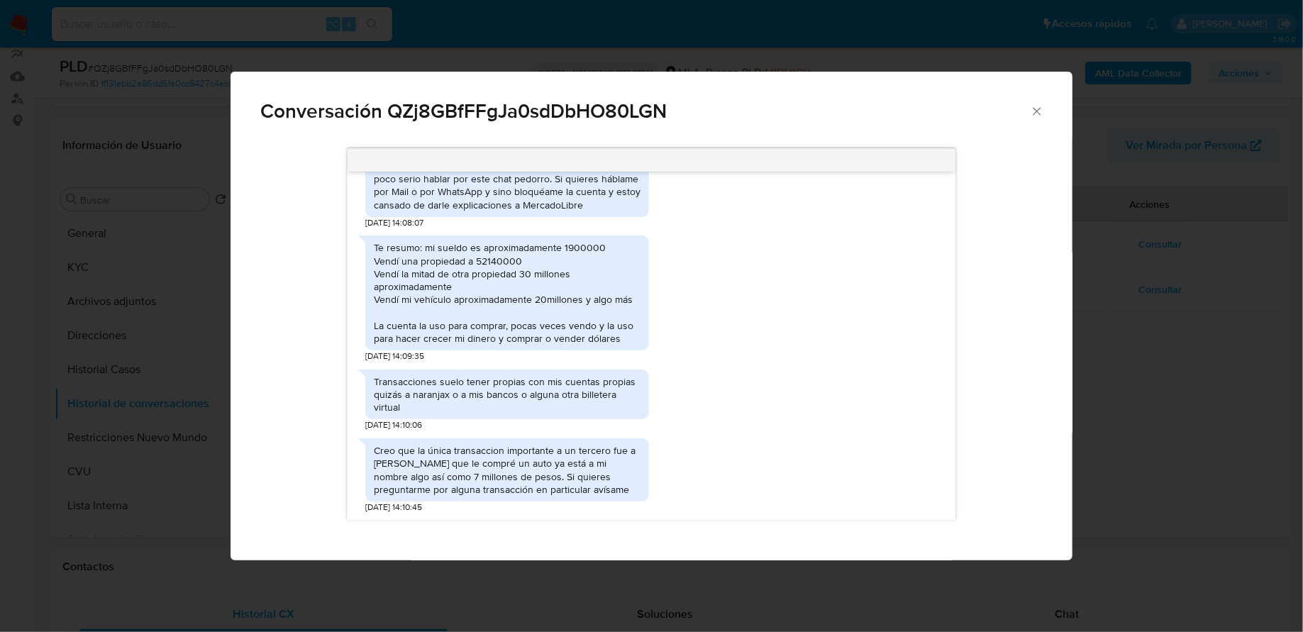
click at [1037, 110] on icon "Cerrar" at bounding box center [1037, 111] width 14 height 14
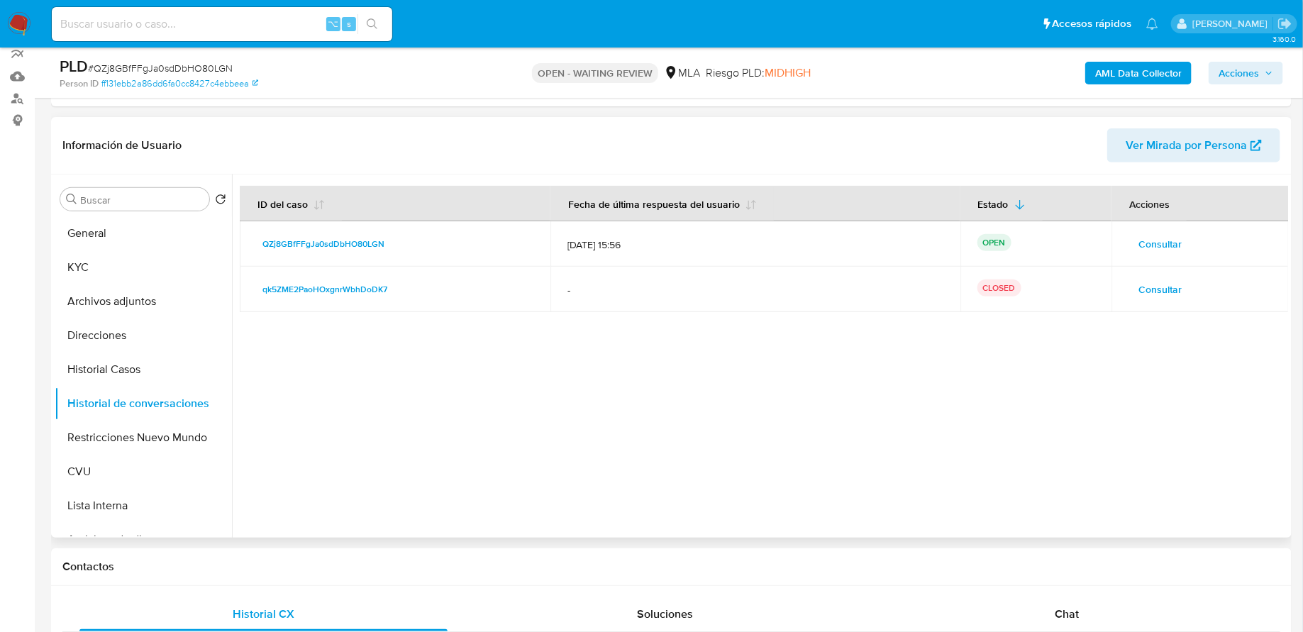
click at [1143, 284] on span "Consultar" at bounding box center [1159, 289] width 43 height 20
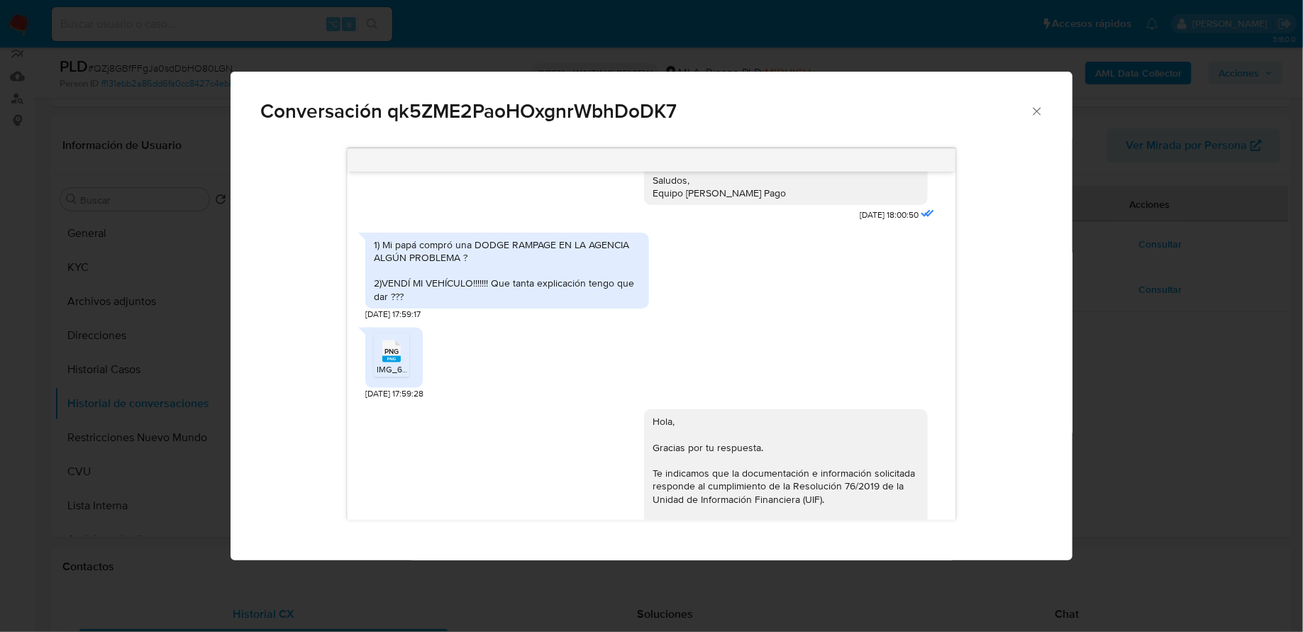
scroll to position [1145, 0]
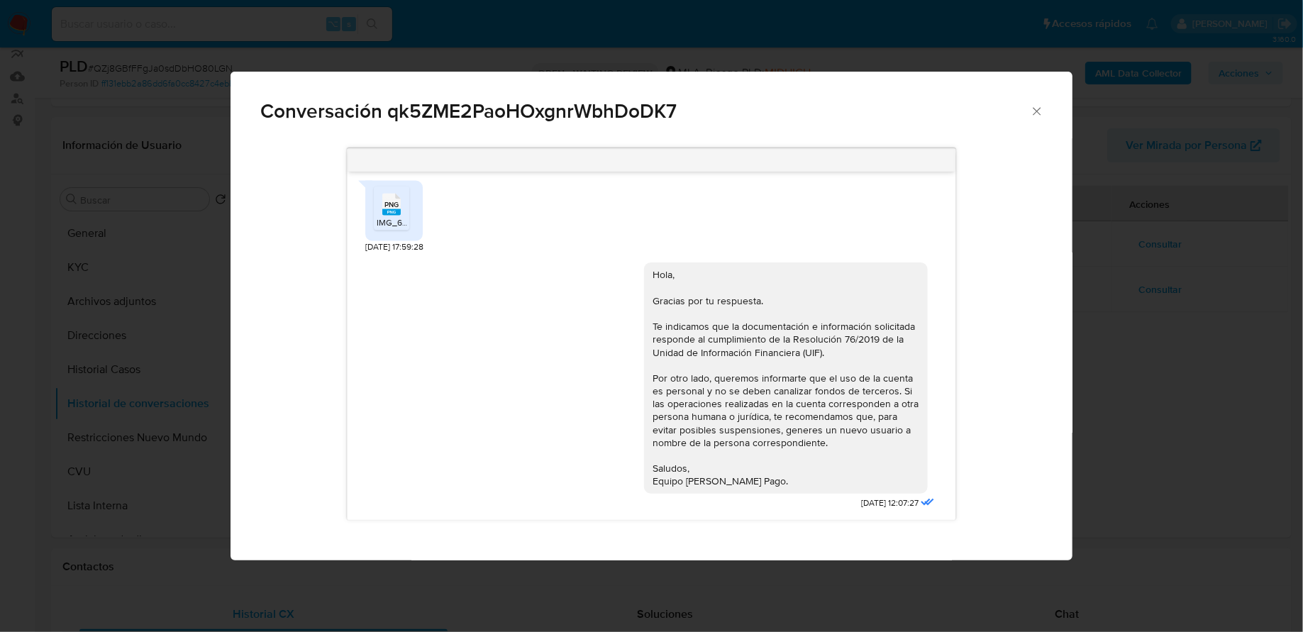
click at [1037, 108] on icon "Cerrar" at bounding box center [1037, 111] width 14 height 14
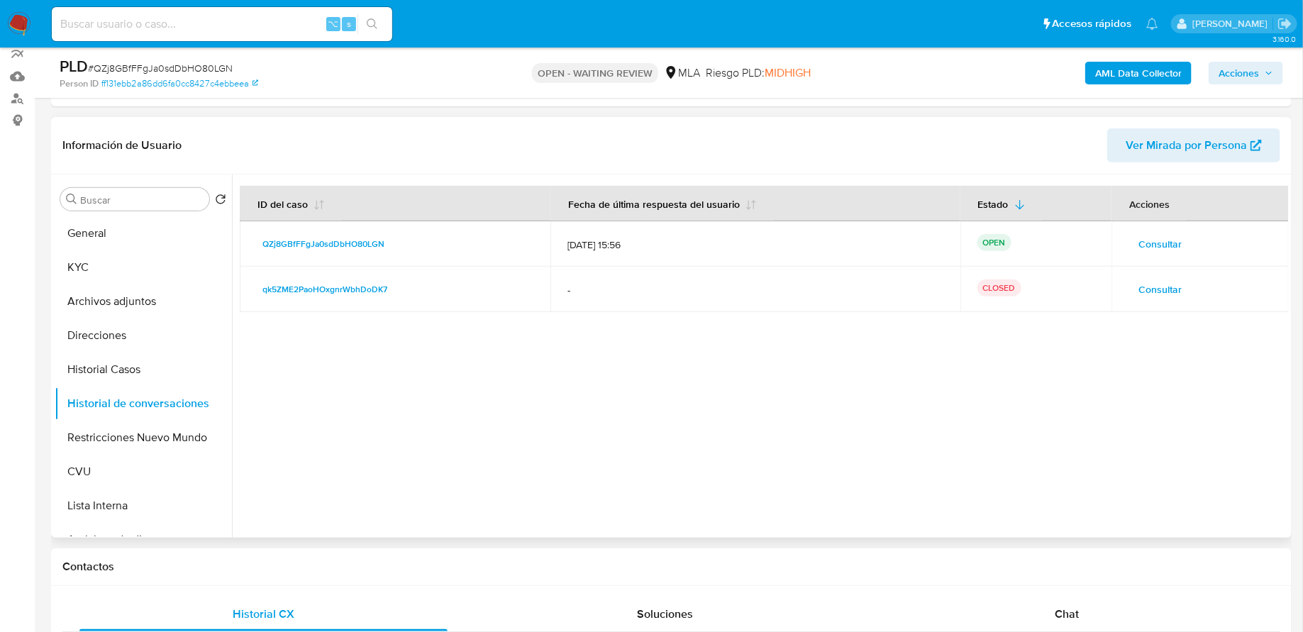
click at [1154, 239] on span "Consultar" at bounding box center [1159, 244] width 43 height 20
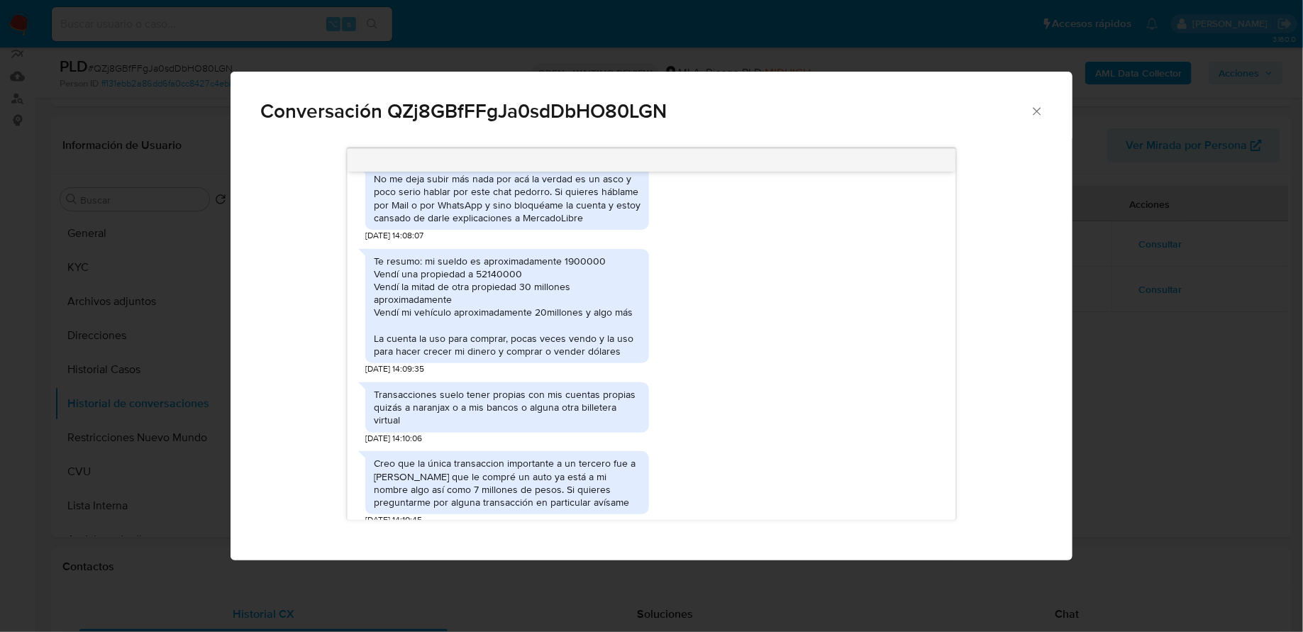
scroll to position [0, 0]
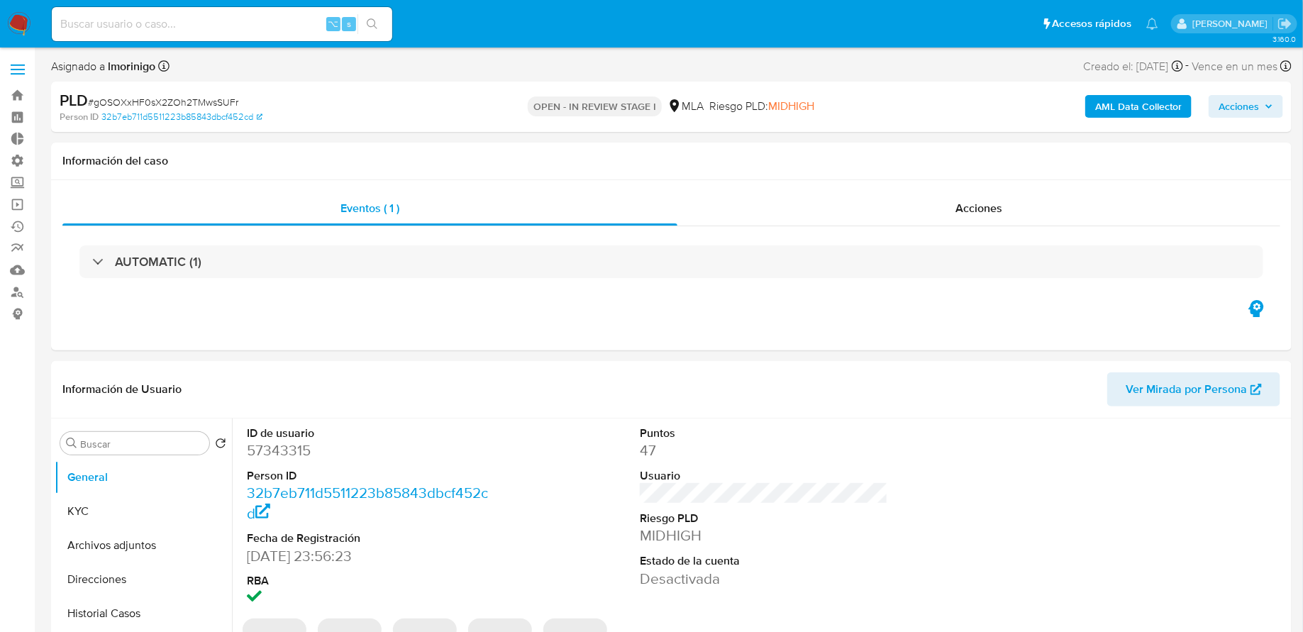
select select "10"
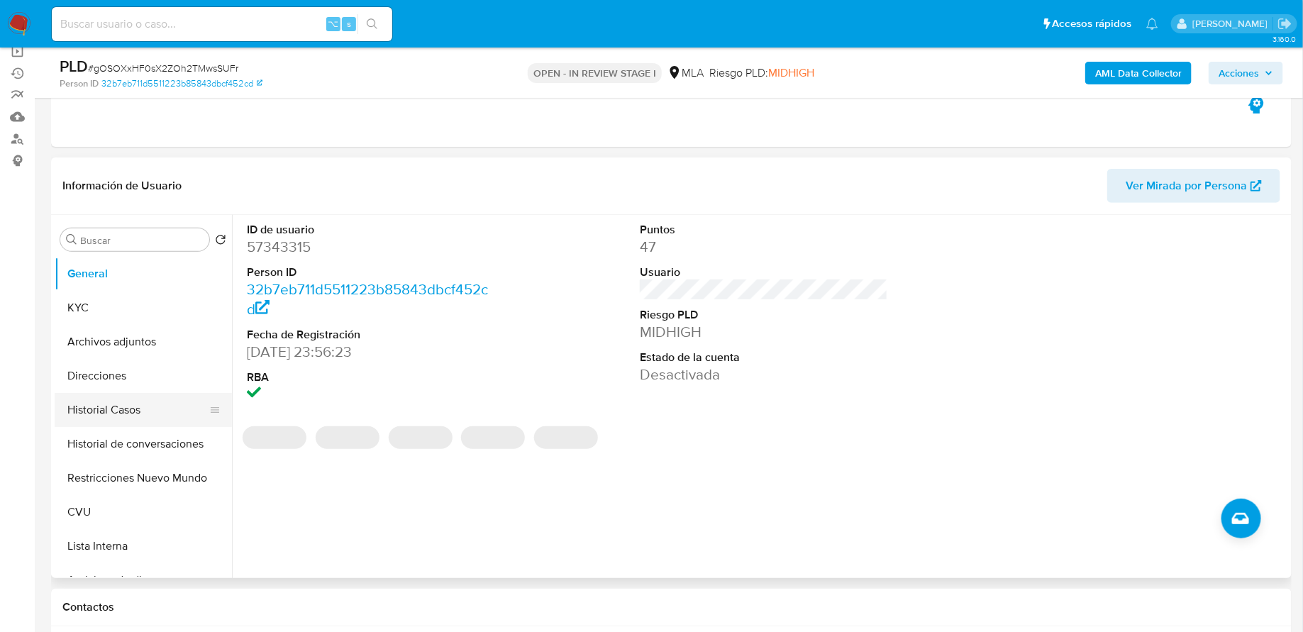
scroll to position [167, 0]
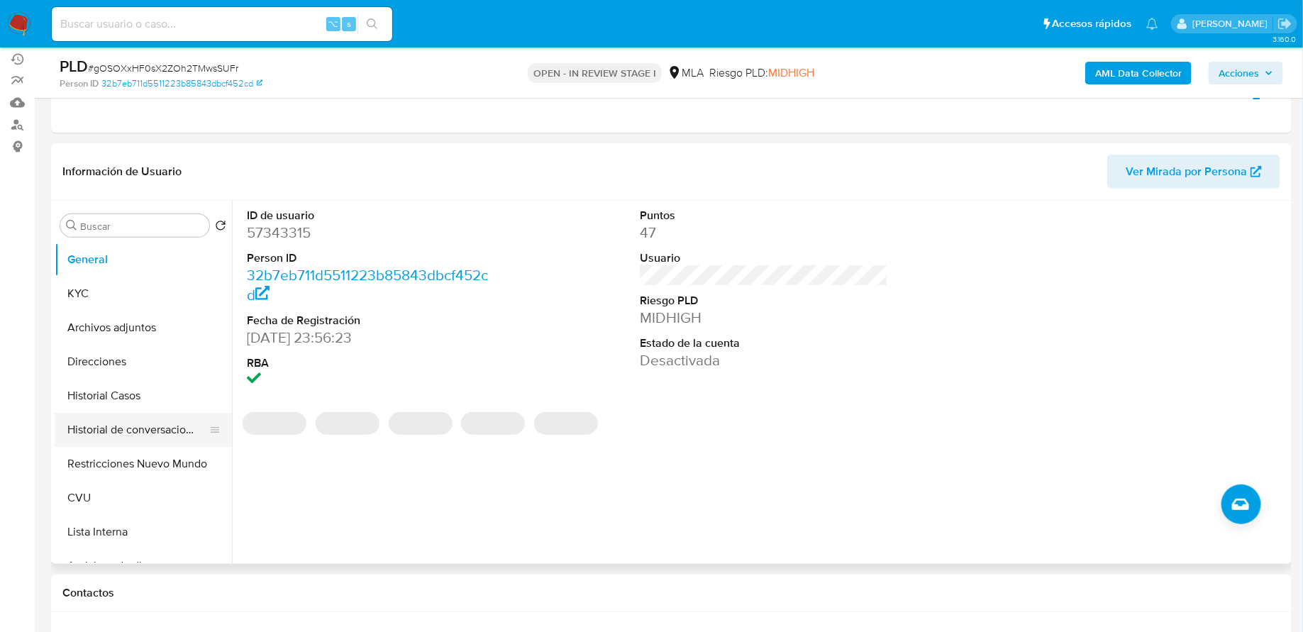
click at [137, 423] on button "Historial de conversaciones" at bounding box center [138, 430] width 166 height 34
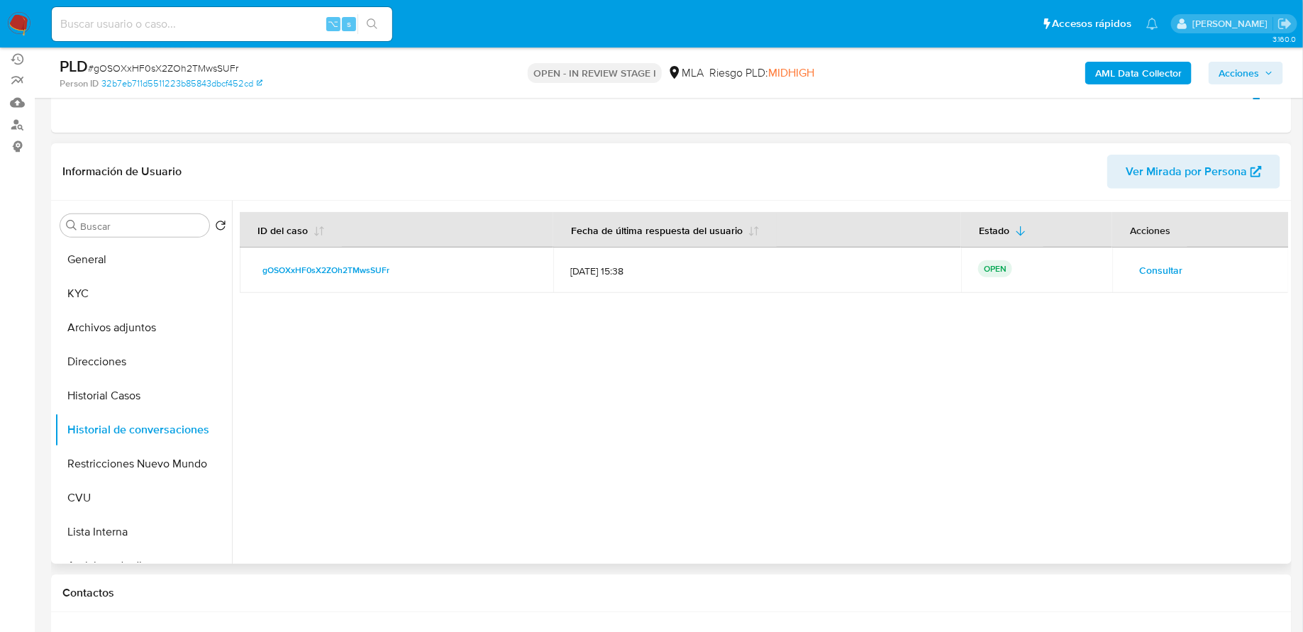
click at [1139, 264] on span "Consultar" at bounding box center [1160, 270] width 43 height 20
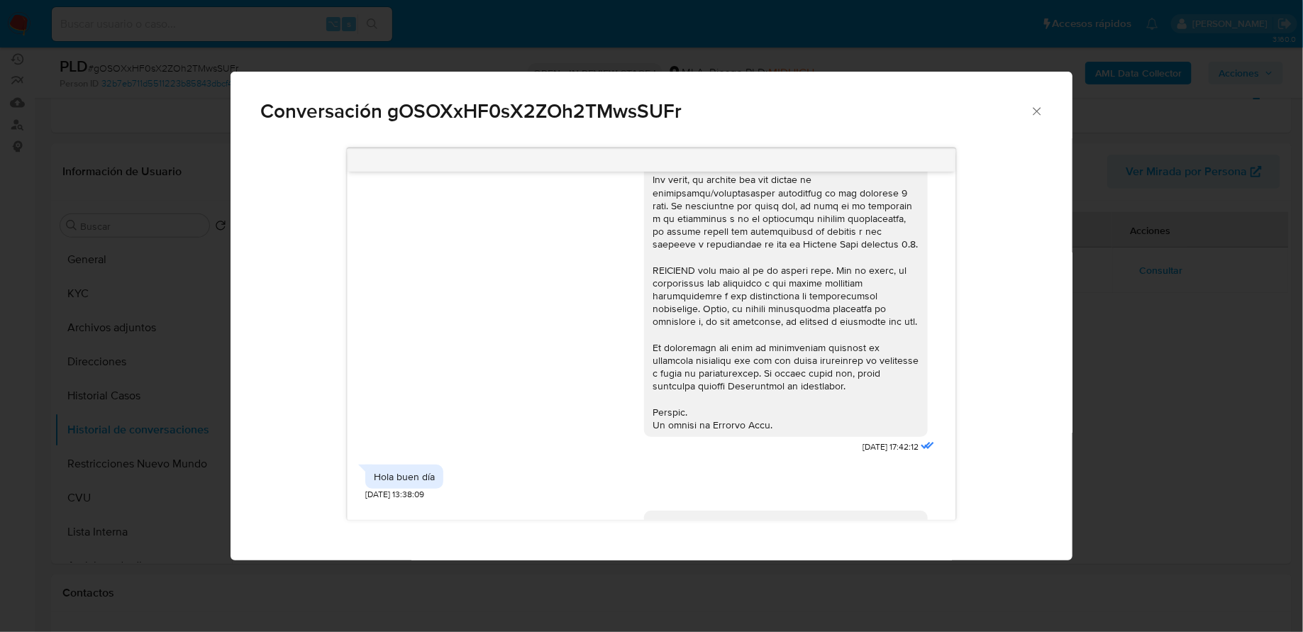
scroll to position [0, 0]
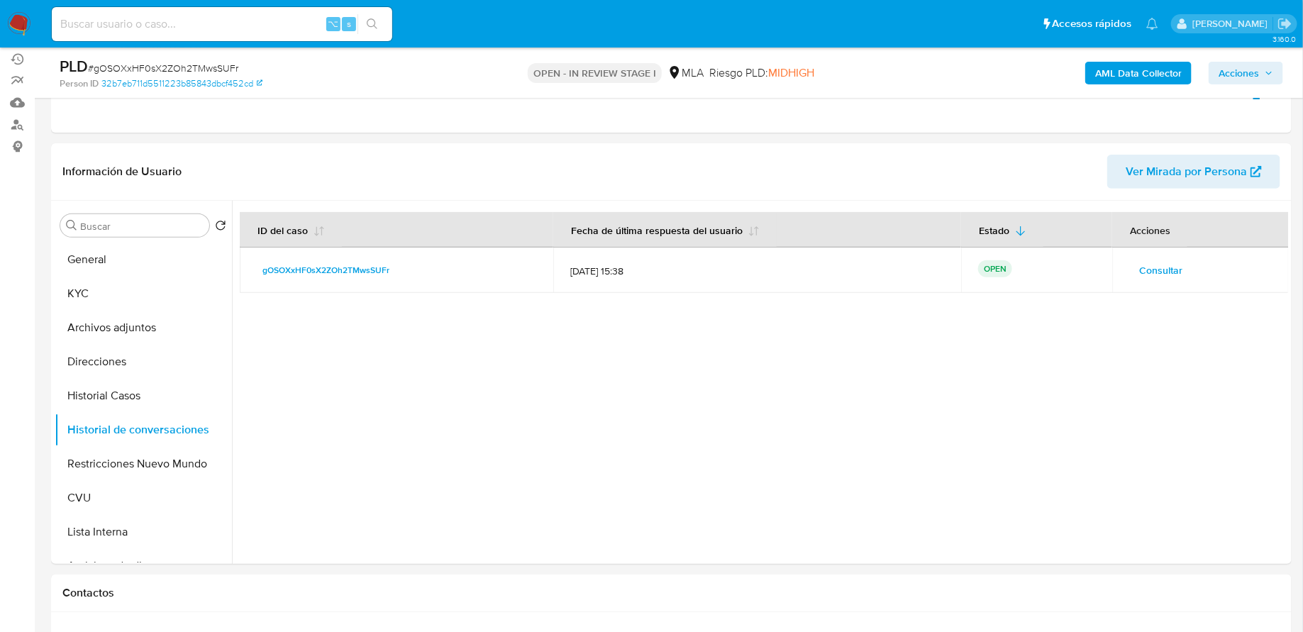
click at [267, 24] on input at bounding box center [222, 24] width 340 height 18
paste input "f94KqyLS9Ob8pPuUztPek1mf"
type input "f94KqyLS9Ob8pPuUztPek1mf"
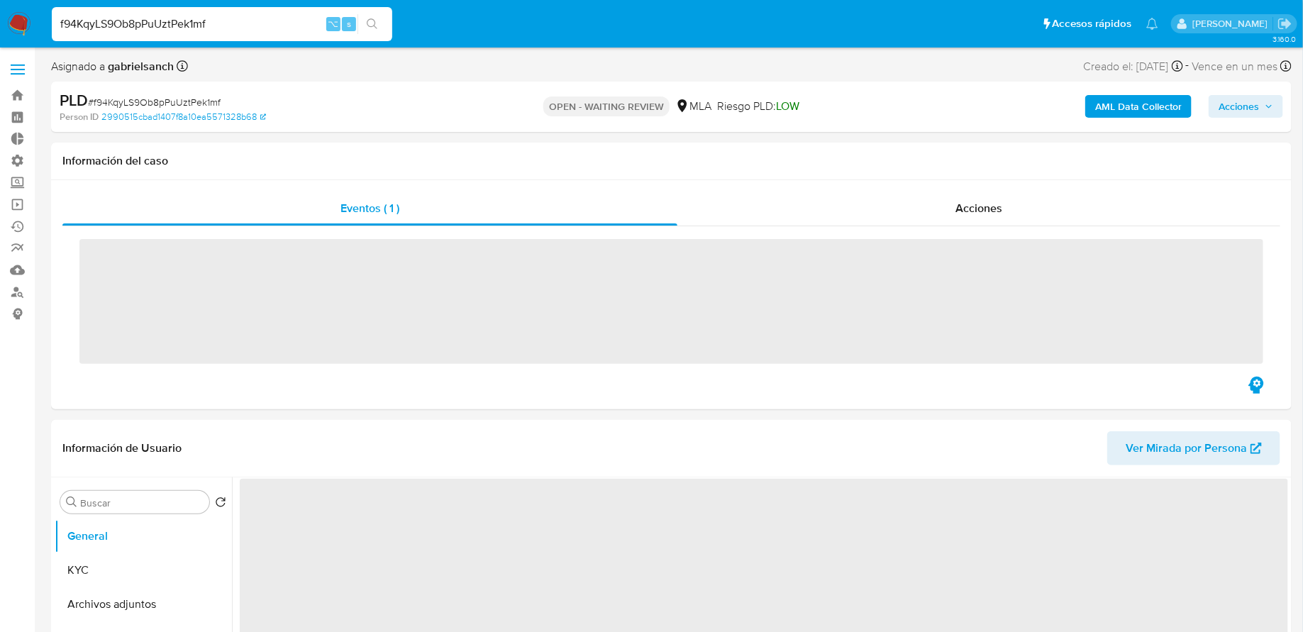
scroll to position [135, 0]
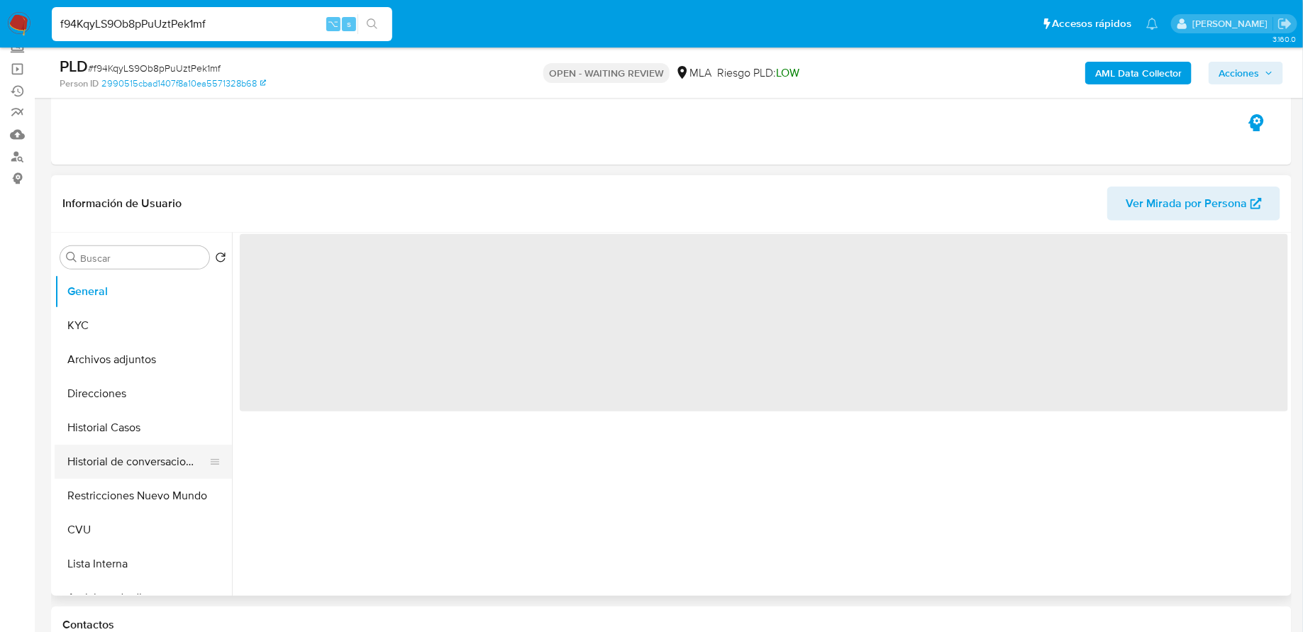
click at [111, 457] on button "Historial de conversaciones" at bounding box center [138, 462] width 166 height 34
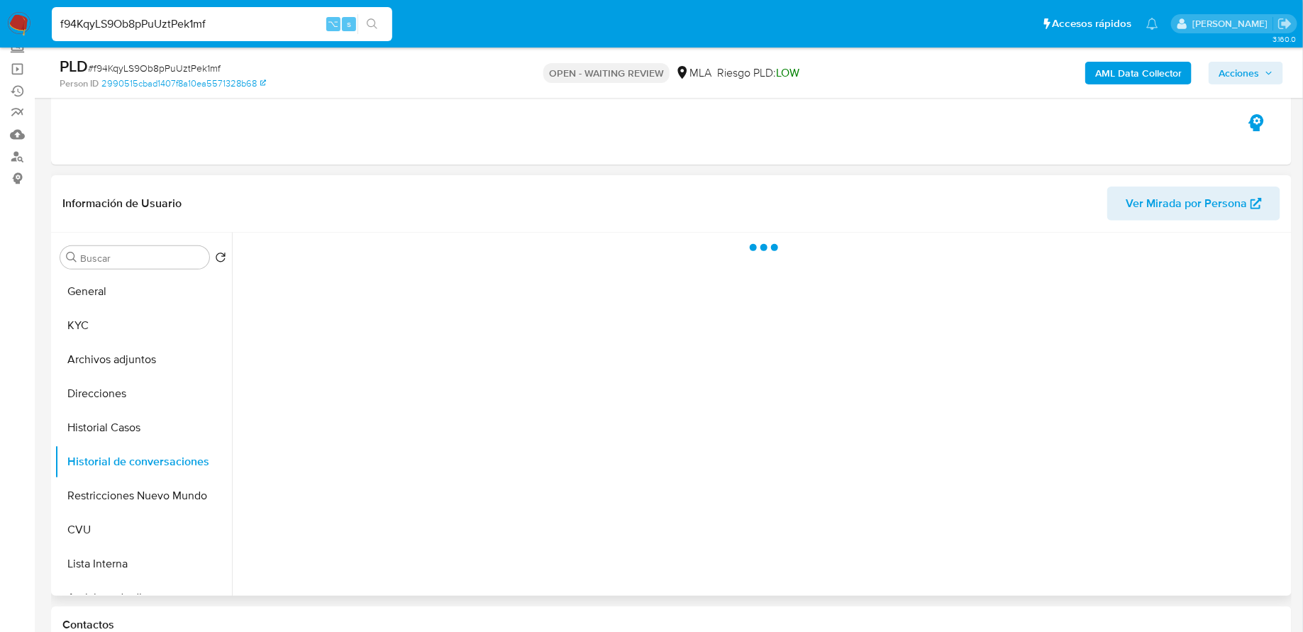
select select "10"
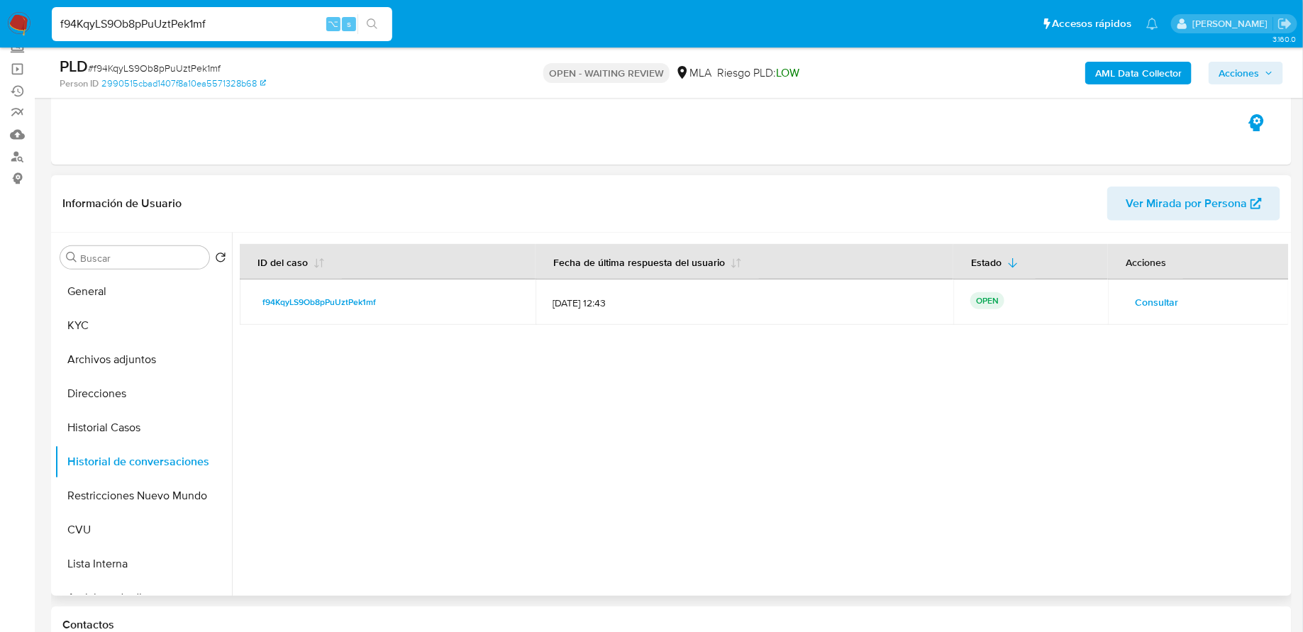
click at [1135, 298] on span "Consultar" at bounding box center [1156, 302] width 43 height 20
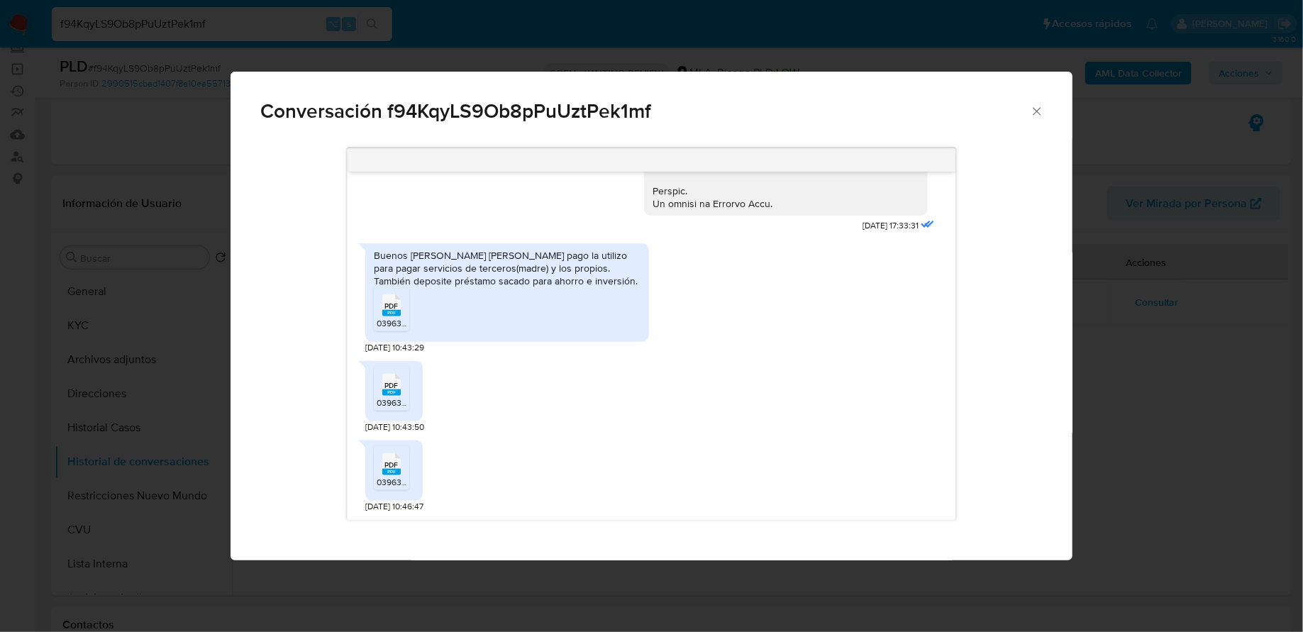
scroll to position [745, 0]
click at [398, 310] on icon "Comunicación" at bounding box center [391, 305] width 18 height 22
click at [393, 401] on span "039630_1250525_ 33_1_202505_Mayo-2025.pdf" at bounding box center [471, 402] width 189 height 12
click at [393, 459] on icon "Comunicación" at bounding box center [391, 464] width 18 height 22
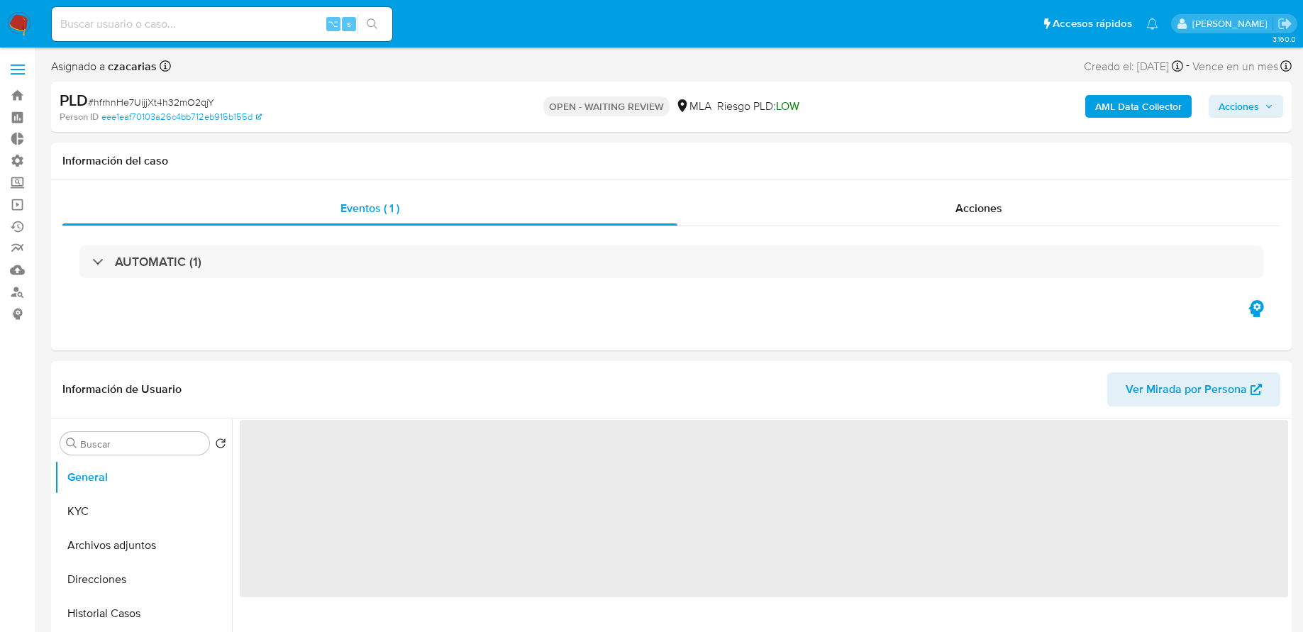
select select "10"
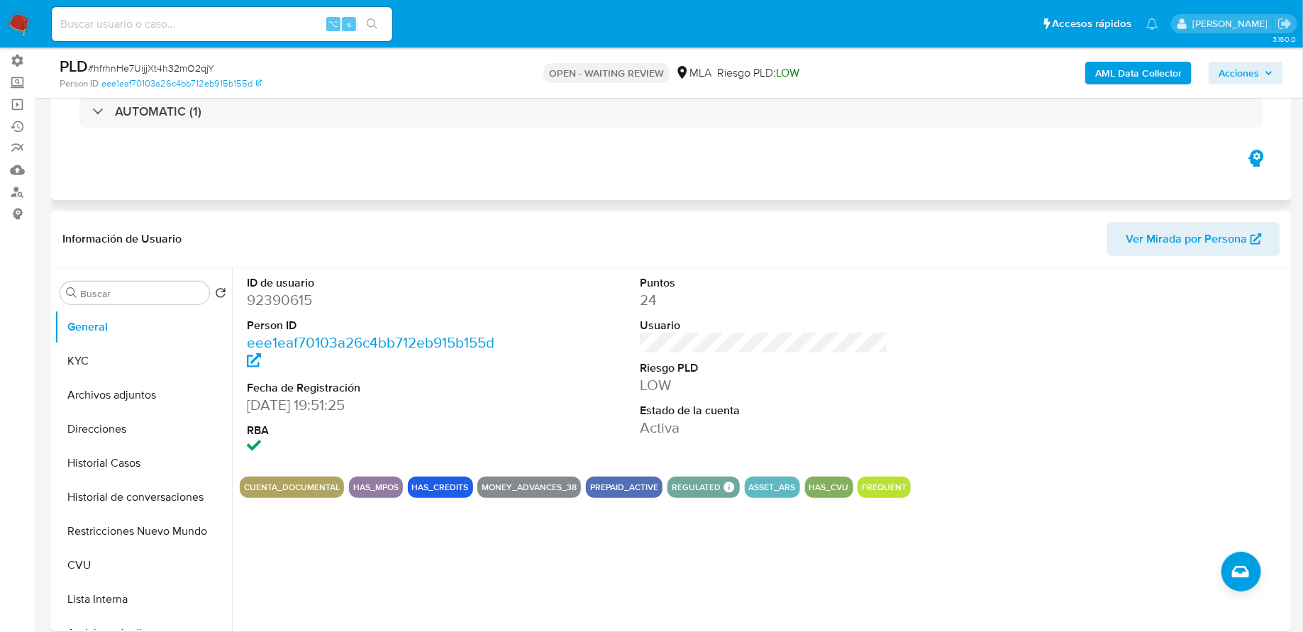
scroll to position [131, 0]
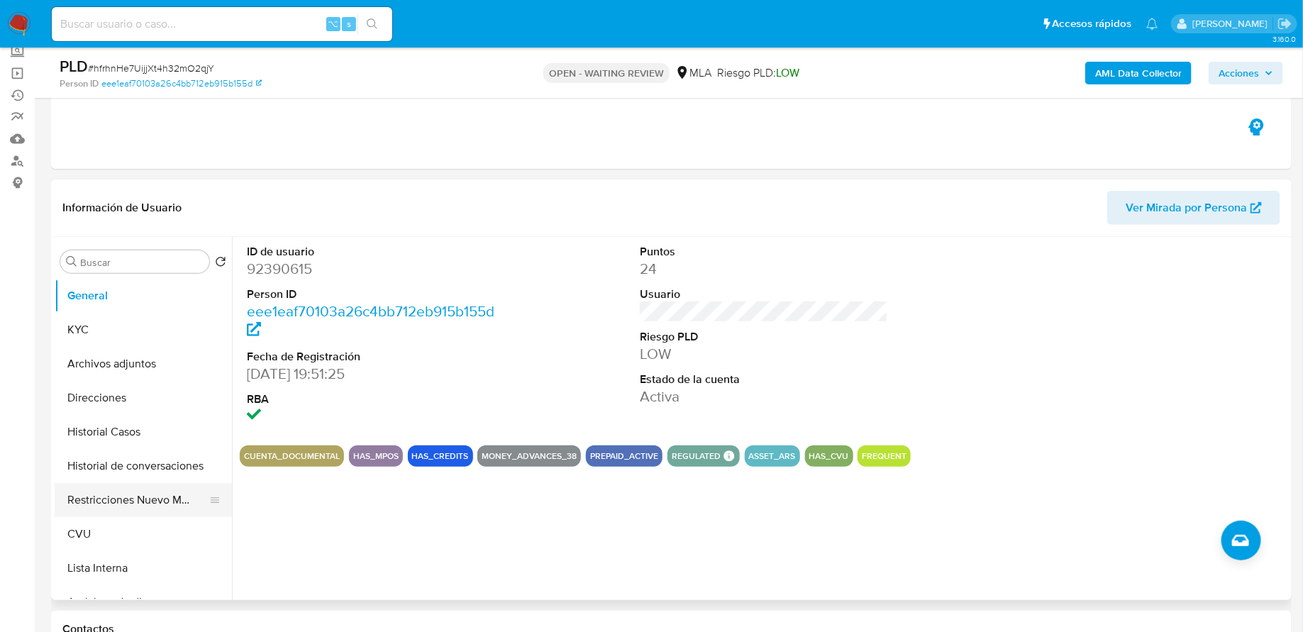
click at [114, 483] on button "Restricciones Nuevo Mundo" at bounding box center [138, 500] width 166 height 34
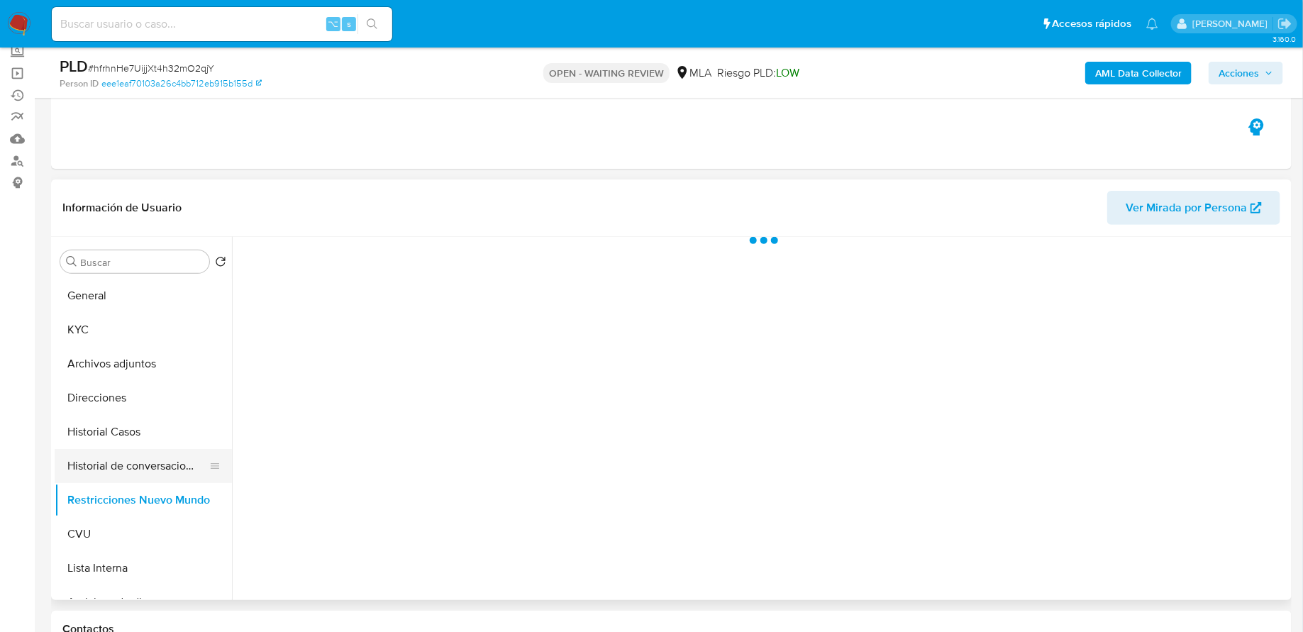
click at [124, 475] on button "Historial de conversaciones" at bounding box center [138, 466] width 166 height 34
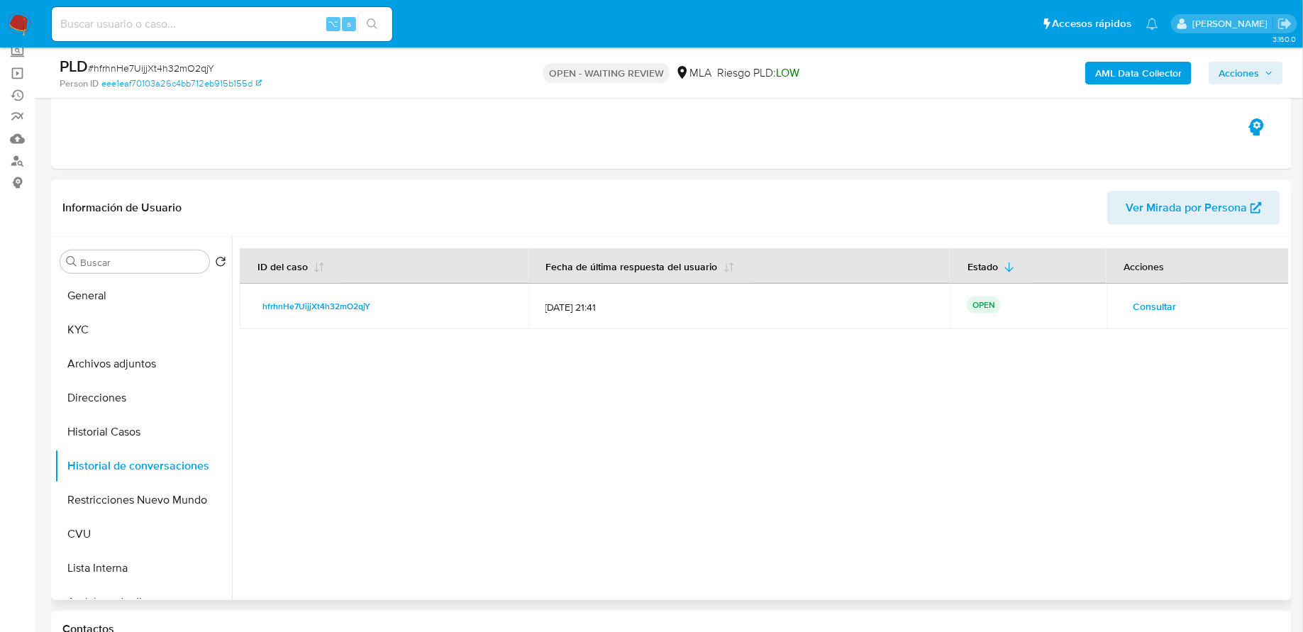
click at [1124, 306] on button "Consultar" at bounding box center [1154, 306] width 63 height 23
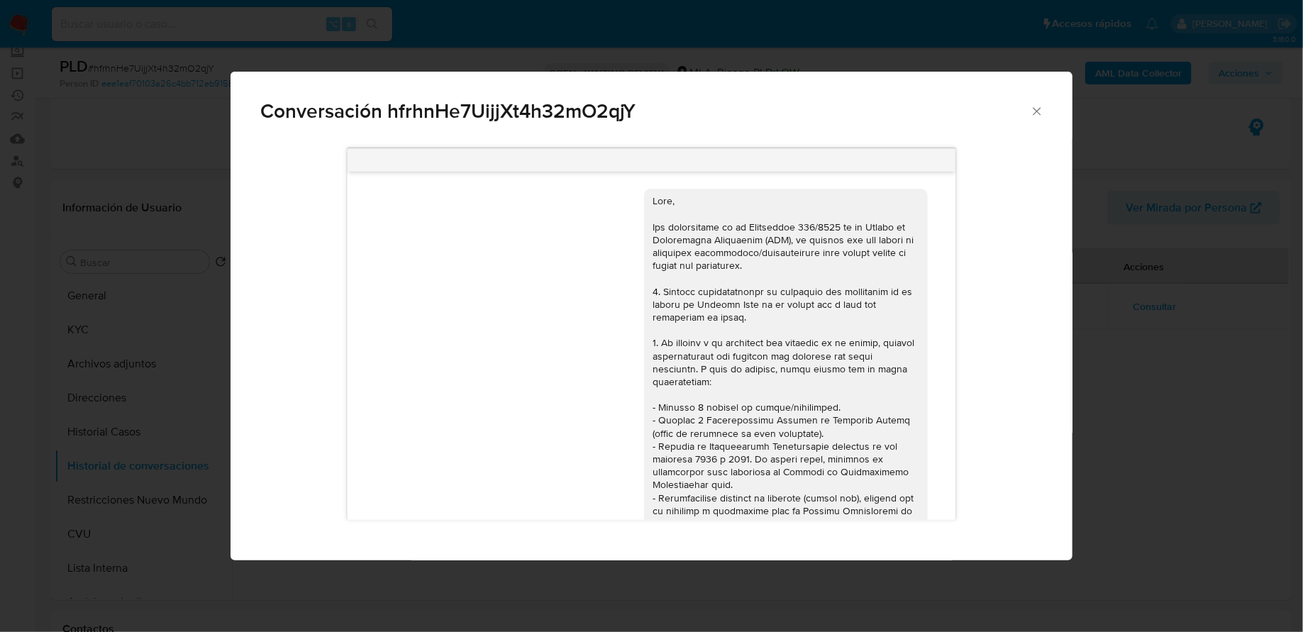
scroll to position [703, 0]
